Goal: Register for event/course

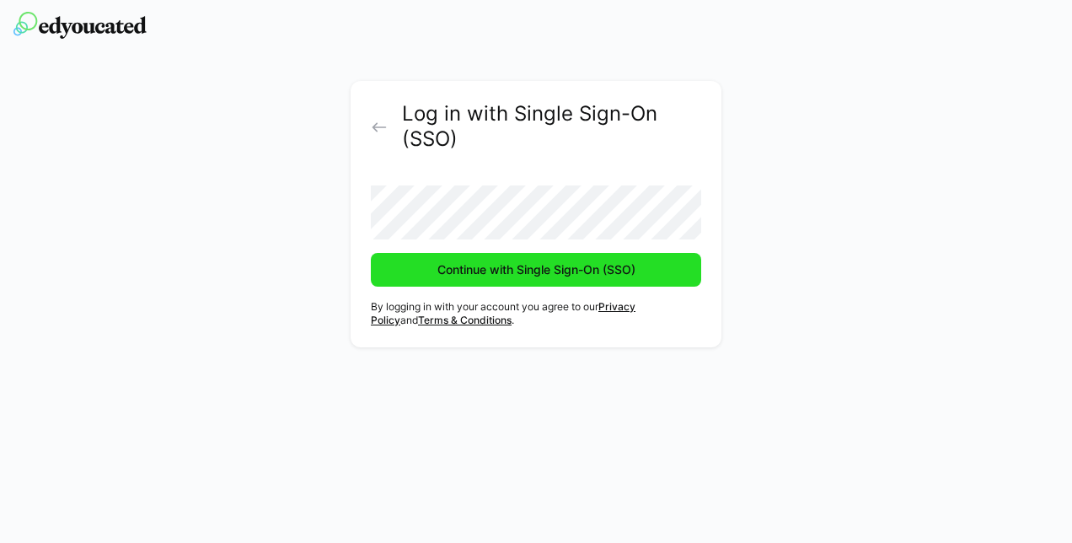
click at [513, 272] on span "Continue with Single Sign-On (SSO)" at bounding box center [536, 269] width 203 height 17
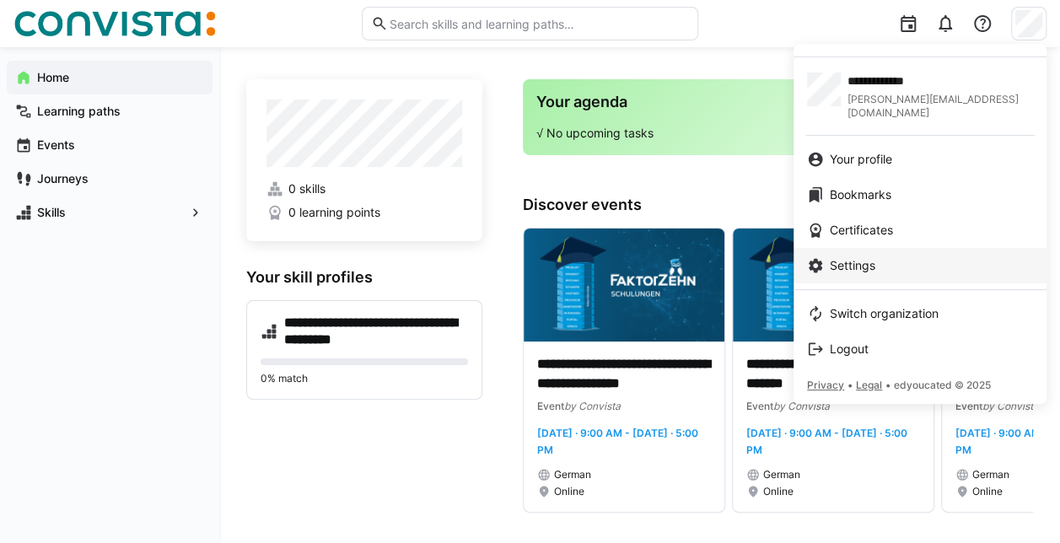
click at [862, 257] on span "Settings" at bounding box center [853, 265] width 46 height 17
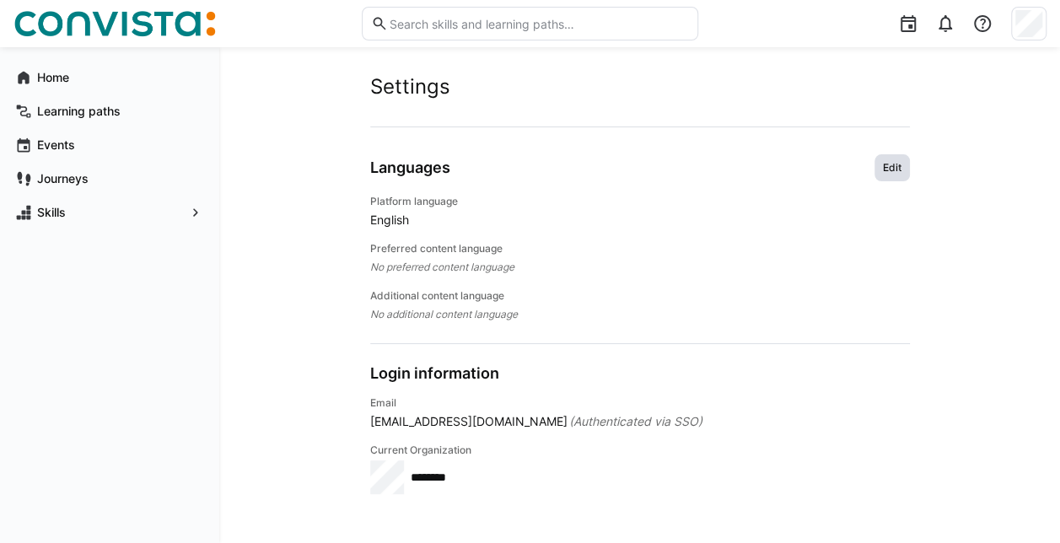
click at [895, 159] on span "Edit" at bounding box center [891, 167] width 35 height 27
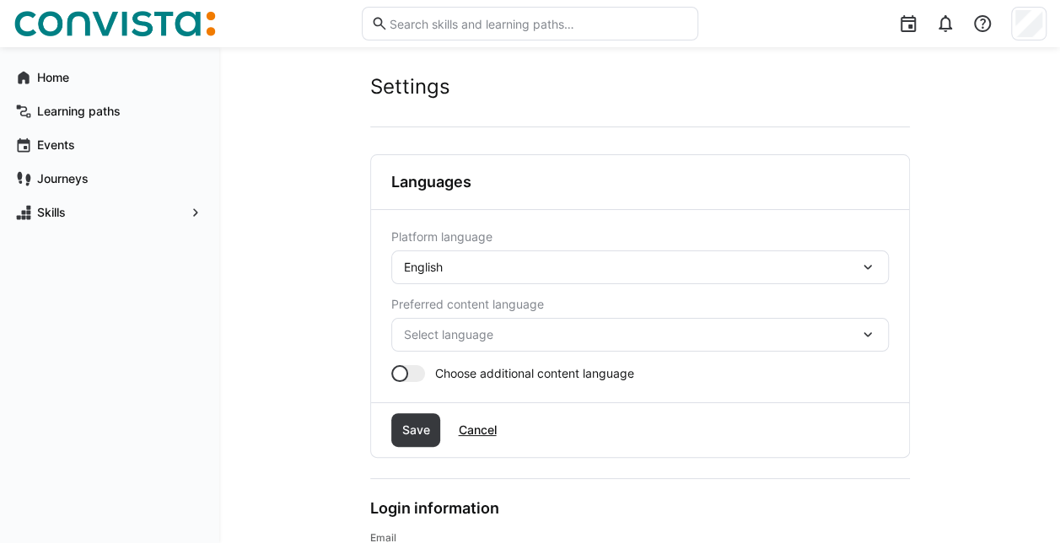
click at [597, 257] on div "English" at bounding box center [639, 267] width 497 height 34
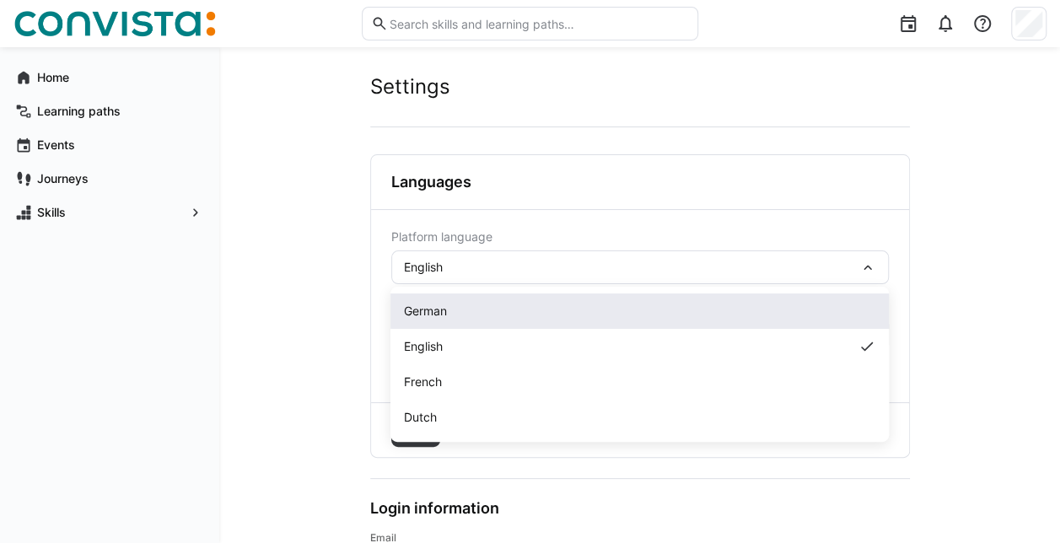
click at [486, 314] on div "German" at bounding box center [639, 311] width 471 height 17
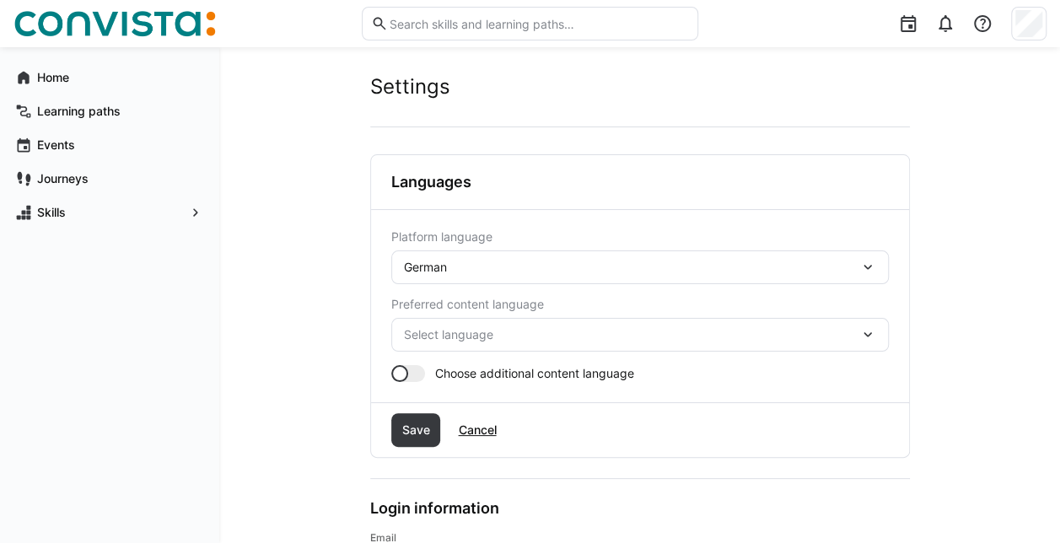
click at [478, 331] on span "Select language" at bounding box center [631, 334] width 455 height 17
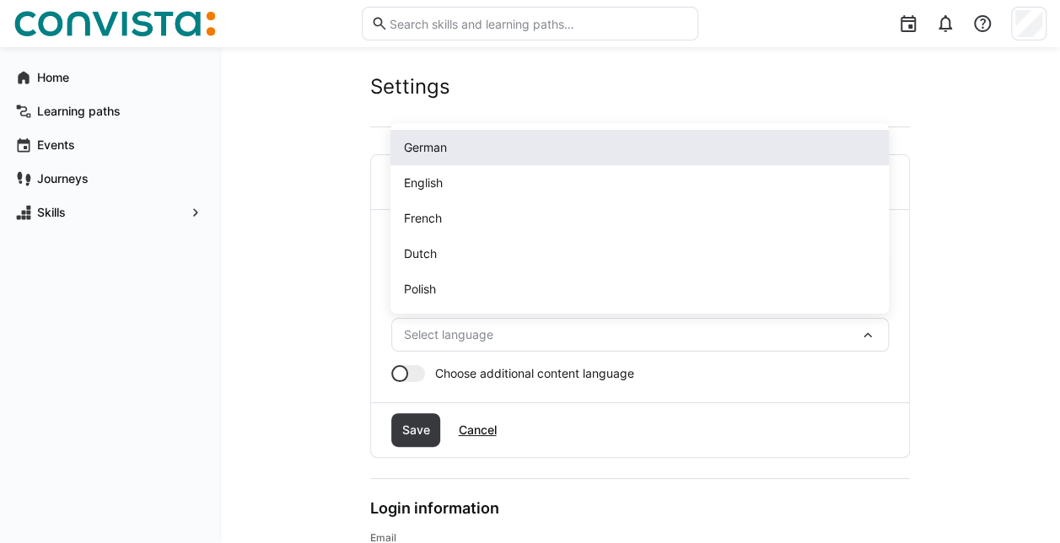
click at [481, 141] on div "German" at bounding box center [639, 147] width 471 height 17
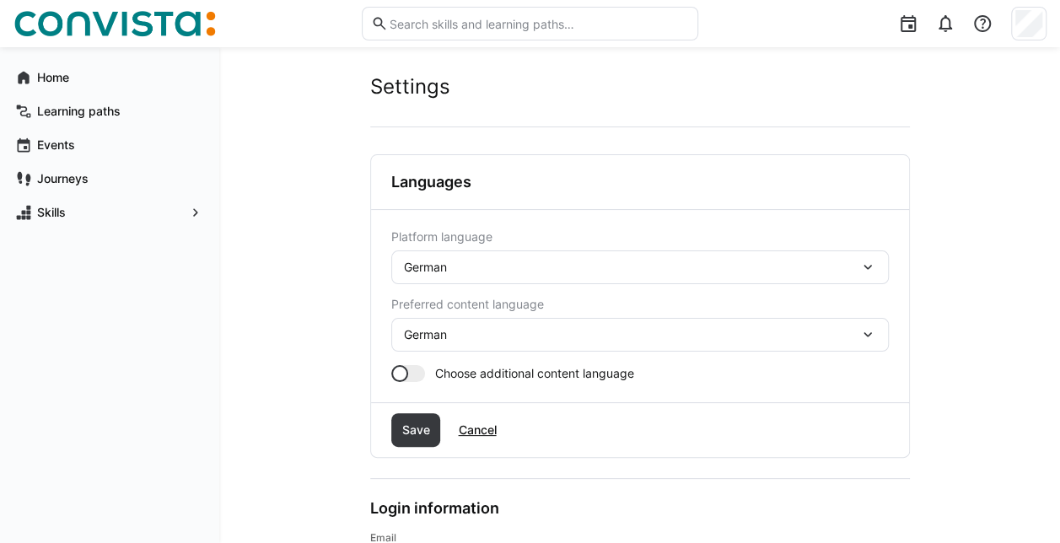
click at [417, 369] on div at bounding box center [408, 373] width 34 height 17
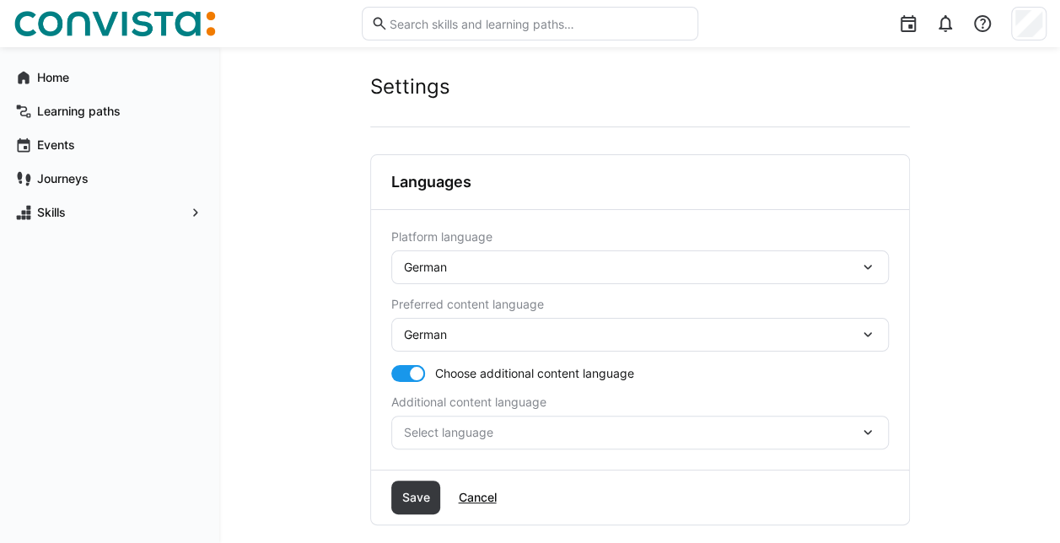
click at [452, 429] on span "Select language" at bounding box center [631, 432] width 455 height 17
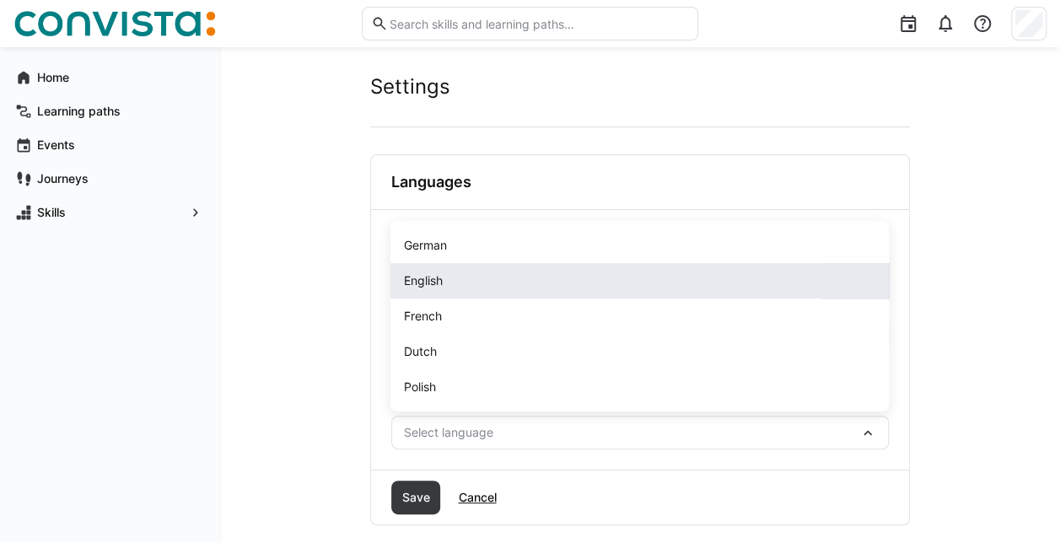
click at [446, 286] on div "English" at bounding box center [639, 280] width 471 height 17
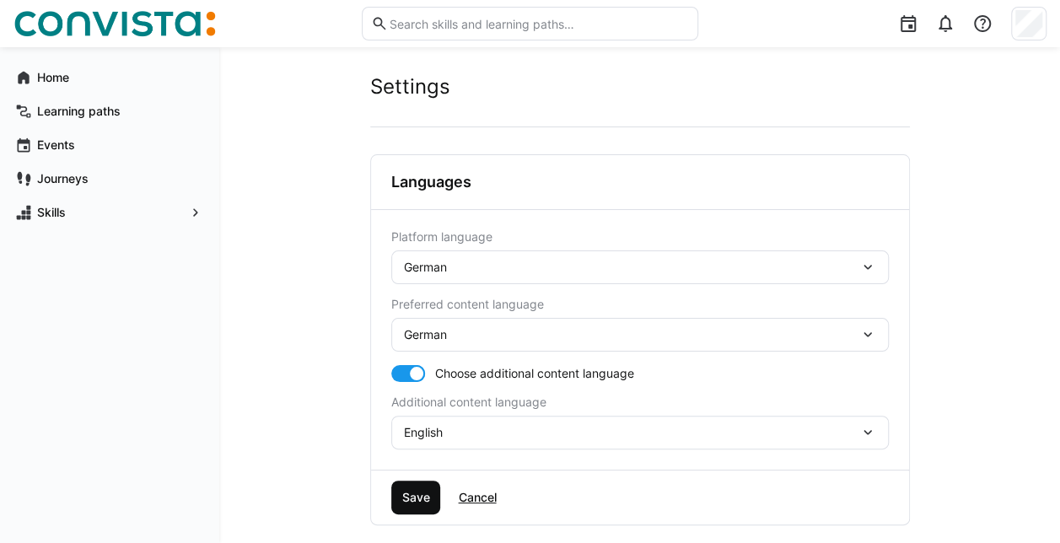
click at [411, 493] on span "Save" at bounding box center [415, 497] width 33 height 17
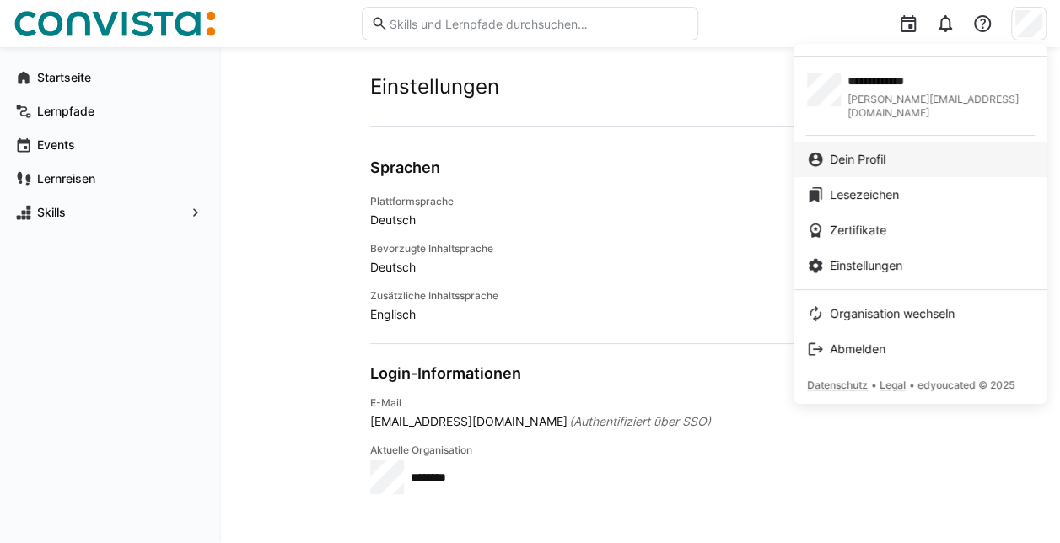
click at [853, 151] on span "Dein Profil" at bounding box center [858, 159] width 56 height 17
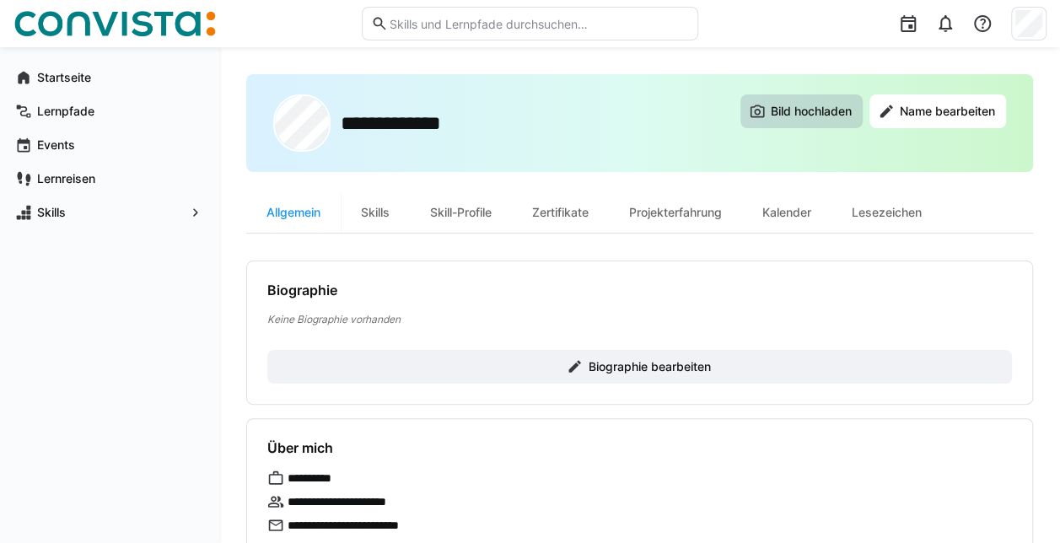
click at [773, 118] on span "Bild hochladen" at bounding box center [811, 111] width 86 height 17
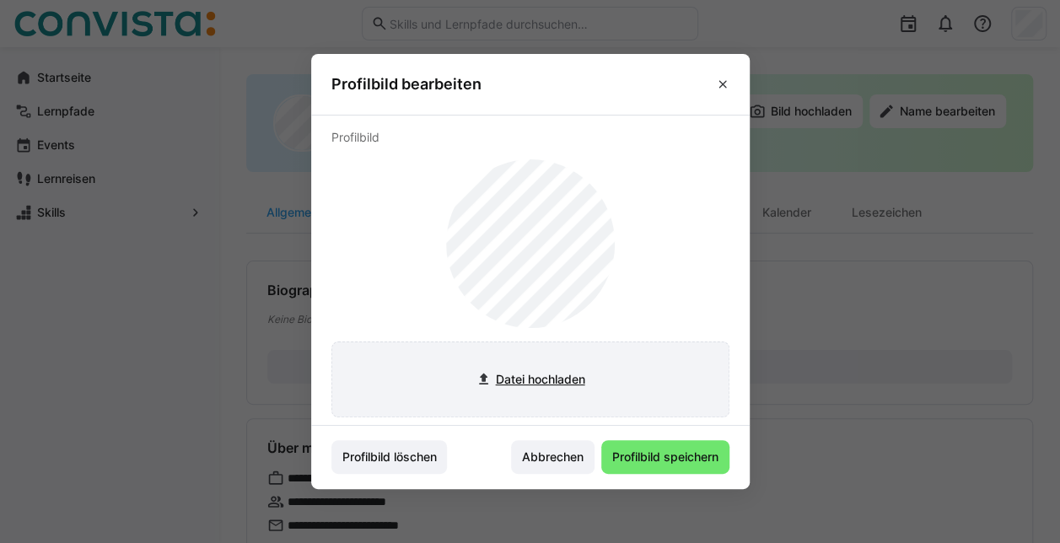
click at [564, 384] on input "file" at bounding box center [530, 379] width 396 height 74
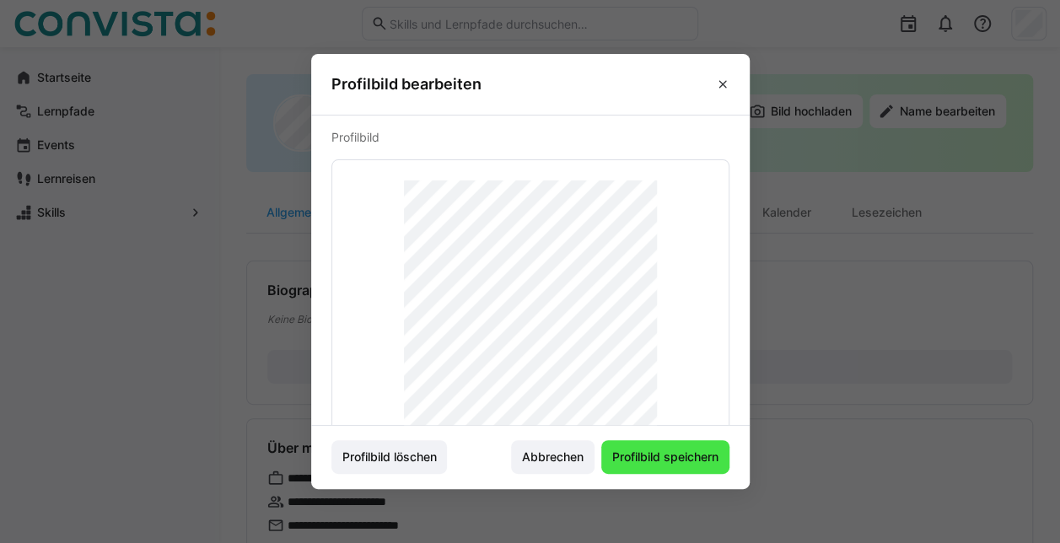
click at [658, 465] on span "Profilbild speichern" at bounding box center [665, 457] width 128 height 34
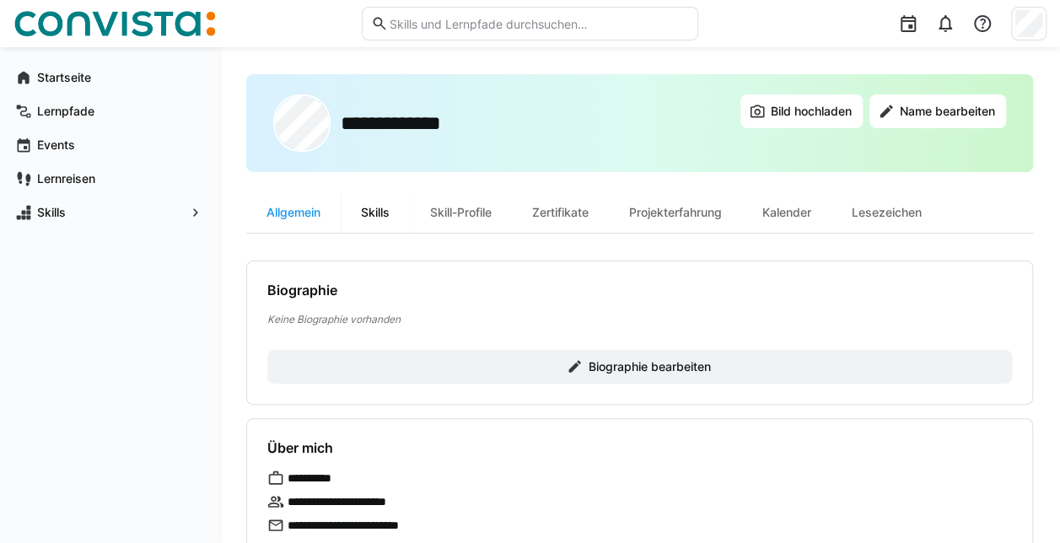
click at [379, 216] on div "Skills" at bounding box center [375, 212] width 69 height 40
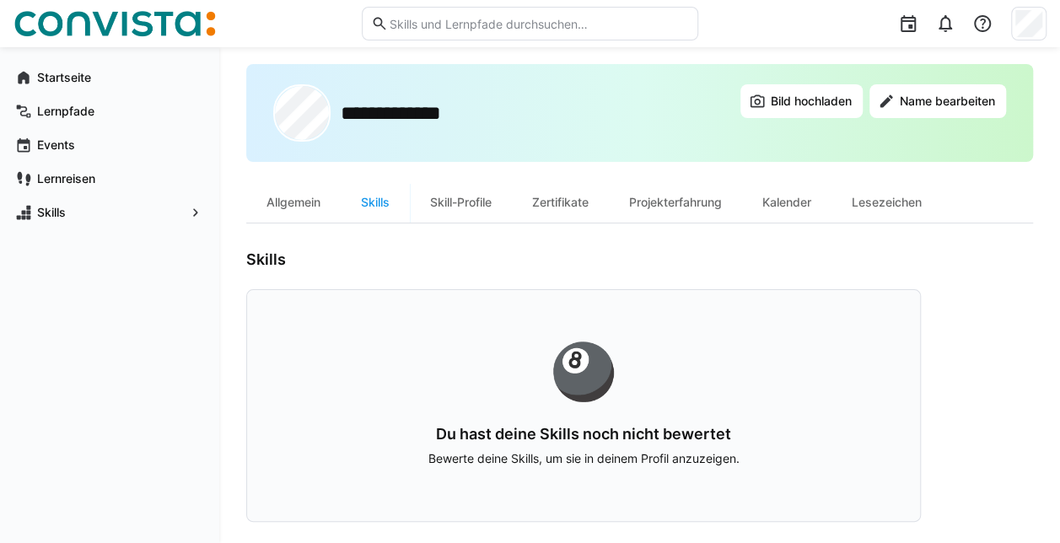
scroll to position [15, 0]
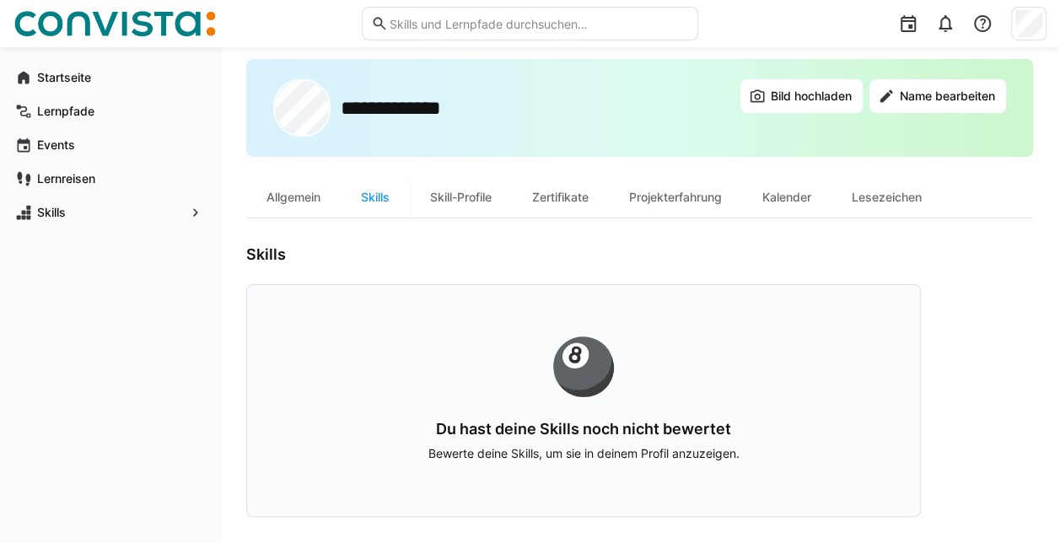
click at [590, 368] on div "🎱" at bounding box center [583, 366] width 565 height 54
click at [467, 191] on div "Skill-Profile" at bounding box center [461, 197] width 102 height 40
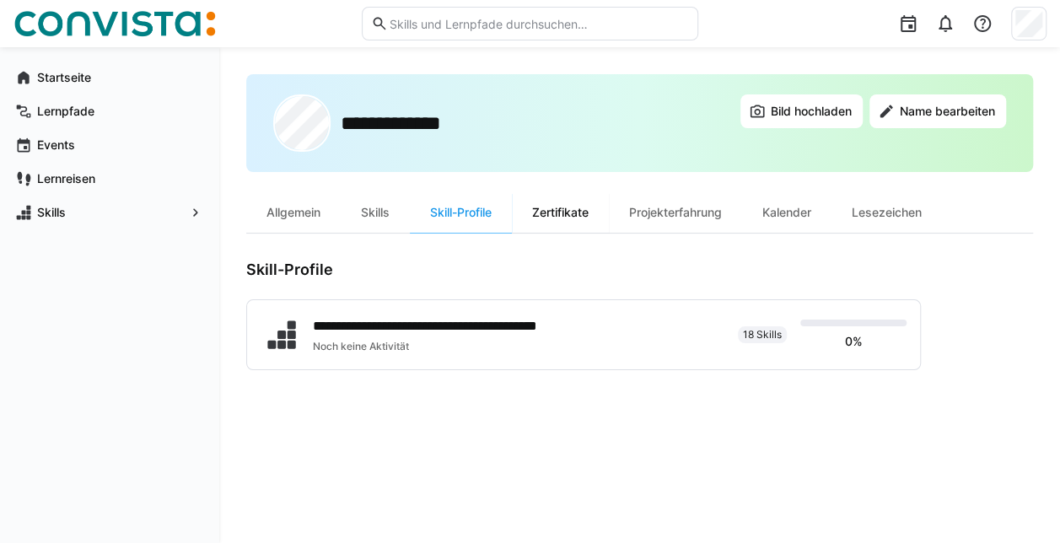
click at [545, 201] on div "Zertifikate" at bounding box center [560, 212] width 97 height 40
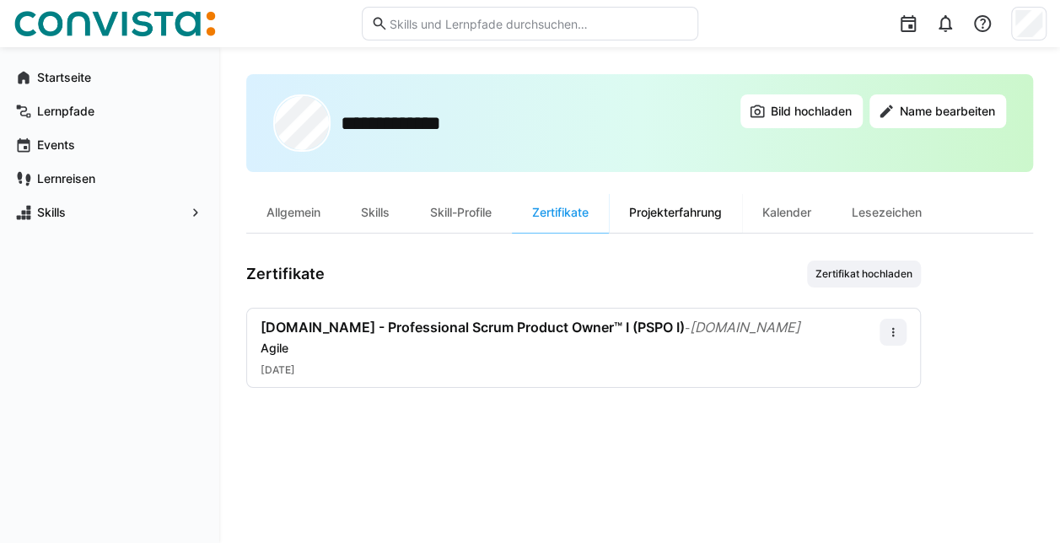
click at [680, 215] on div "Projekterfahrung" at bounding box center [675, 212] width 133 height 40
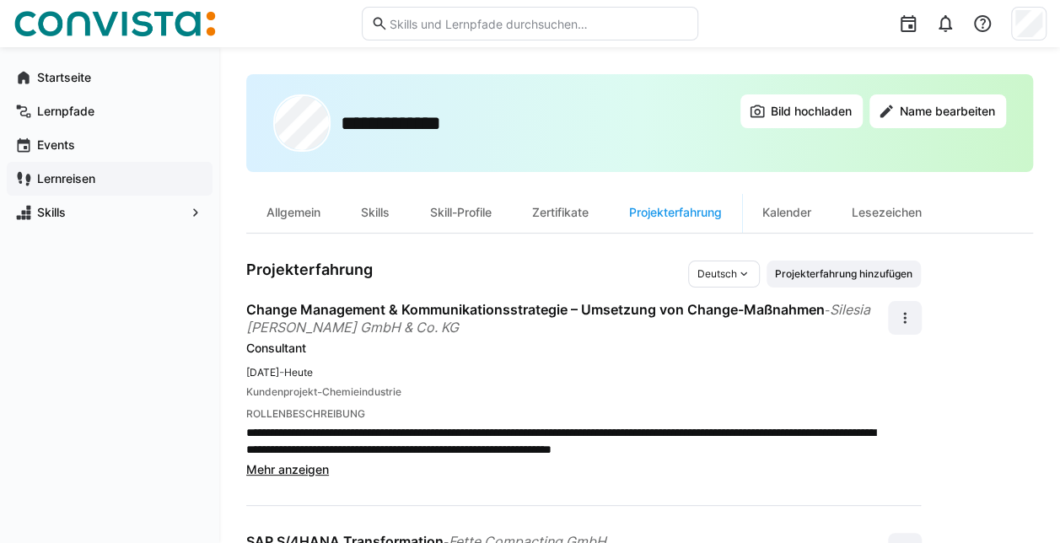
click at [56, 170] on span "Lernreisen" at bounding box center [119, 178] width 169 height 17
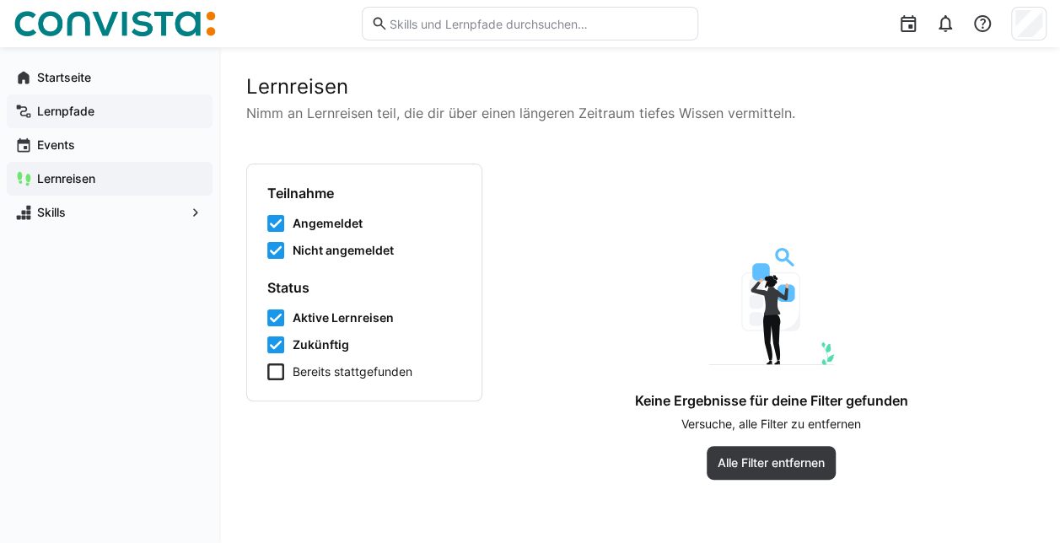
click at [0, 0] on app-navigation-label "Lernpfade" at bounding box center [0, 0] width 0 height 0
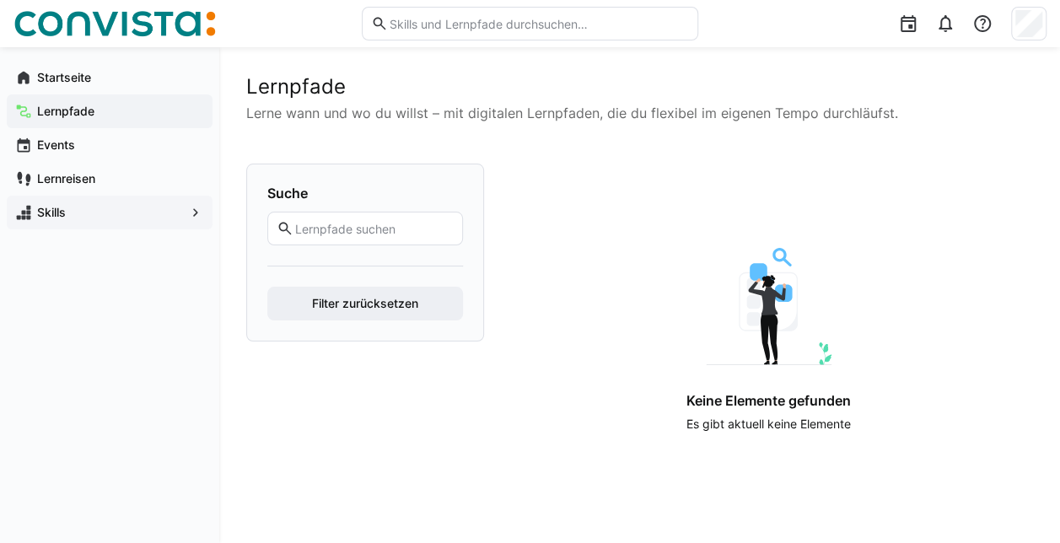
click at [0, 0] on app-navigation-label "Skills" at bounding box center [0, 0] width 0 height 0
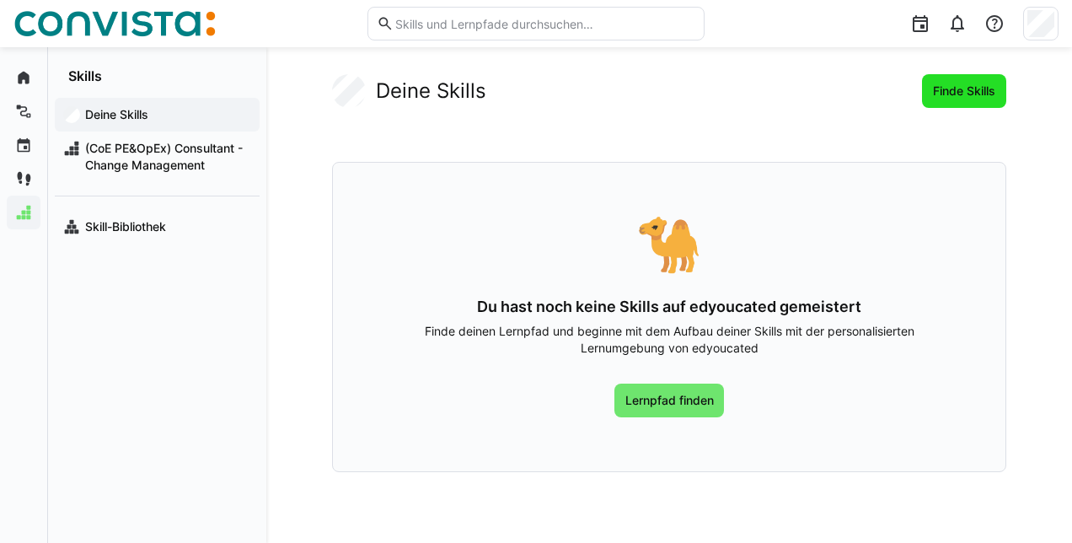
click at [951, 80] on span "Finde Skills" at bounding box center [964, 91] width 84 height 34
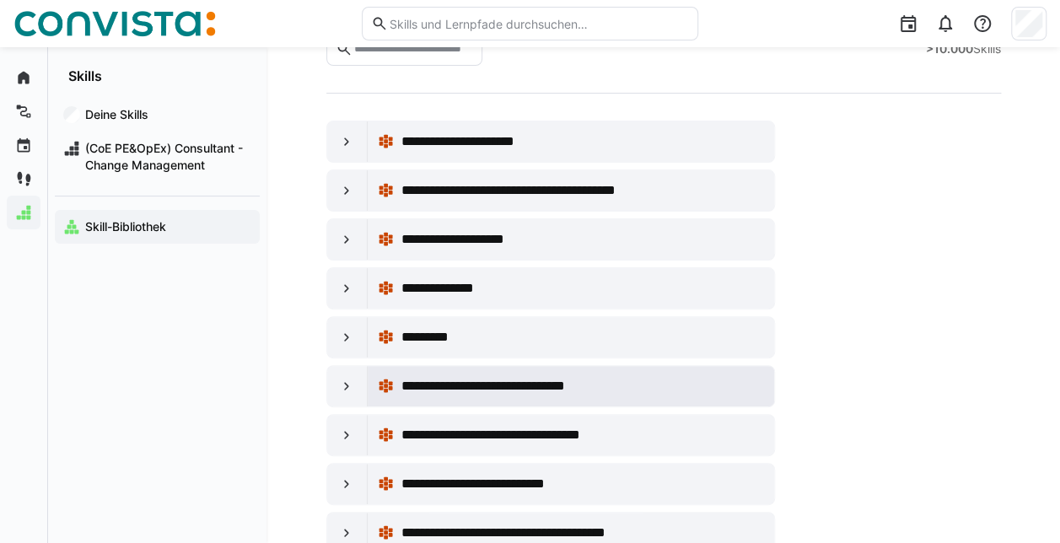
scroll to position [169, 0]
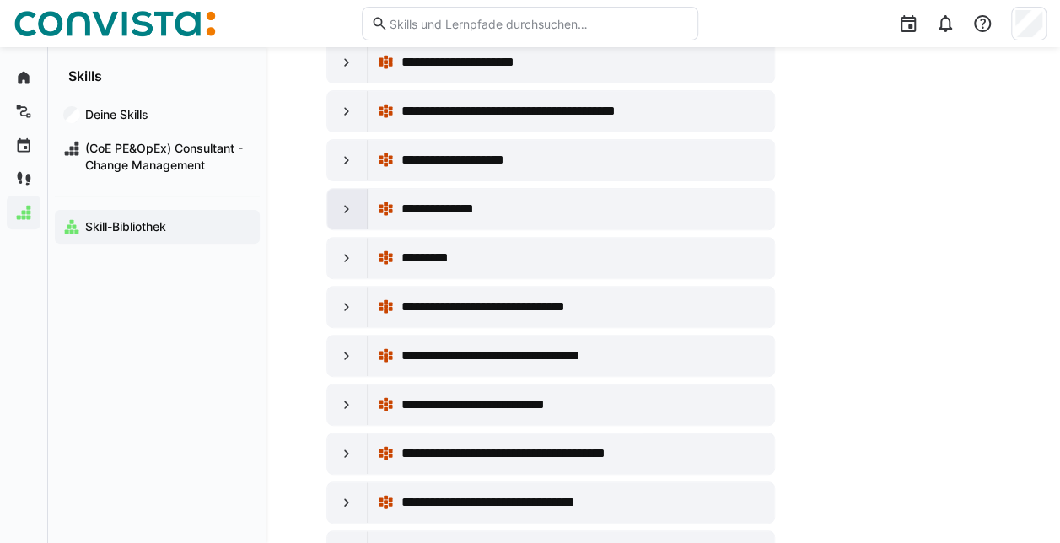
click at [349, 215] on div at bounding box center [347, 209] width 40 height 40
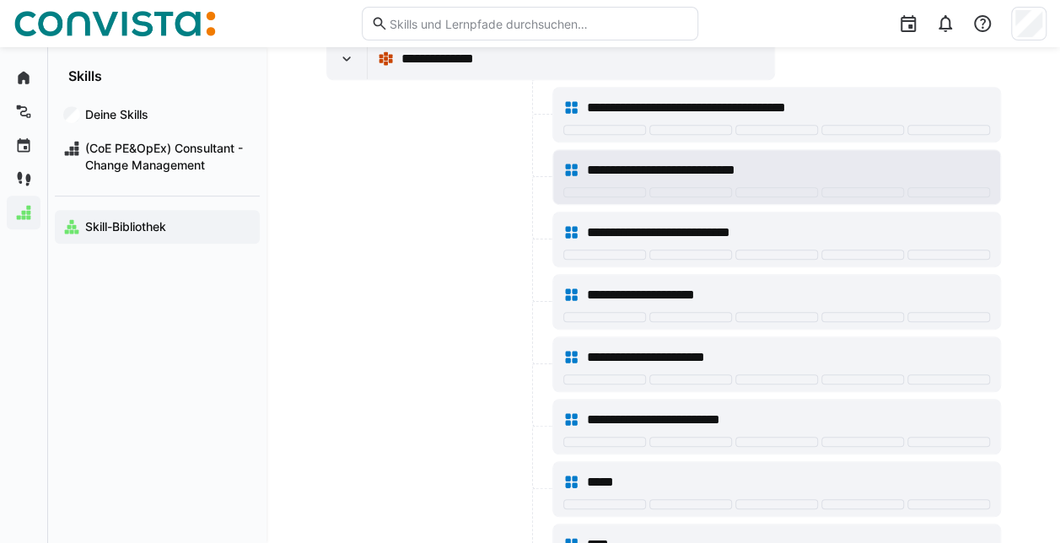
scroll to position [337, 0]
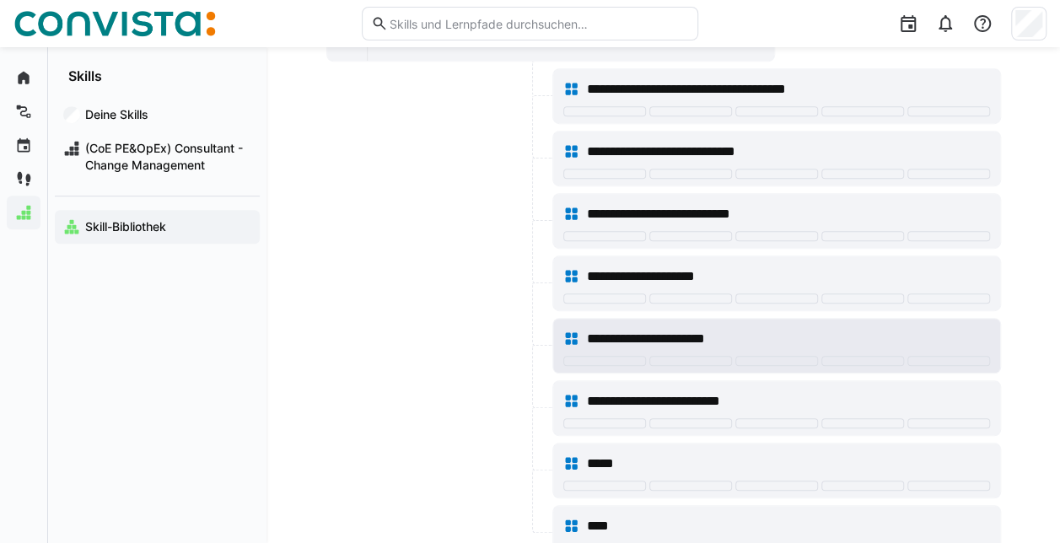
click at [607, 335] on span "**********" at bounding box center [669, 339] width 166 height 20
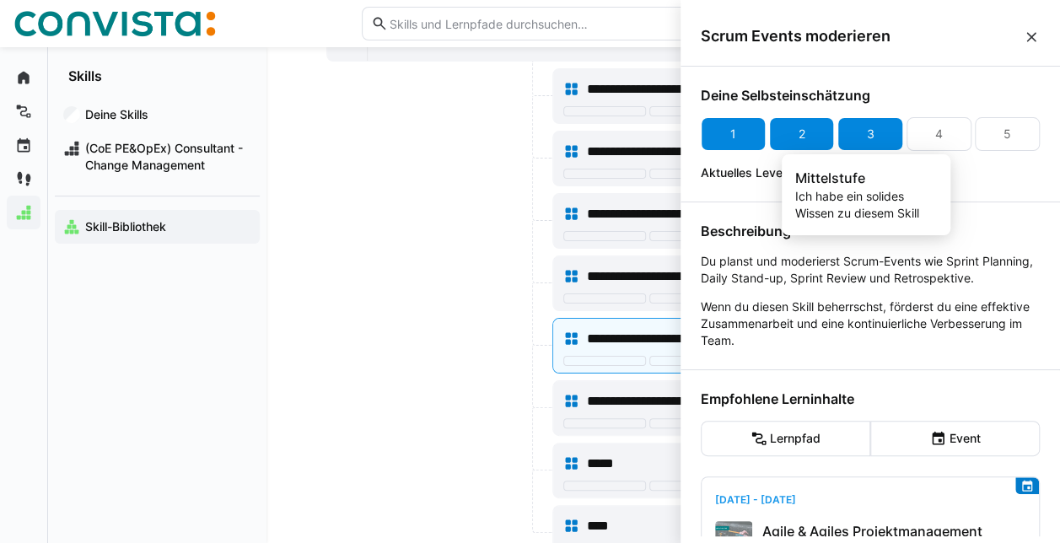
click at [884, 133] on div "3" at bounding box center [869, 134] width 65 height 34
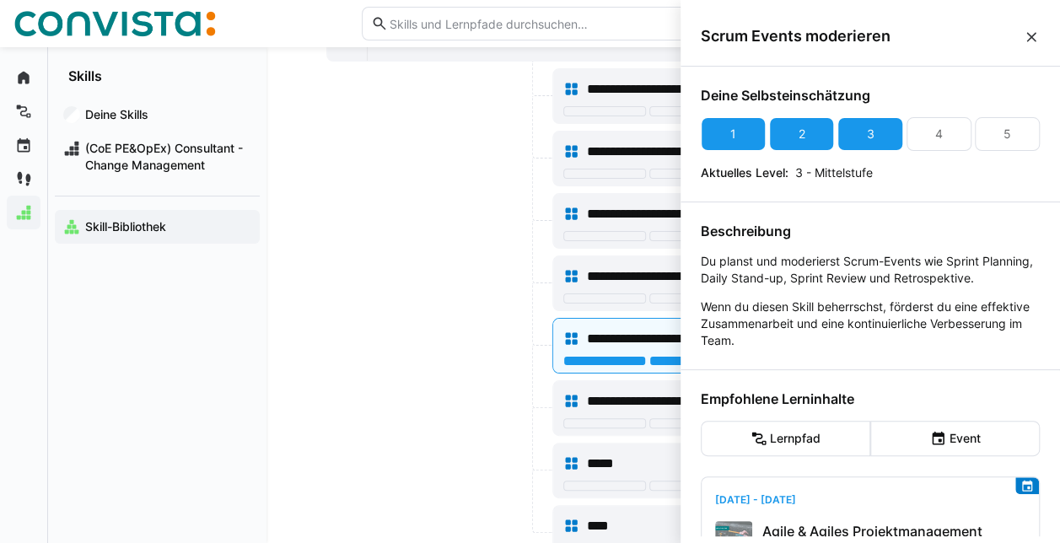
click at [376, 364] on div at bounding box center [437, 346] width 223 height 56
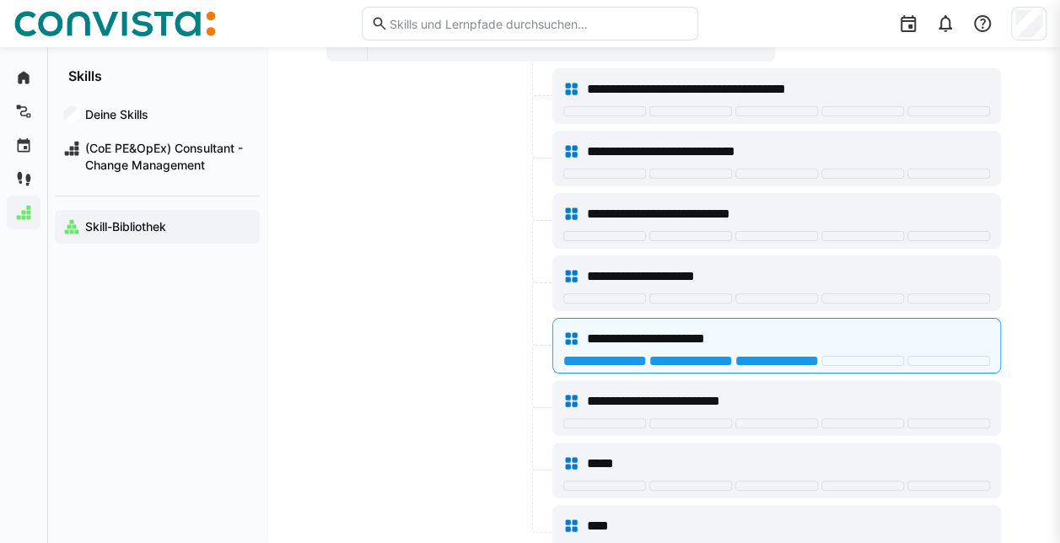
scroll to position [337, 0]
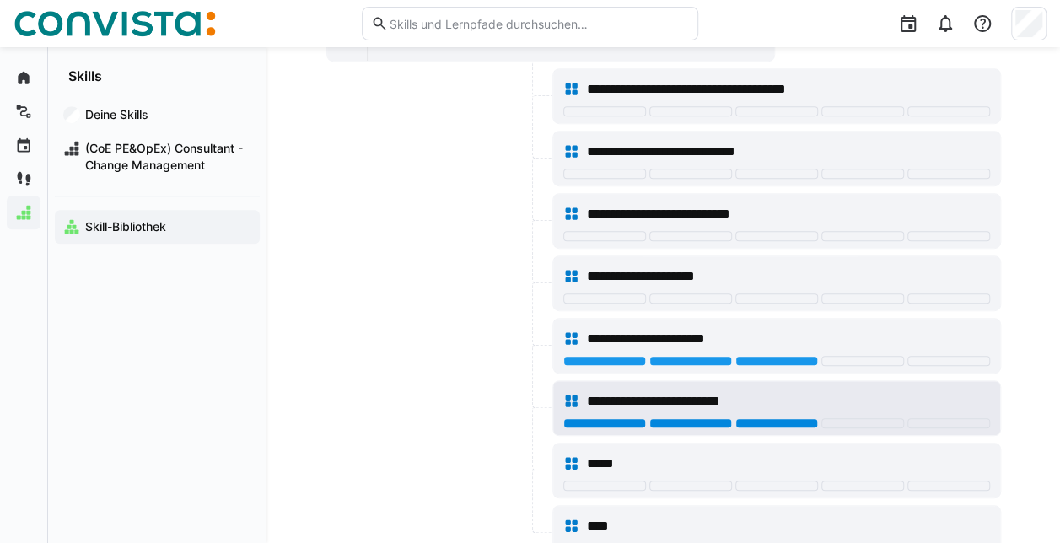
click at [782, 418] on div at bounding box center [776, 423] width 83 height 10
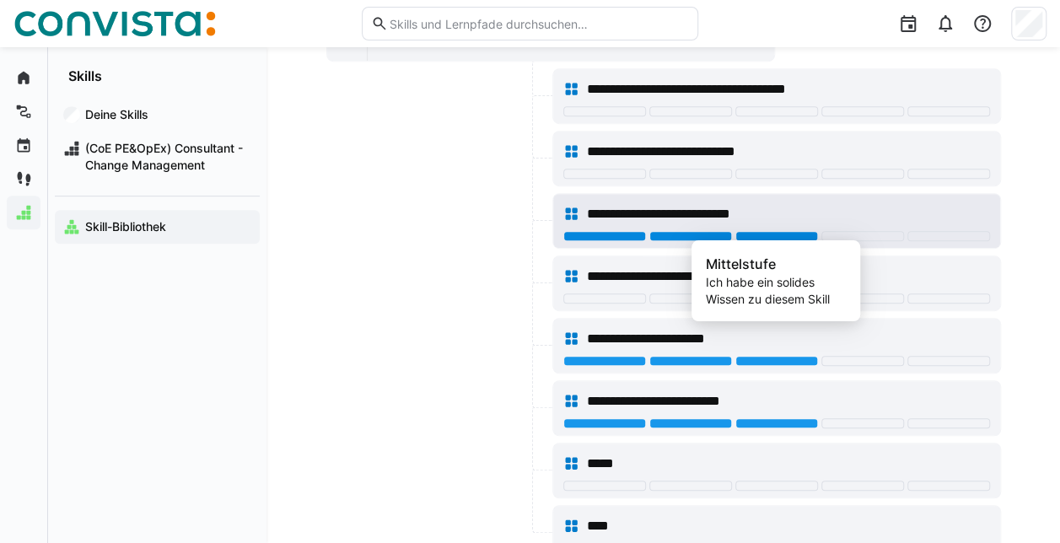
click at [777, 231] on div at bounding box center [776, 236] width 83 height 10
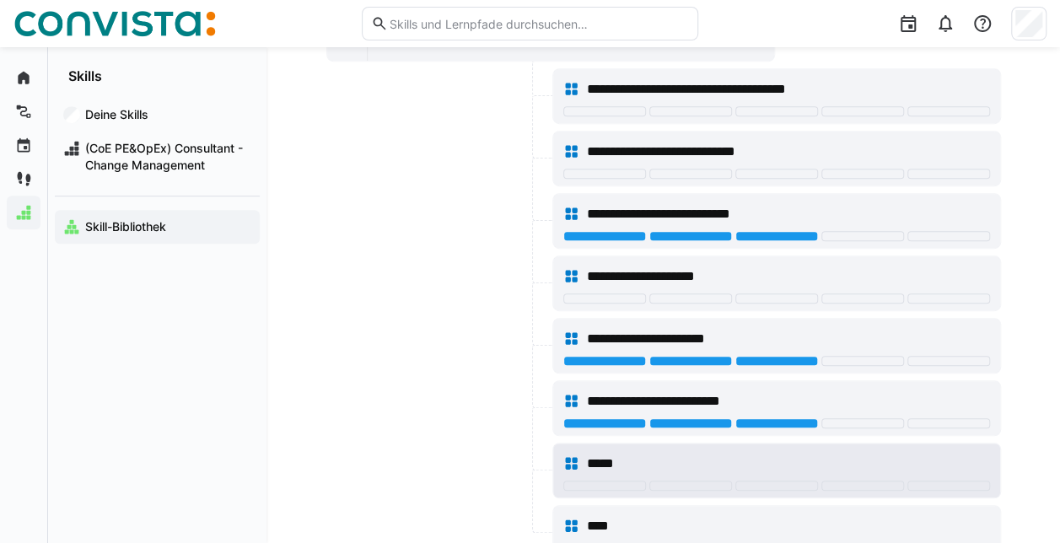
click at [866, 484] on div at bounding box center [776, 487] width 427 height 13
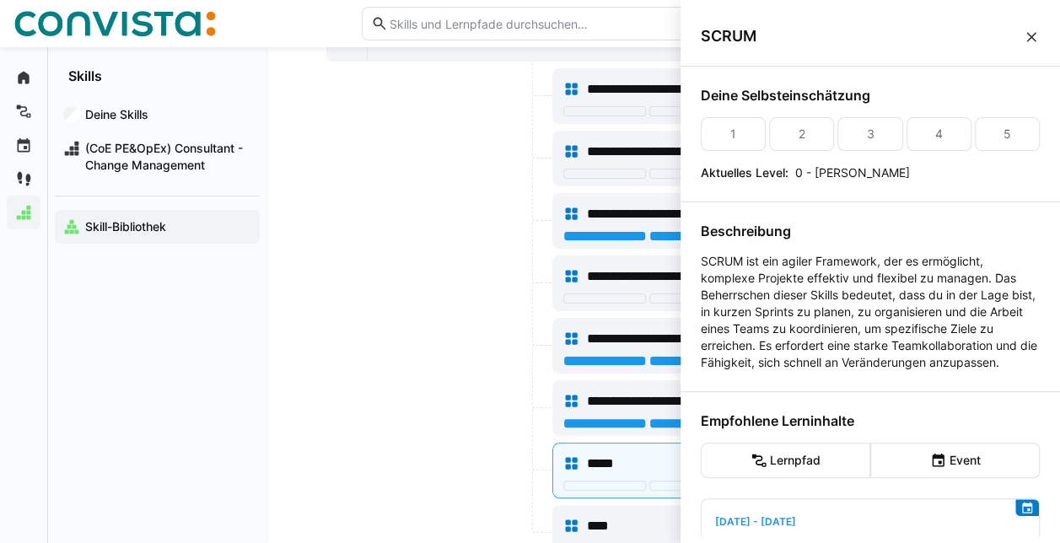
drag, startPoint x: 1035, startPoint y: 30, endPoint x: 1002, endPoint y: 64, distance: 47.7
click at [1035, 30] on eds-icon at bounding box center [1031, 37] width 17 height 17
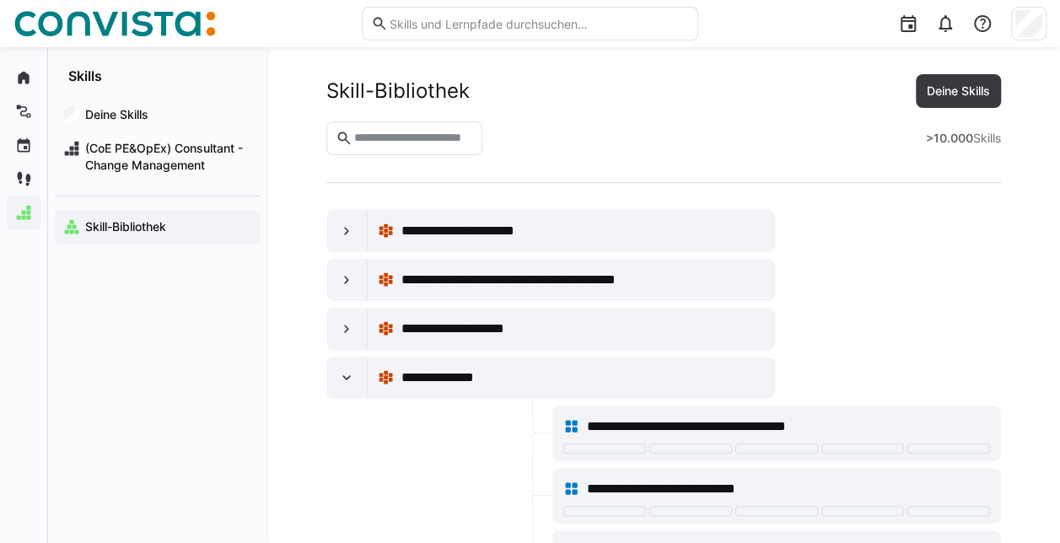
scroll to position [337, 0]
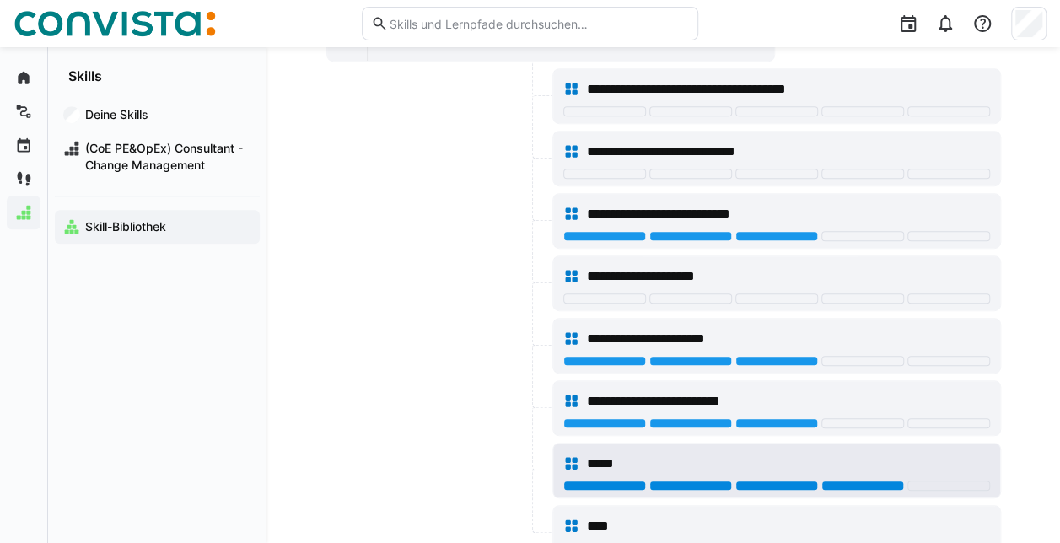
click at [857, 482] on div at bounding box center [862, 486] width 83 height 10
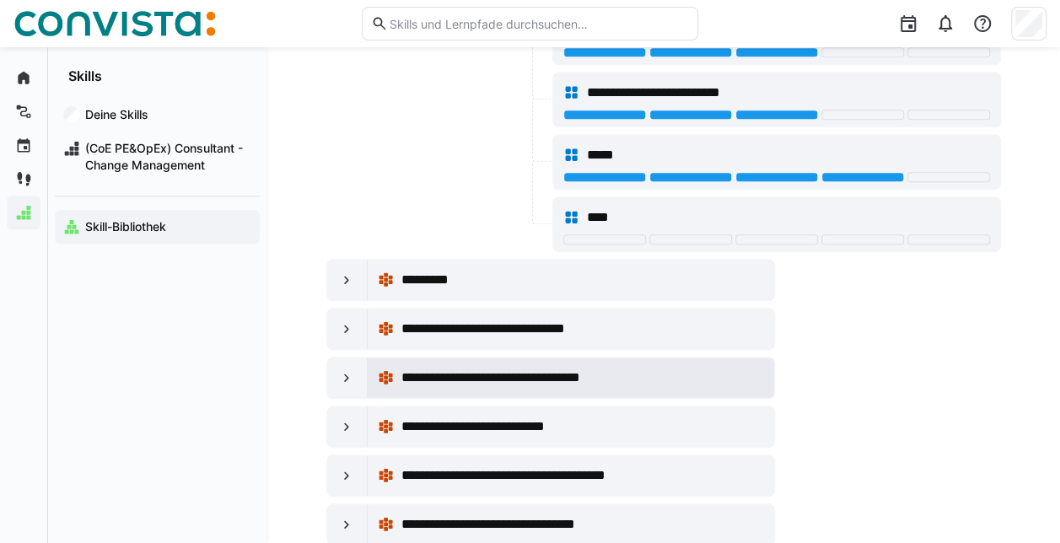
scroll to position [675, 0]
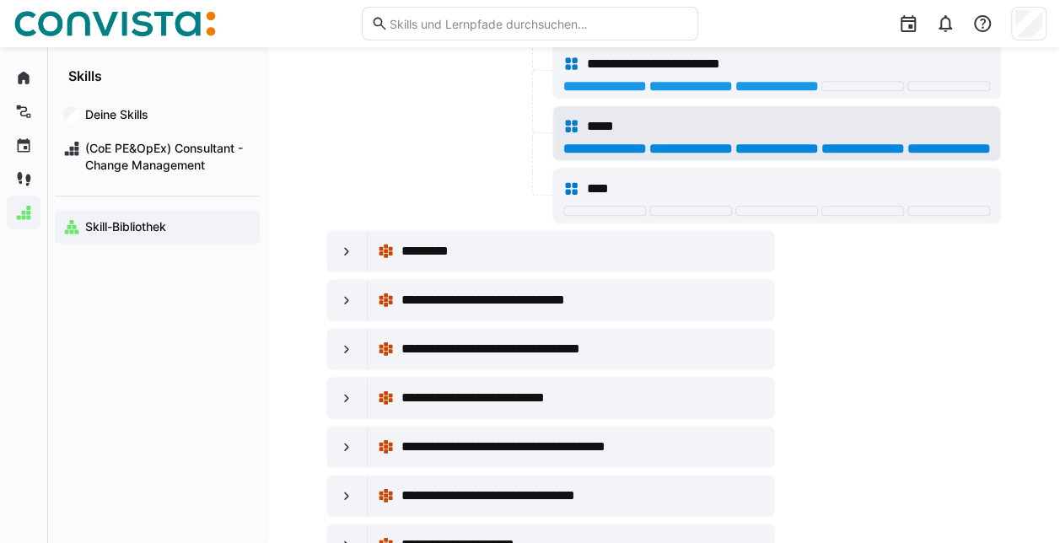
click at [932, 145] on div at bounding box center [948, 148] width 83 height 10
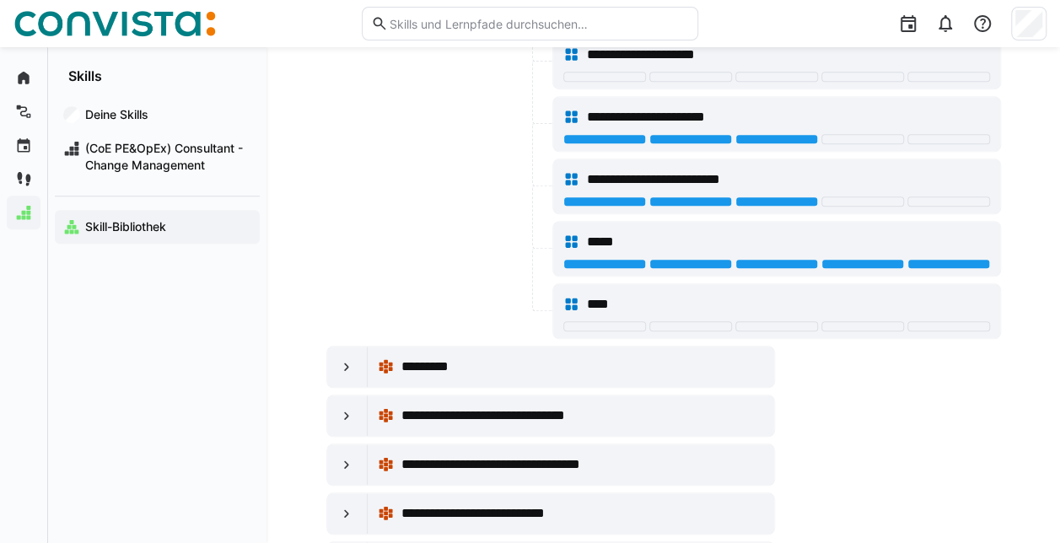
scroll to position [590, 0]
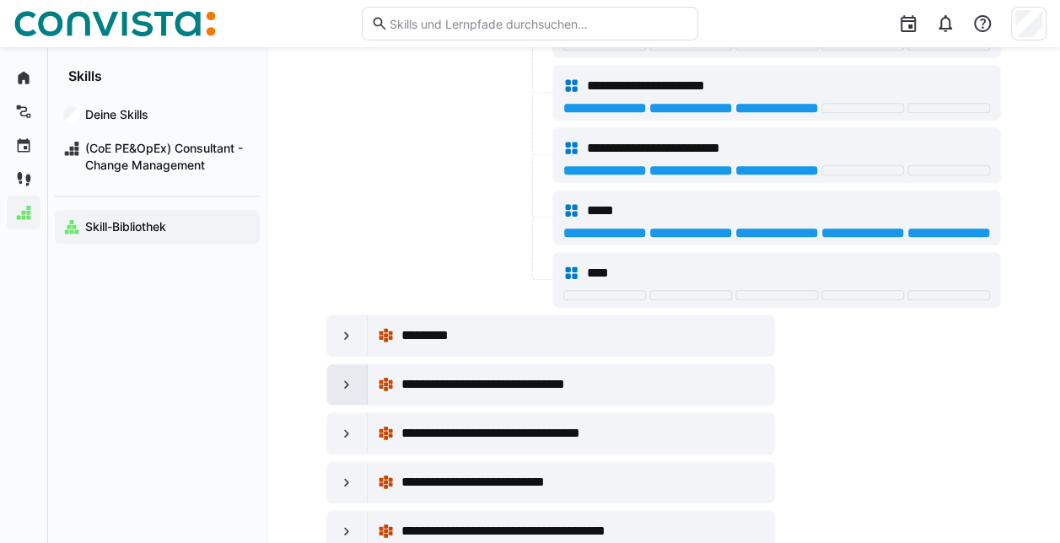
click at [347, 376] on eds-icon at bounding box center [346, 384] width 17 height 17
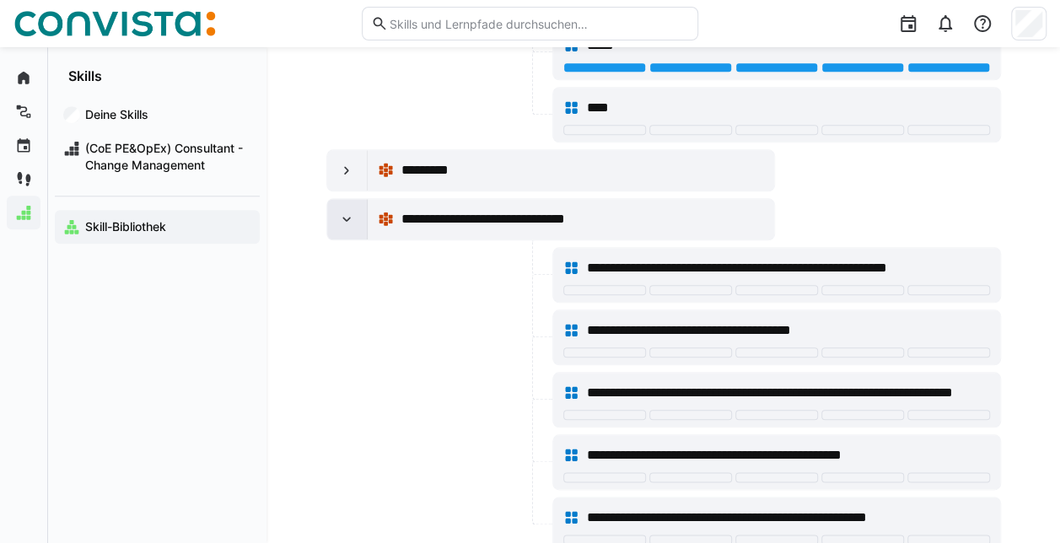
scroll to position [759, 0]
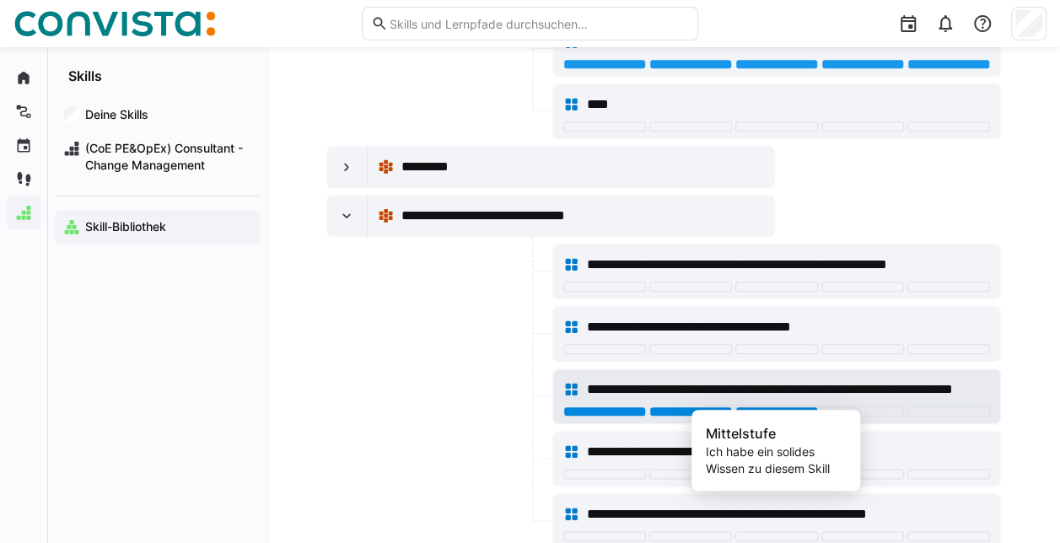
click at [773, 406] on div at bounding box center [776, 411] width 83 height 10
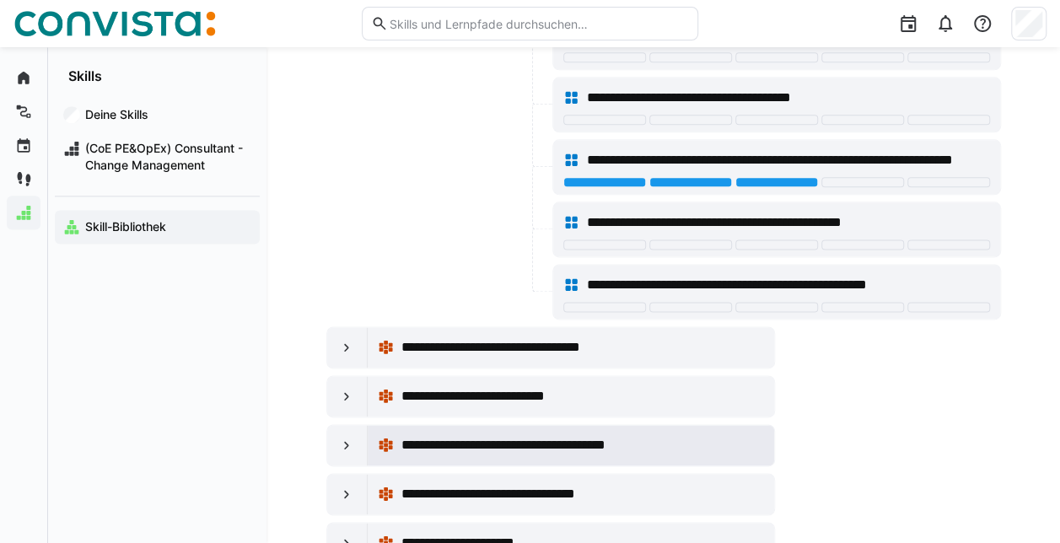
scroll to position [1012, 0]
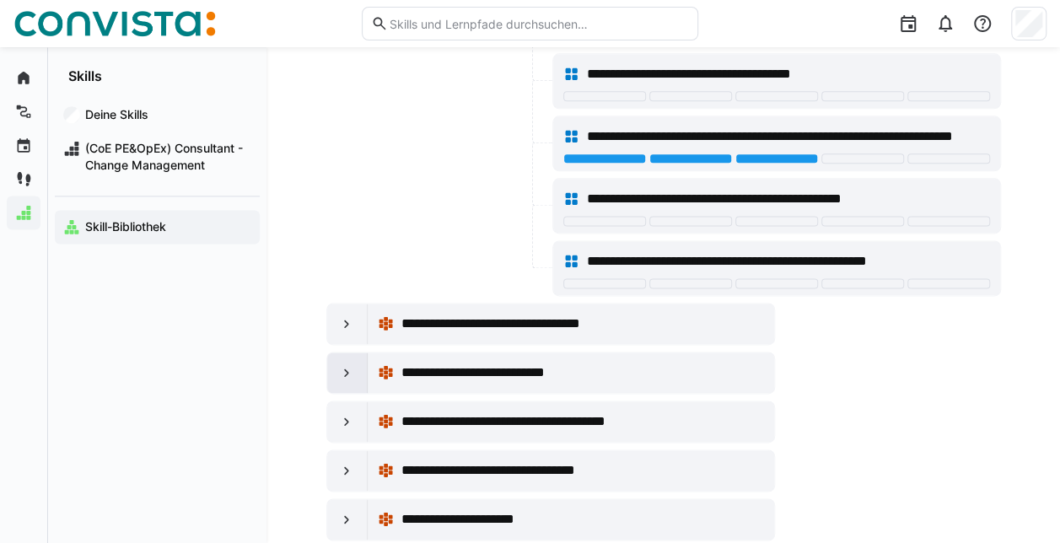
click at [342, 364] on eds-icon at bounding box center [346, 372] width 17 height 17
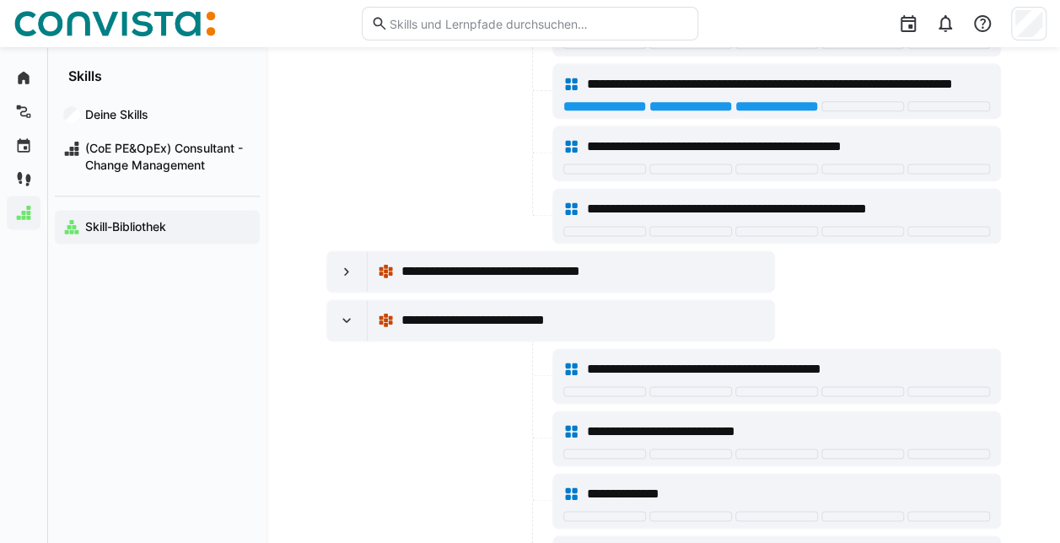
scroll to position [1096, 0]
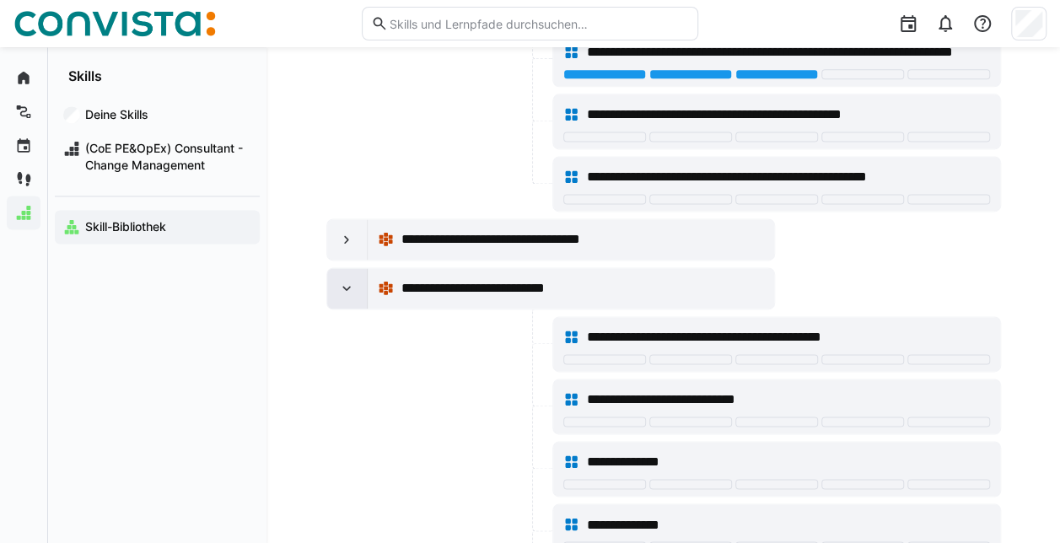
click at [352, 280] on eds-icon at bounding box center [346, 288] width 17 height 17
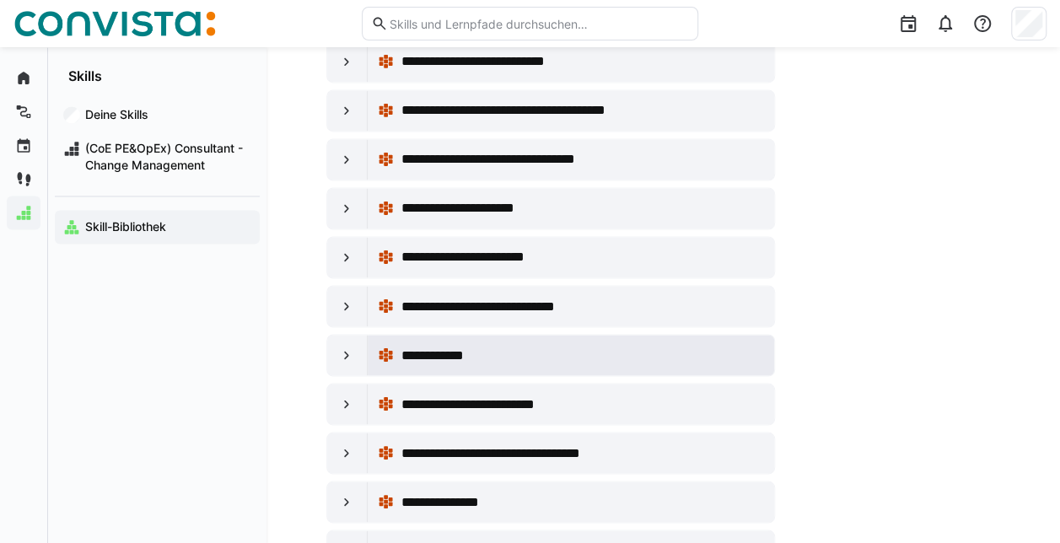
scroll to position [1349, 0]
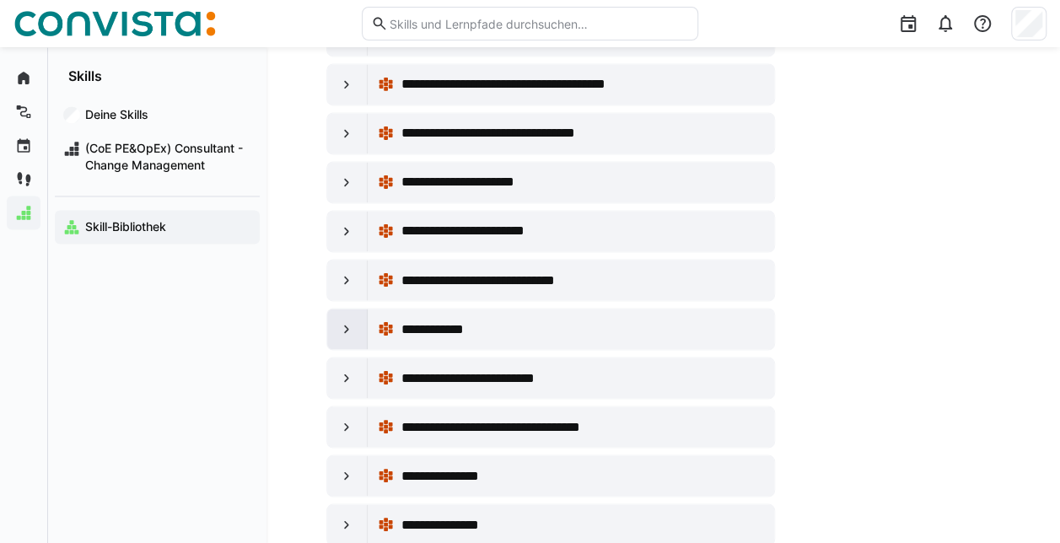
click at [349, 323] on div at bounding box center [347, 329] width 40 height 40
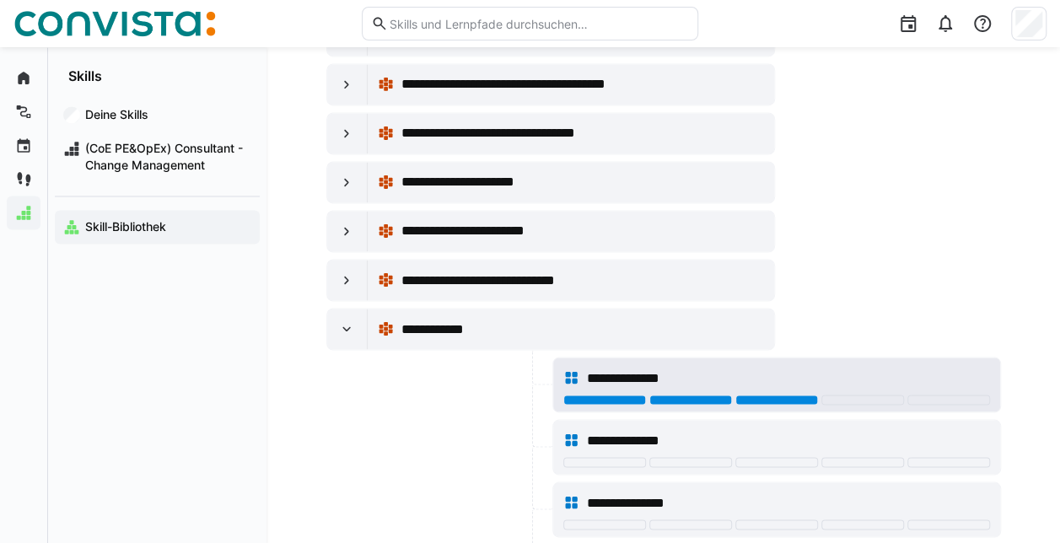
click at [785, 395] on div at bounding box center [776, 400] width 83 height 10
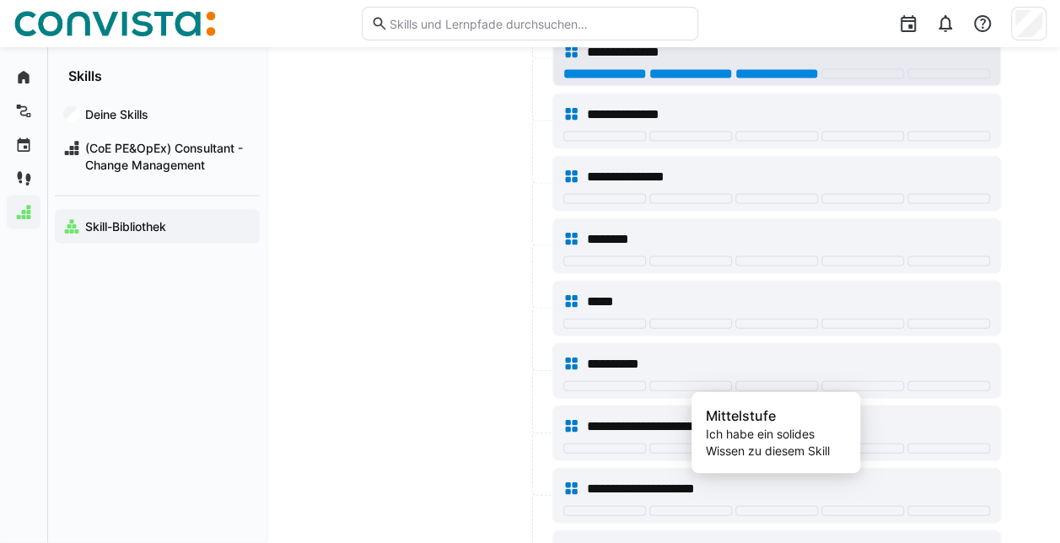
scroll to position [1686, 0]
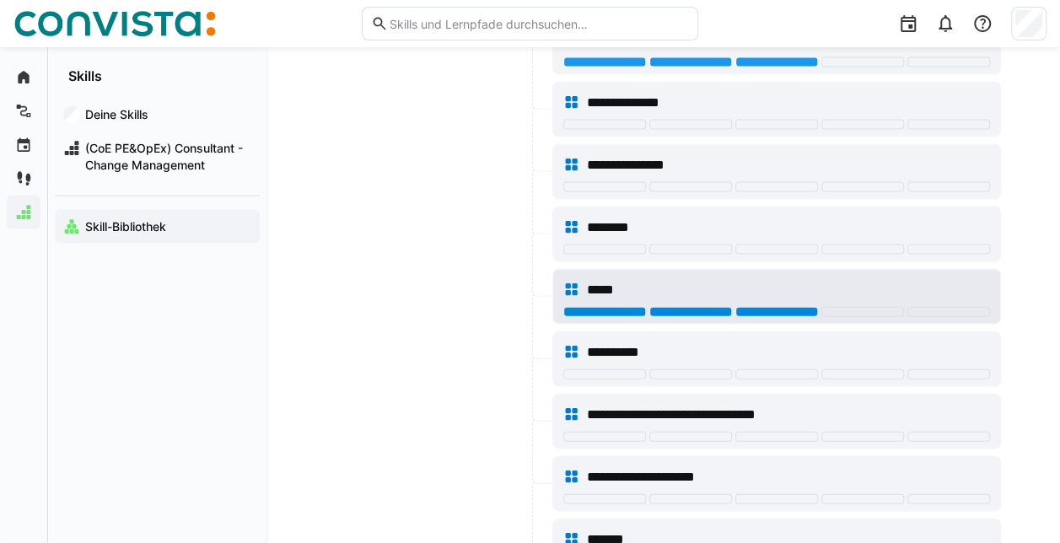
click at [766, 307] on div at bounding box center [776, 312] width 83 height 10
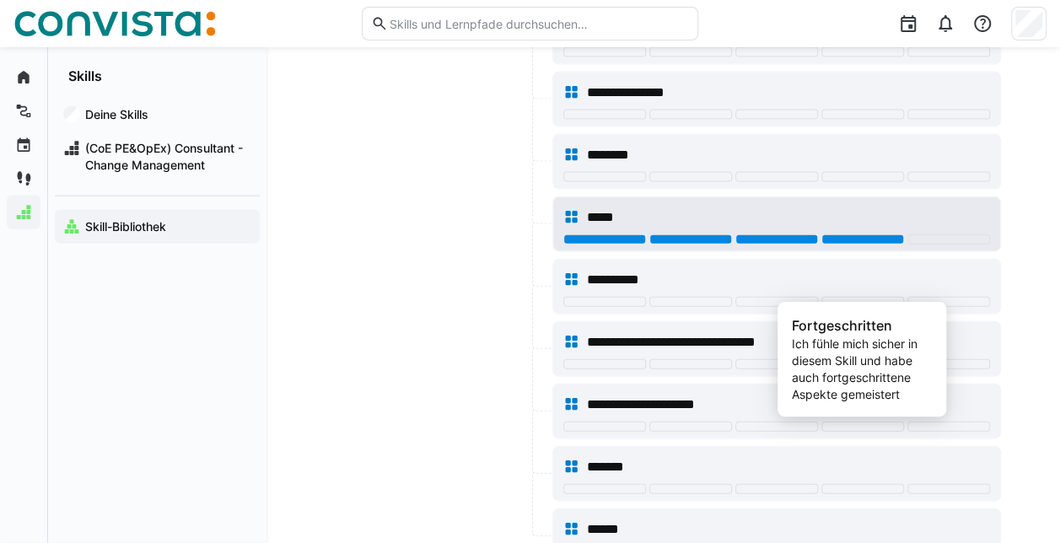
scroll to position [1855, 0]
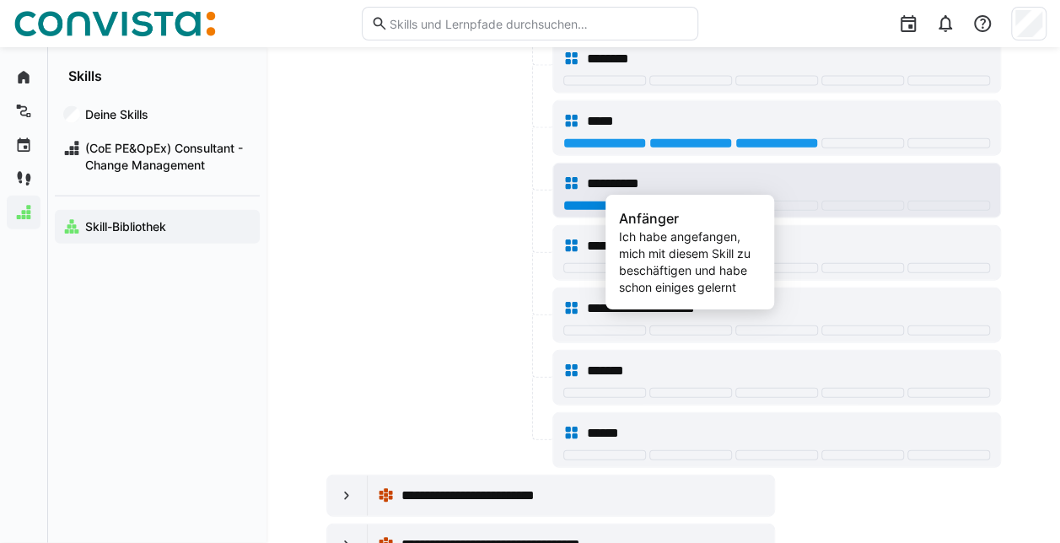
click at [718, 201] on div at bounding box center [690, 206] width 83 height 10
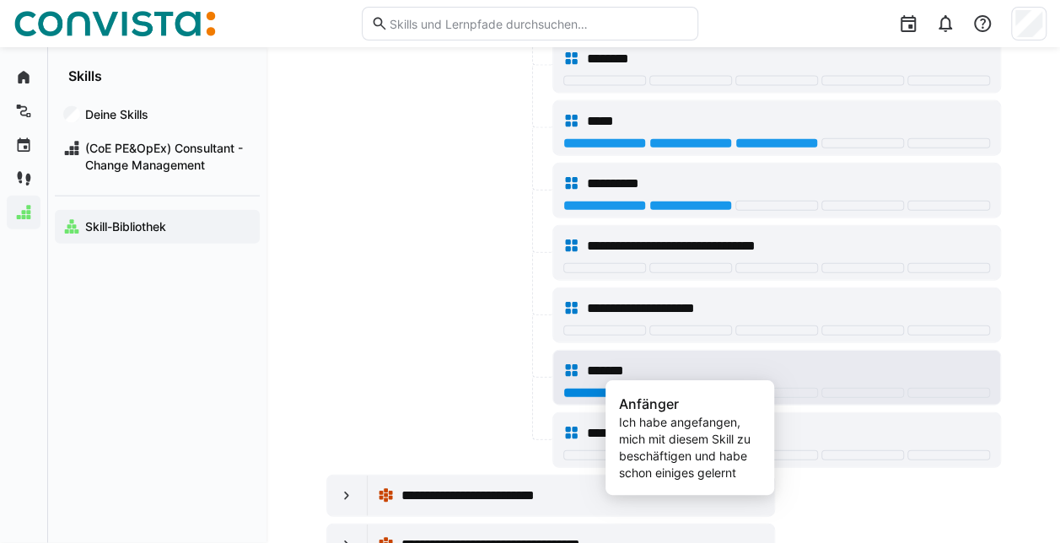
click at [722, 388] on div at bounding box center [690, 393] width 83 height 10
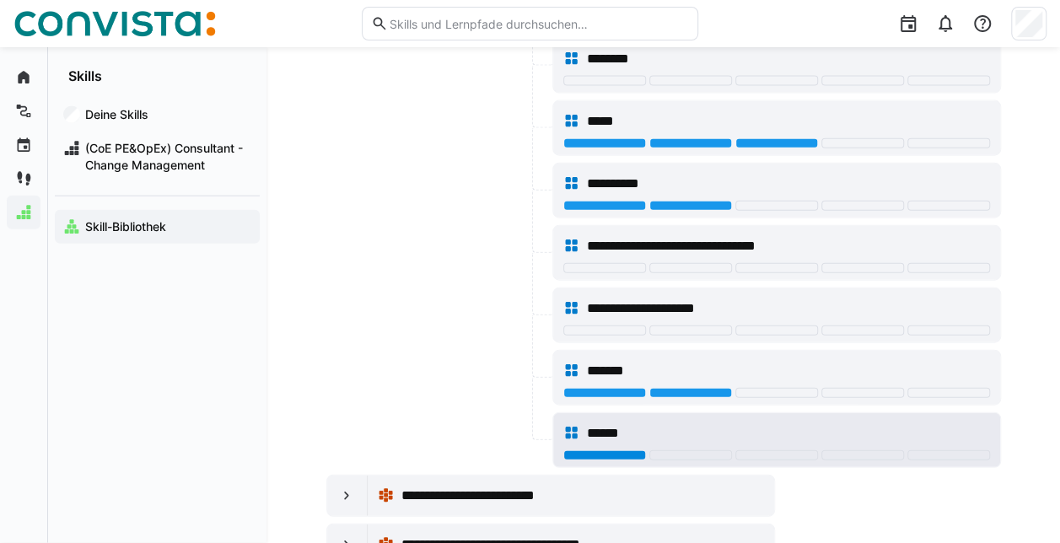
click at [588, 450] on div at bounding box center [604, 455] width 83 height 10
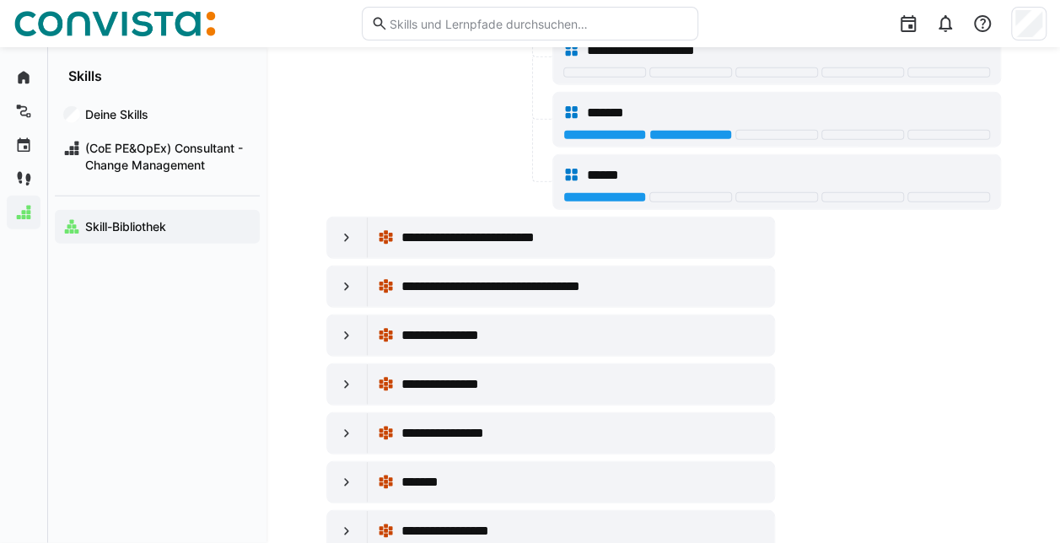
scroll to position [2192, 0]
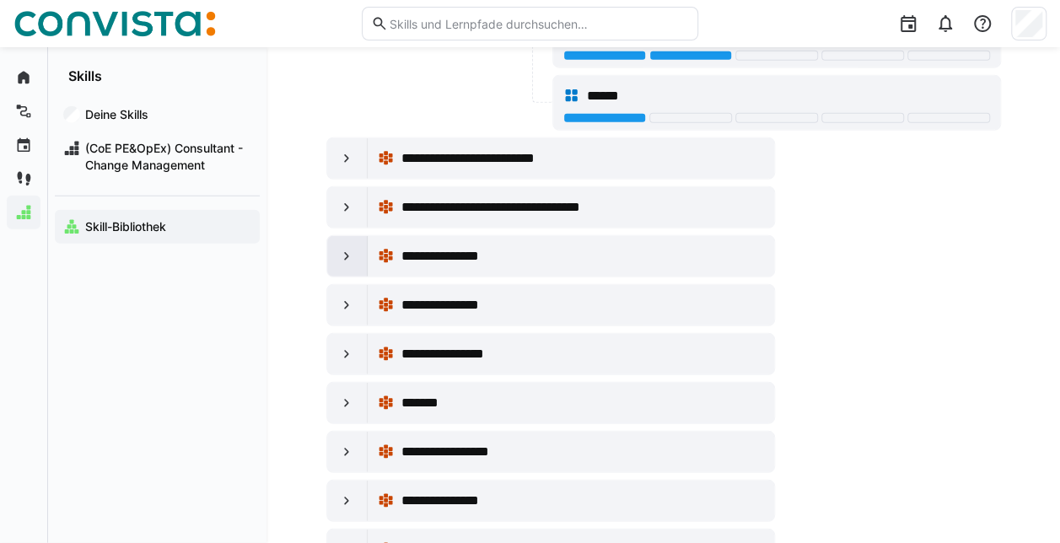
click at [338, 248] on eds-icon at bounding box center [346, 256] width 17 height 17
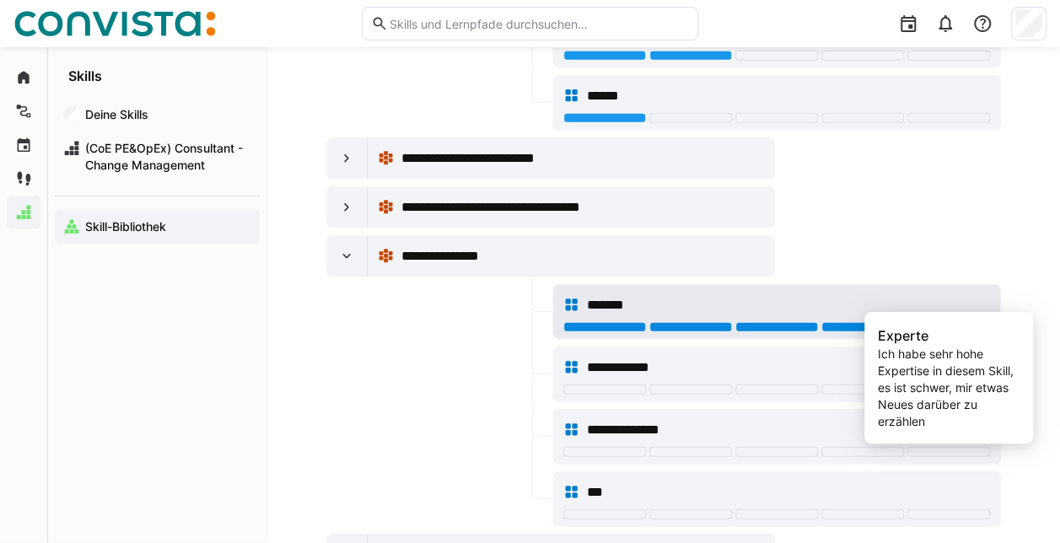
click at [951, 322] on div at bounding box center [948, 327] width 83 height 10
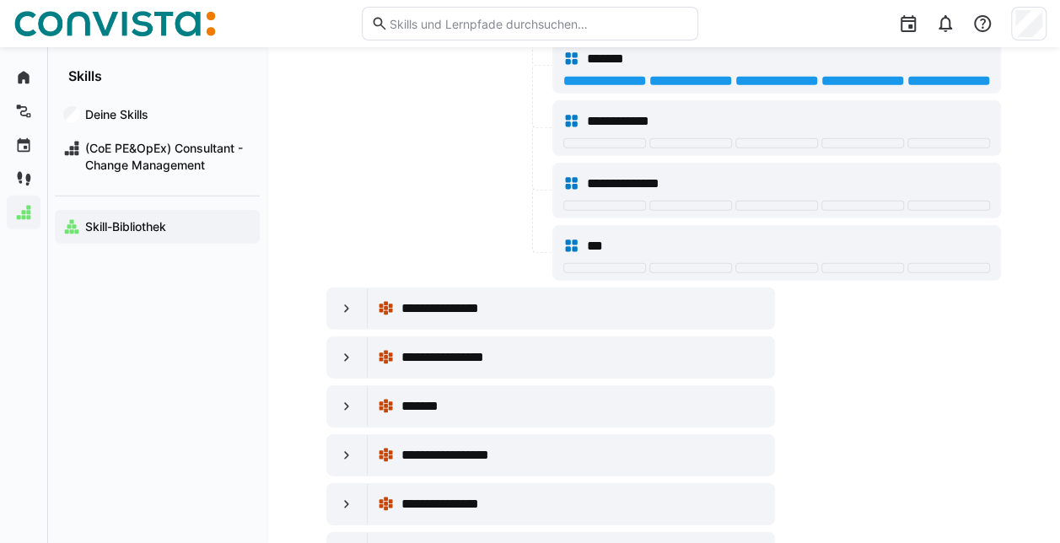
scroll to position [2445, 0]
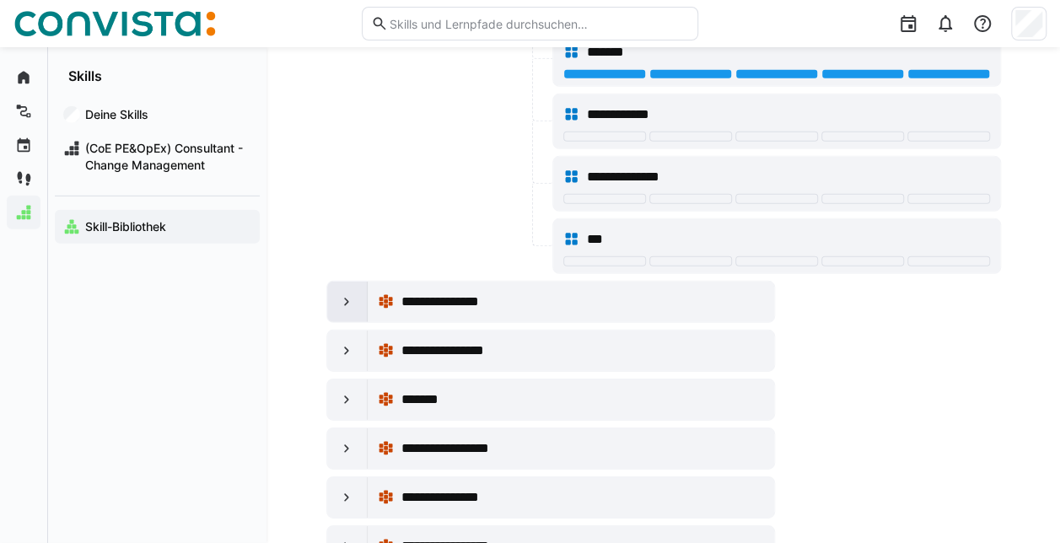
click at [368, 282] on div "**********" at bounding box center [571, 302] width 406 height 40
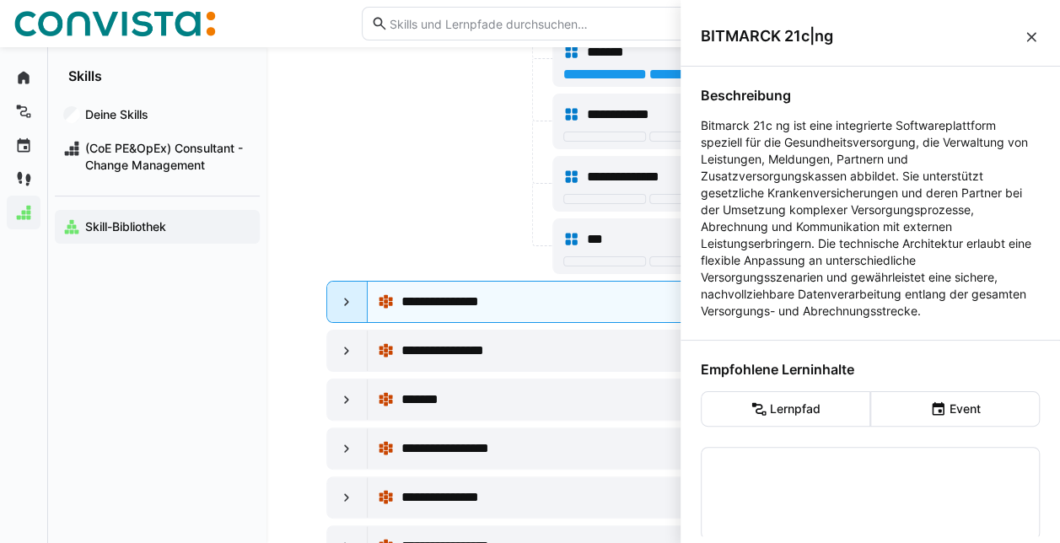
scroll to position [0, 0]
click at [346, 293] on eds-icon at bounding box center [346, 301] width 17 height 17
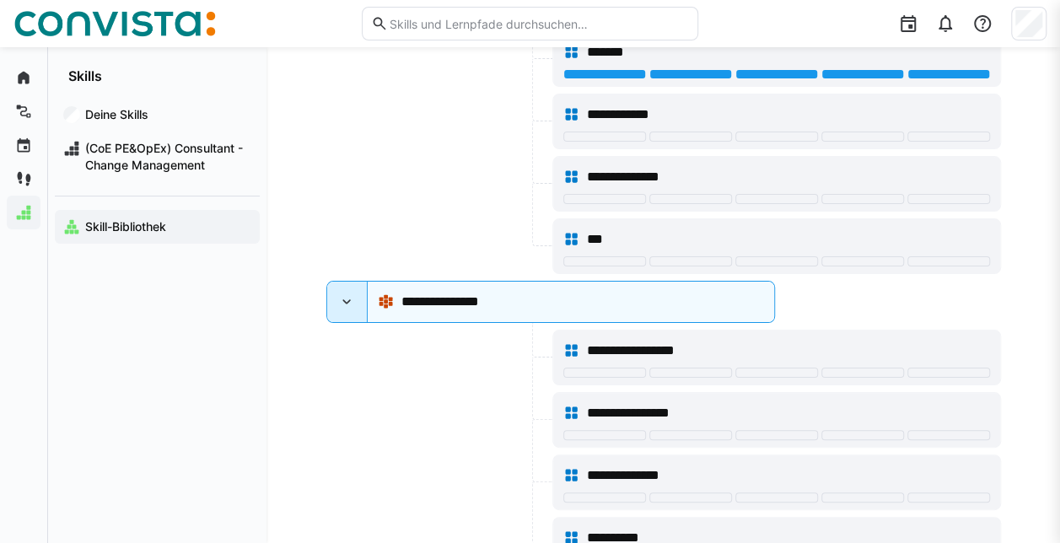
scroll to position [2445, 0]
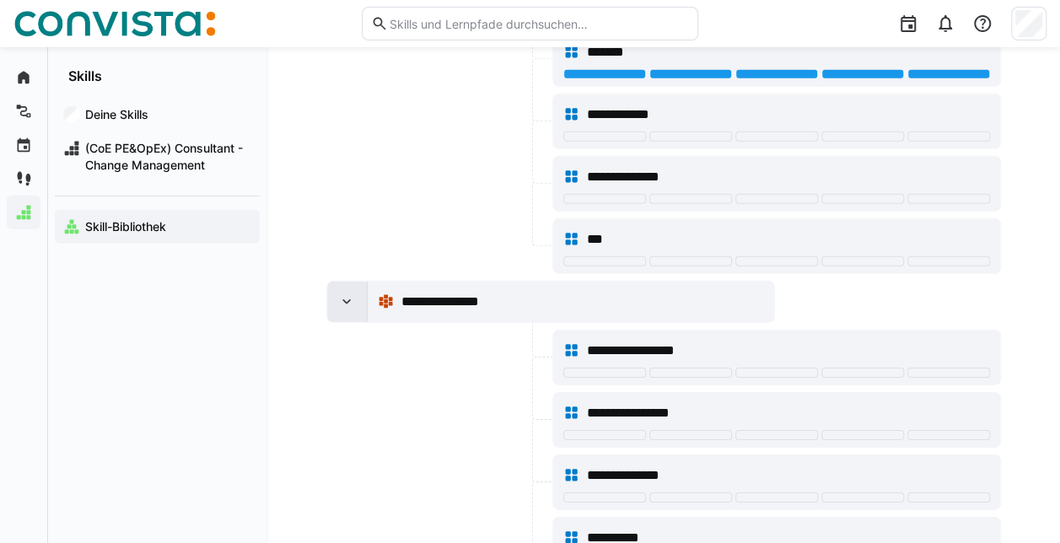
click at [346, 293] on eds-icon at bounding box center [346, 301] width 17 height 17
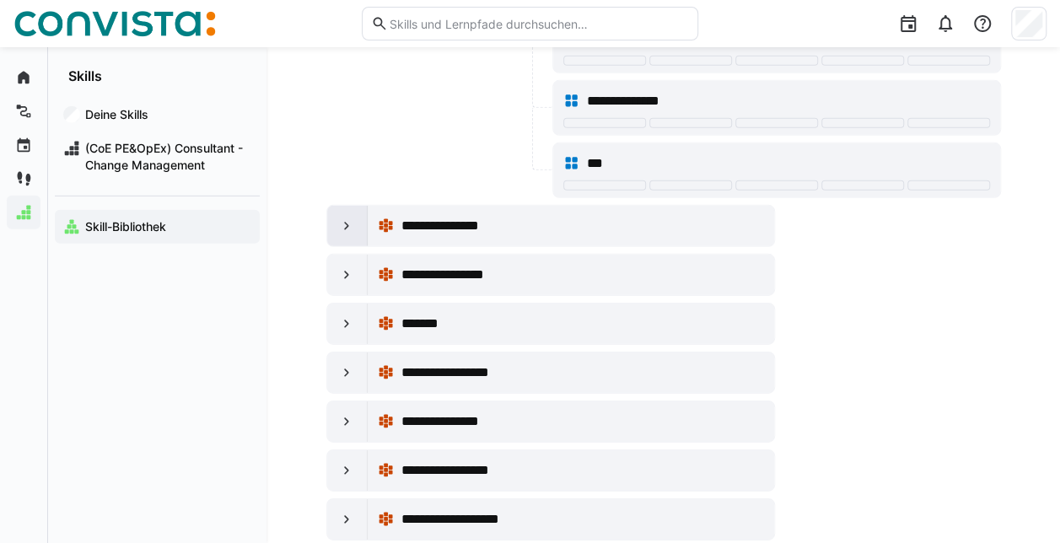
scroll to position [2614, 0]
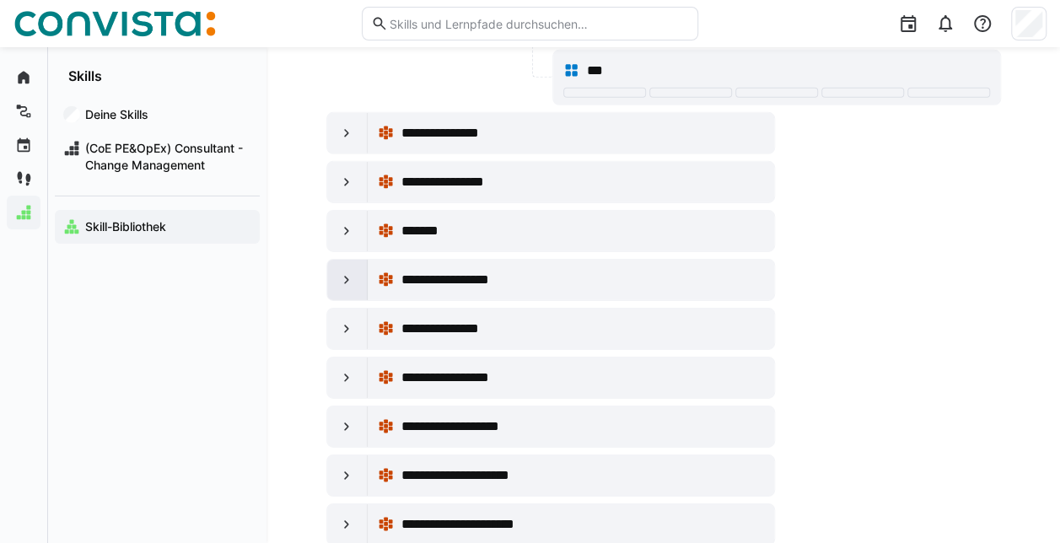
click at [344, 271] on eds-icon at bounding box center [346, 279] width 17 height 17
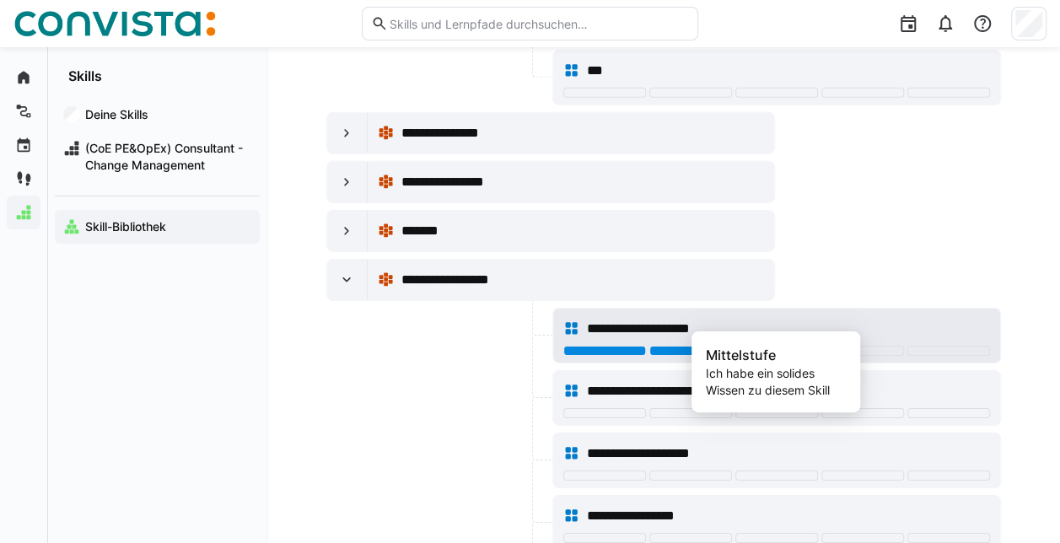
click at [771, 346] on div at bounding box center [776, 351] width 83 height 10
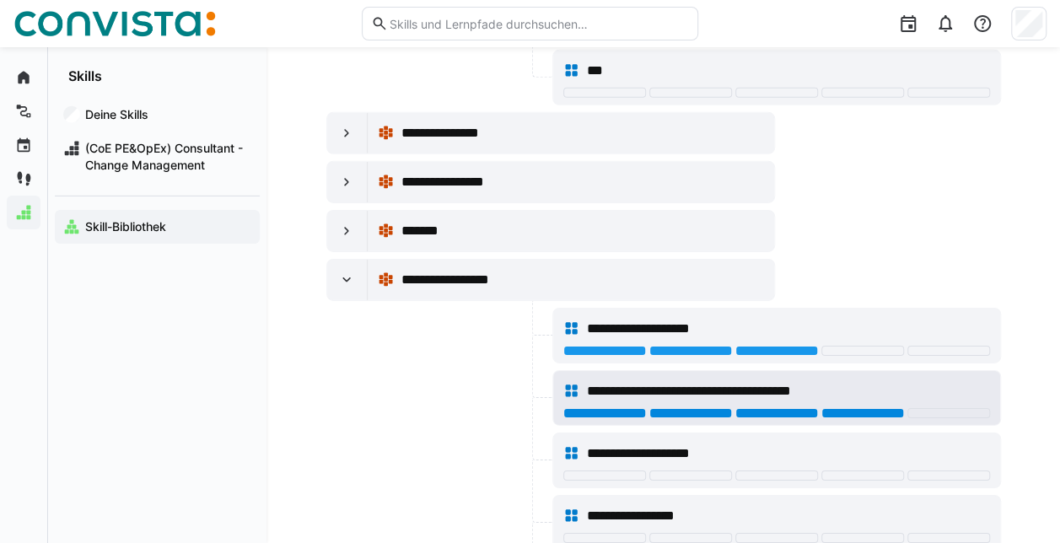
click at [858, 408] on div at bounding box center [862, 413] width 83 height 10
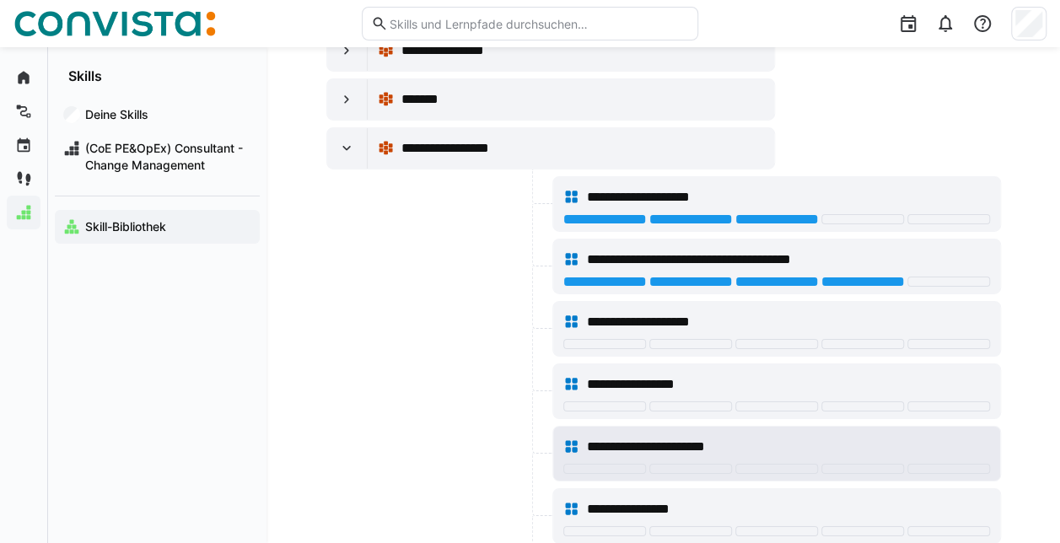
scroll to position [2782, 0]
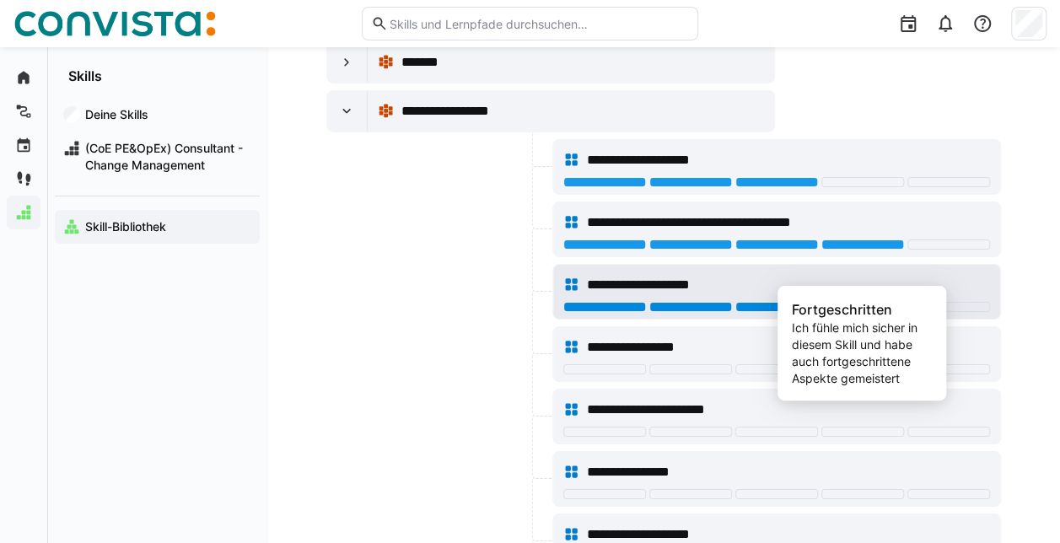
click at [828, 302] on div at bounding box center [862, 307] width 83 height 10
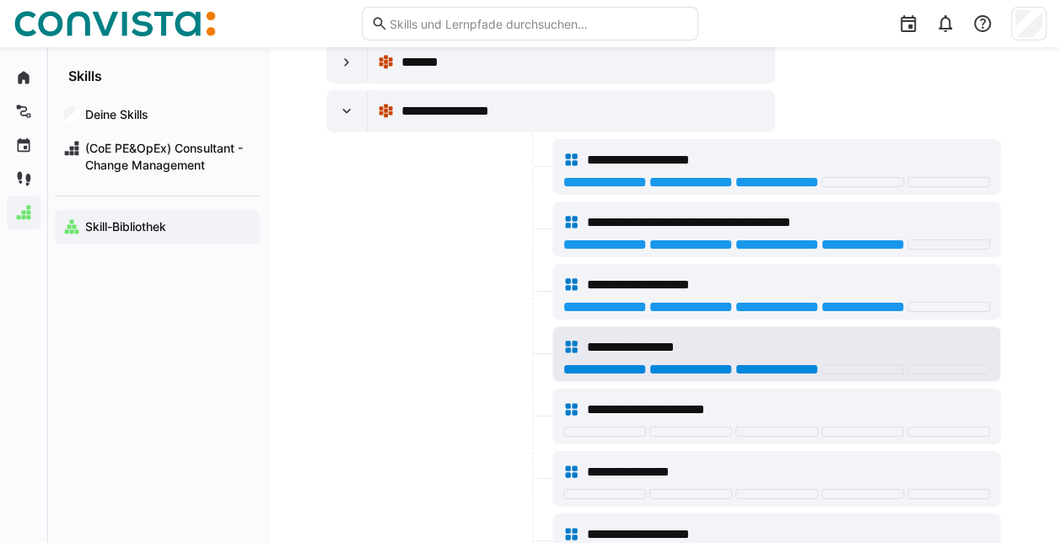
click at [793, 364] on div at bounding box center [776, 369] width 83 height 10
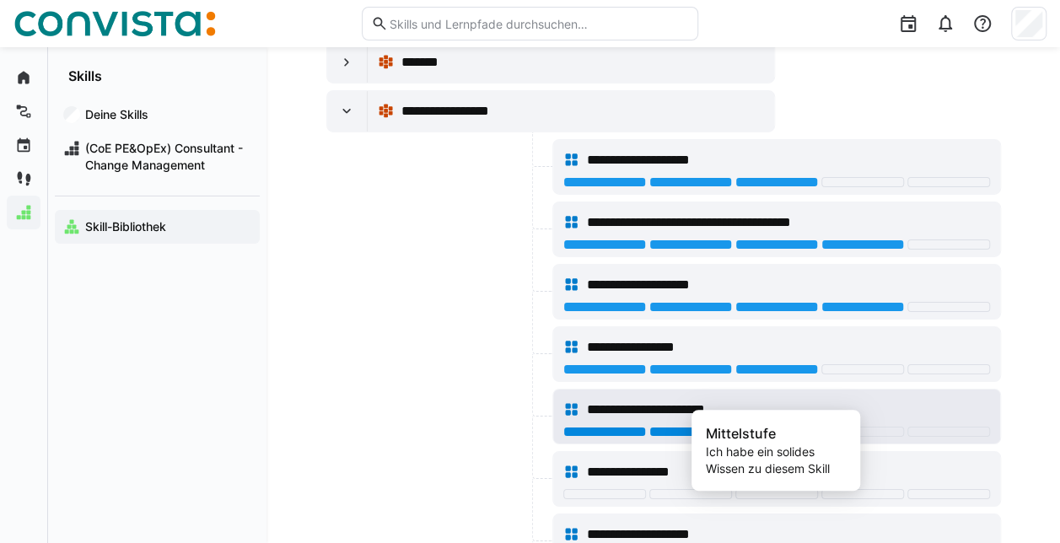
click at [785, 427] on div at bounding box center [776, 432] width 83 height 10
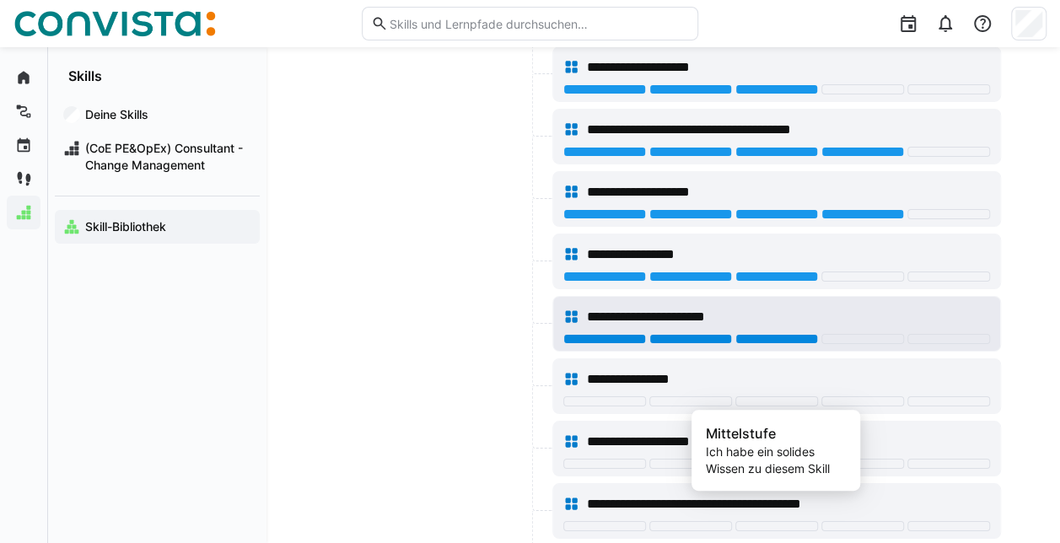
scroll to position [2951, 0]
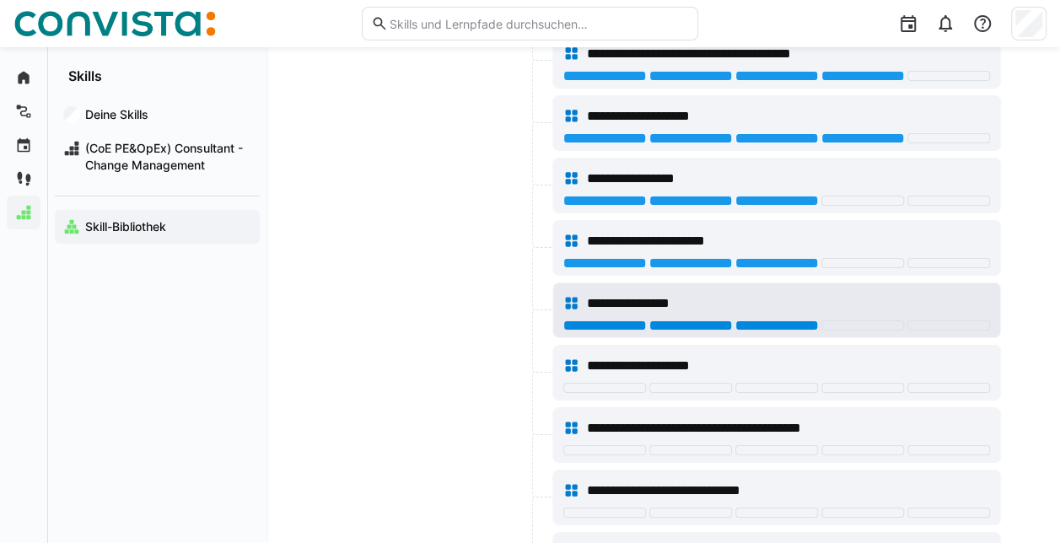
click at [793, 320] on div at bounding box center [776, 325] width 83 height 10
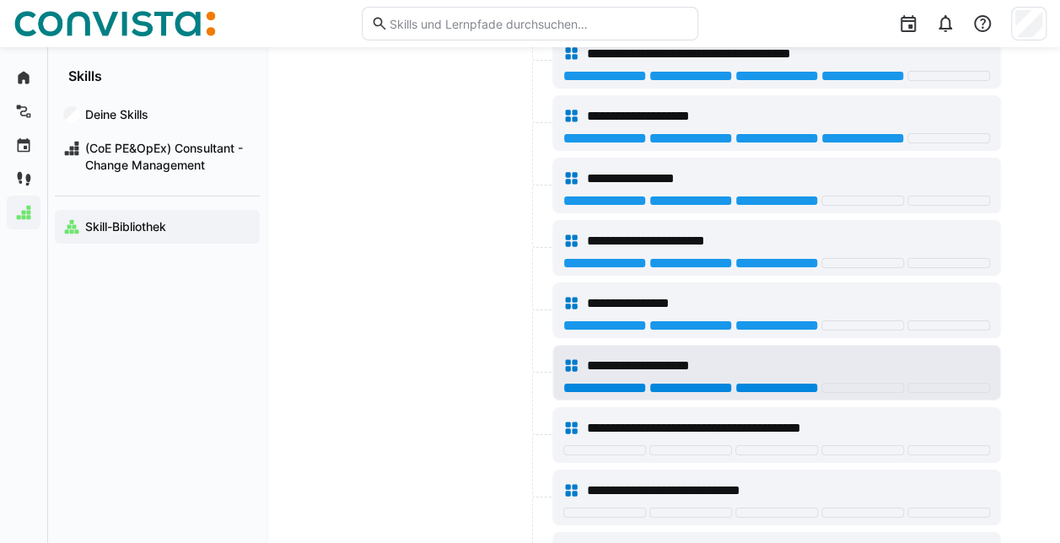
click at [754, 383] on div at bounding box center [776, 388] width 83 height 10
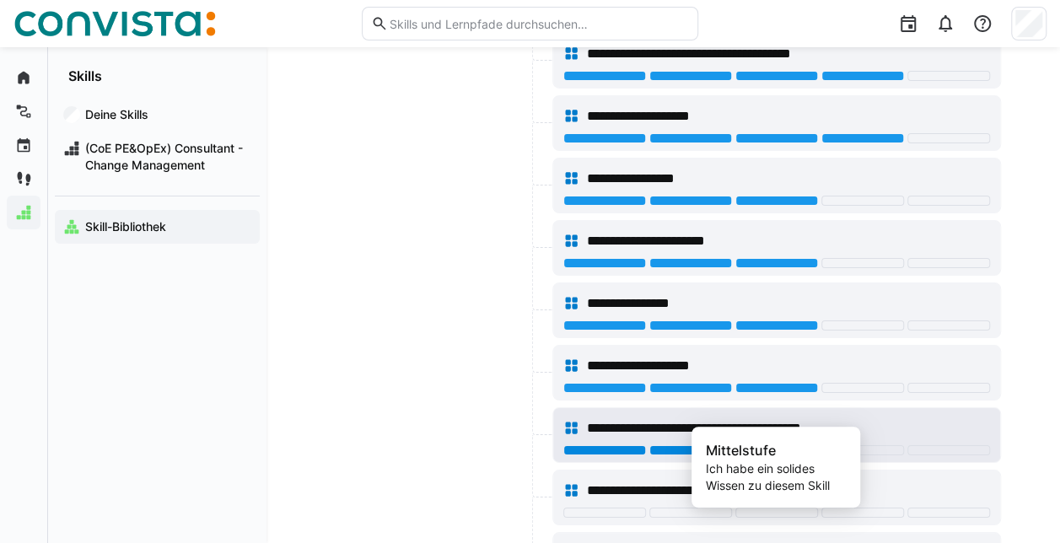
click at [771, 445] on div at bounding box center [776, 450] width 83 height 10
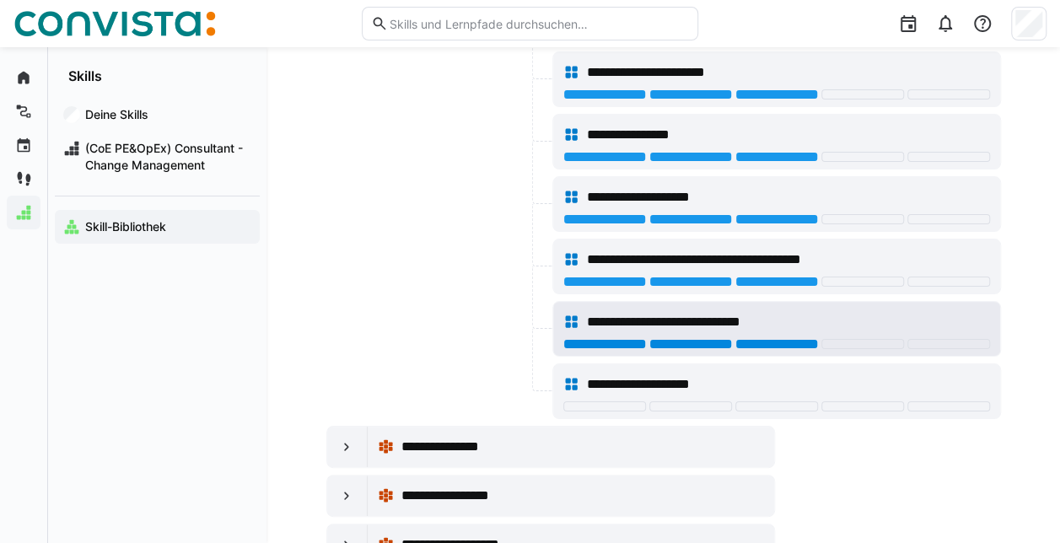
click at [755, 339] on div at bounding box center [776, 344] width 83 height 10
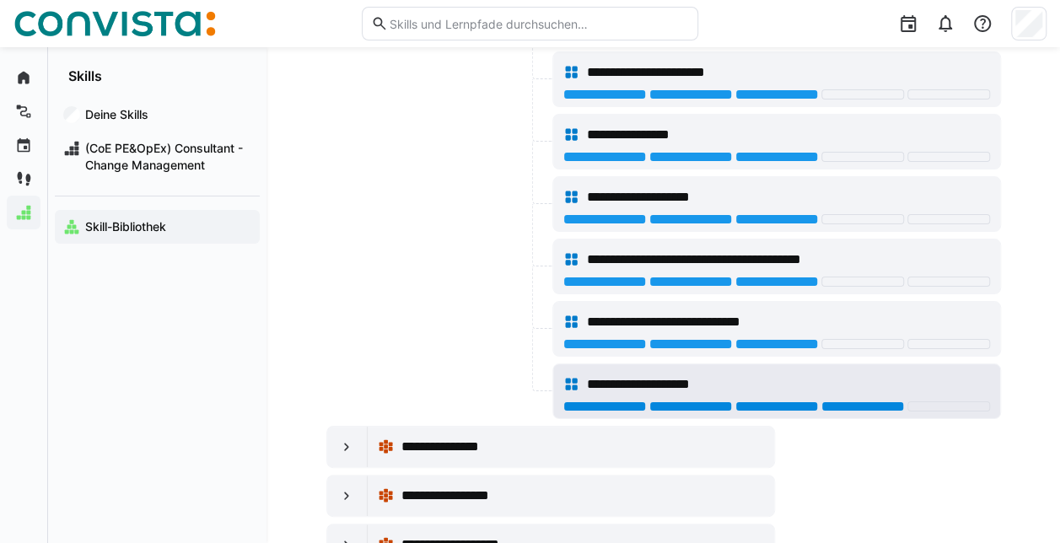
click at [836, 401] on div at bounding box center [862, 406] width 83 height 10
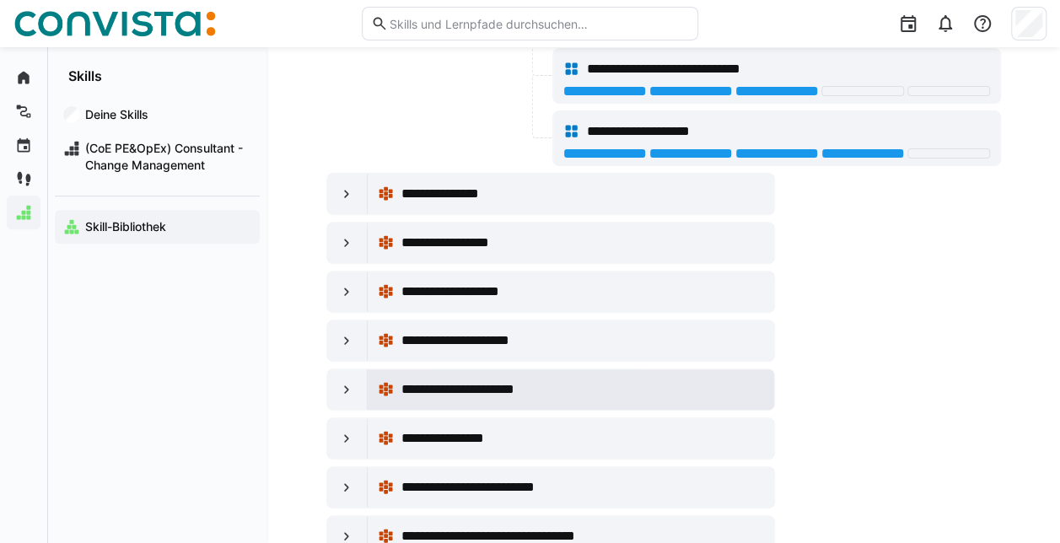
scroll to position [3541, 0]
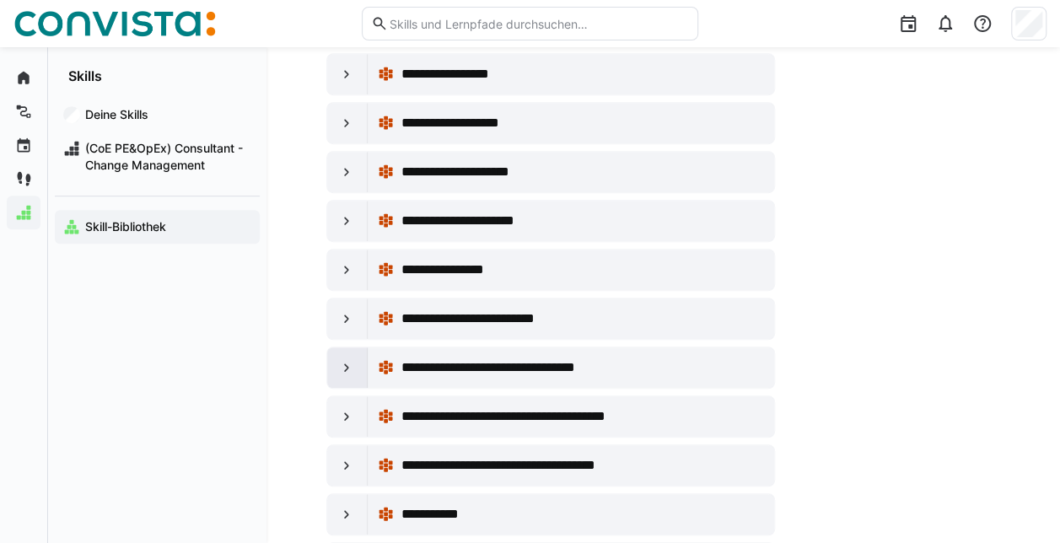
click at [351, 359] on eds-icon at bounding box center [346, 367] width 17 height 17
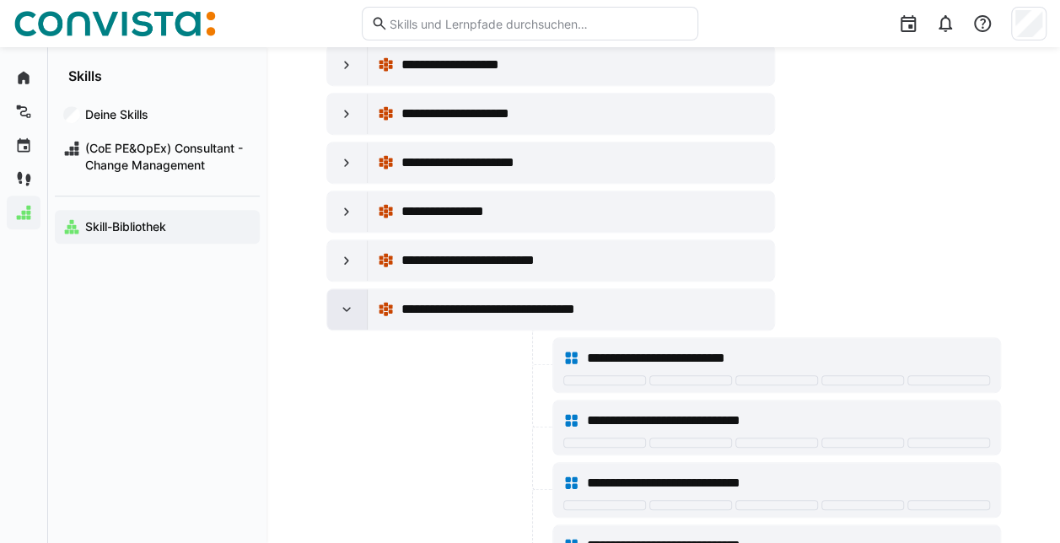
scroll to position [3625, 0]
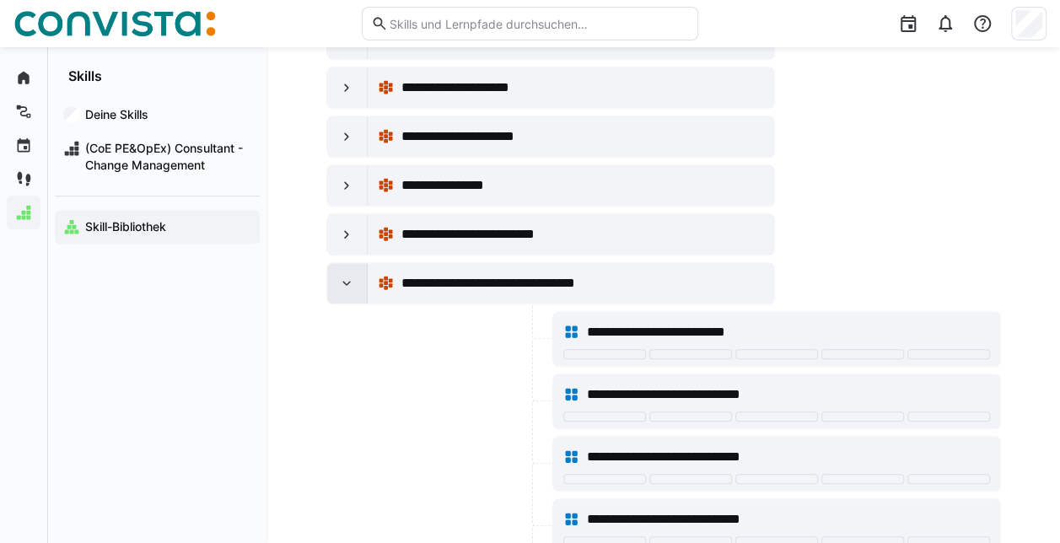
click at [349, 263] on div at bounding box center [347, 283] width 40 height 40
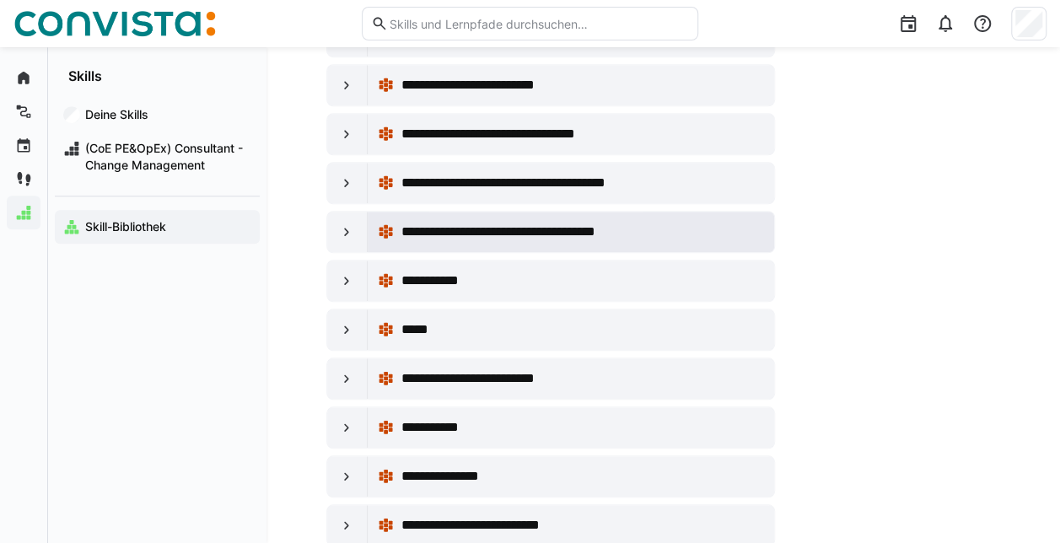
scroll to position [3794, 0]
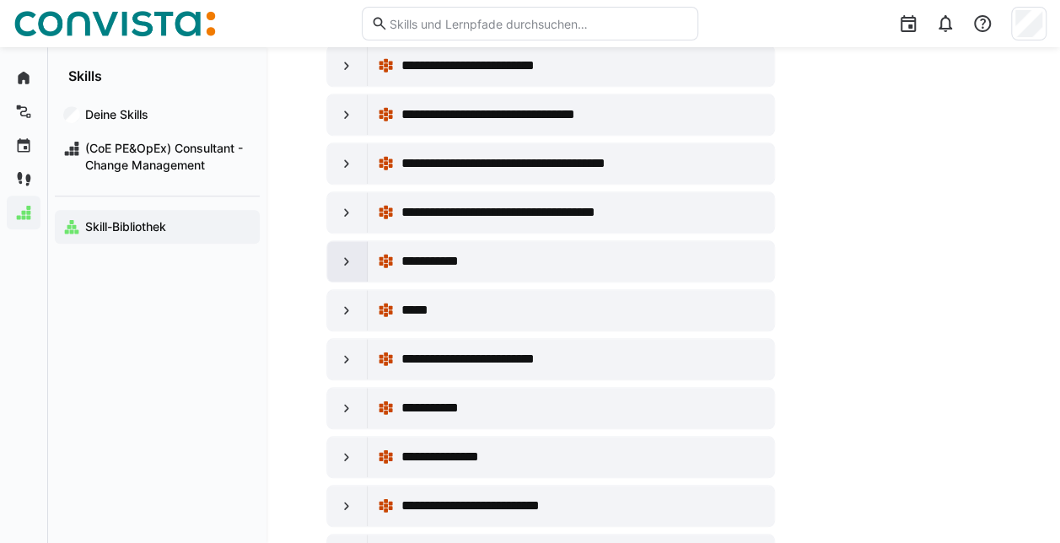
click at [345, 241] on div at bounding box center [347, 261] width 40 height 40
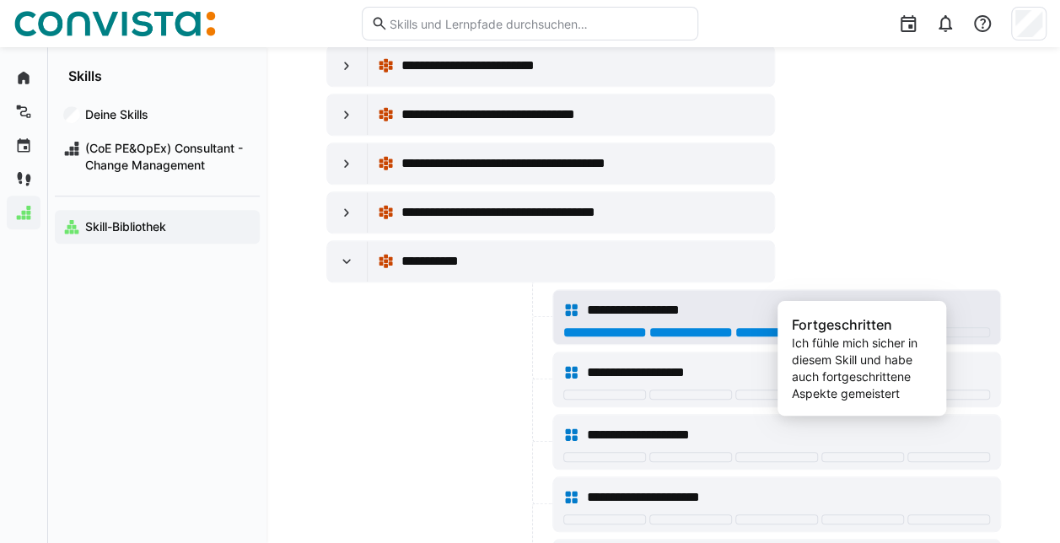
click at [885, 327] on div at bounding box center [862, 332] width 83 height 10
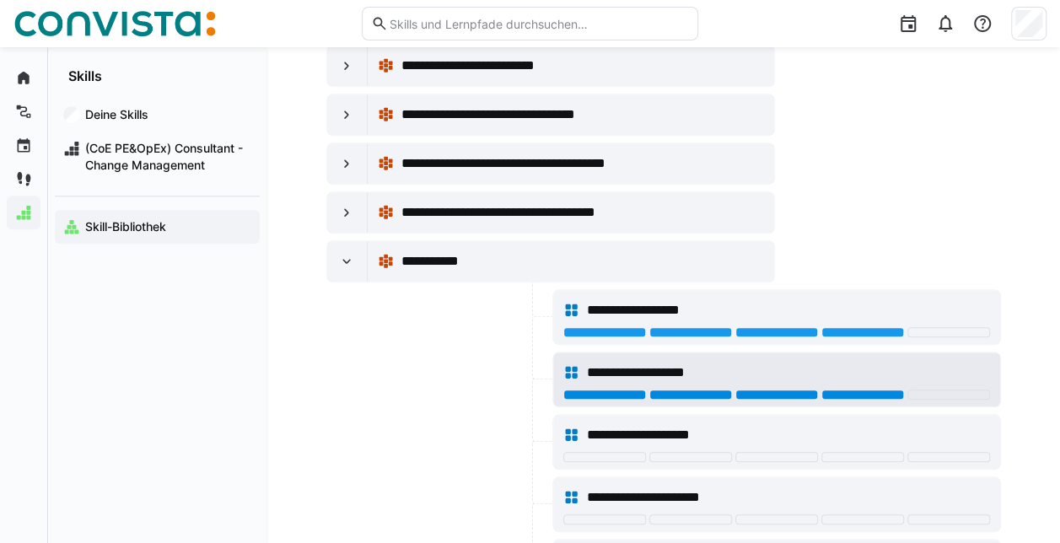
click at [835, 390] on div at bounding box center [862, 395] width 83 height 10
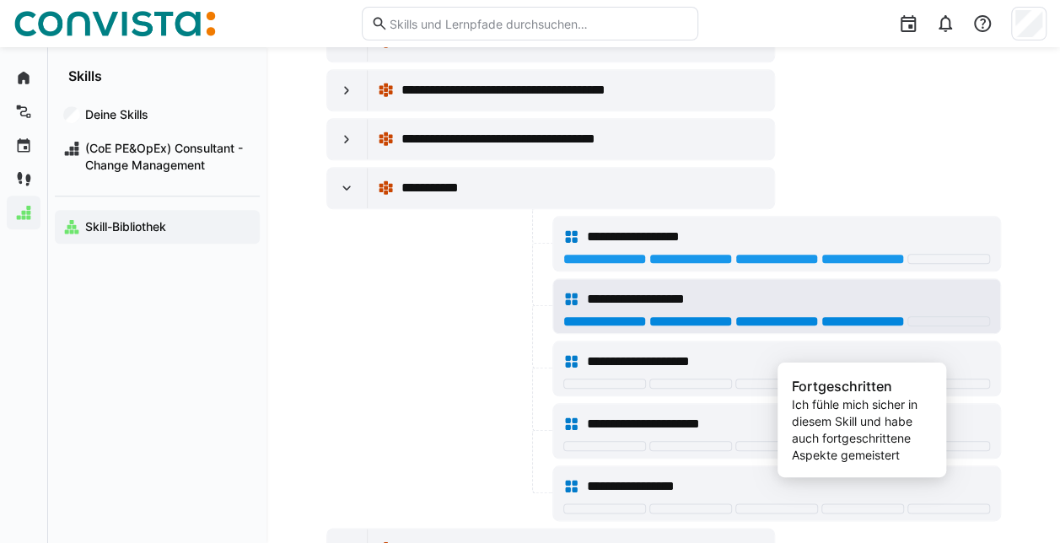
scroll to position [3963, 0]
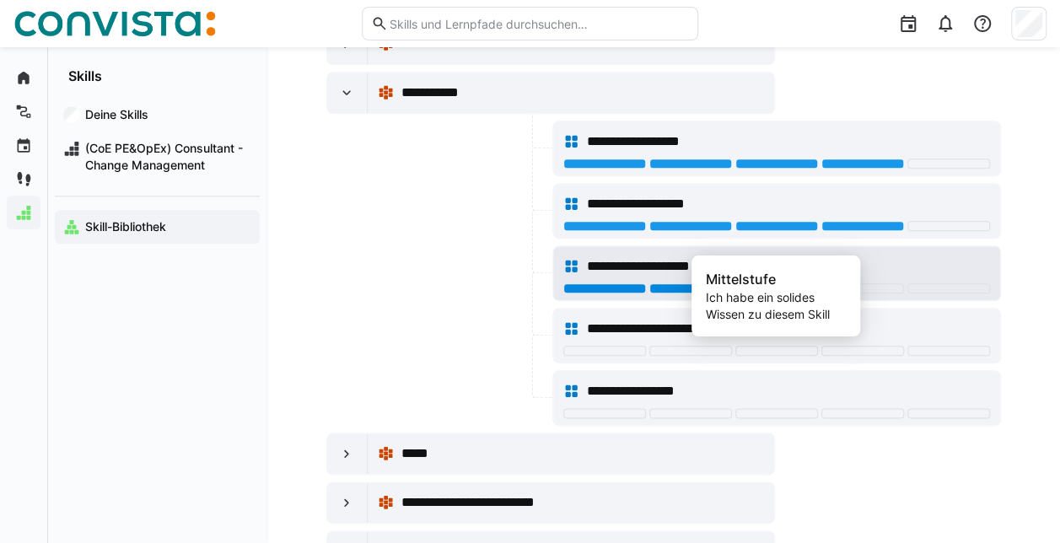
click at [749, 283] on div at bounding box center [776, 288] width 83 height 10
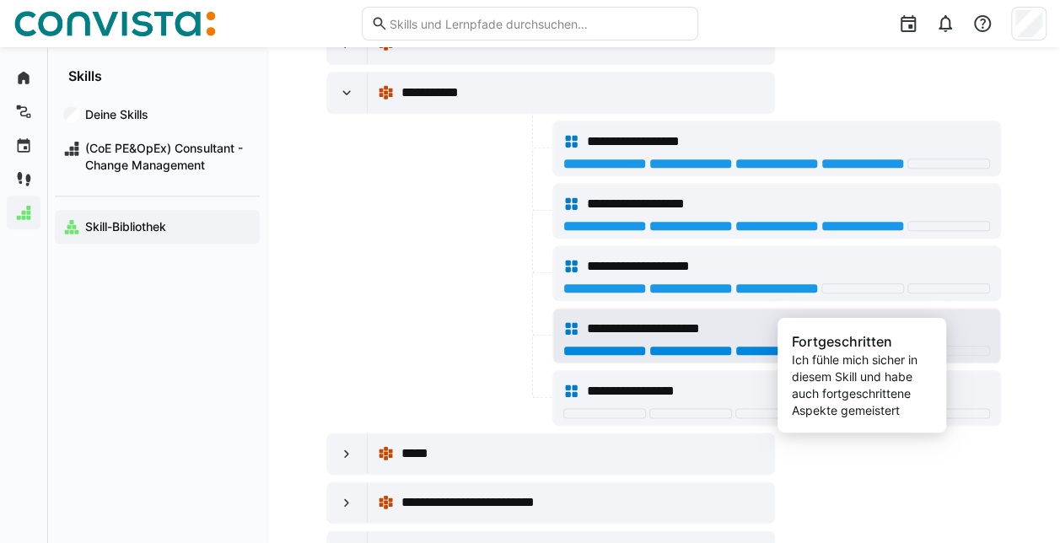
click at [888, 346] on div at bounding box center [862, 351] width 83 height 10
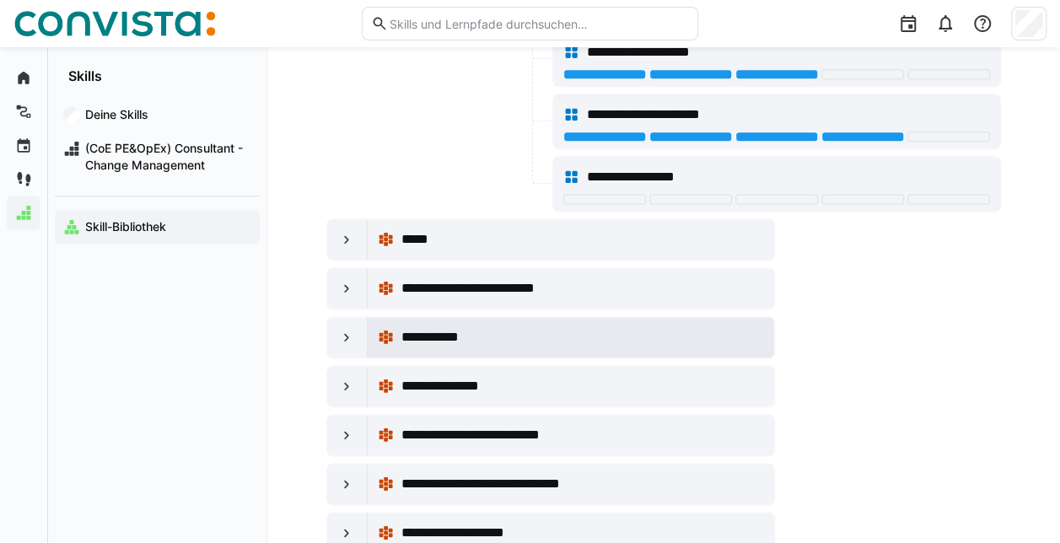
scroll to position [4216, 0]
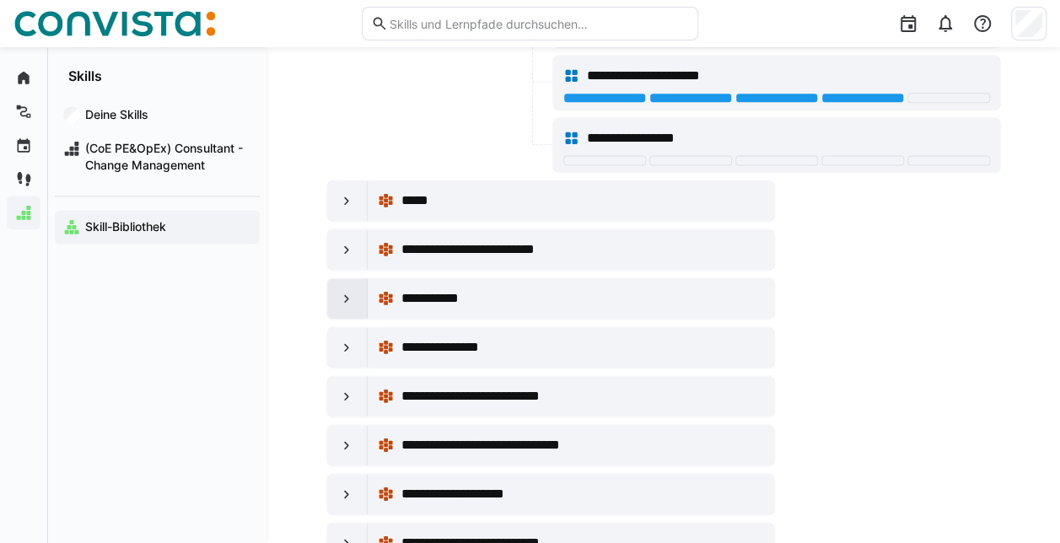
click at [359, 278] on div at bounding box center [347, 298] width 40 height 40
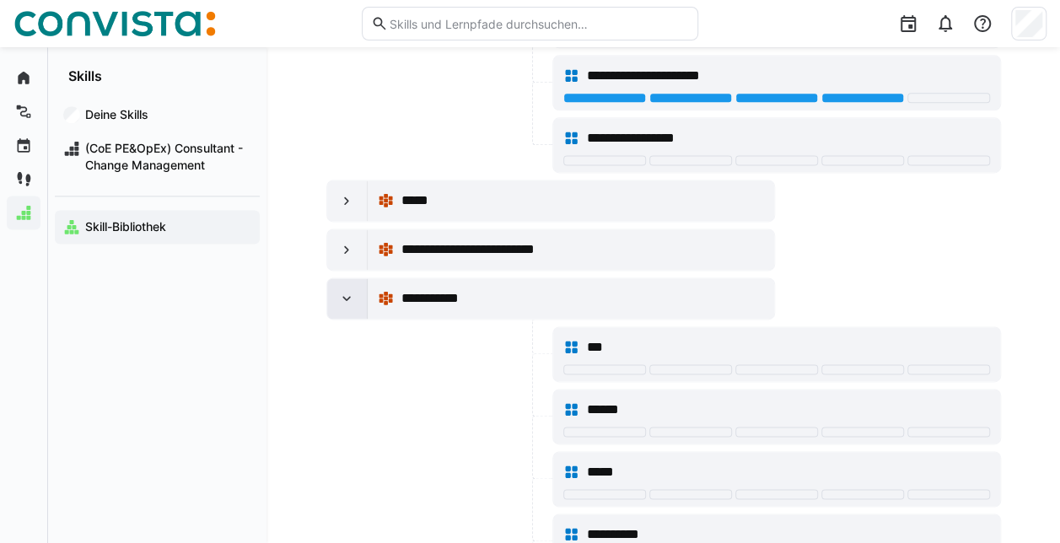
click at [359, 278] on div at bounding box center [347, 298] width 40 height 40
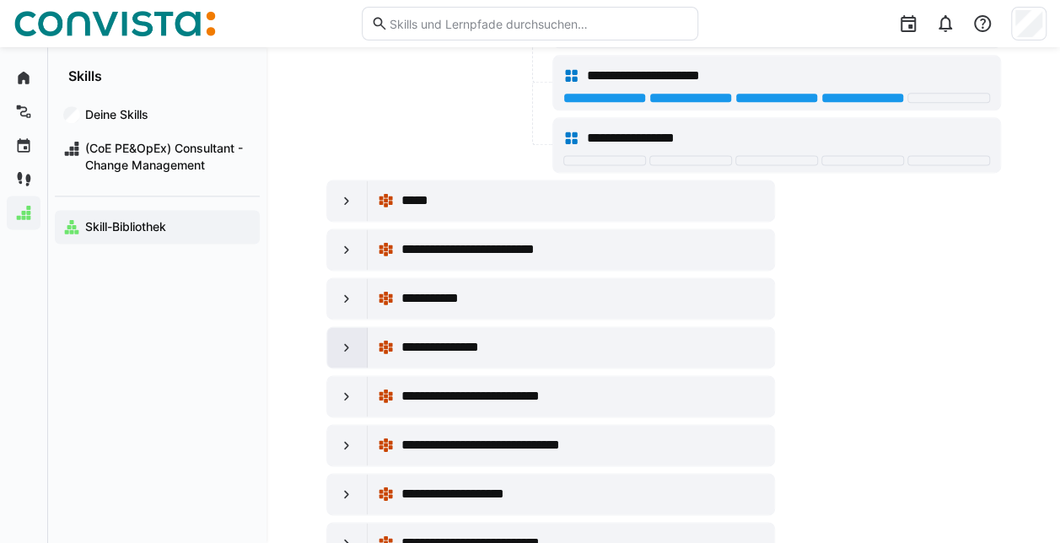
click at [354, 339] on eds-icon at bounding box center [346, 347] width 17 height 17
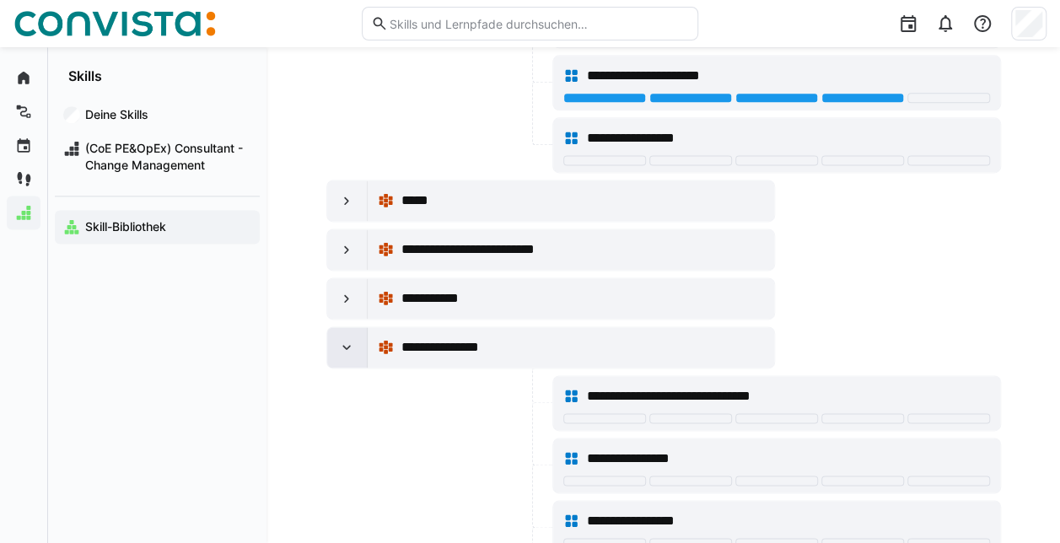
scroll to position [4300, 0]
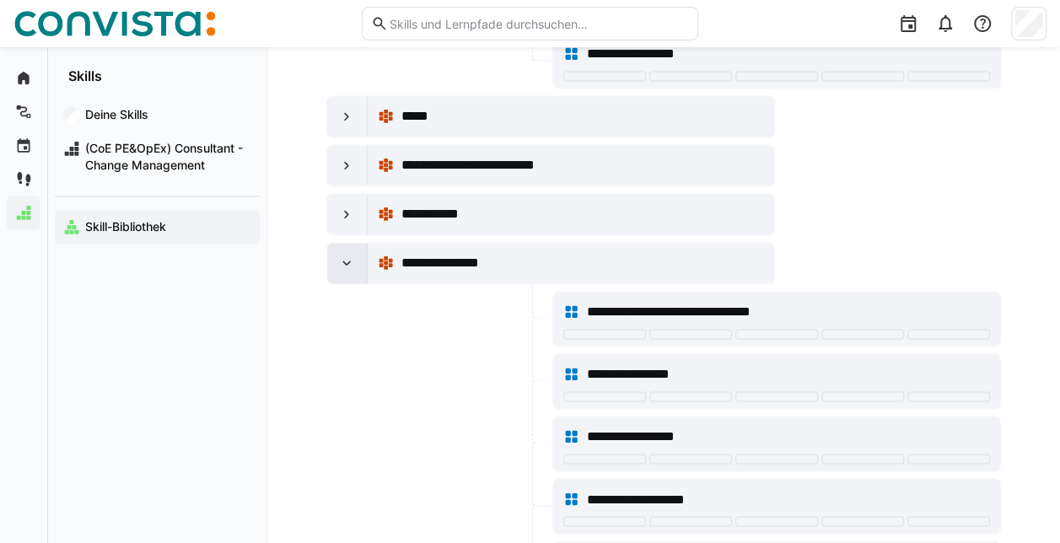
click at [347, 255] on eds-icon at bounding box center [346, 263] width 17 height 17
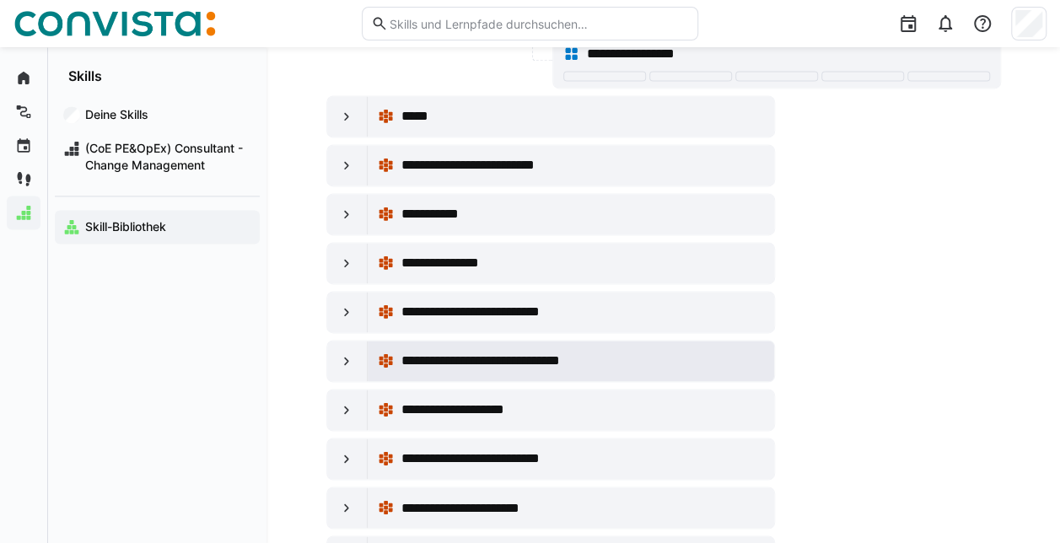
scroll to position [4469, 0]
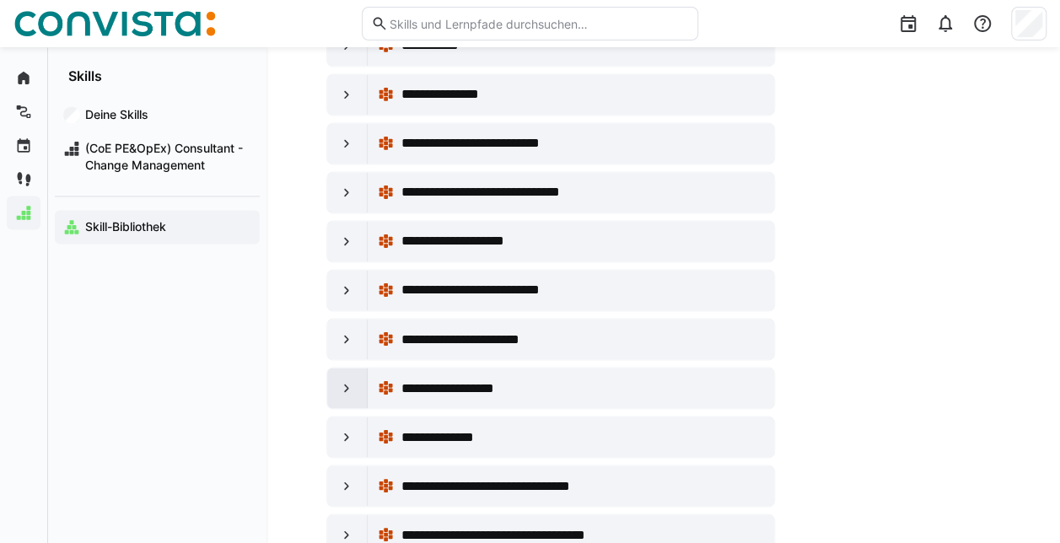
click at [357, 368] on div at bounding box center [347, 388] width 40 height 40
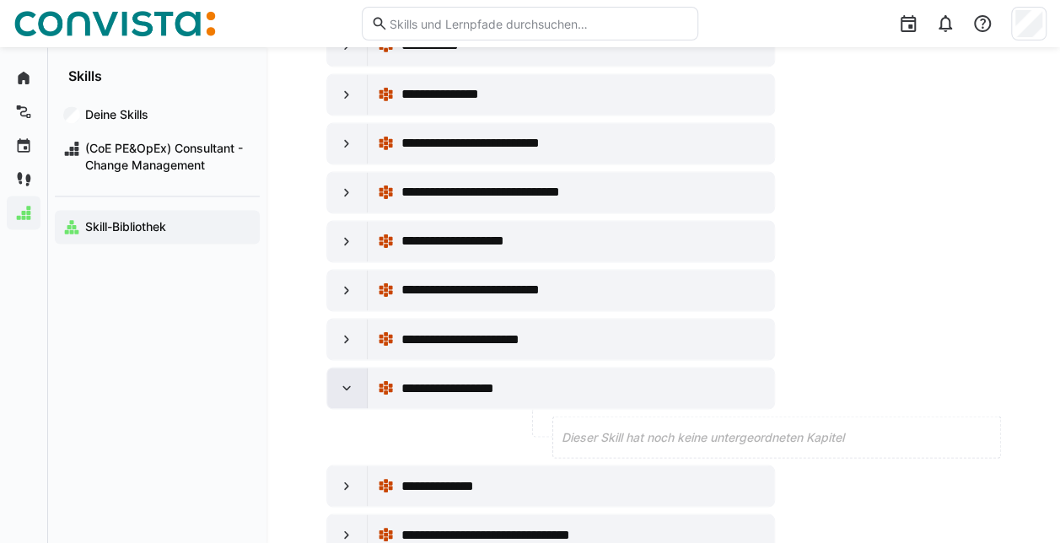
click at [357, 368] on div at bounding box center [347, 388] width 40 height 40
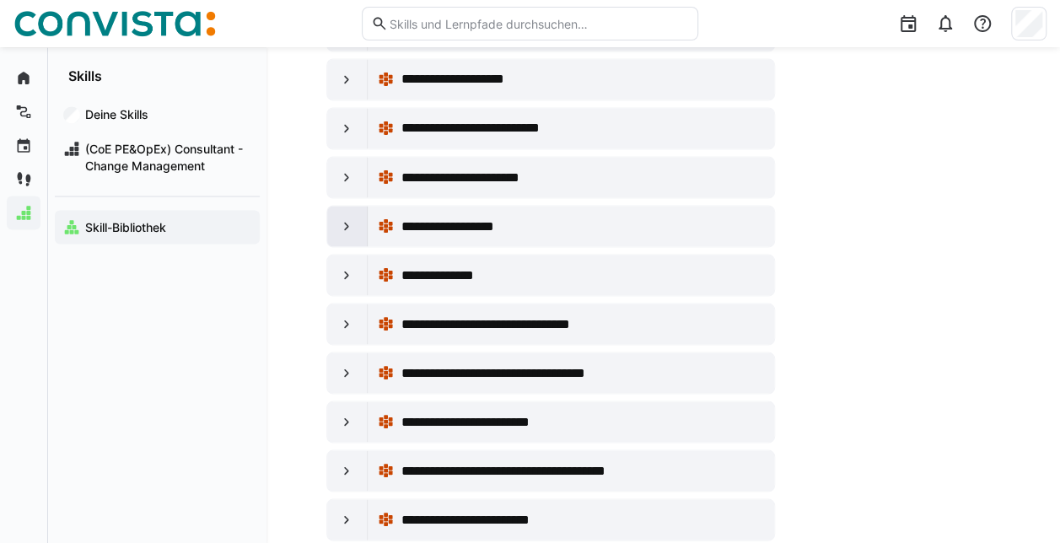
scroll to position [4722, 0]
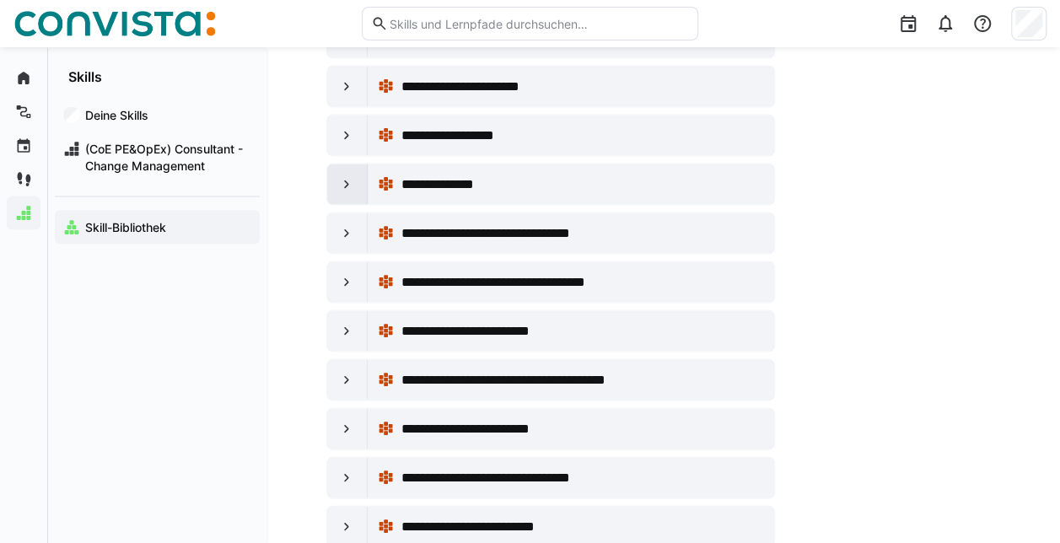
click at [350, 175] on eds-icon at bounding box center [346, 183] width 17 height 17
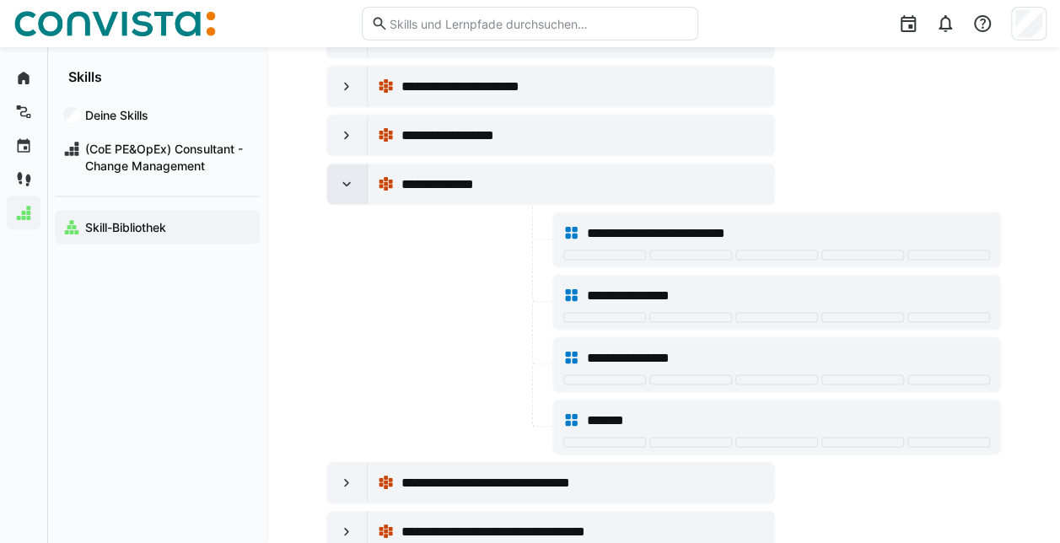
click at [356, 164] on div at bounding box center [347, 184] width 40 height 40
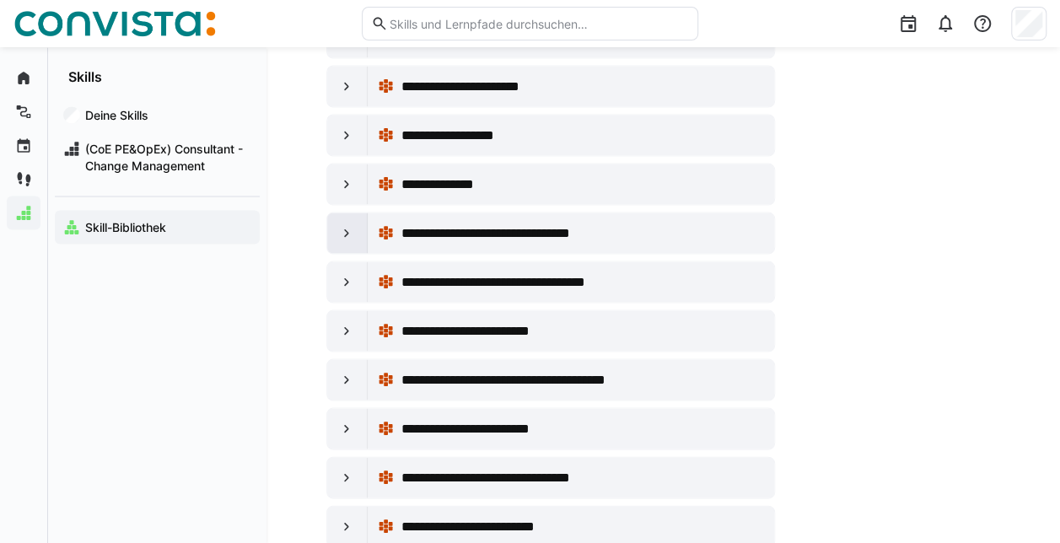
click at [353, 224] on eds-icon at bounding box center [346, 232] width 17 height 17
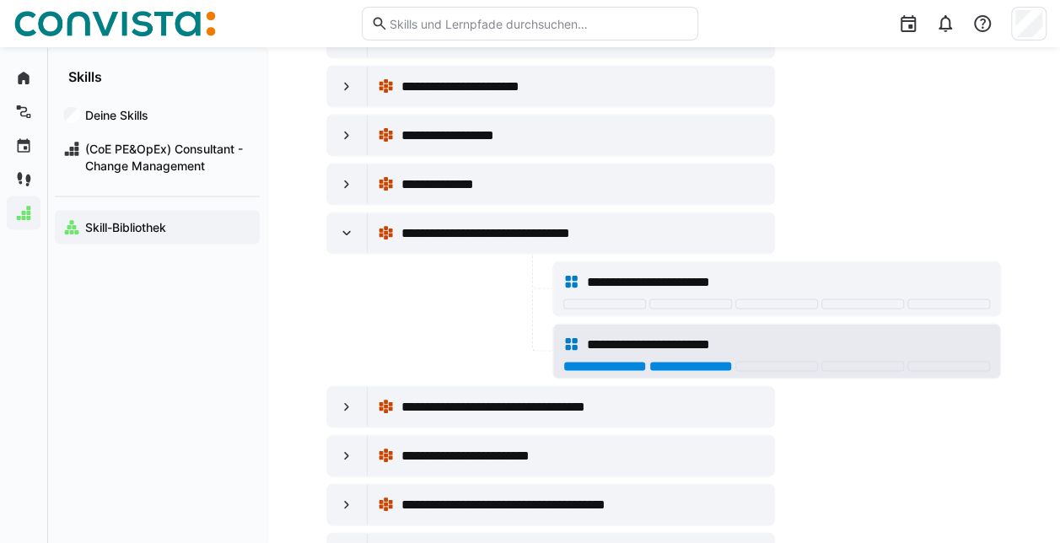
click at [718, 361] on div at bounding box center [690, 366] width 83 height 10
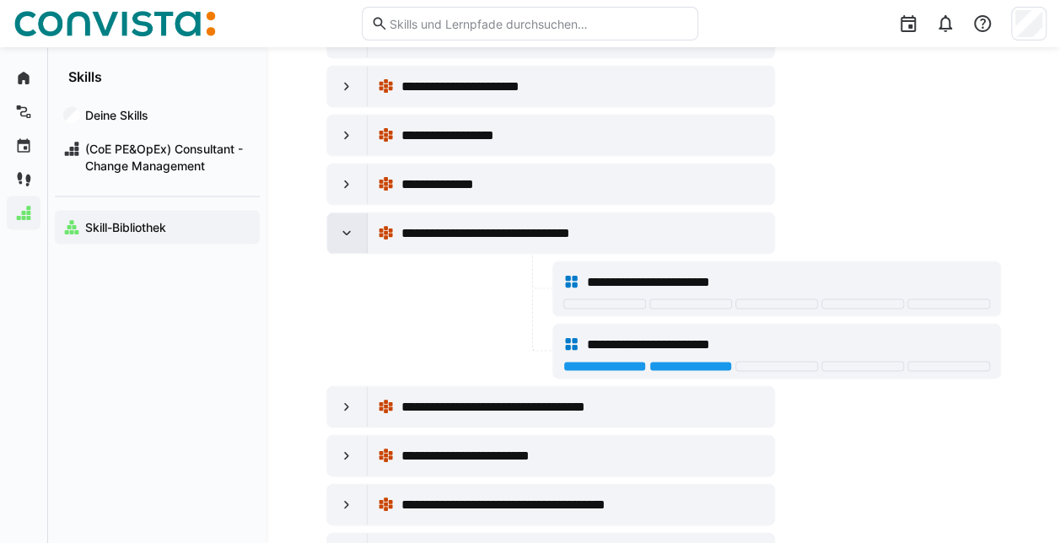
click at [347, 212] on div at bounding box center [347, 232] width 40 height 40
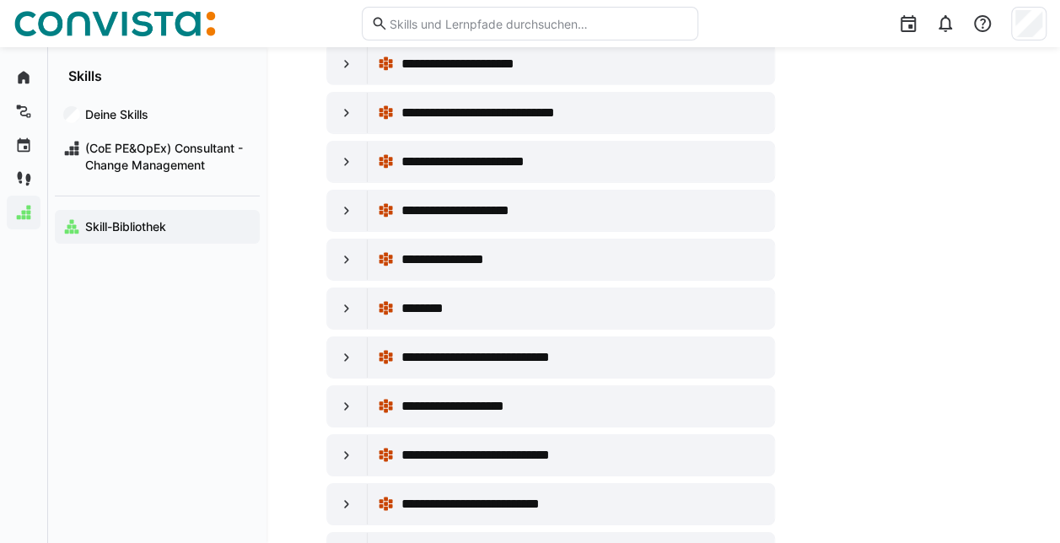
scroll to position [5902, 0]
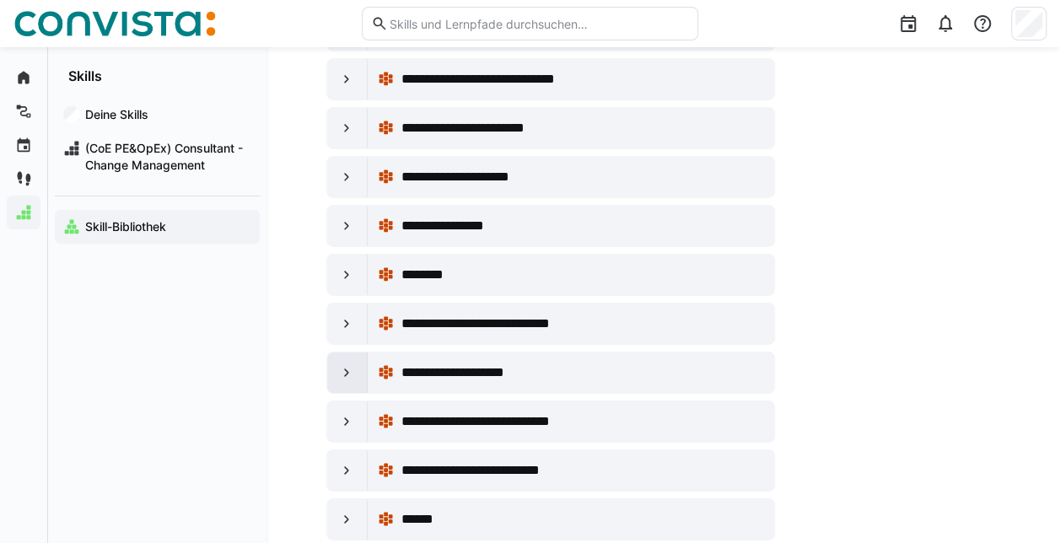
click at [335, 352] on div at bounding box center [347, 372] width 40 height 40
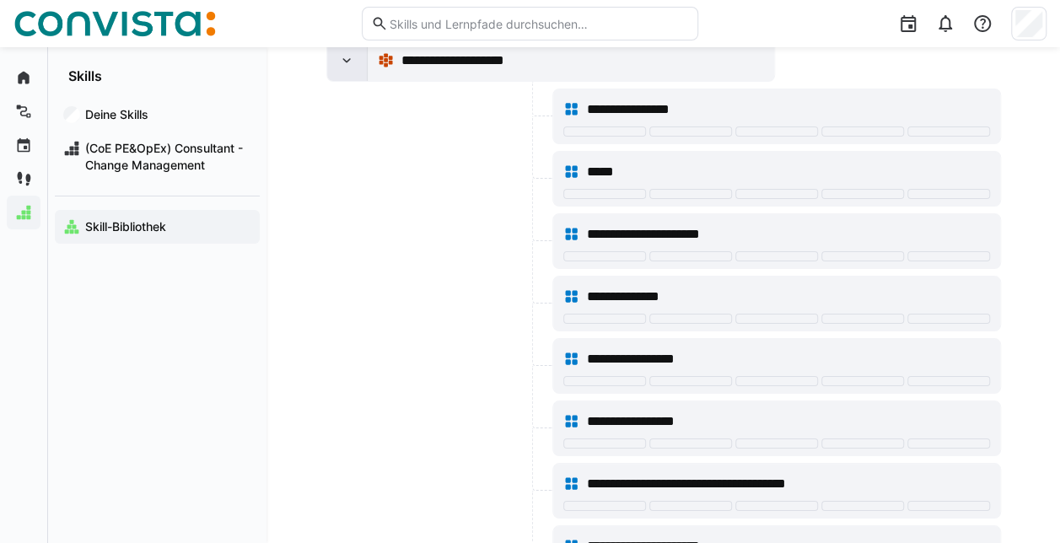
scroll to position [6239, 0]
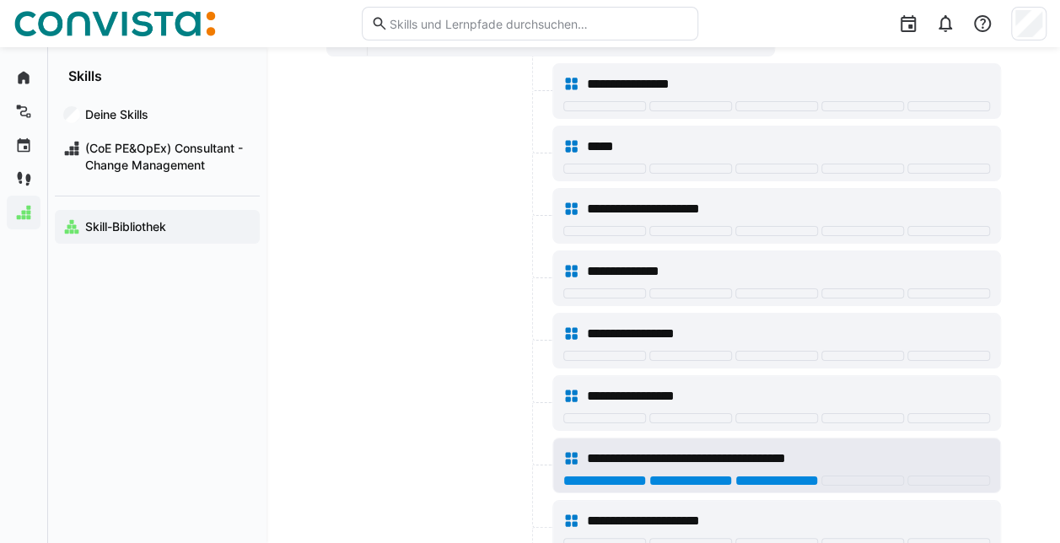
click at [752, 476] on div at bounding box center [776, 481] width 83 height 10
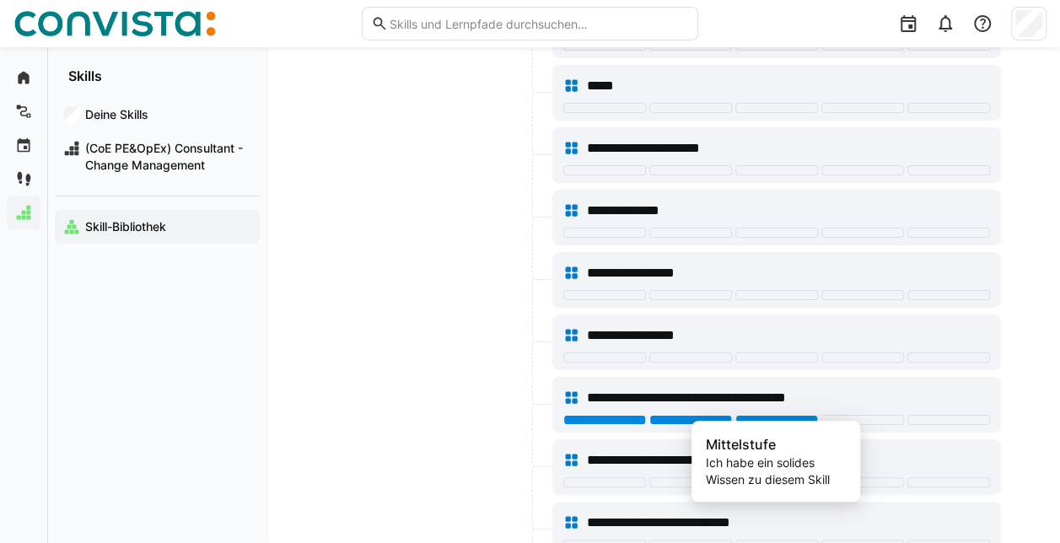
scroll to position [6323, 0]
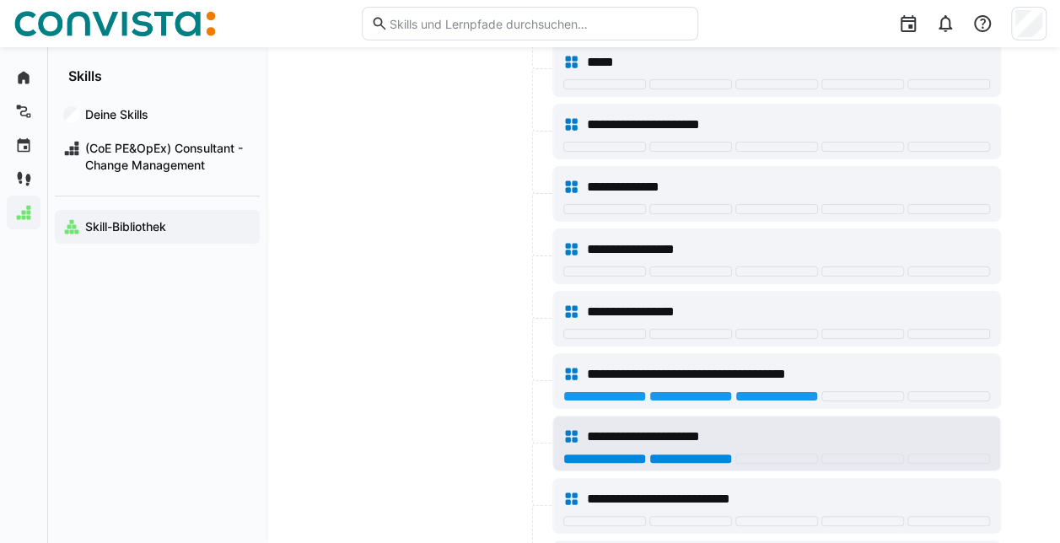
click at [691, 454] on div at bounding box center [690, 459] width 83 height 10
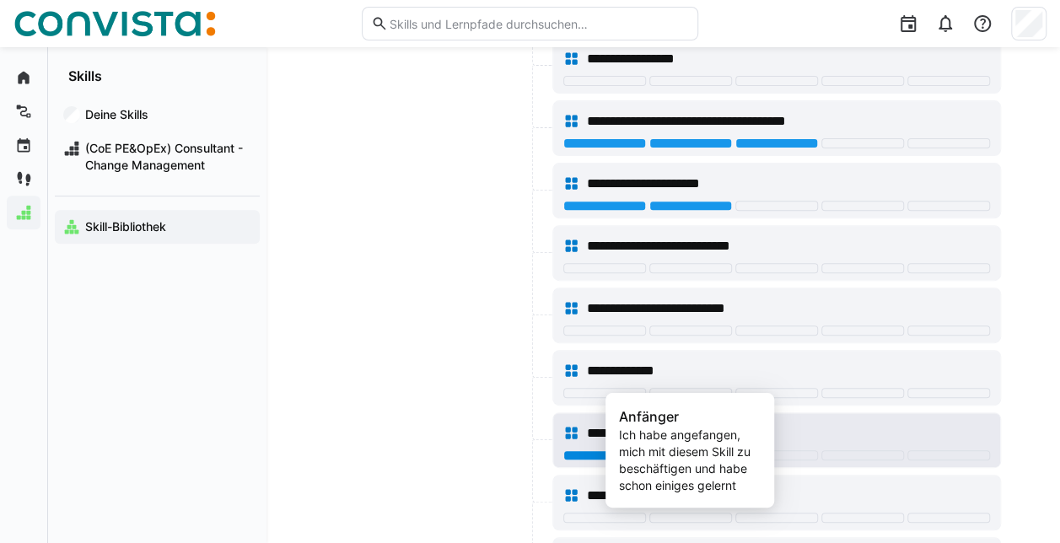
click at [701, 450] on div at bounding box center [690, 455] width 83 height 10
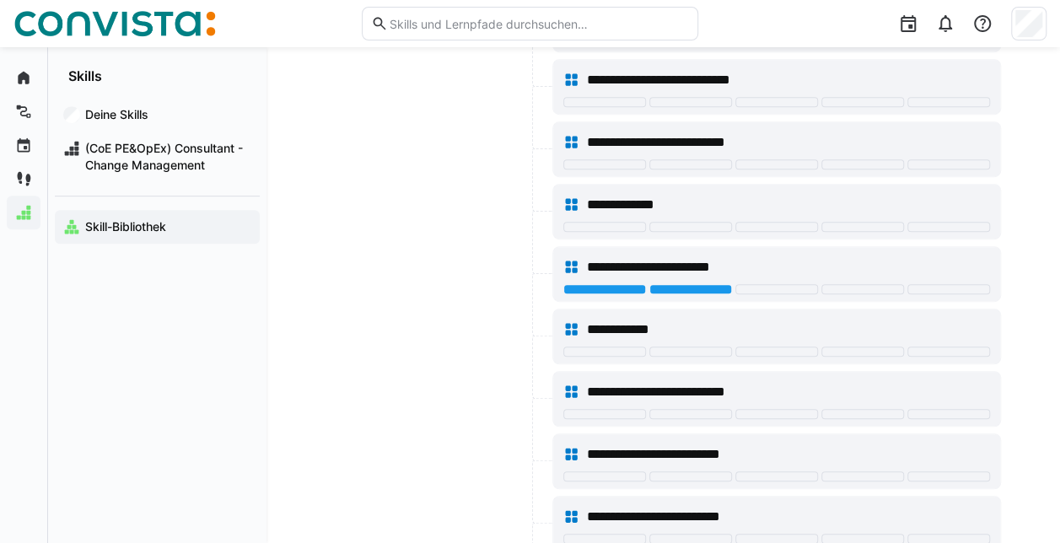
scroll to position [6745, 0]
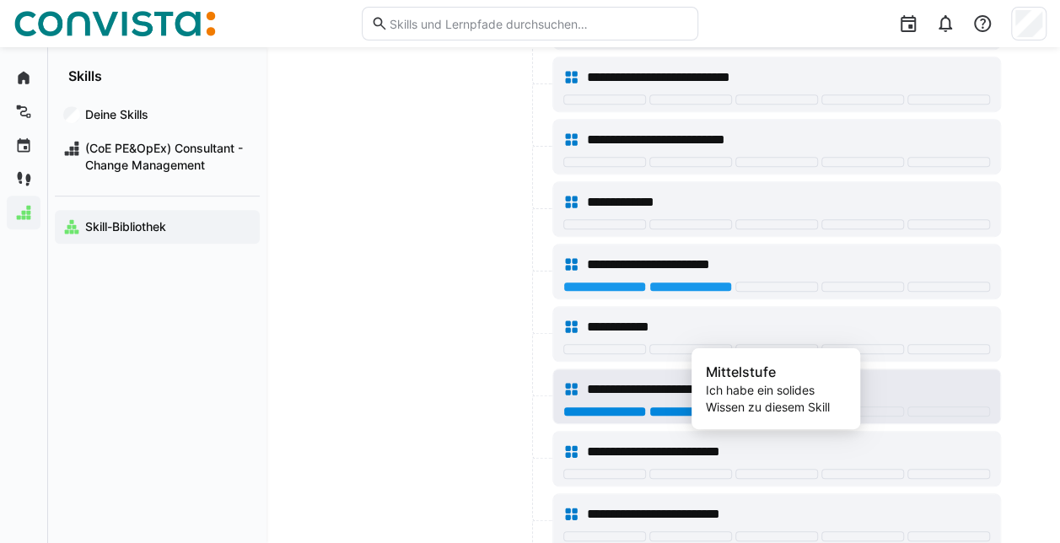
click at [747, 406] on div at bounding box center [776, 411] width 83 height 10
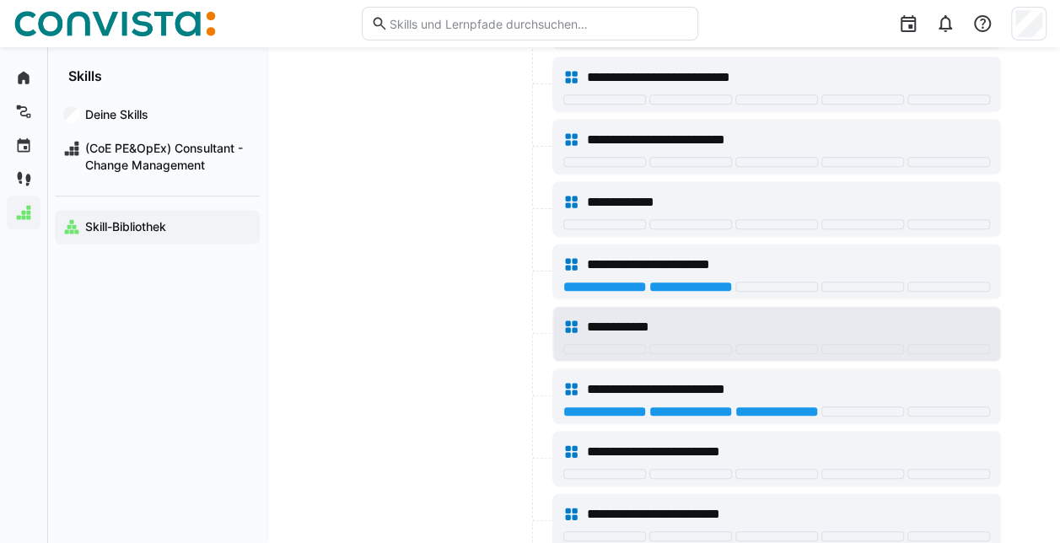
click at [763, 310] on div "**********" at bounding box center [776, 327] width 427 height 34
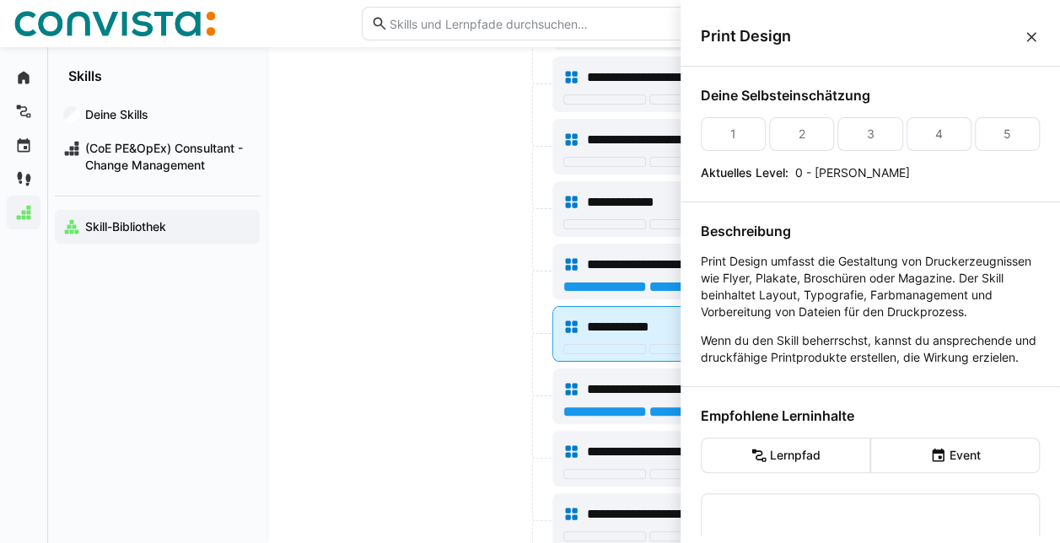
scroll to position [0, 0]
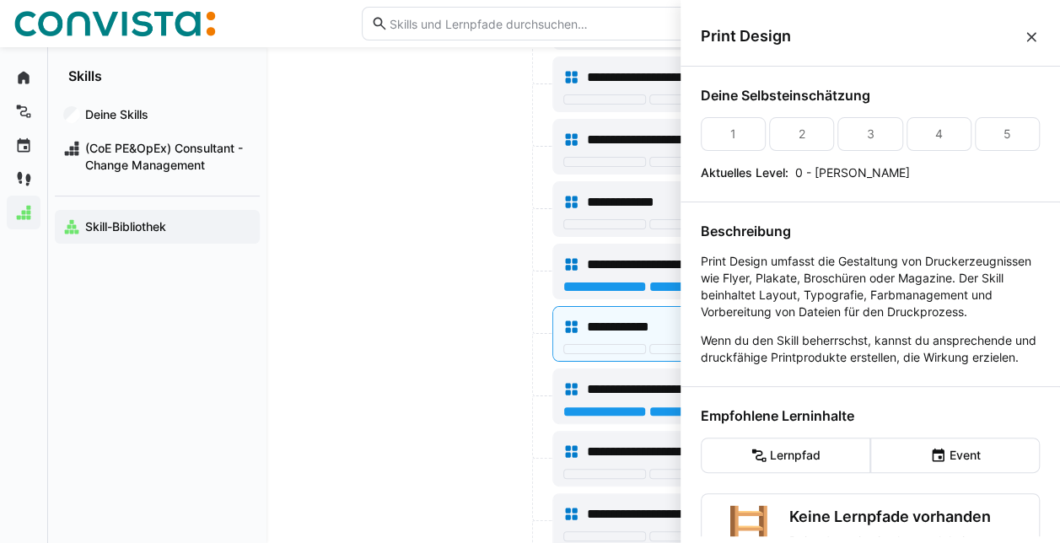
click at [477, 368] on div at bounding box center [437, 396] width 223 height 56
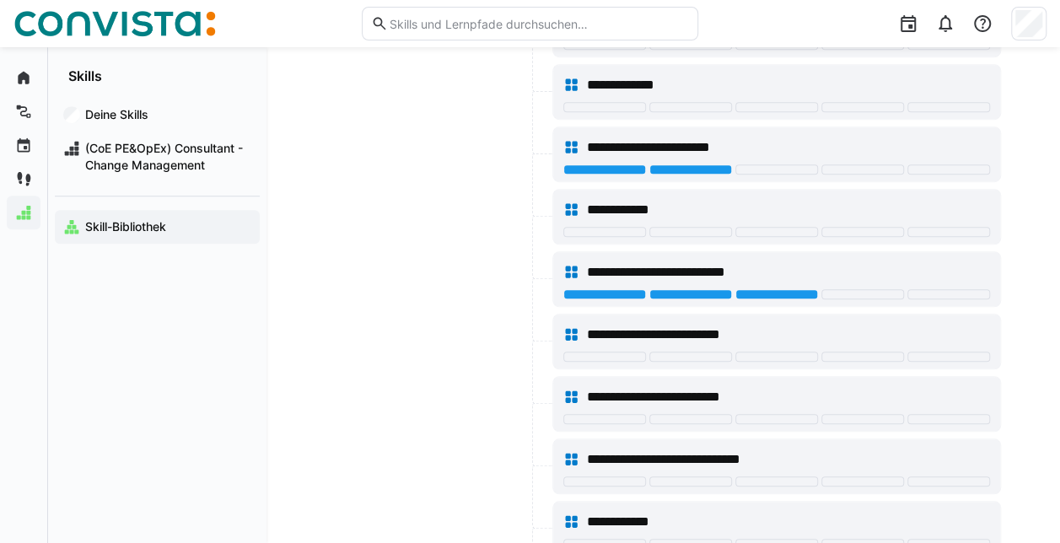
scroll to position [6914, 0]
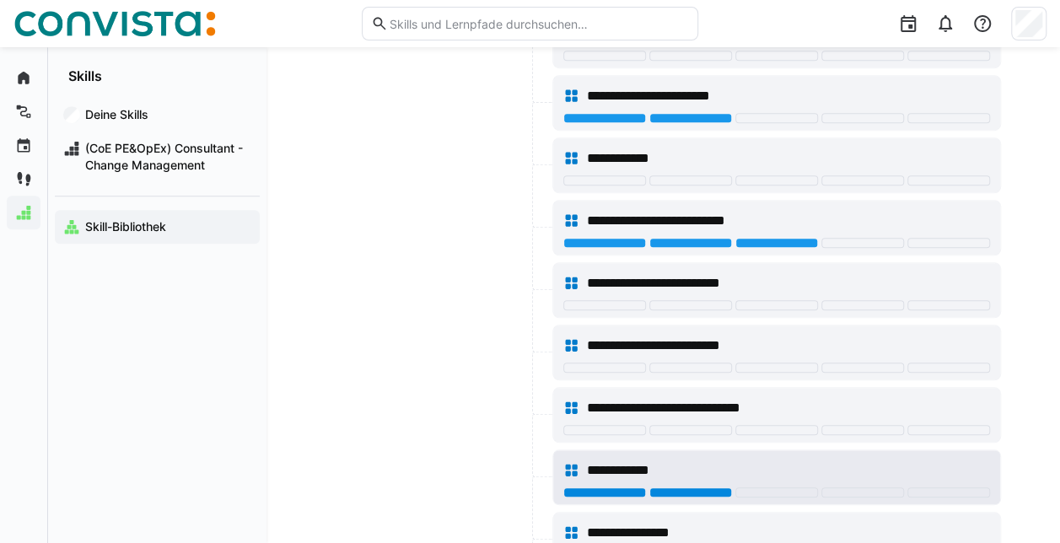
click at [719, 487] on div at bounding box center [690, 492] width 83 height 10
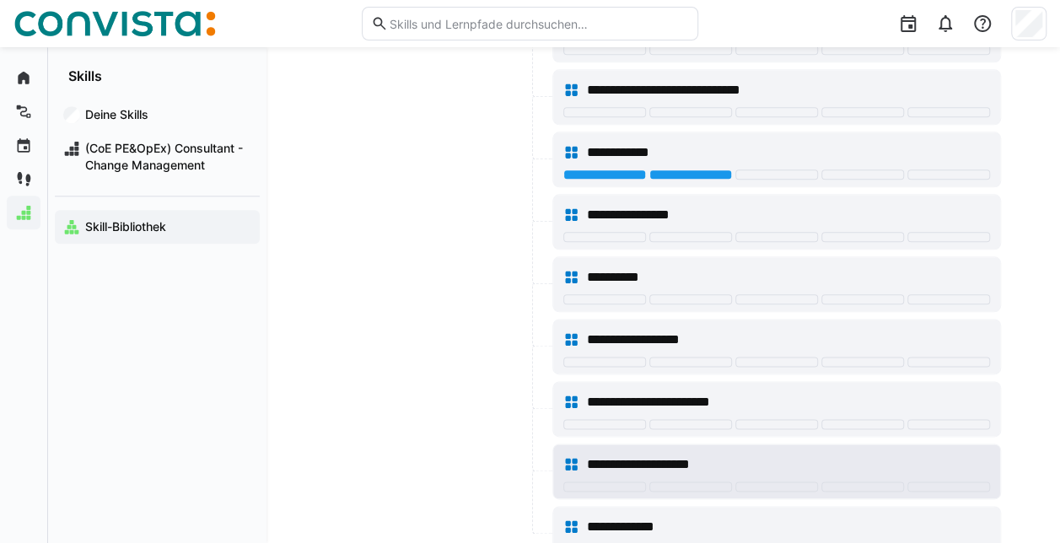
scroll to position [7335, 0]
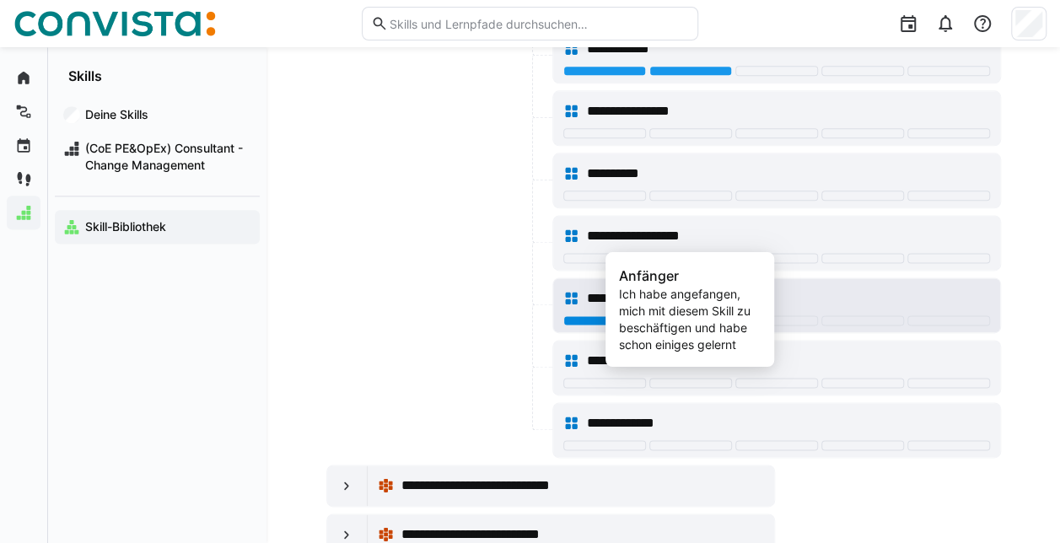
click at [669, 315] on div at bounding box center [690, 320] width 83 height 10
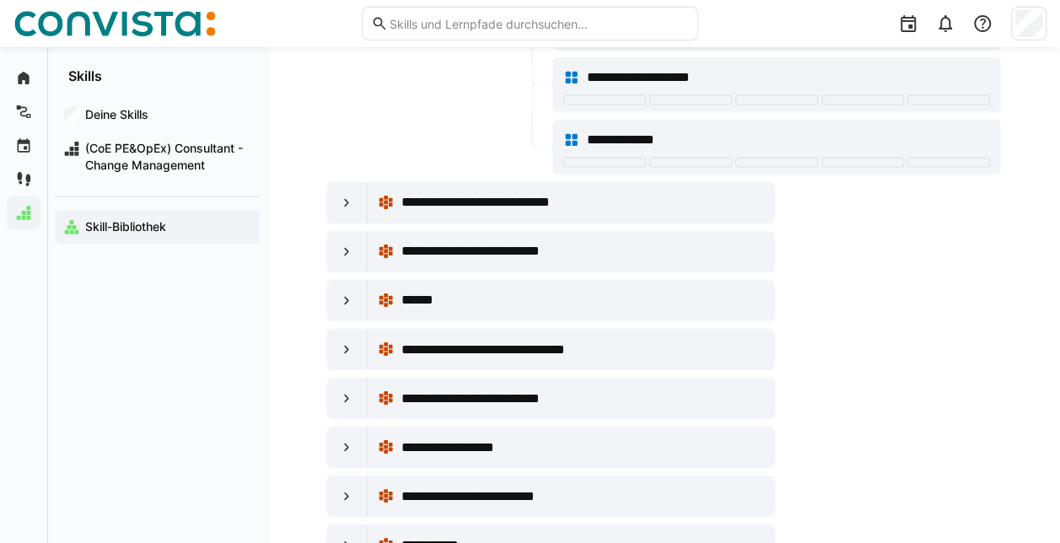
scroll to position [7672, 0]
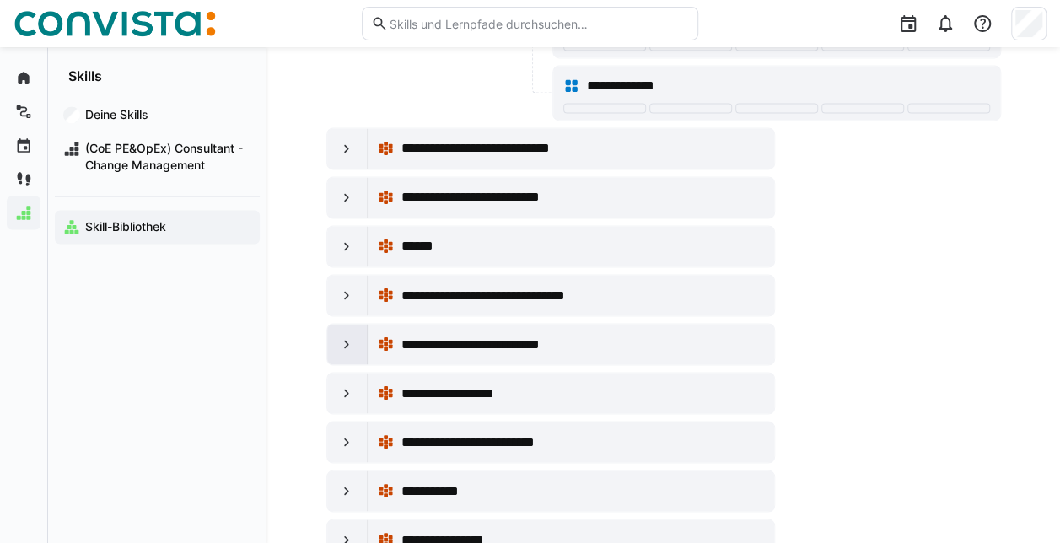
click at [352, 336] on eds-icon at bounding box center [346, 344] width 17 height 17
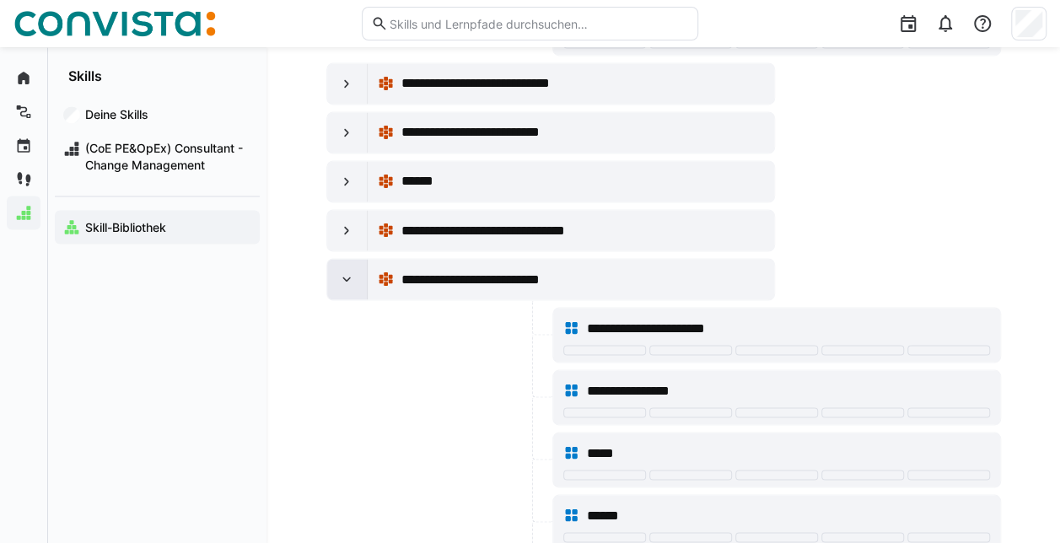
scroll to position [7841, 0]
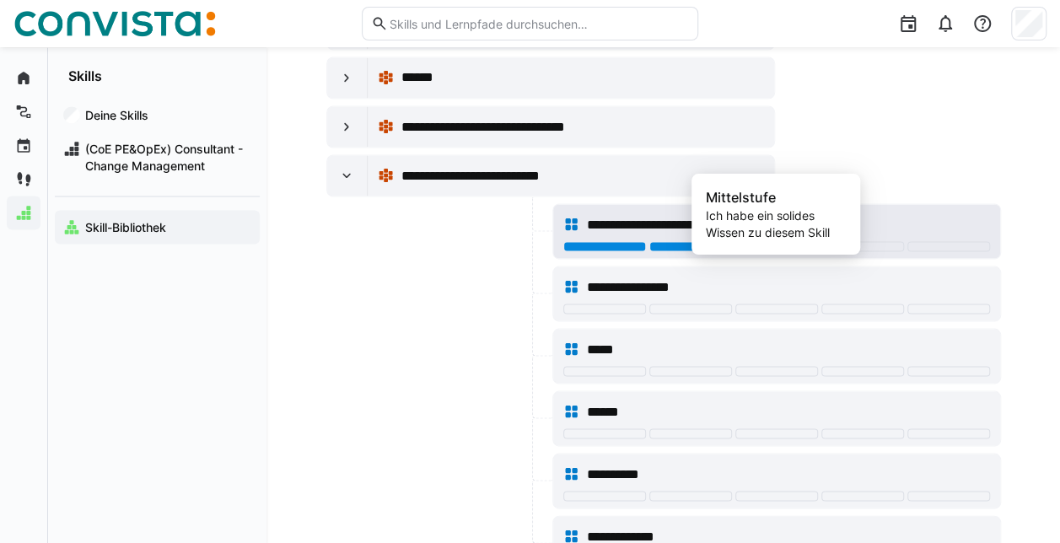
click at [761, 241] on div at bounding box center [776, 246] width 83 height 10
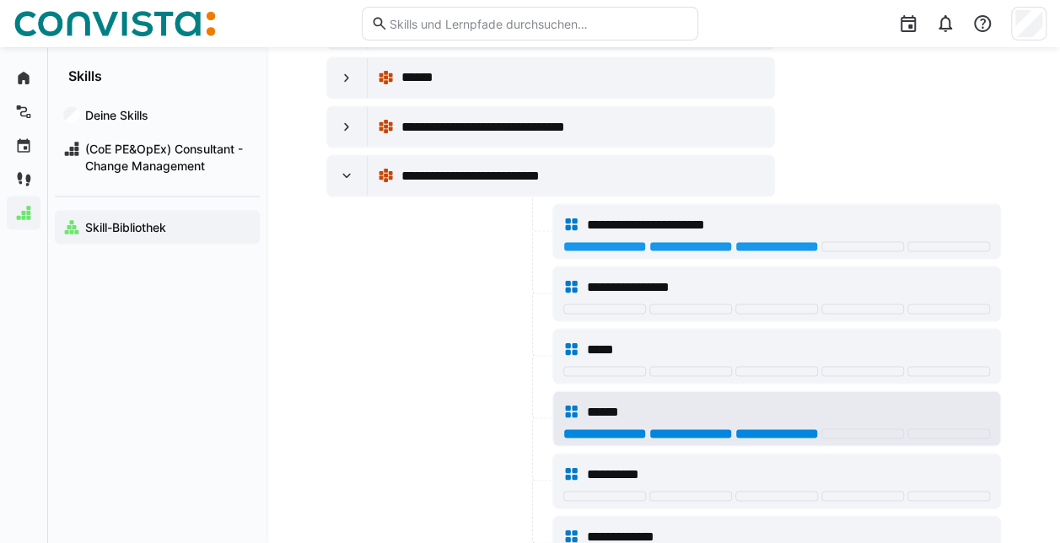
click at [755, 428] on div at bounding box center [776, 433] width 83 height 10
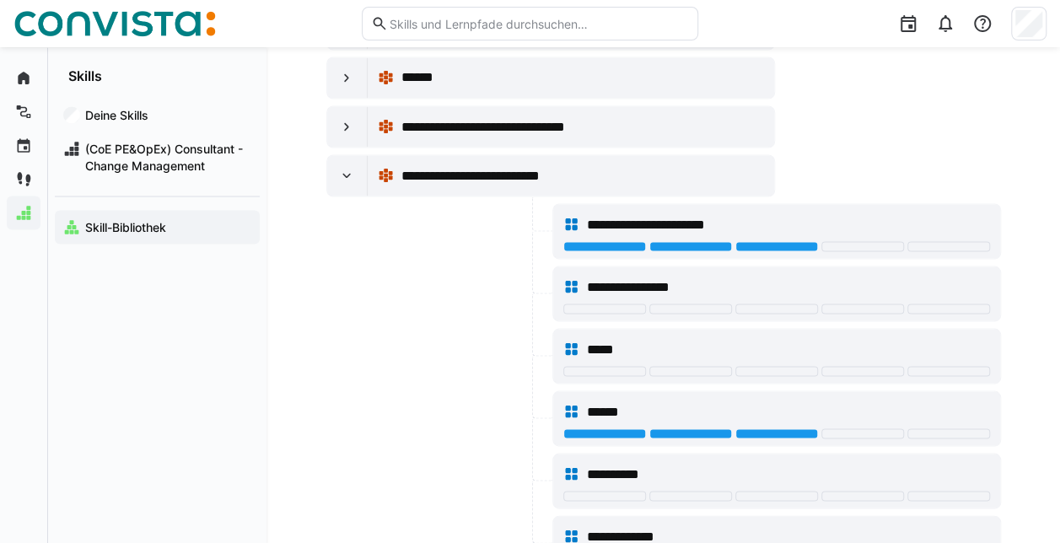
scroll to position [8094, 0]
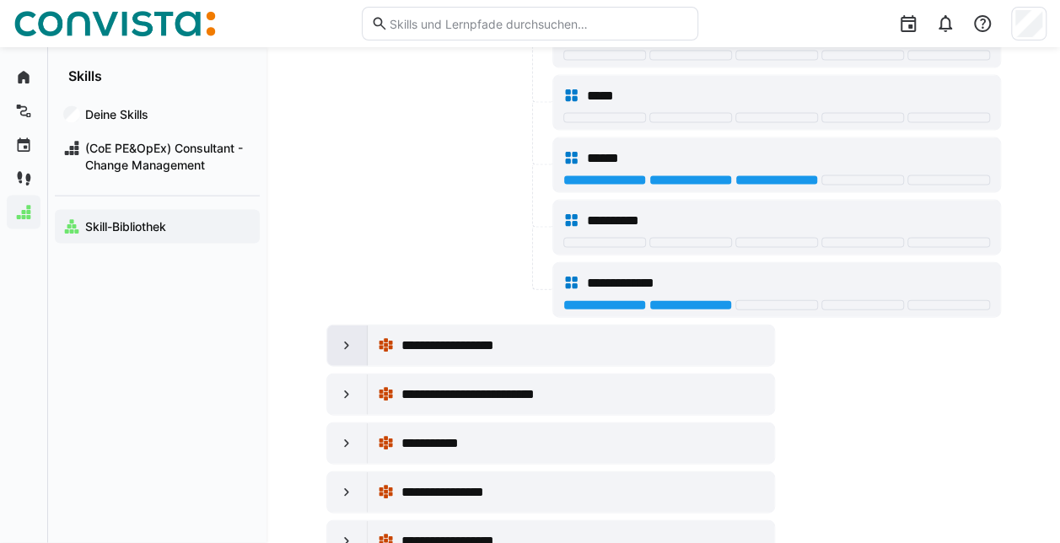
click at [348, 325] on div at bounding box center [347, 345] width 40 height 40
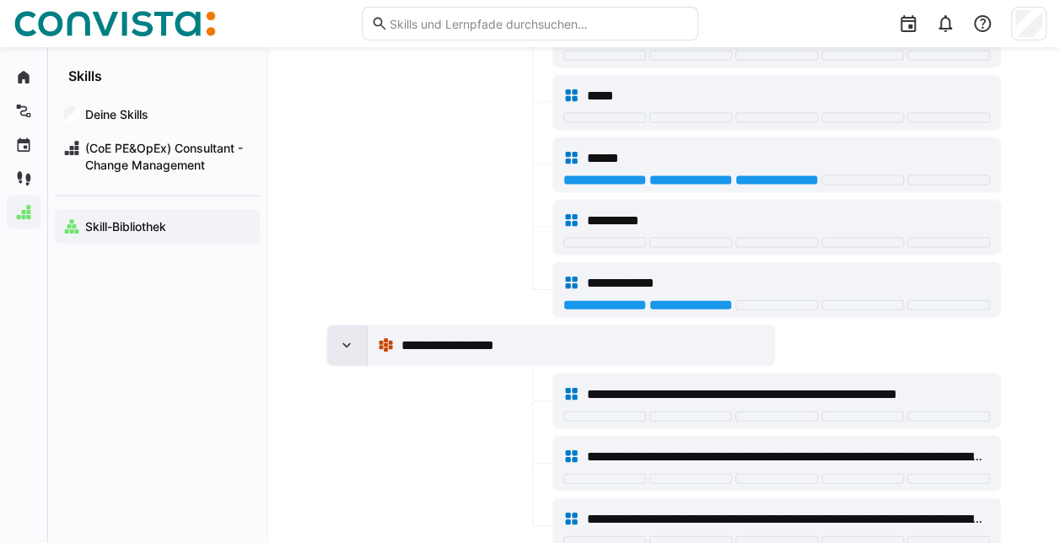
click at [348, 325] on div at bounding box center [347, 345] width 40 height 40
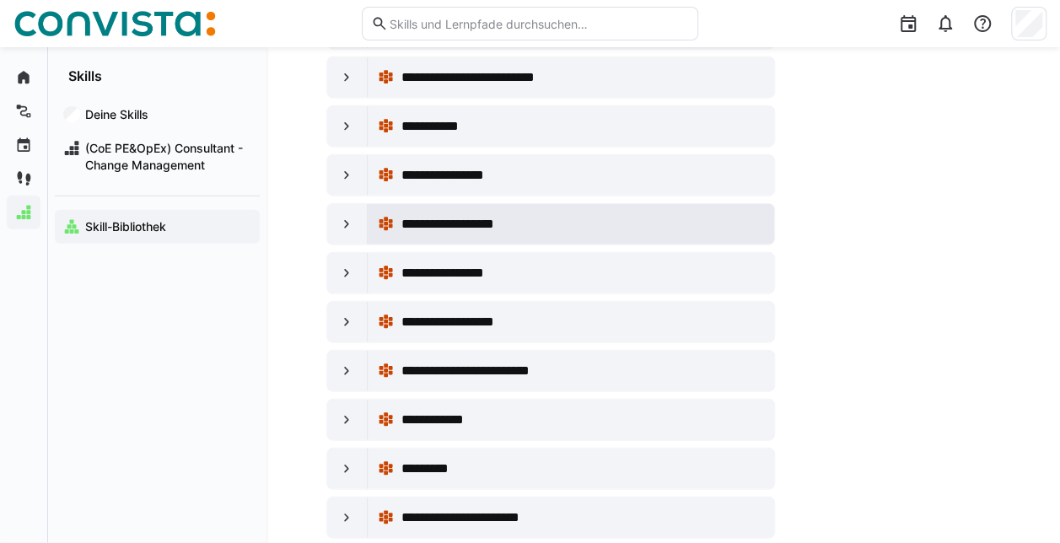
scroll to position [8431, 0]
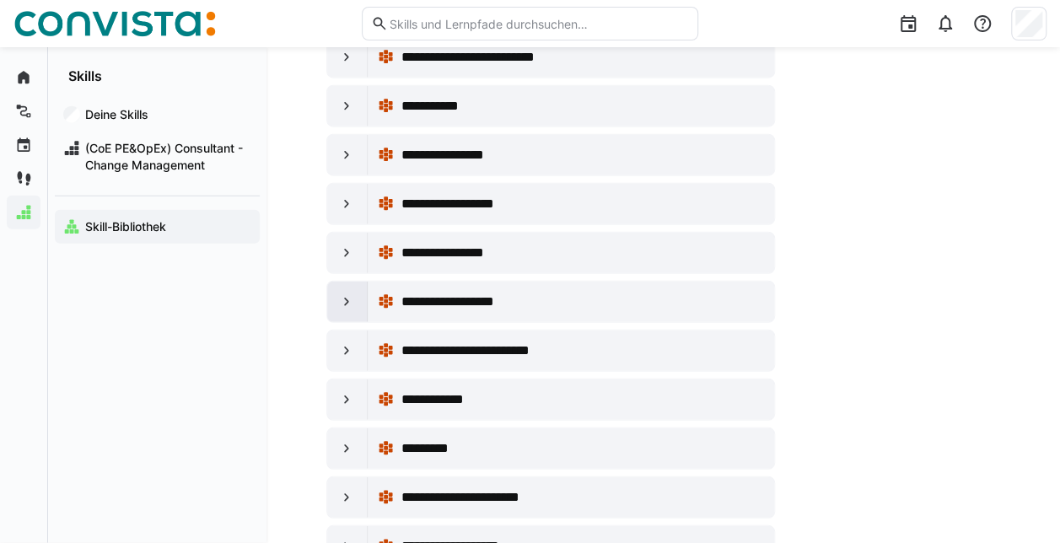
click at [355, 282] on div at bounding box center [347, 302] width 40 height 40
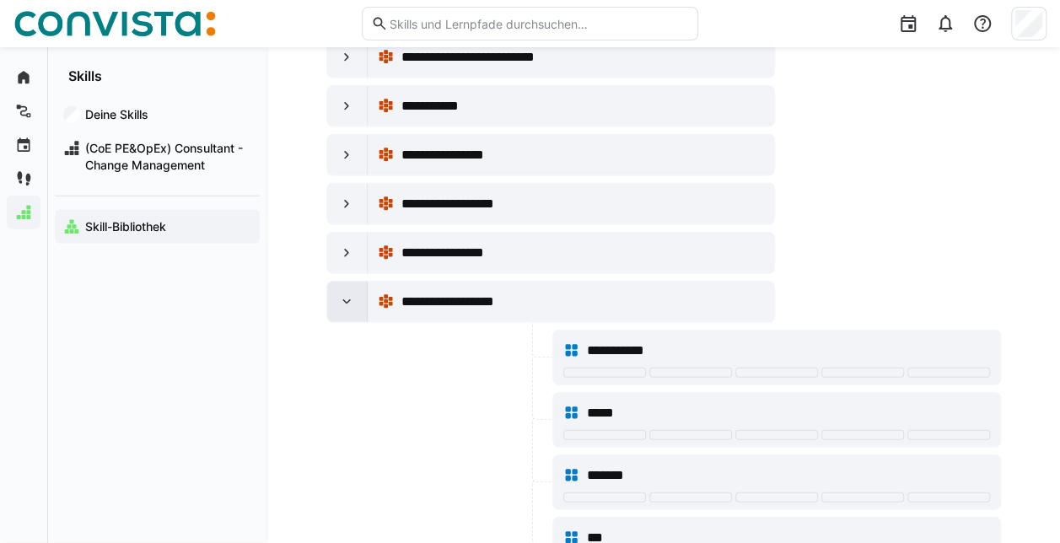
click at [355, 282] on div at bounding box center [347, 302] width 40 height 40
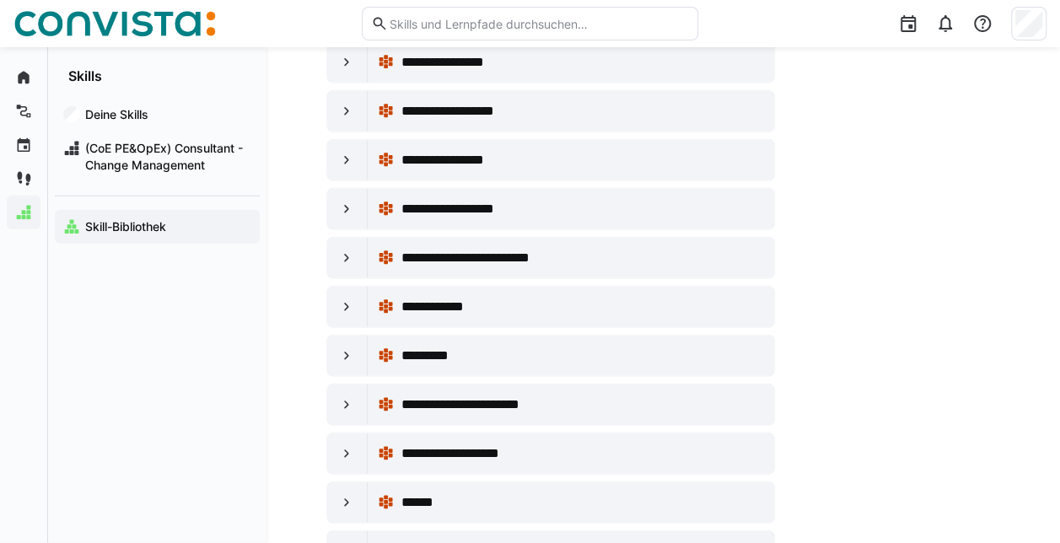
scroll to position [8600, 0]
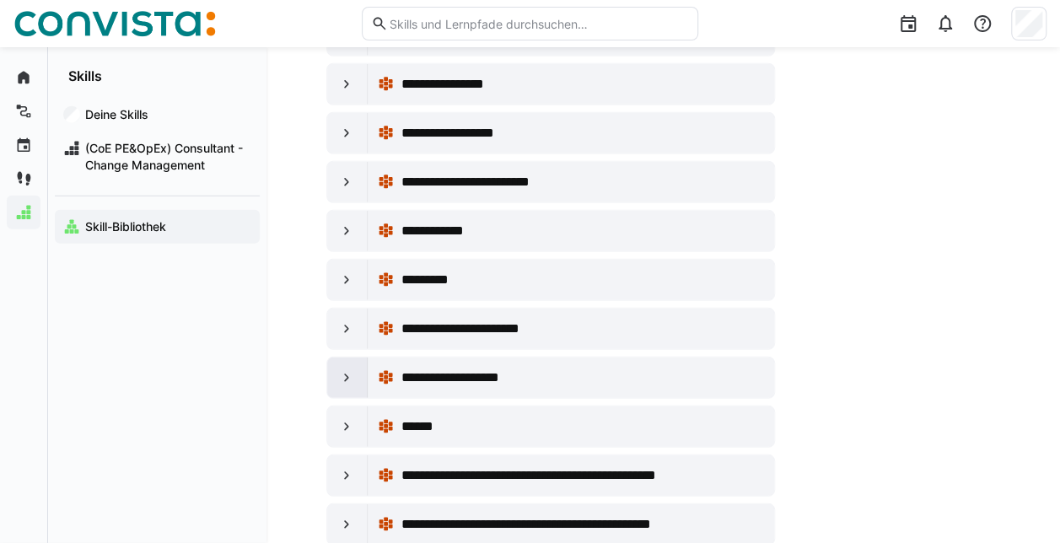
click at [351, 369] on eds-icon at bounding box center [346, 377] width 17 height 17
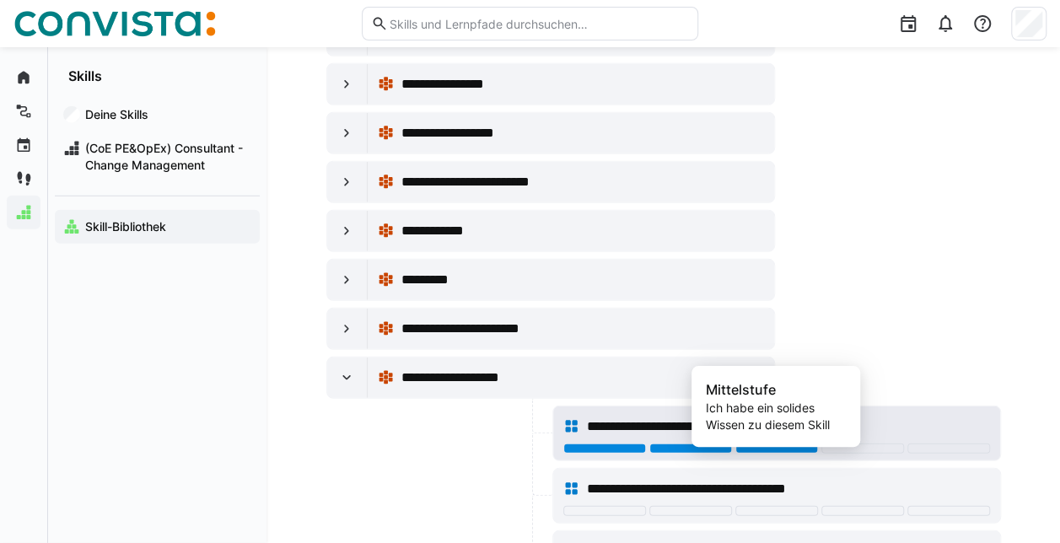
click at [789, 443] on div at bounding box center [776, 448] width 83 height 10
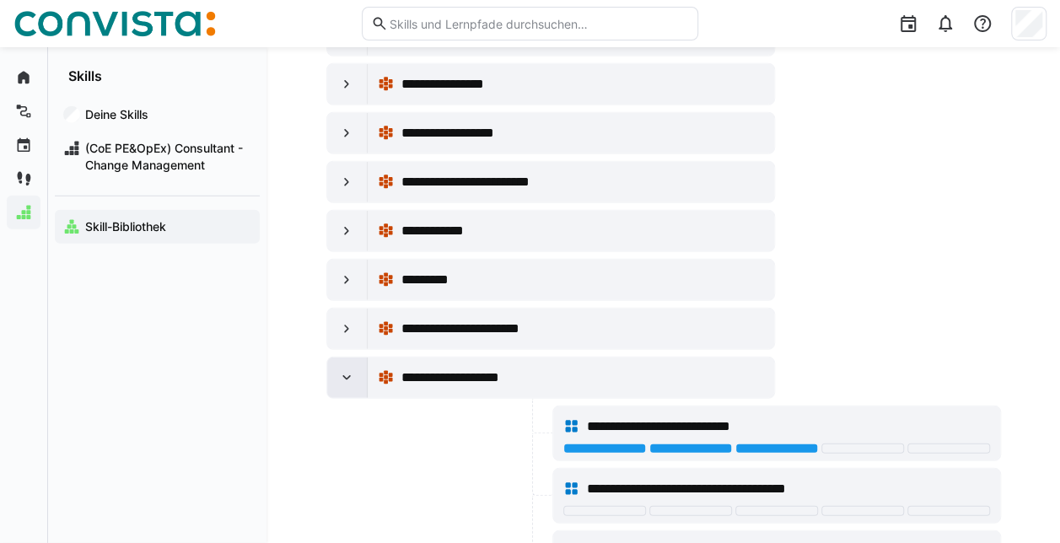
click at [342, 369] on eds-icon at bounding box center [346, 377] width 17 height 17
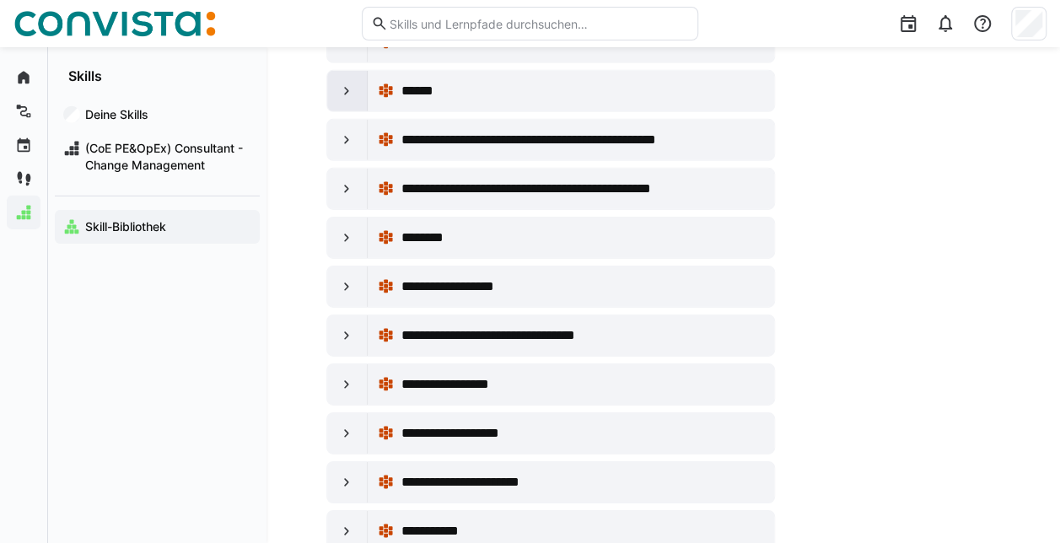
scroll to position [8937, 0]
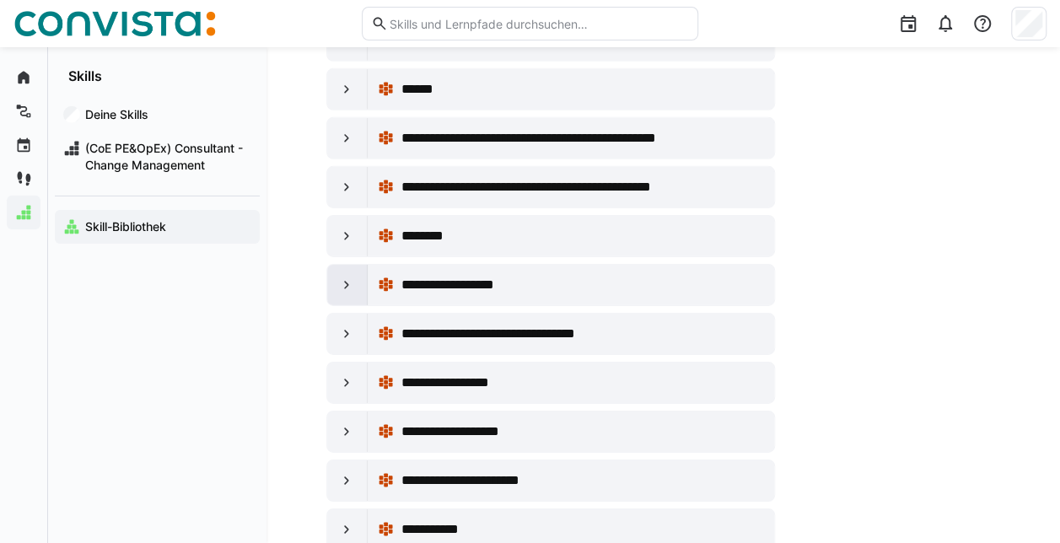
click at [346, 277] on eds-icon at bounding box center [346, 285] width 17 height 17
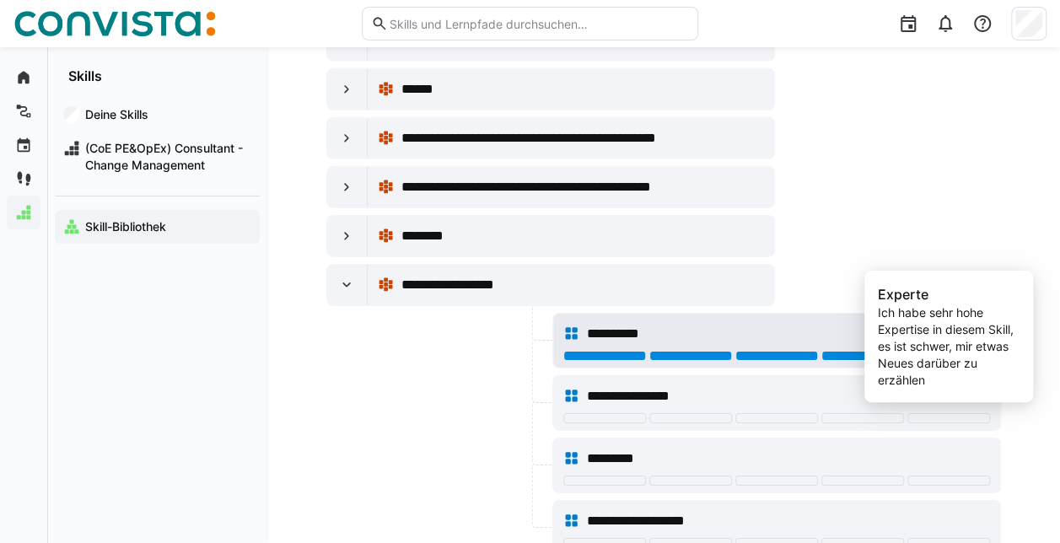
click at [949, 351] on div at bounding box center [948, 356] width 83 height 10
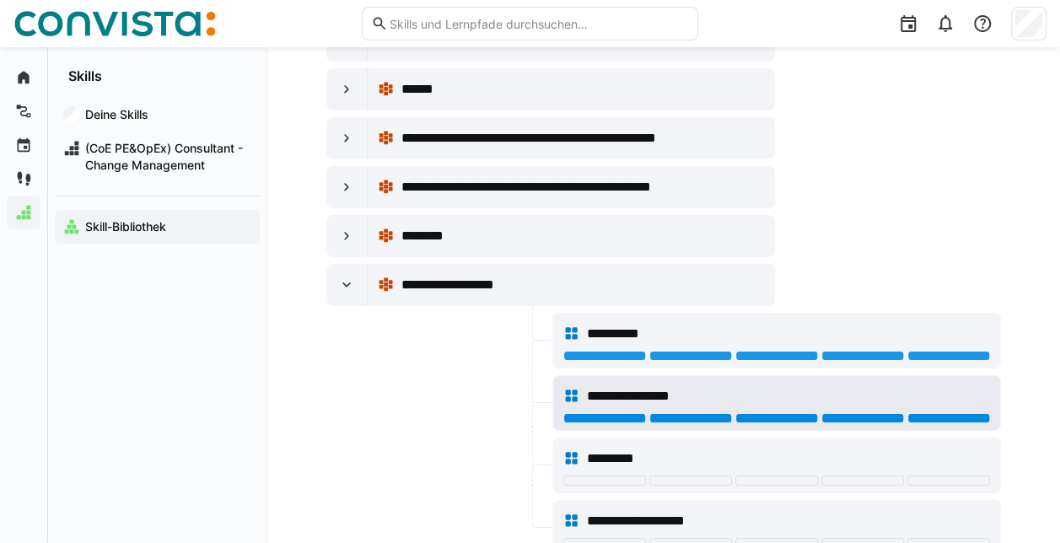
click at [928, 413] on div at bounding box center [948, 418] width 83 height 10
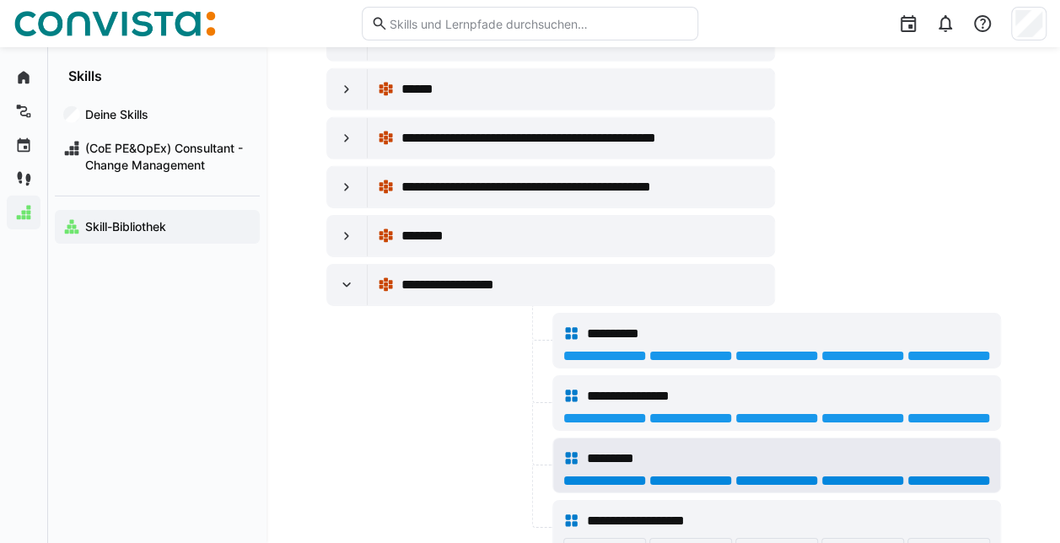
click at [933, 476] on div at bounding box center [948, 481] width 83 height 10
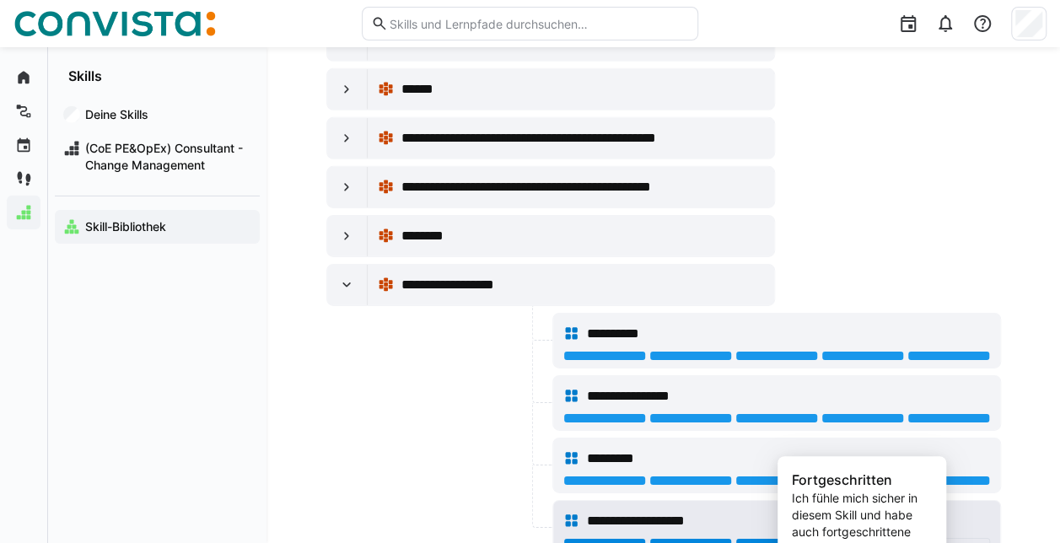
click at [848, 538] on div at bounding box center [862, 543] width 83 height 10
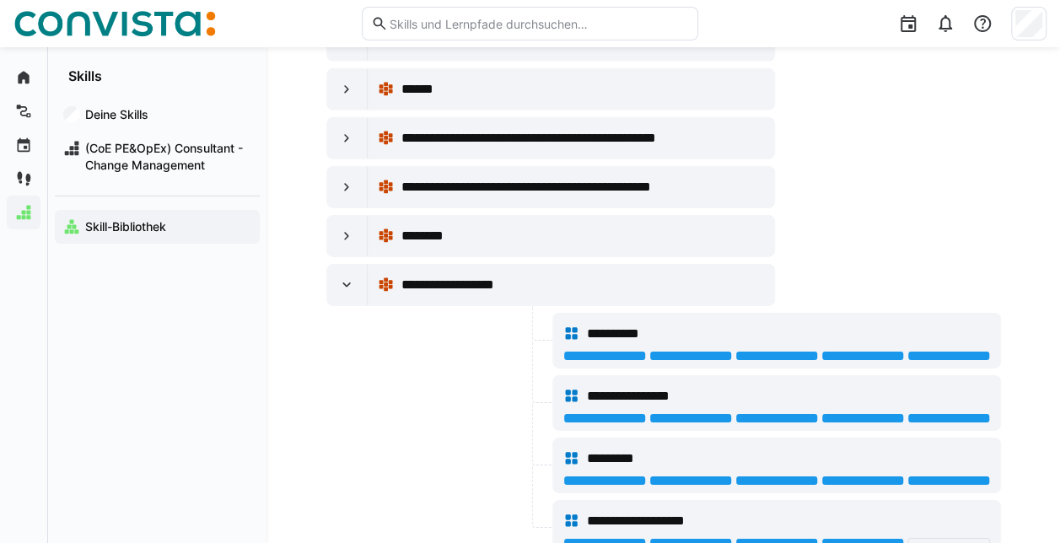
scroll to position [9190, 0]
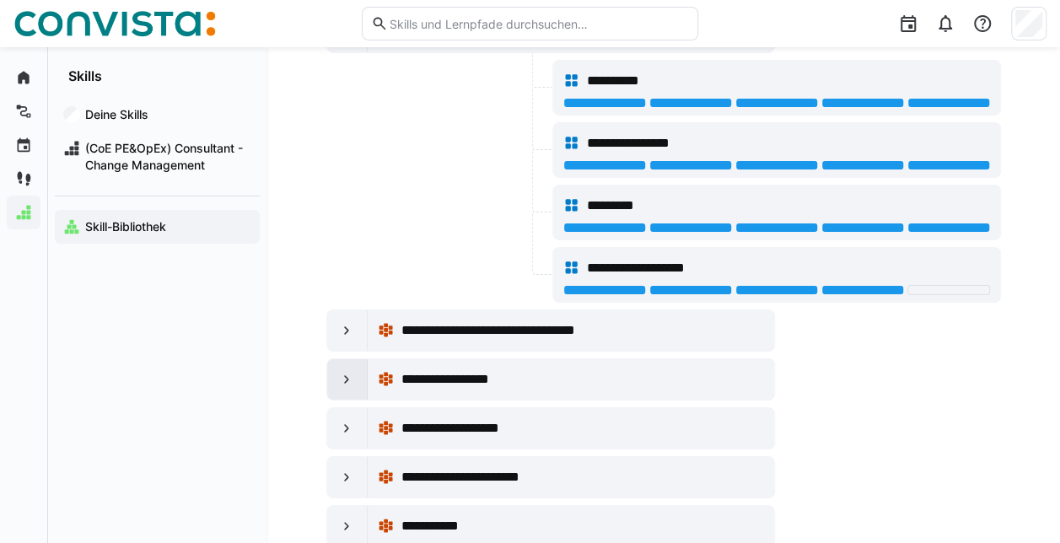
click at [334, 359] on div at bounding box center [347, 379] width 40 height 40
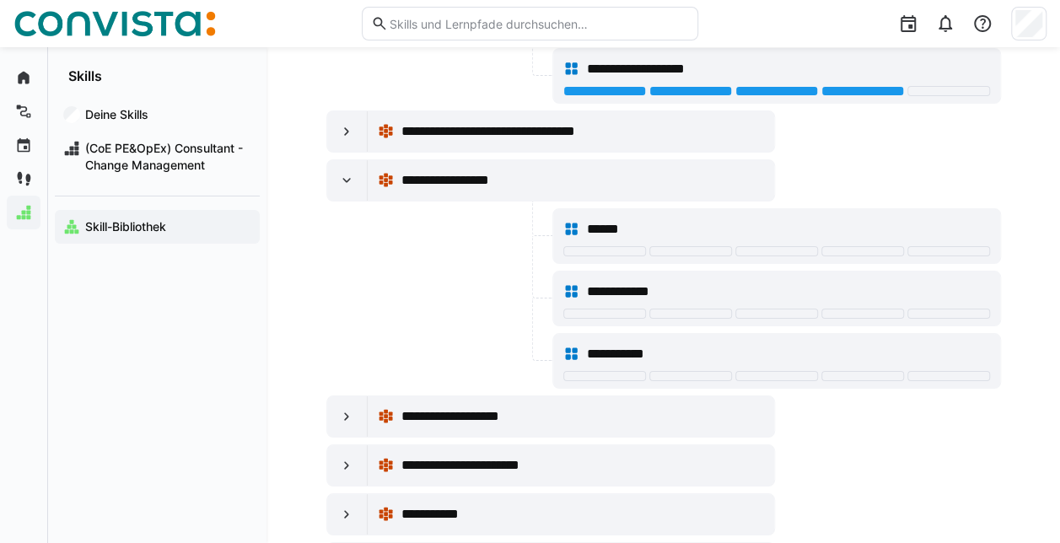
scroll to position [9359, 0]
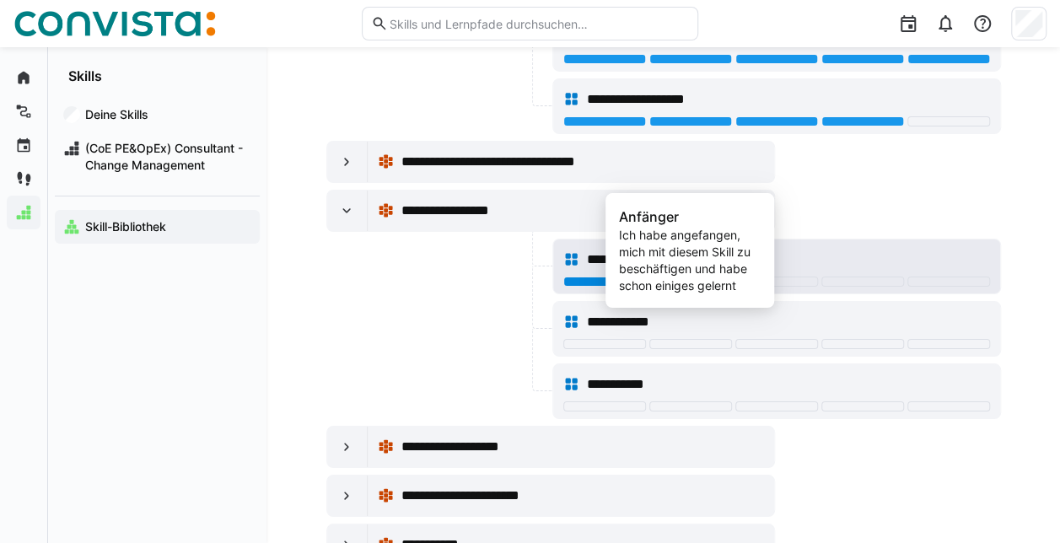
click at [693, 277] on div at bounding box center [690, 282] width 83 height 10
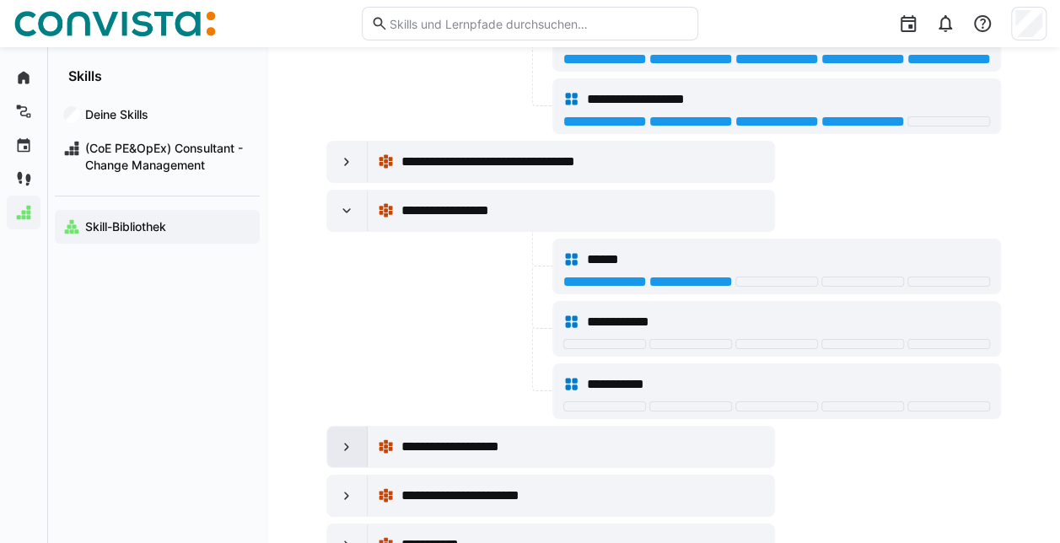
click at [354, 438] on eds-icon at bounding box center [346, 446] width 17 height 17
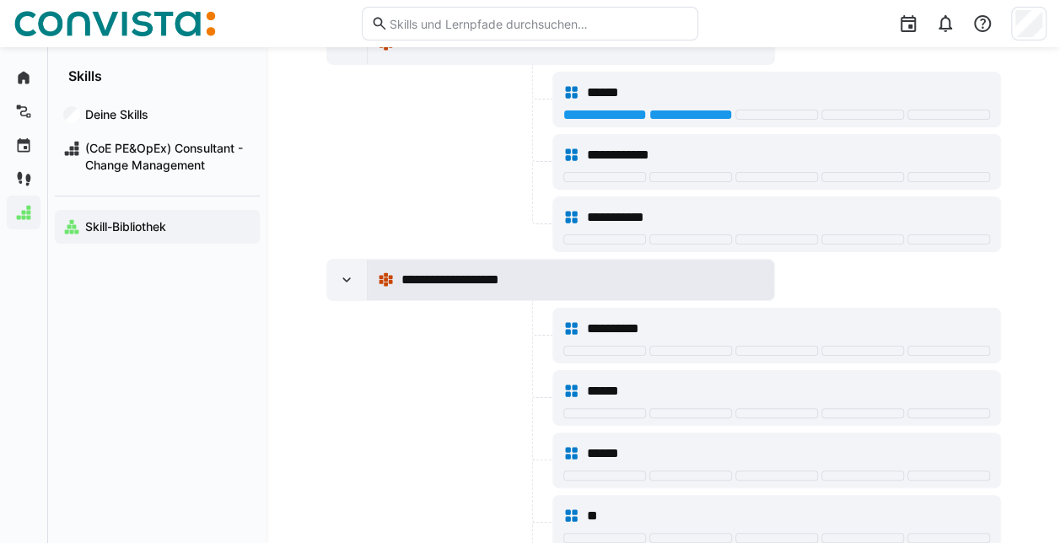
scroll to position [9527, 0]
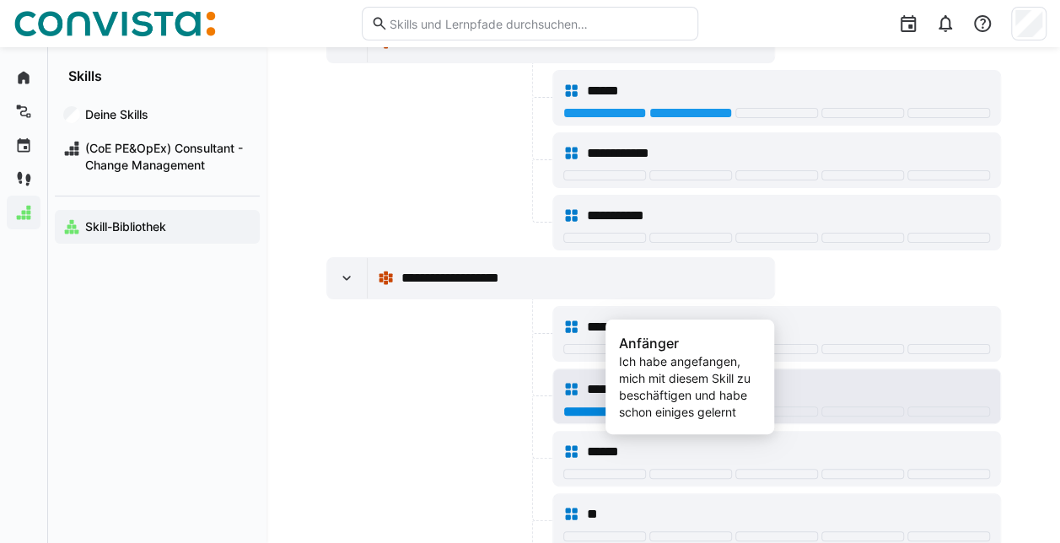
click at [683, 406] on div at bounding box center [690, 411] width 83 height 10
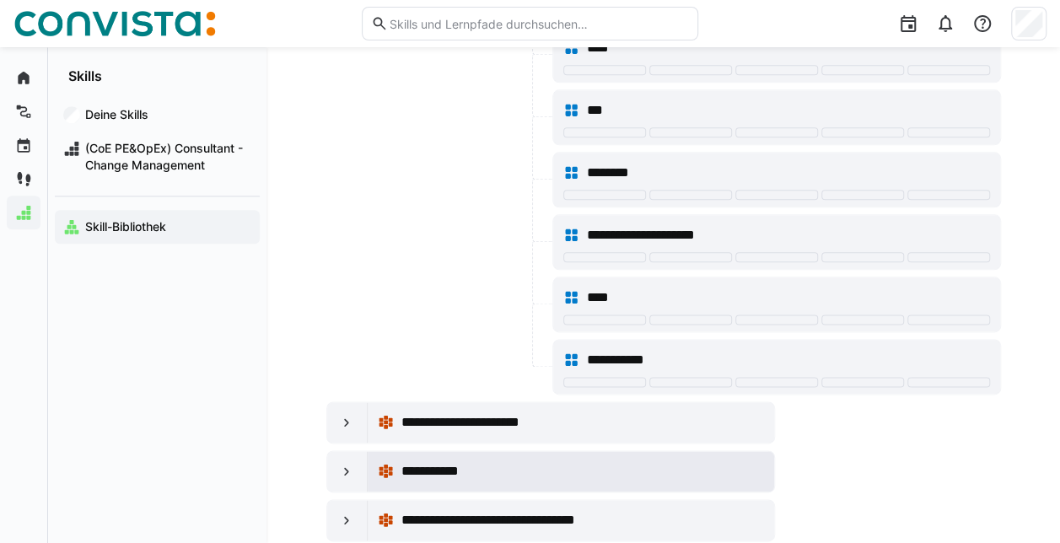
scroll to position [10455, 0]
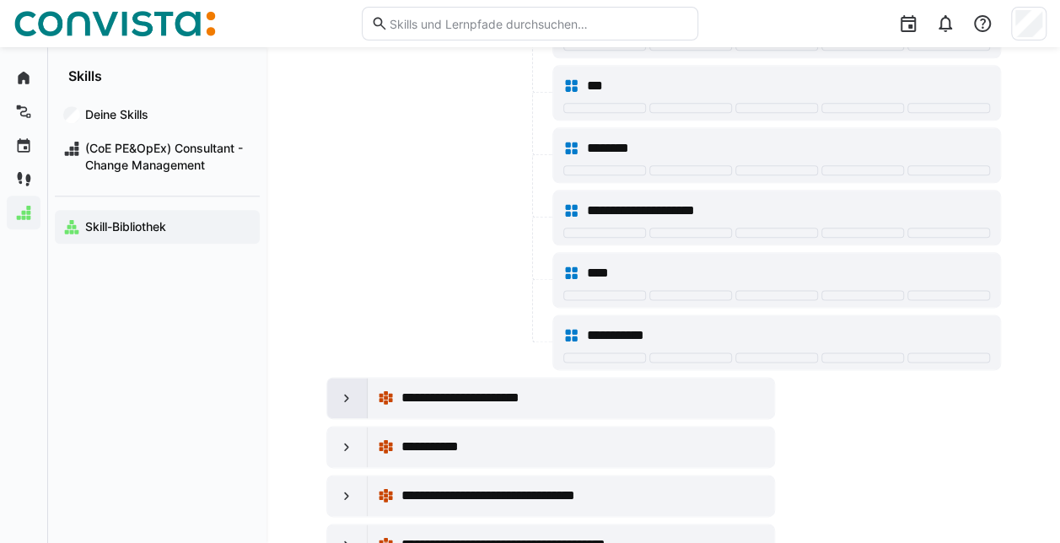
click at [341, 390] on eds-icon at bounding box center [346, 398] width 17 height 17
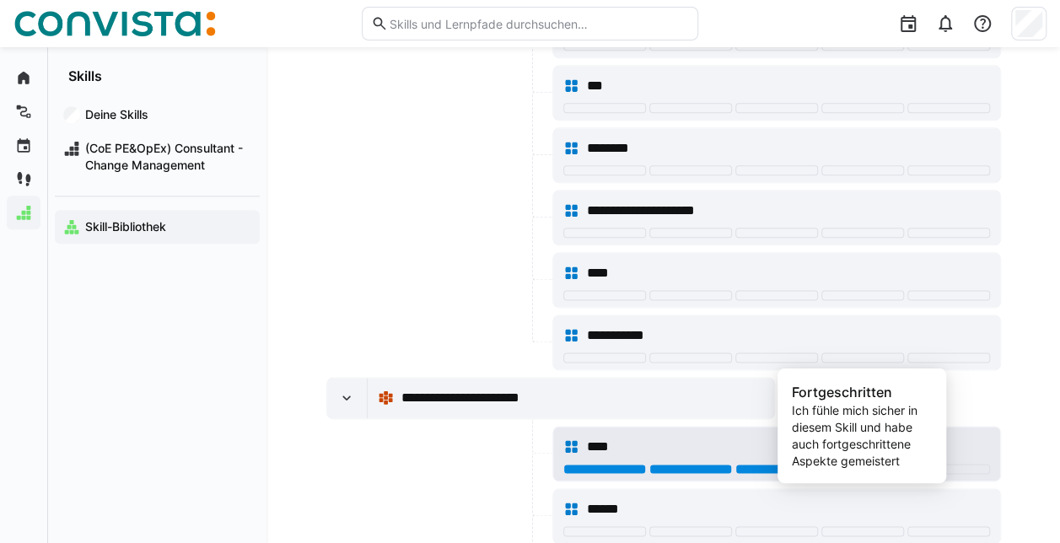
click at [830, 464] on div at bounding box center [862, 469] width 83 height 10
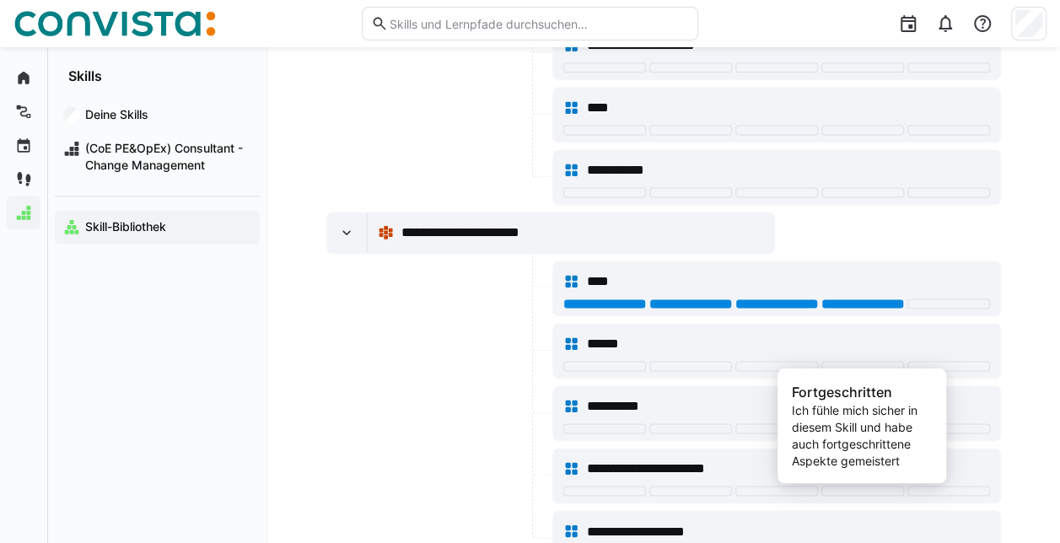
scroll to position [10623, 0]
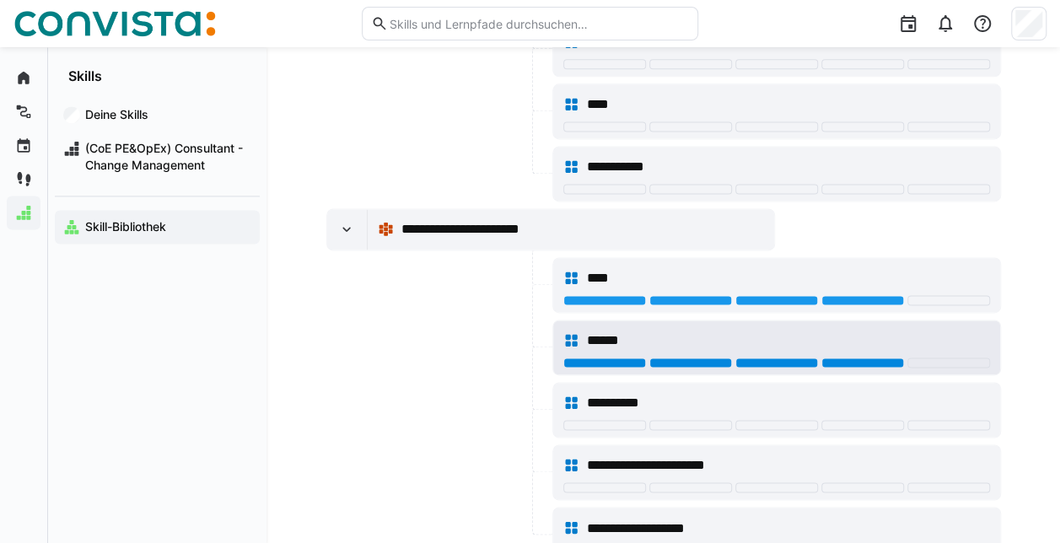
click at [874, 357] on div at bounding box center [862, 362] width 83 height 10
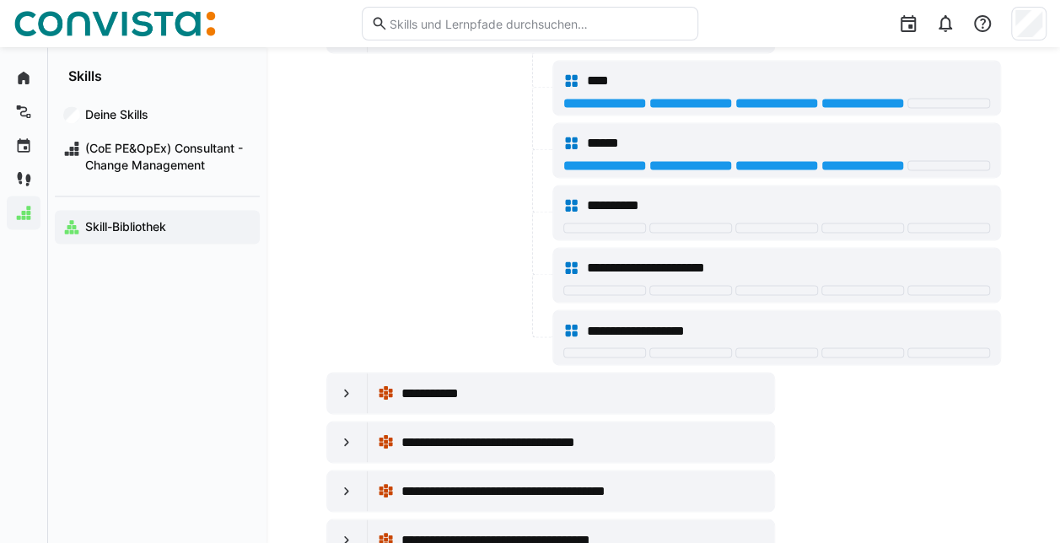
scroll to position [10876, 0]
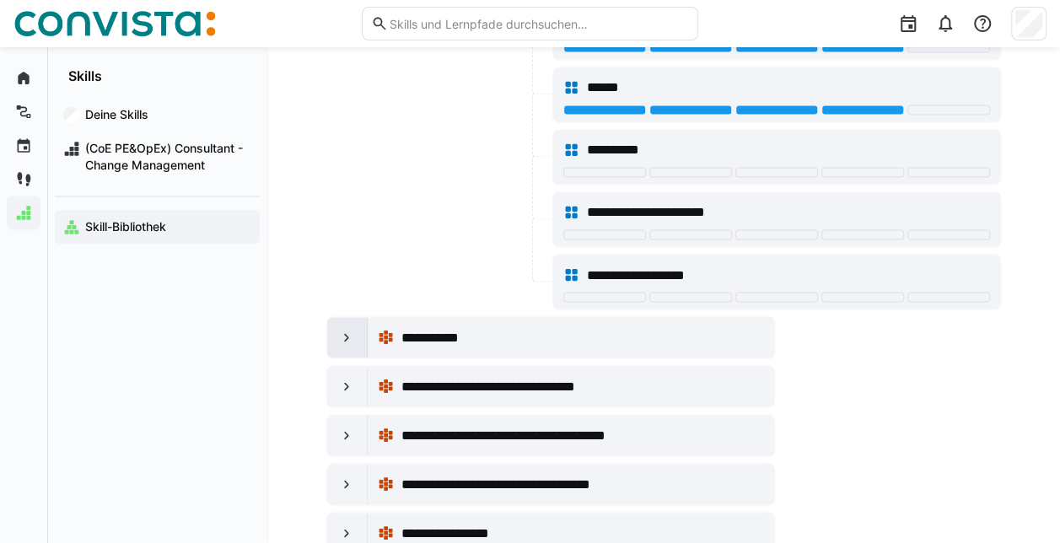
click at [352, 329] on eds-icon at bounding box center [346, 337] width 17 height 17
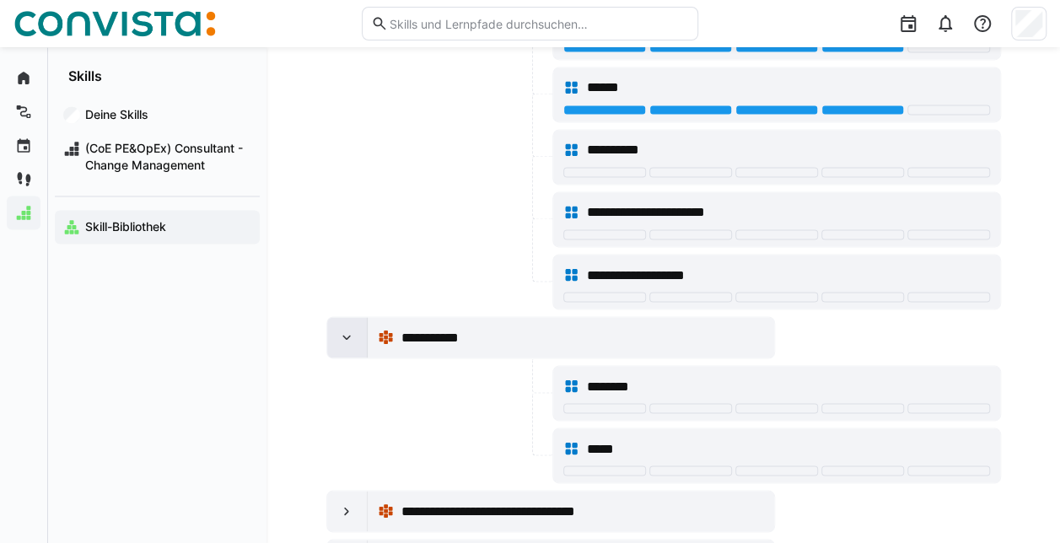
click at [352, 329] on eds-icon at bounding box center [346, 337] width 17 height 17
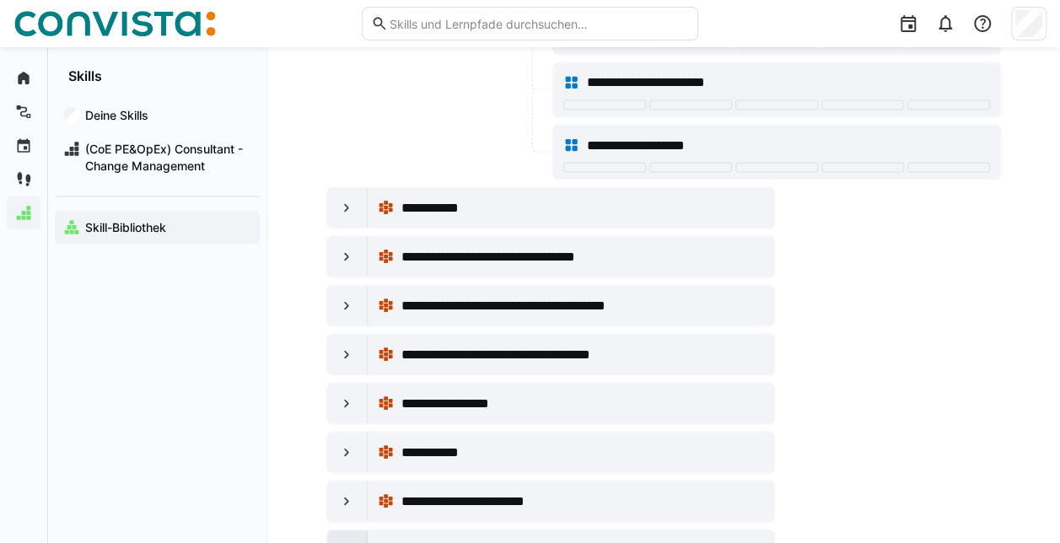
scroll to position [11045, 0]
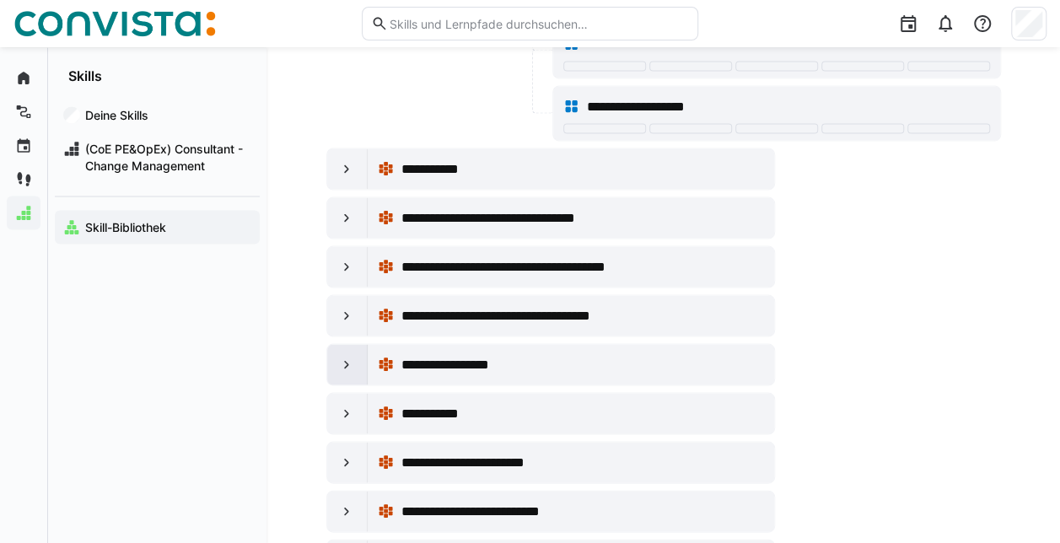
click at [344, 356] on eds-icon at bounding box center [346, 364] width 17 height 17
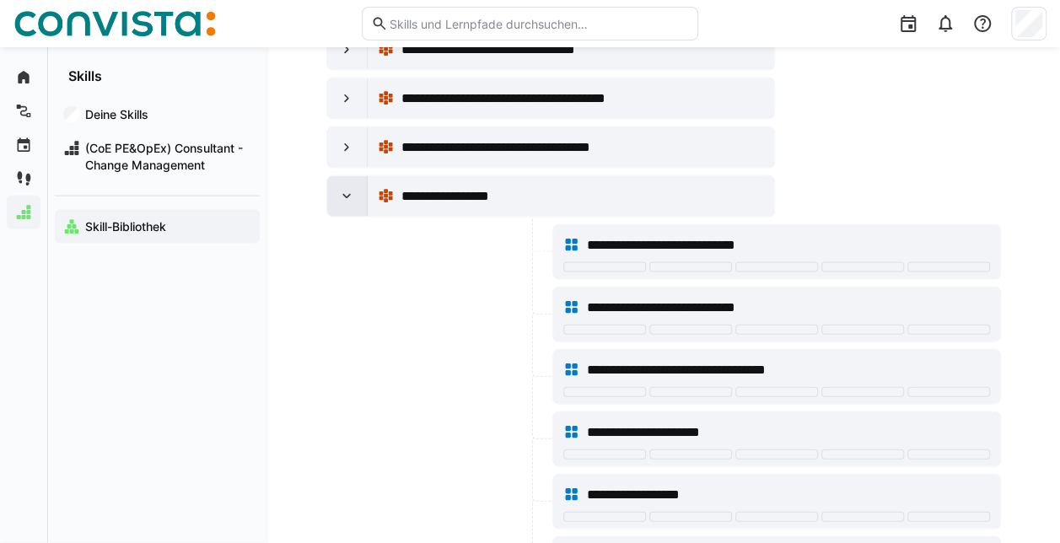
scroll to position [11214, 0]
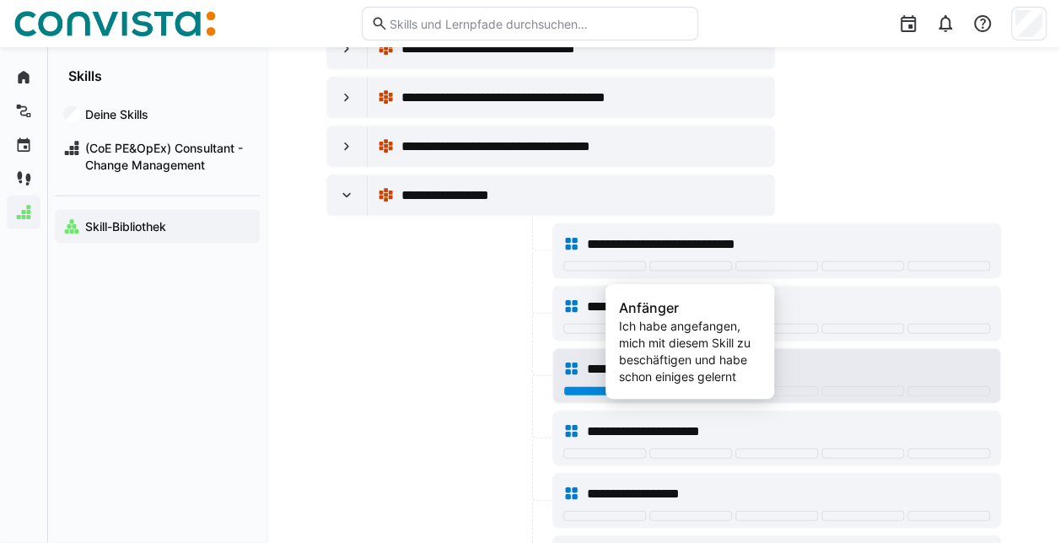
click at [689, 386] on div at bounding box center [690, 391] width 83 height 10
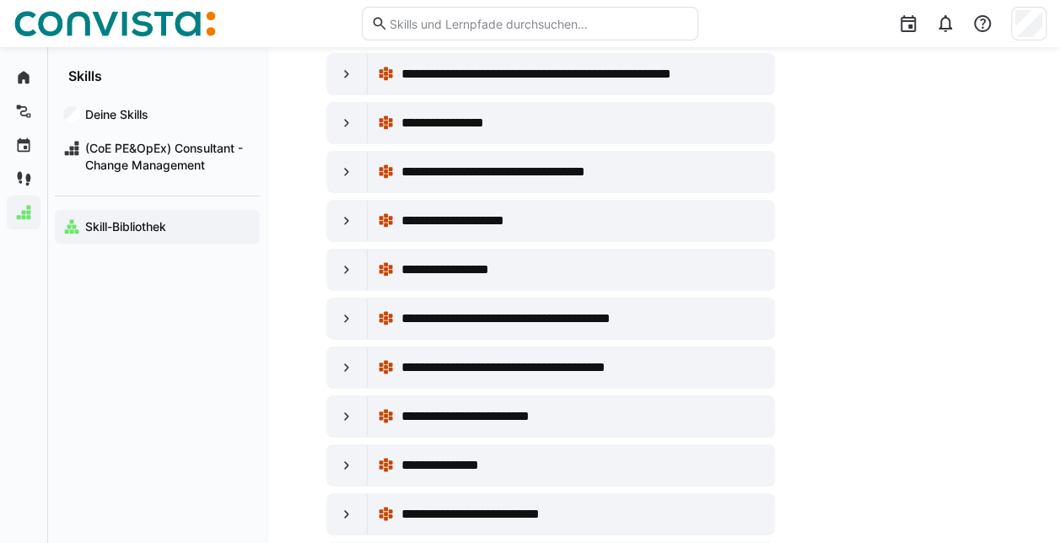
scroll to position [12310, 0]
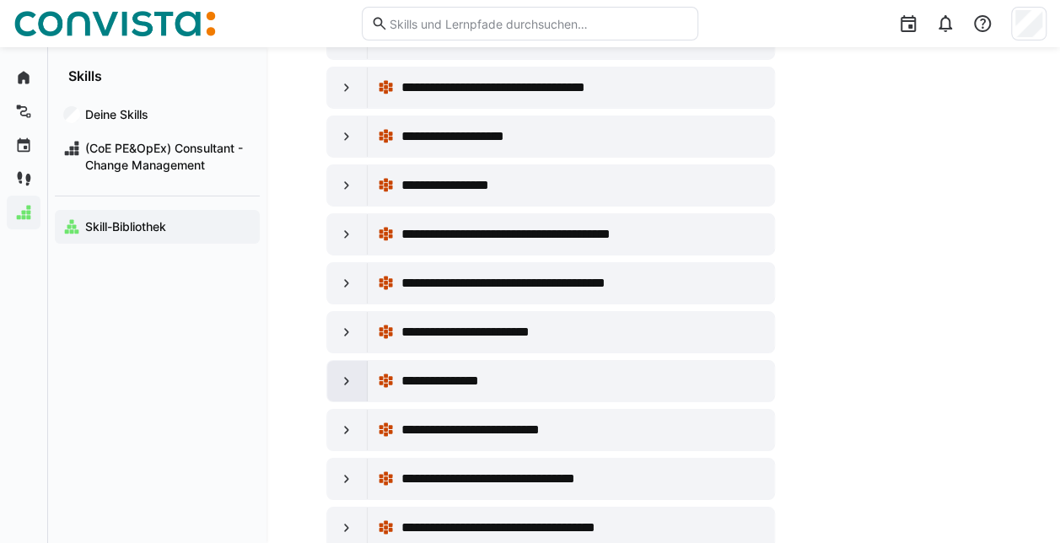
click at [360, 361] on div at bounding box center [347, 381] width 40 height 40
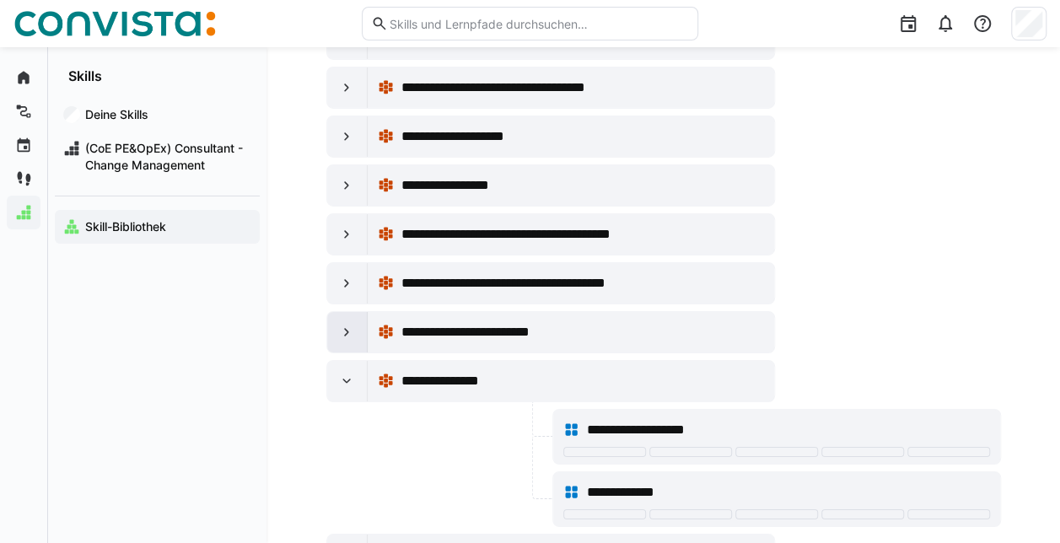
click at [351, 324] on eds-icon at bounding box center [346, 332] width 17 height 17
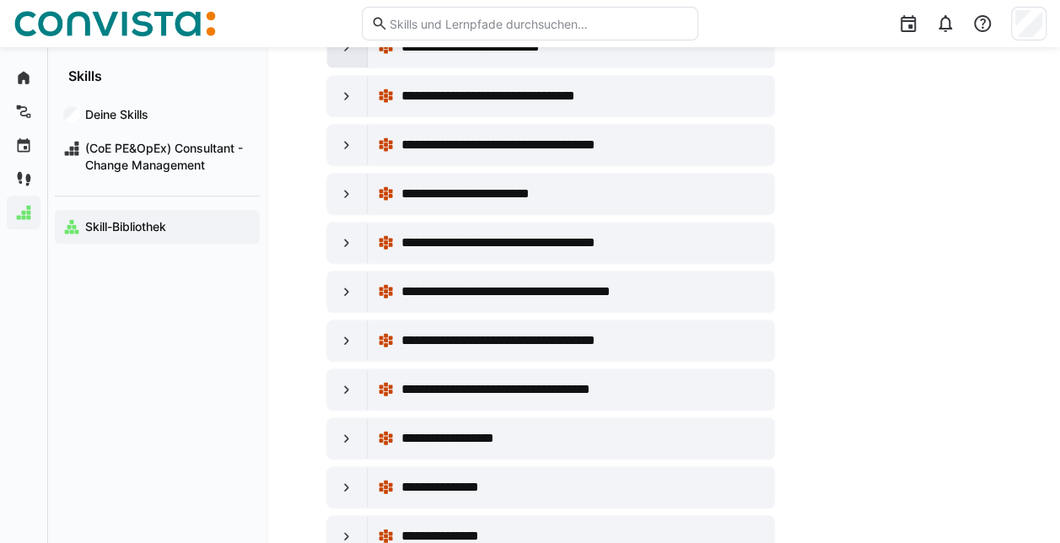
scroll to position [13237, 0]
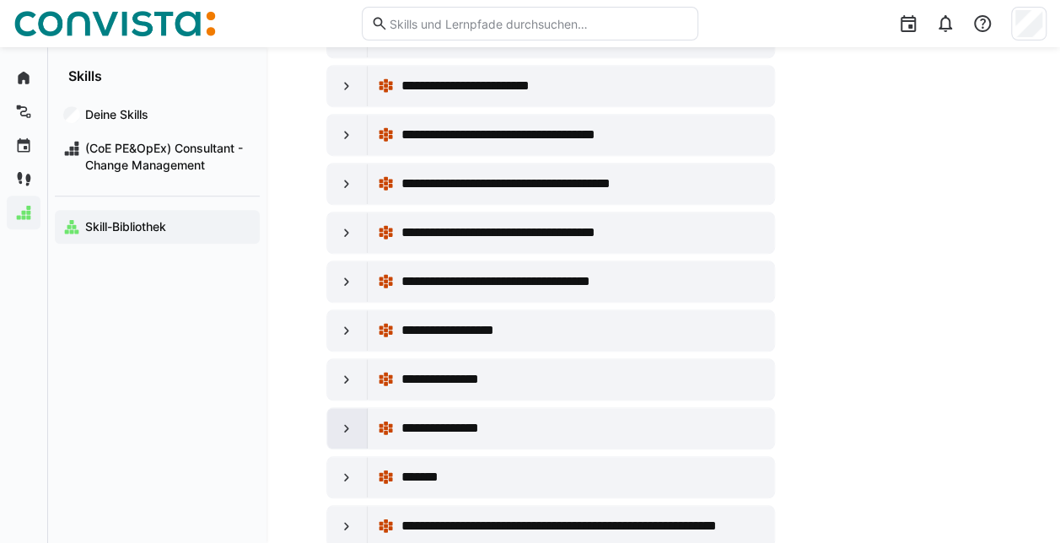
click at [347, 420] on eds-icon at bounding box center [346, 428] width 17 height 17
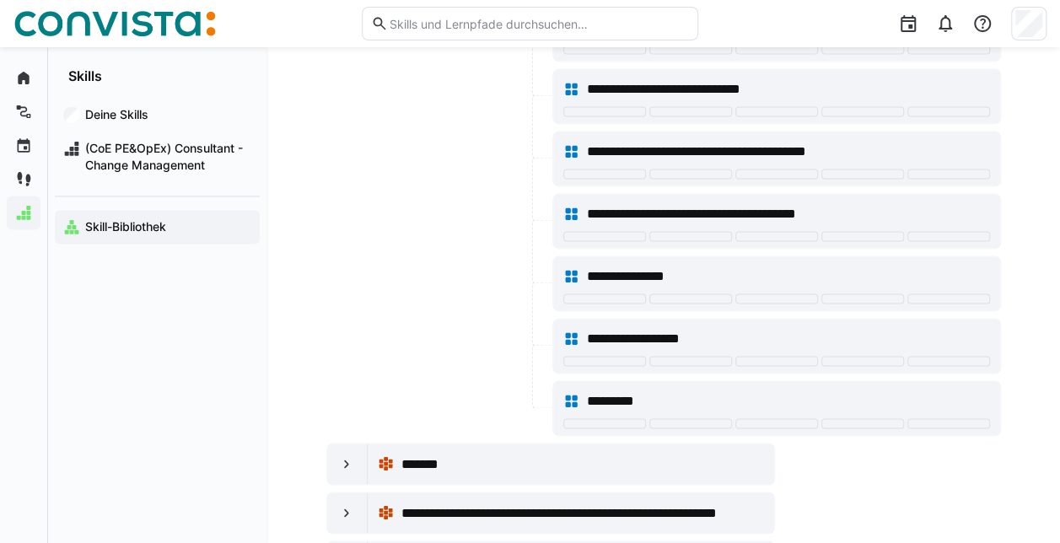
scroll to position [13912, 0]
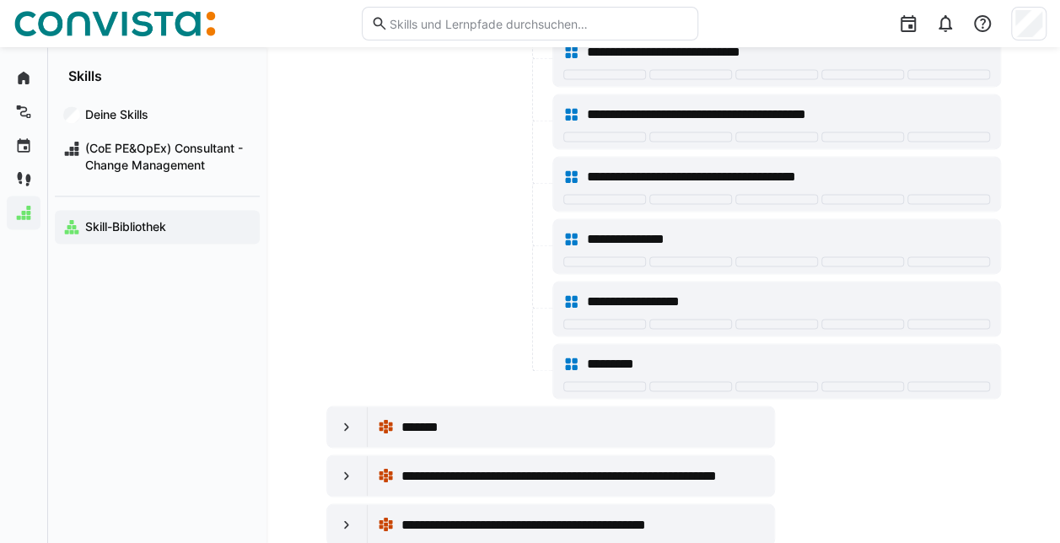
click at [347, 418] on eds-icon at bounding box center [346, 426] width 17 height 17
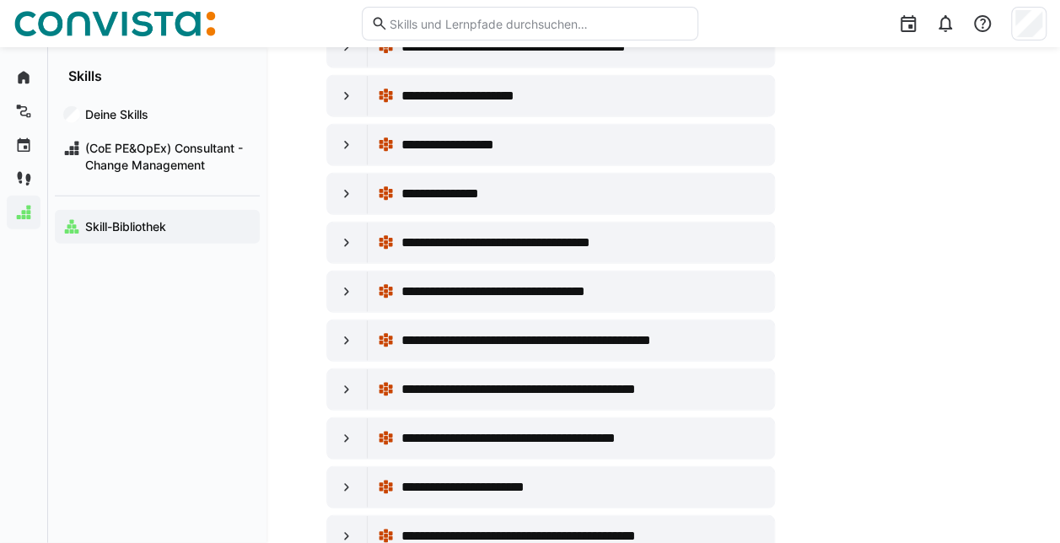
scroll to position [14923, 0]
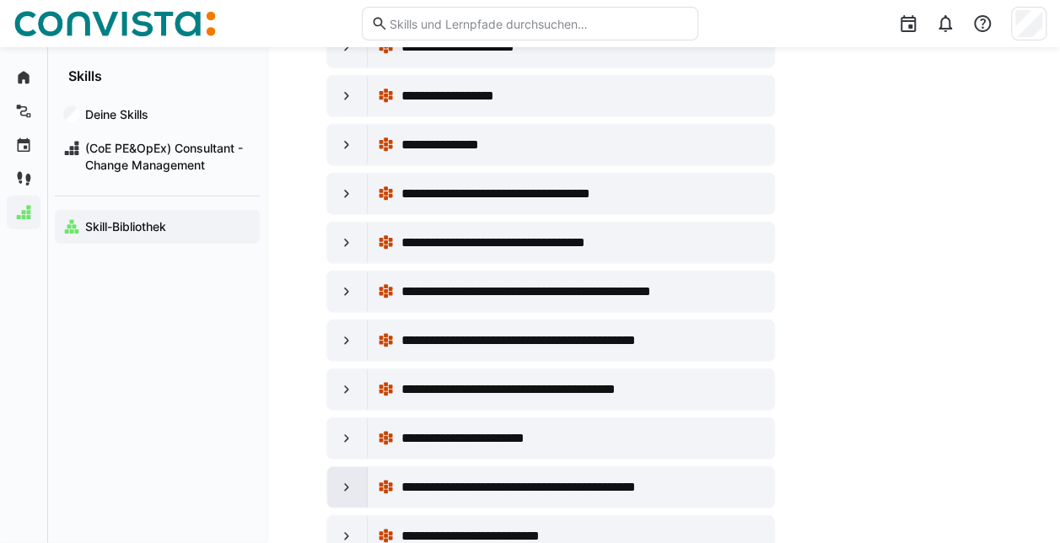
click at [344, 479] on eds-icon at bounding box center [346, 487] width 17 height 17
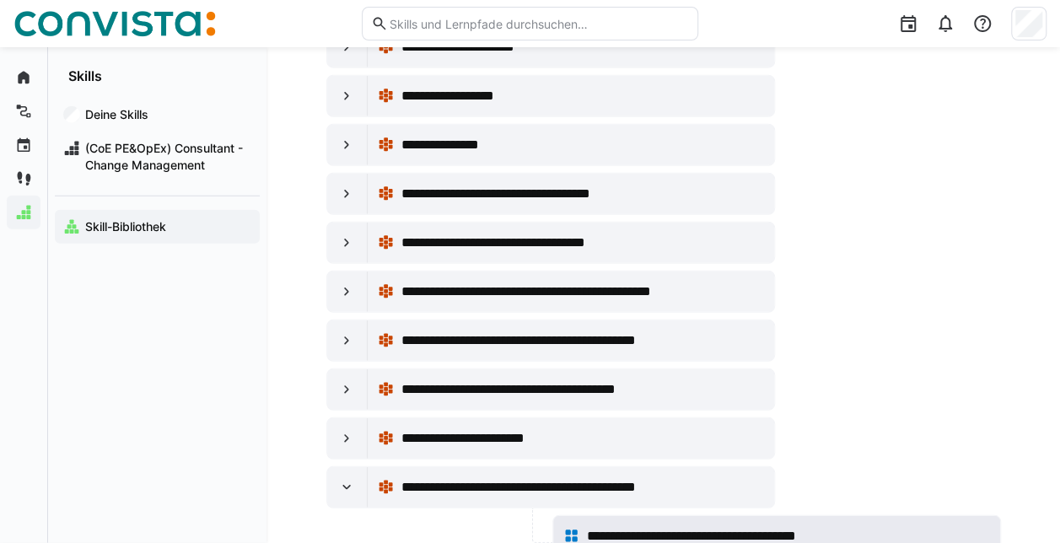
click at [597, 519] on div "**********" at bounding box center [776, 536] width 427 height 34
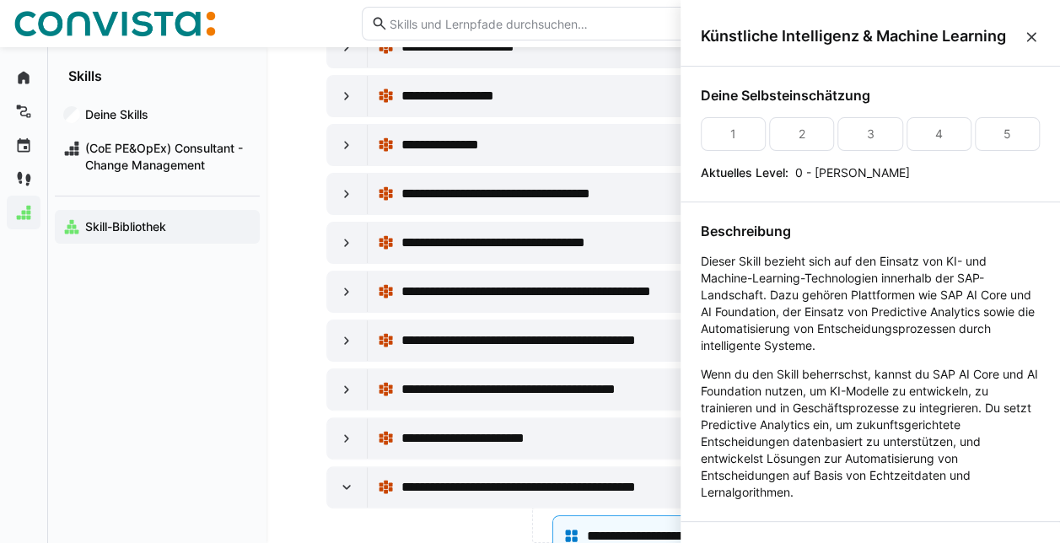
click at [443, 515] on div at bounding box center [437, 543] width 223 height 56
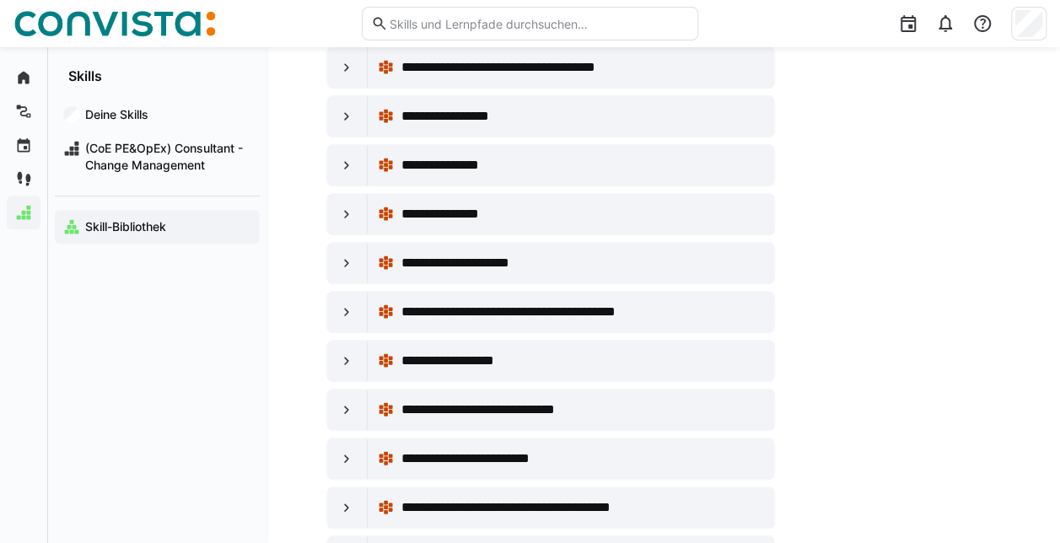
scroll to position [16188, 0]
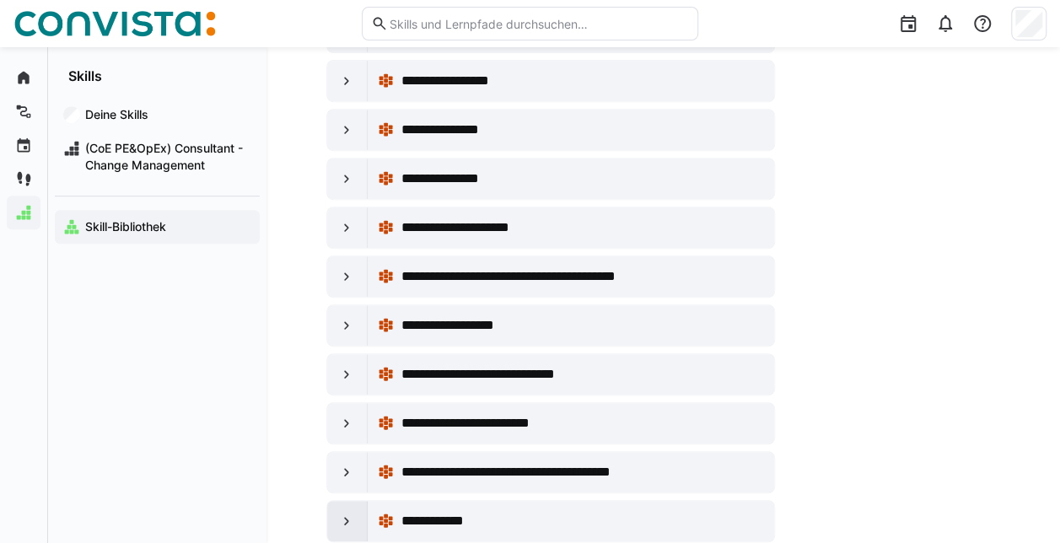
click at [346, 501] on div at bounding box center [347, 521] width 40 height 40
click at [341, 513] on eds-icon at bounding box center [346, 521] width 17 height 17
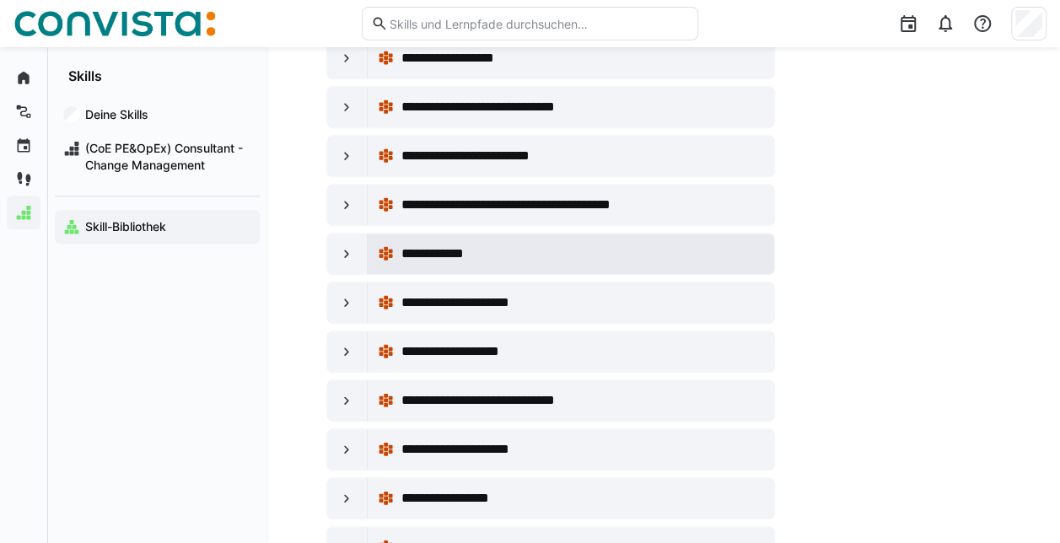
scroll to position [16525, 0]
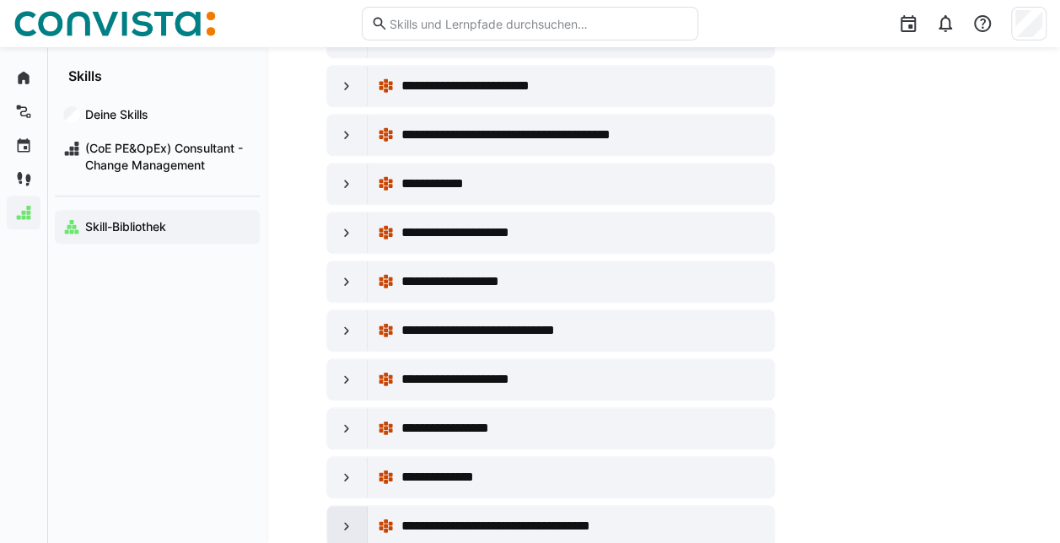
click at [351, 506] on div at bounding box center [347, 526] width 40 height 40
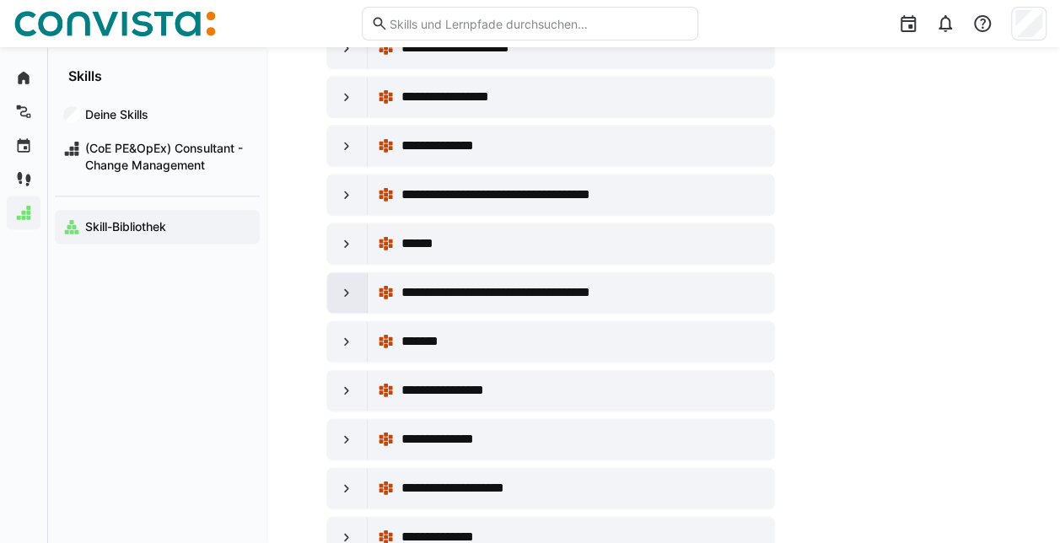
scroll to position [16863, 0]
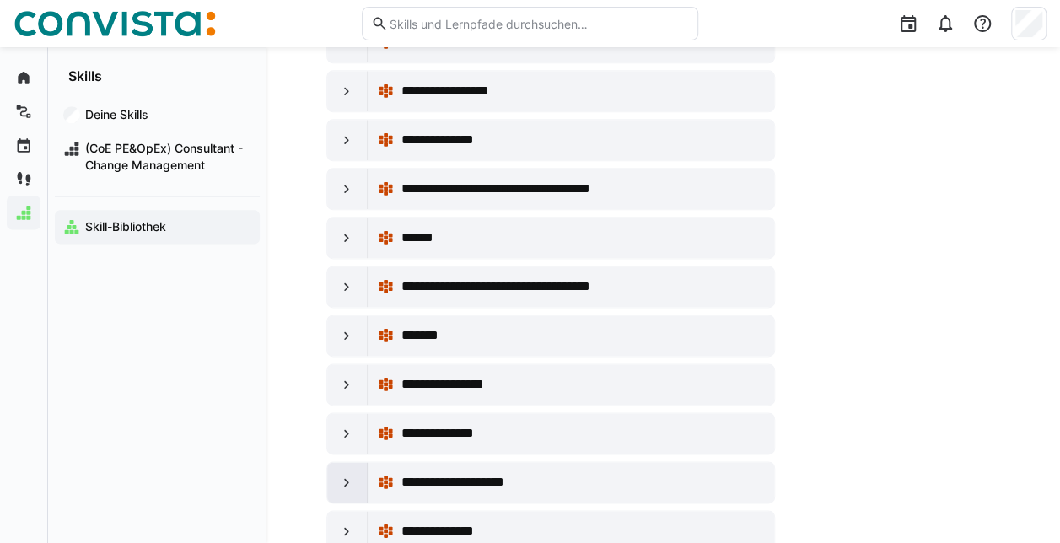
click at [352, 462] on div at bounding box center [347, 482] width 40 height 40
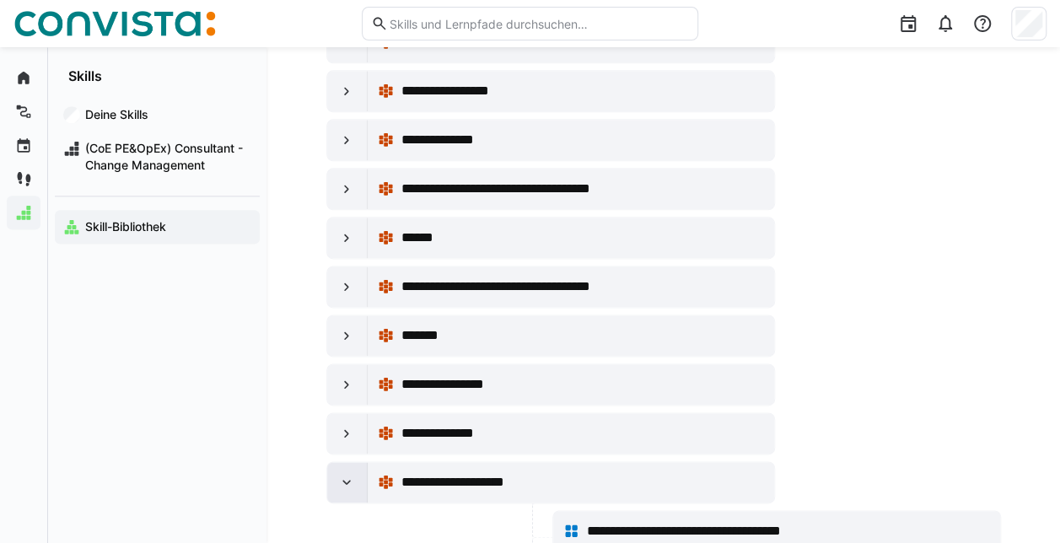
click at [352, 462] on div at bounding box center [347, 482] width 40 height 40
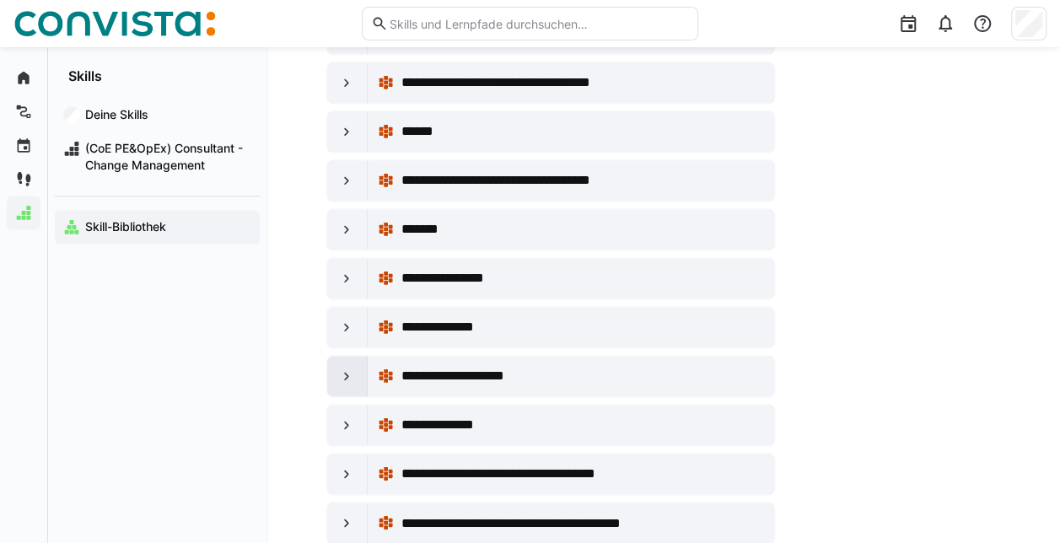
scroll to position [17031, 0]
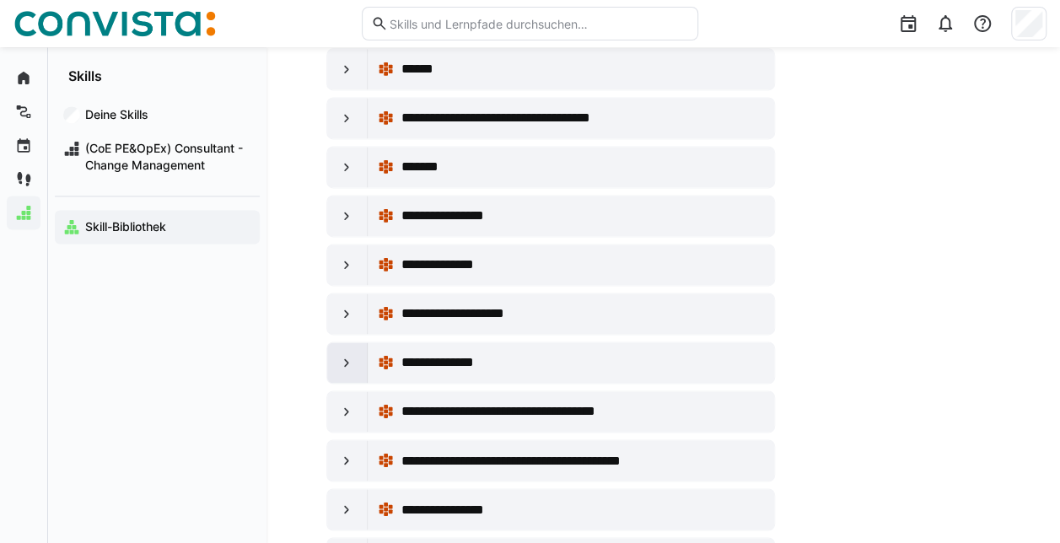
click at [352, 354] on eds-icon at bounding box center [346, 362] width 17 height 17
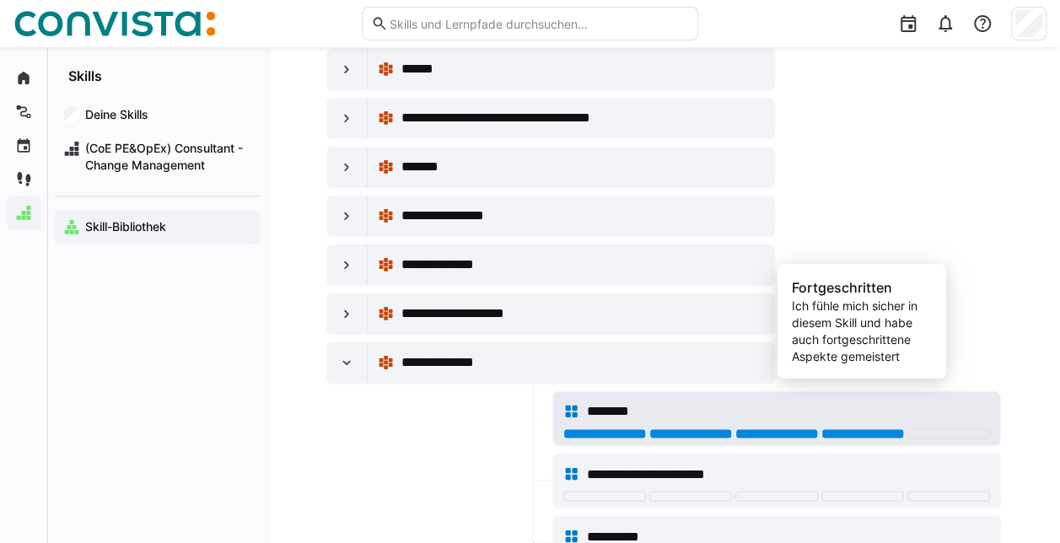
click at [841, 428] on div at bounding box center [862, 433] width 83 height 10
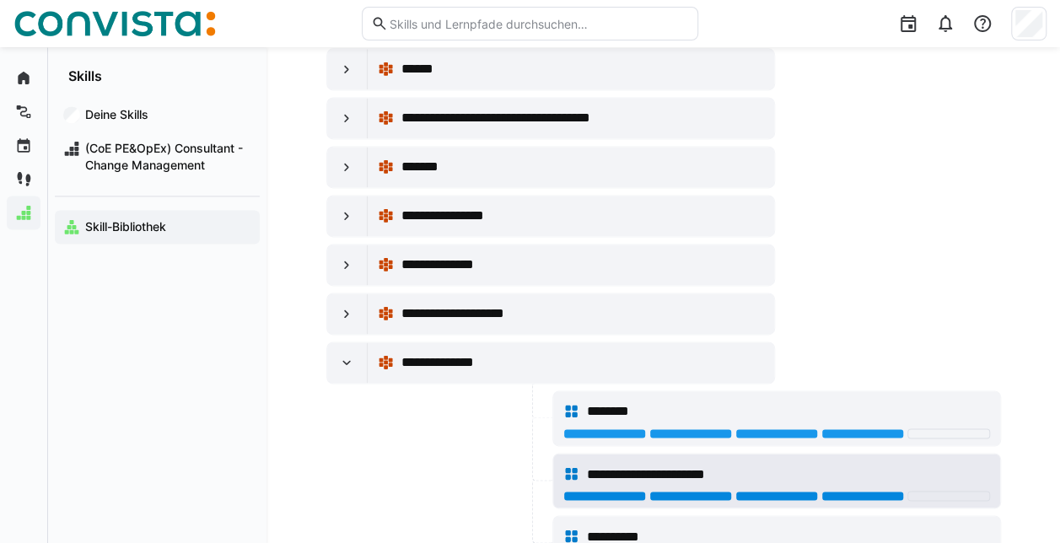
click at [880, 491] on div at bounding box center [862, 496] width 83 height 10
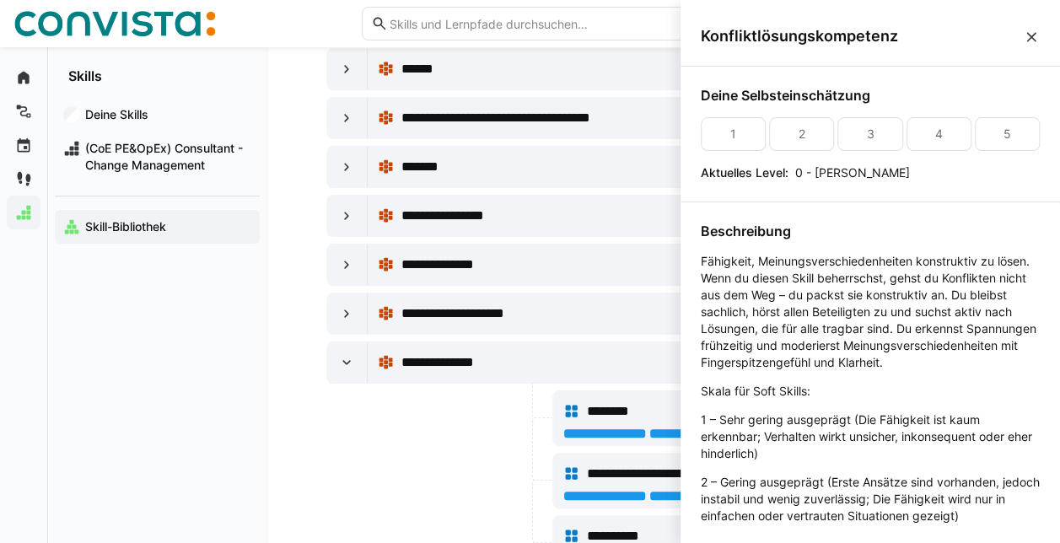
scroll to position [0, 0]
click at [1025, 35] on eds-icon at bounding box center [1031, 37] width 17 height 17
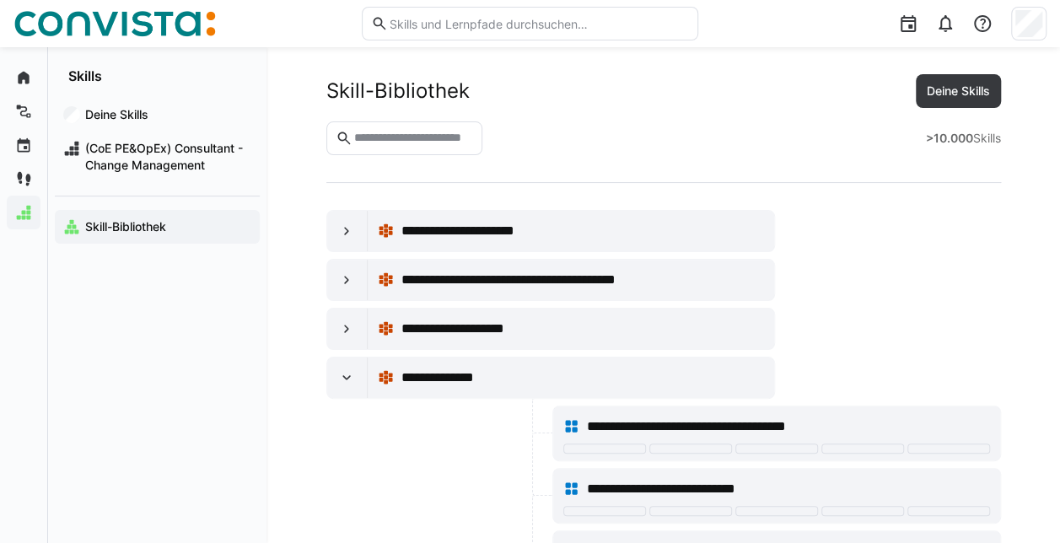
scroll to position [17031, 0]
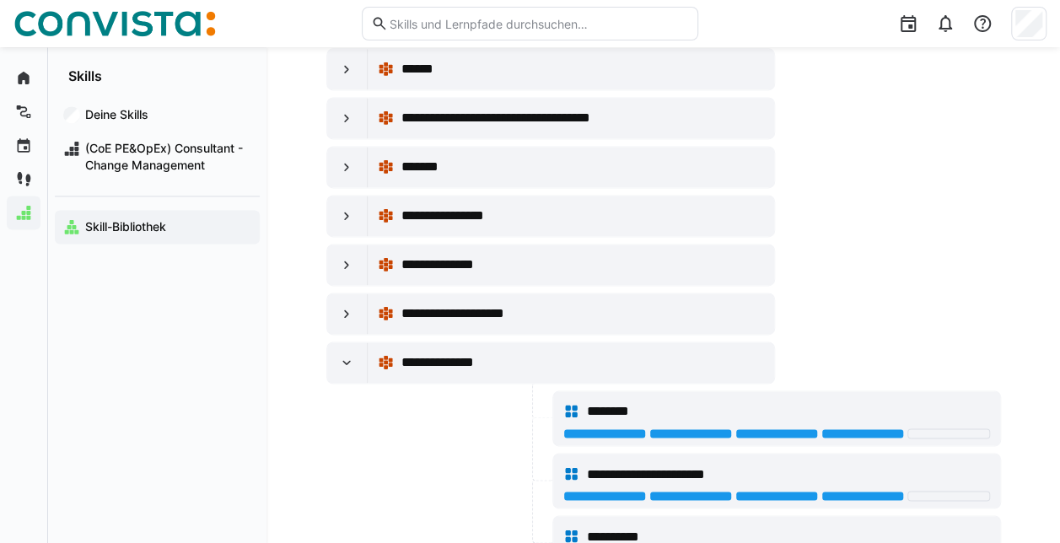
click at [393, 515] on div at bounding box center [437, 543] width 223 height 56
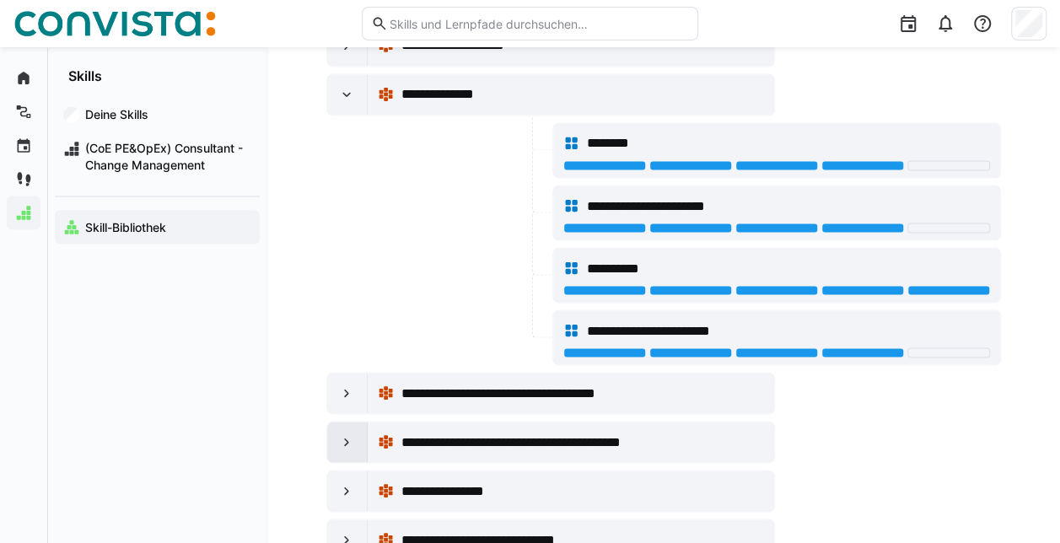
scroll to position [17368, 0]
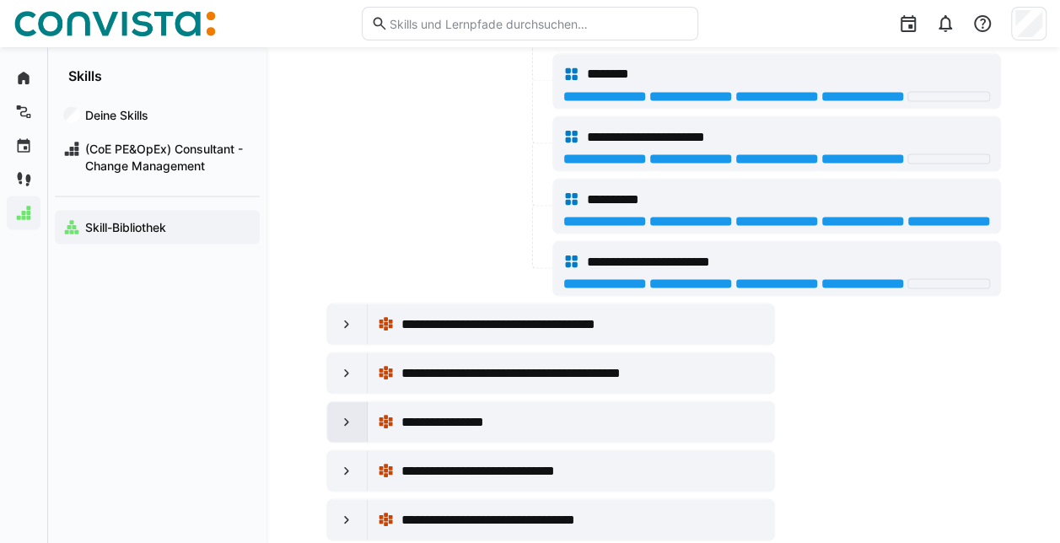
click at [347, 413] on eds-icon at bounding box center [346, 421] width 17 height 17
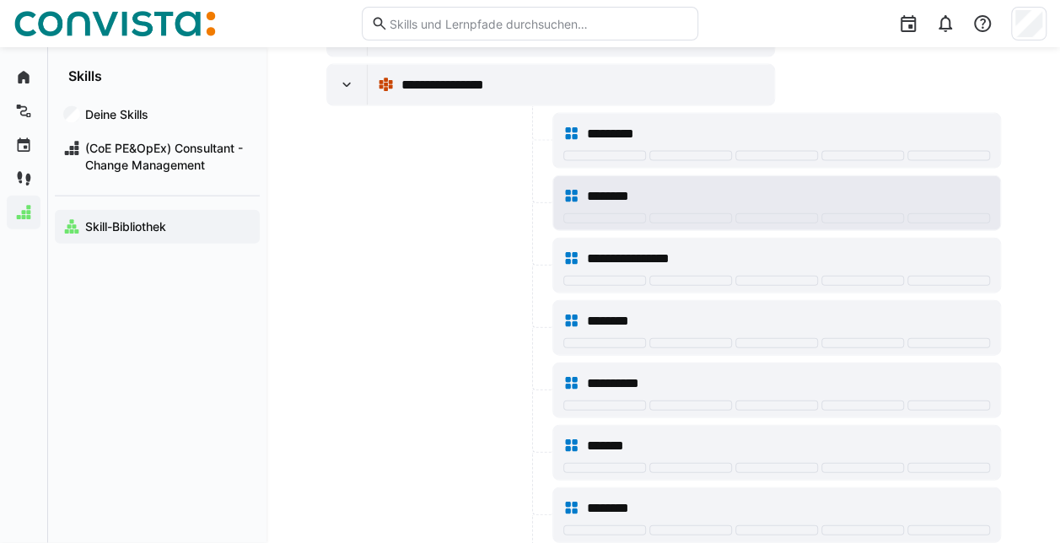
scroll to position [17706, 0]
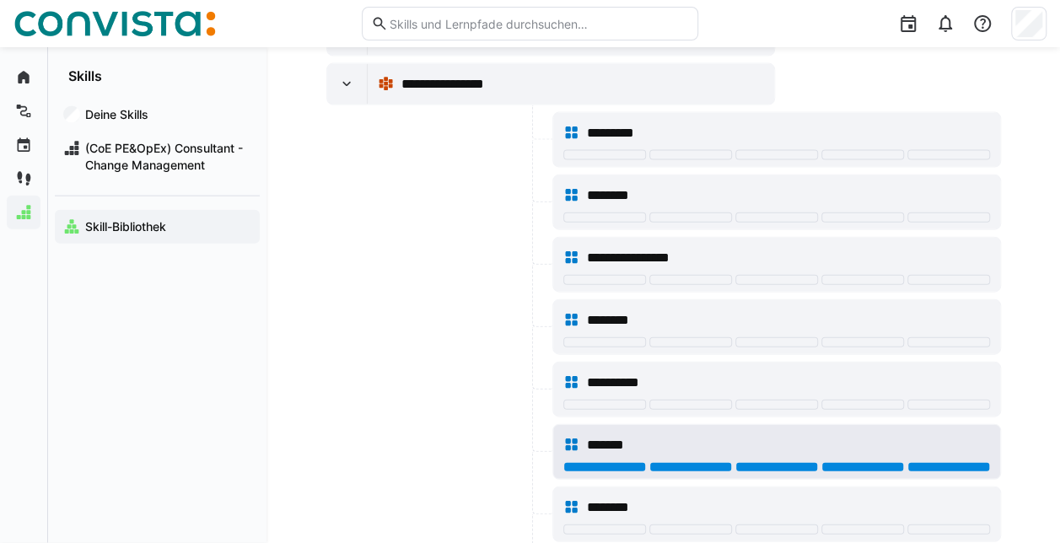
click at [941, 462] on div at bounding box center [948, 467] width 83 height 10
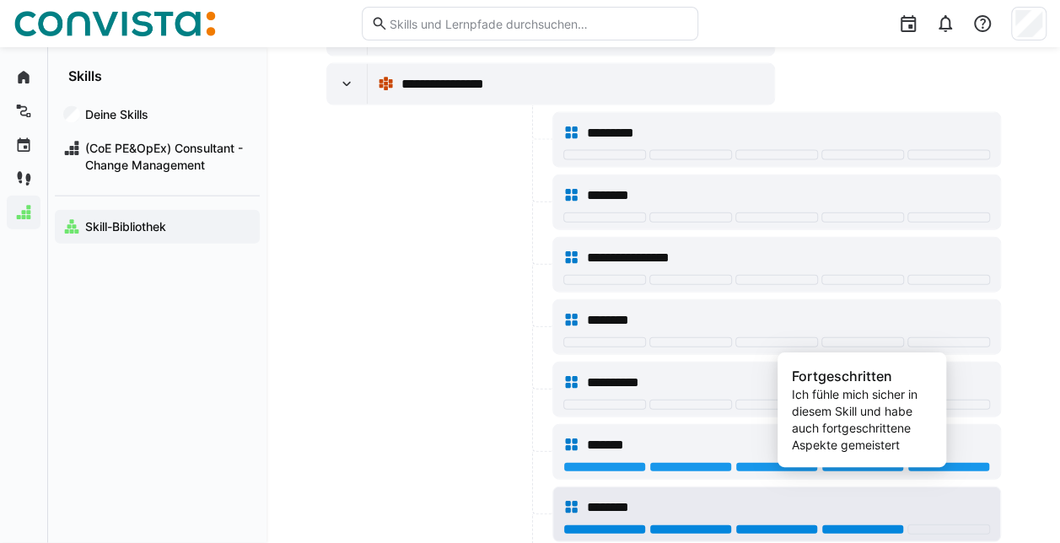
click at [871, 524] on div at bounding box center [862, 529] width 83 height 10
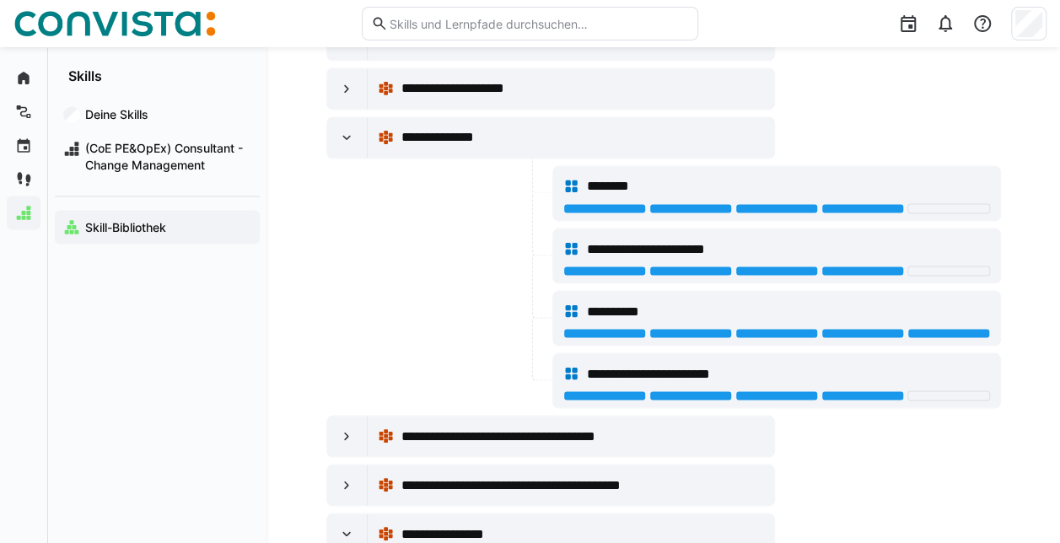
scroll to position [17200, 0]
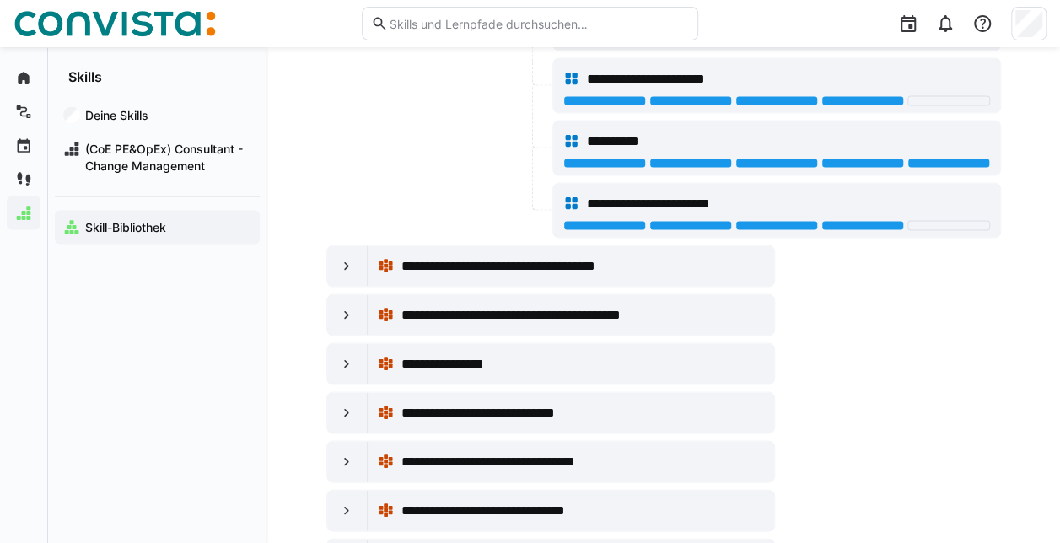
scroll to position [17453, 0]
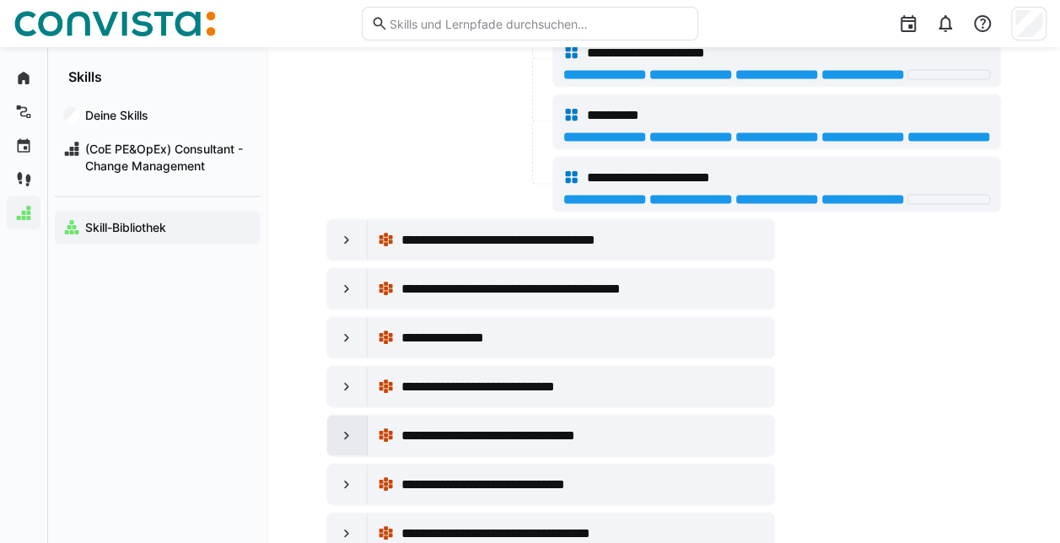
click at [355, 415] on div at bounding box center [347, 435] width 40 height 40
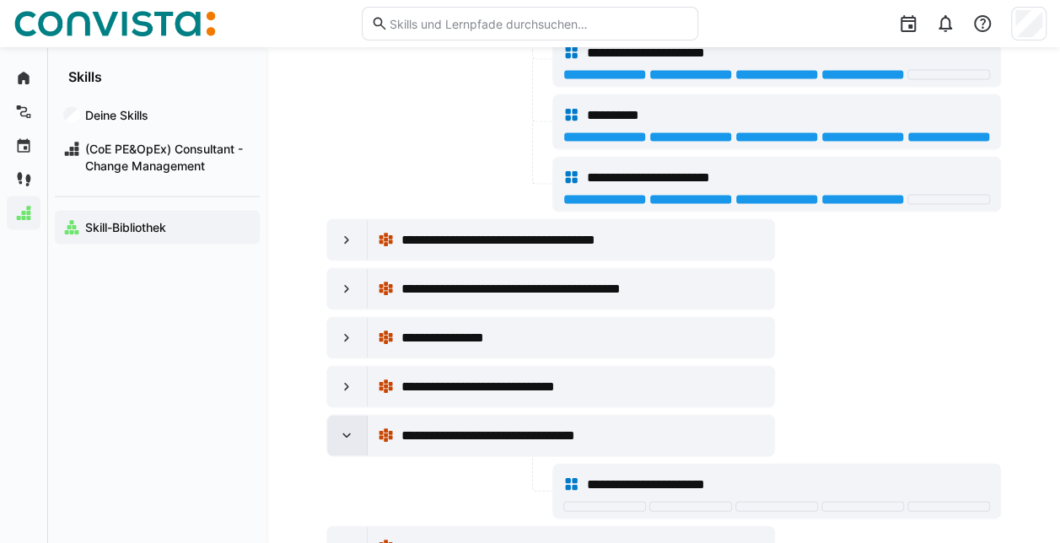
click at [355, 415] on div at bounding box center [347, 435] width 40 height 40
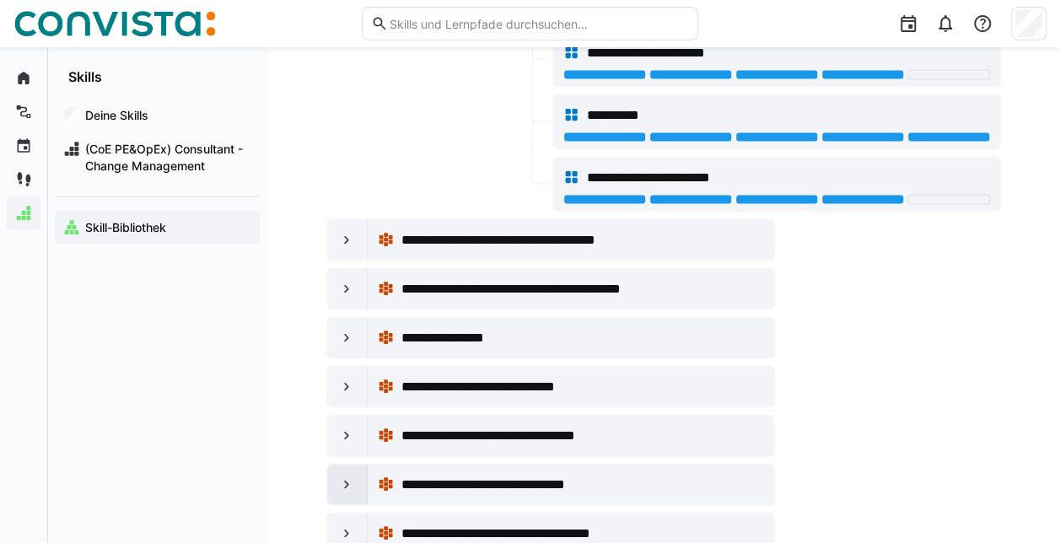
click at [352, 476] on eds-icon at bounding box center [346, 484] width 17 height 17
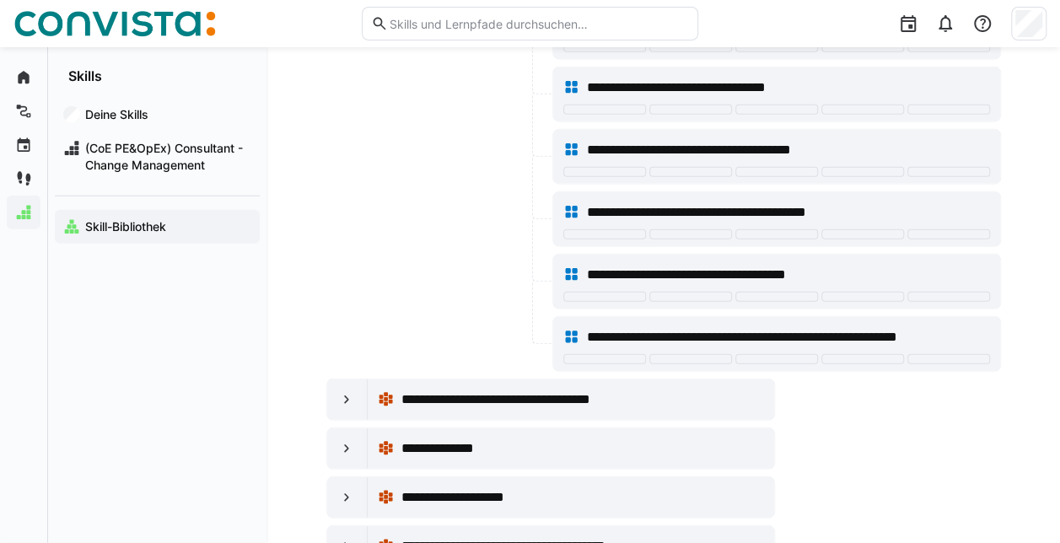
scroll to position [18043, 0]
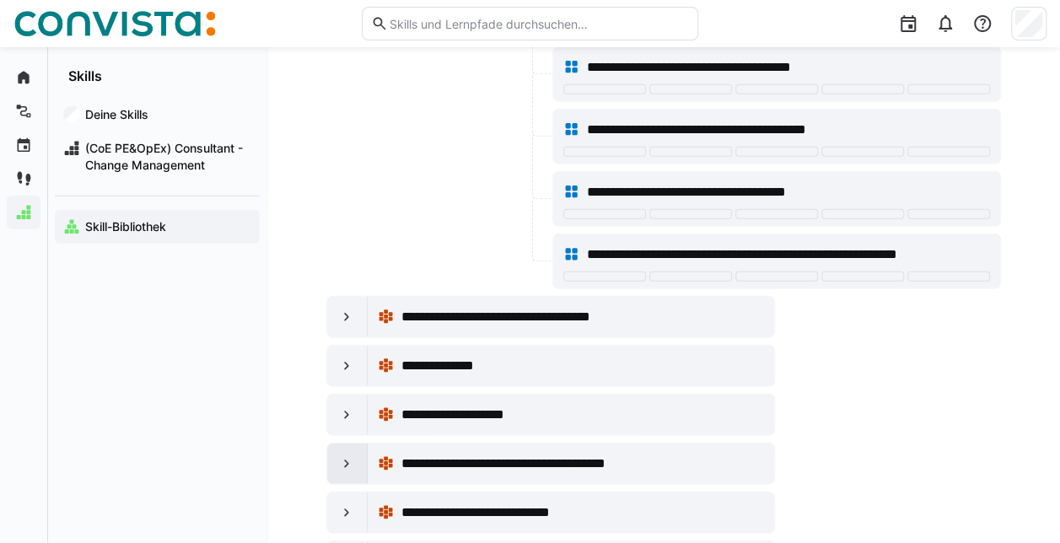
click at [344, 455] on eds-icon at bounding box center [346, 463] width 17 height 17
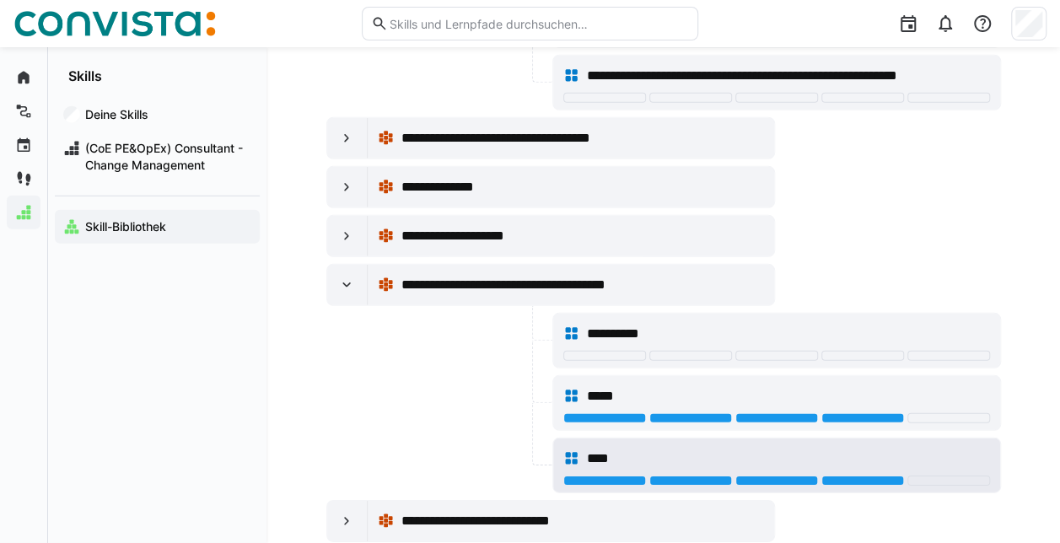
scroll to position [18212, 0]
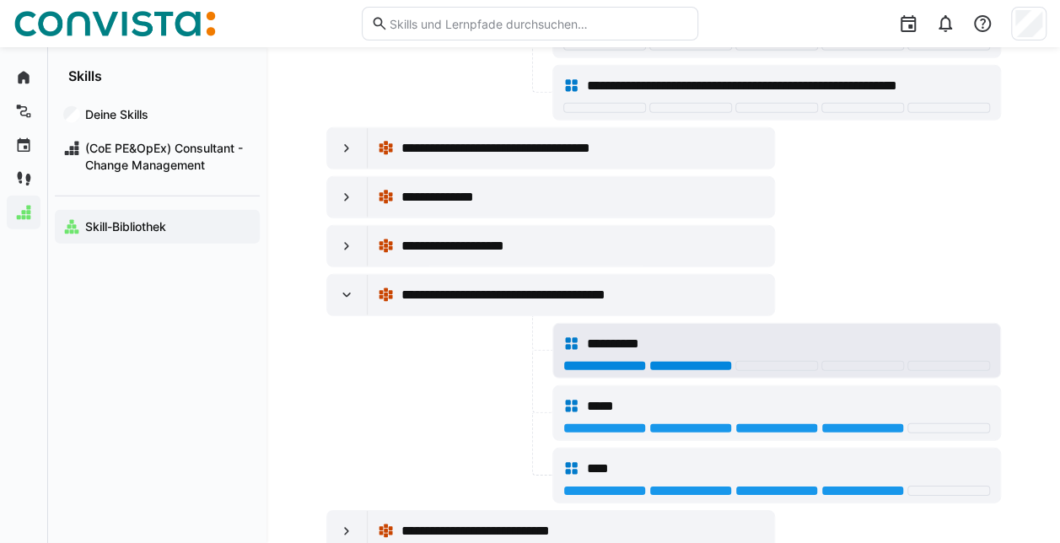
click at [669, 361] on div at bounding box center [690, 366] width 83 height 10
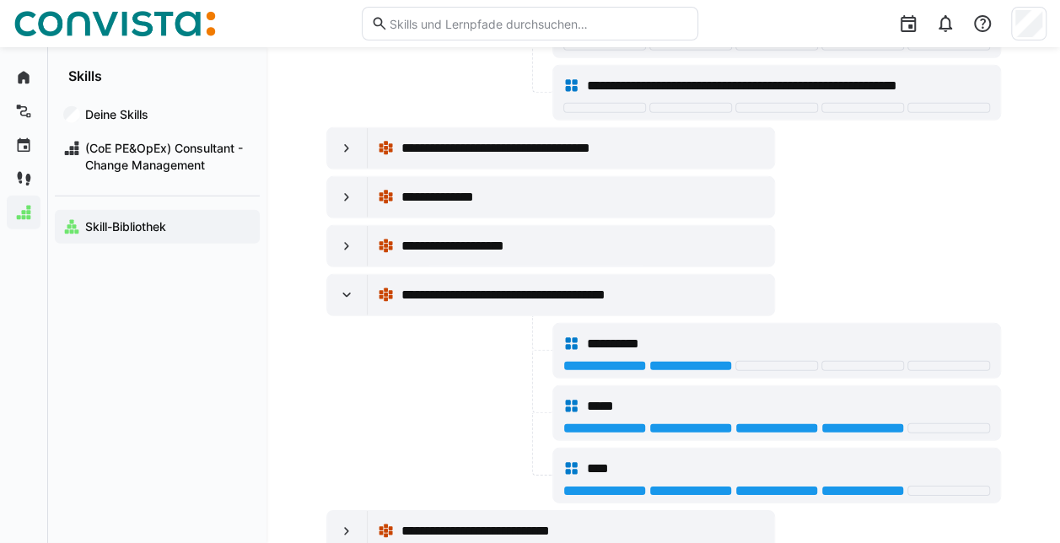
scroll to position [18380, 0]
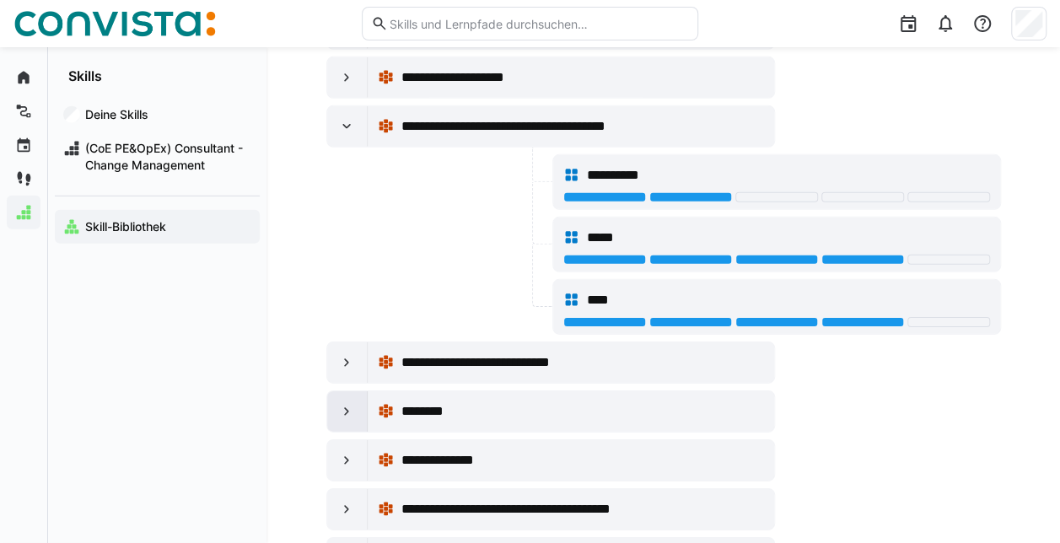
click at [339, 403] on eds-icon at bounding box center [346, 411] width 17 height 17
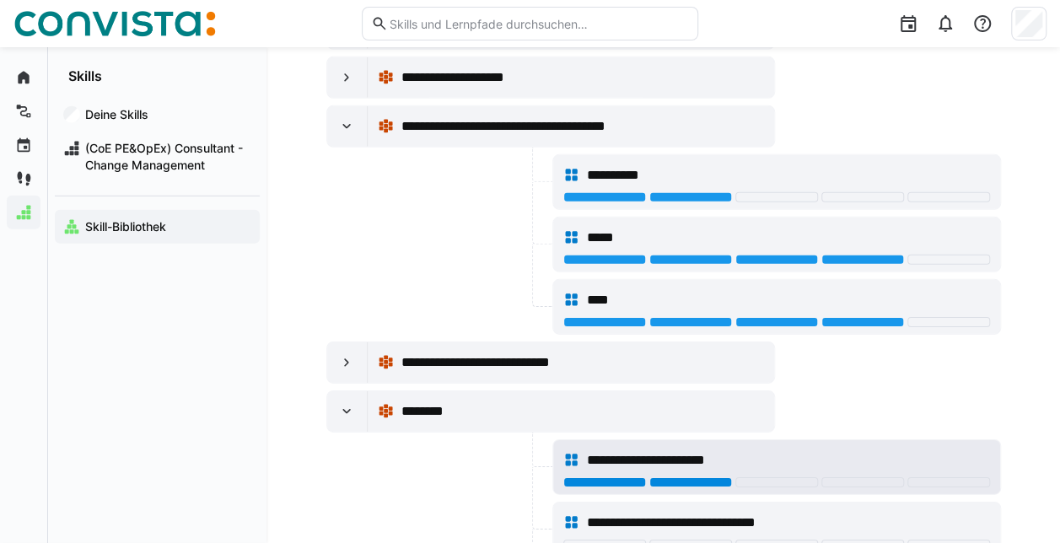
click at [701, 477] on div at bounding box center [690, 482] width 83 height 10
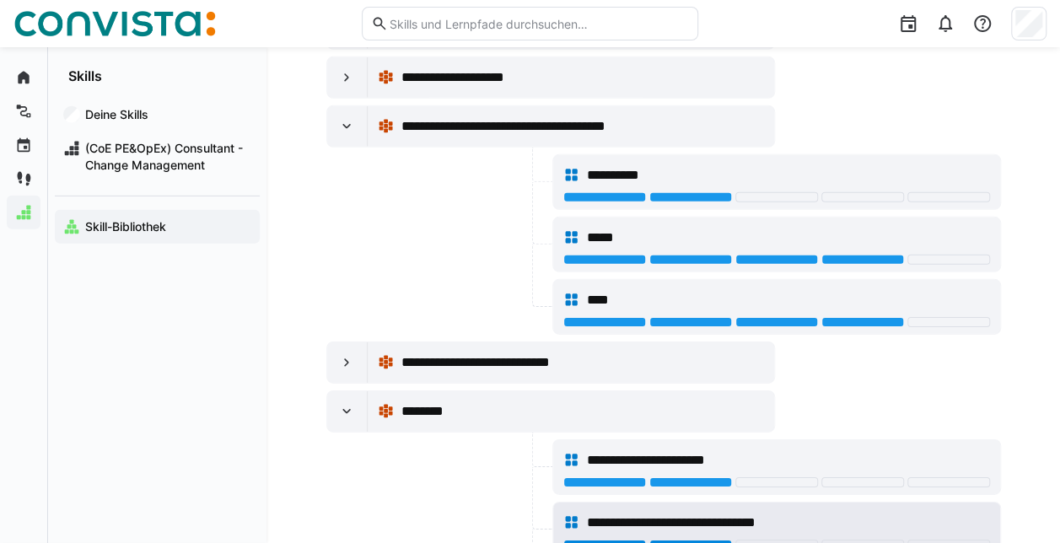
click at [702, 540] on div at bounding box center [690, 545] width 83 height 10
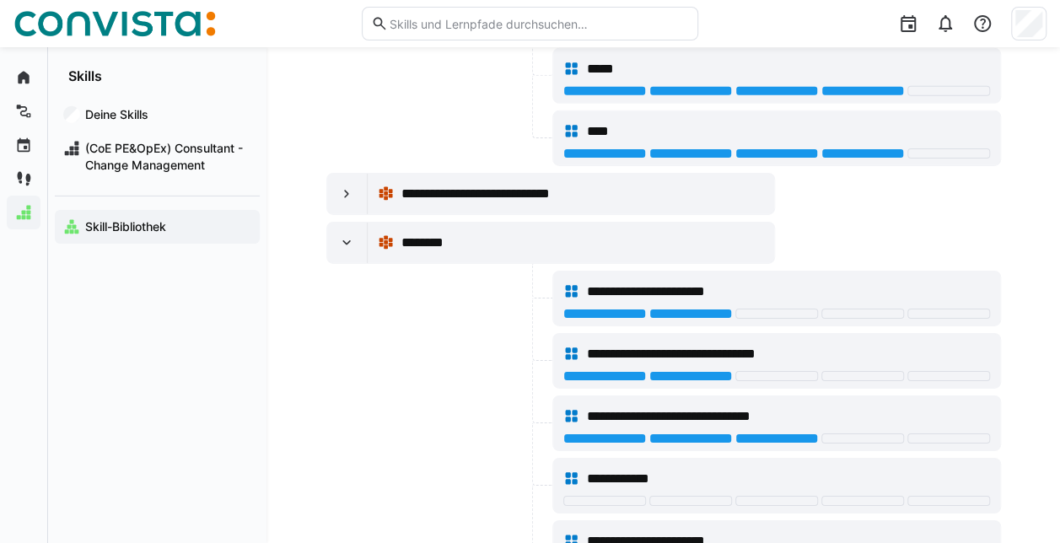
scroll to position [18633, 0]
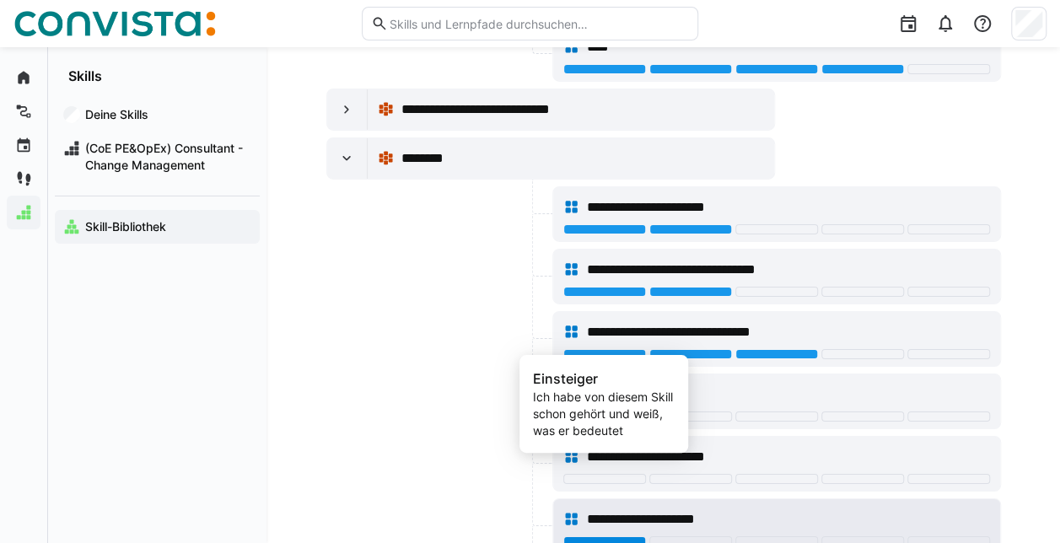
click at [619, 536] on div at bounding box center [604, 541] width 83 height 10
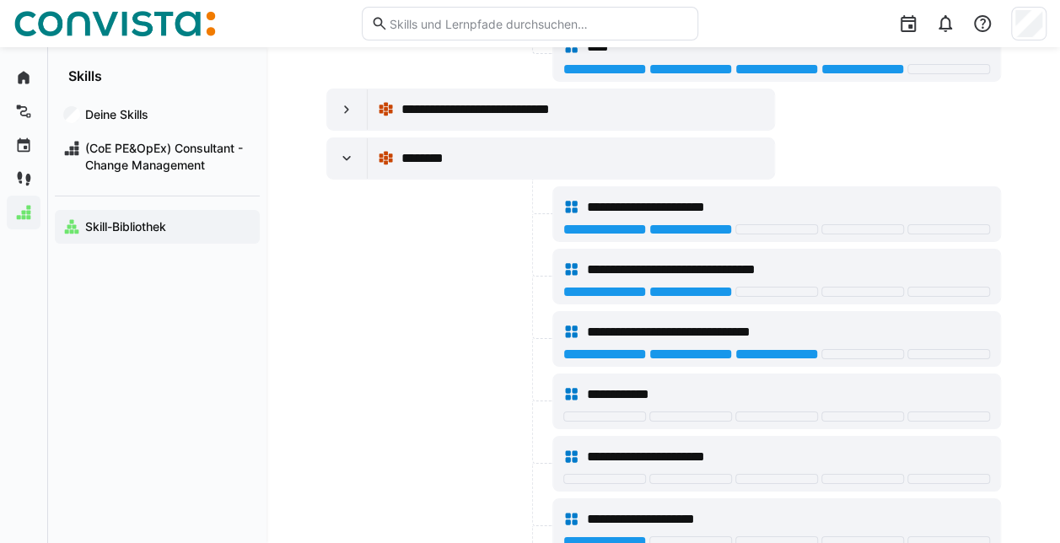
scroll to position [18802, 0]
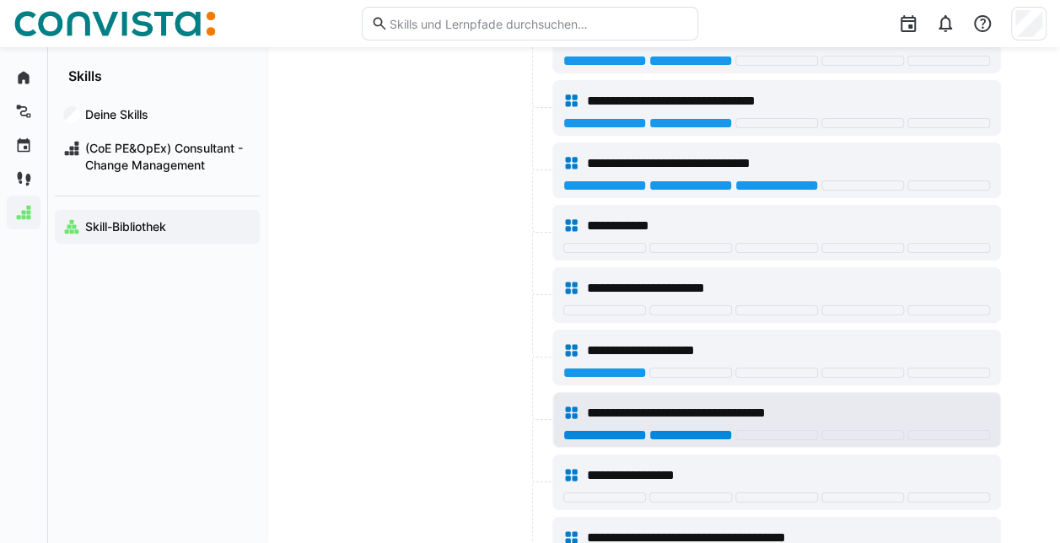
click at [695, 430] on div at bounding box center [690, 435] width 83 height 10
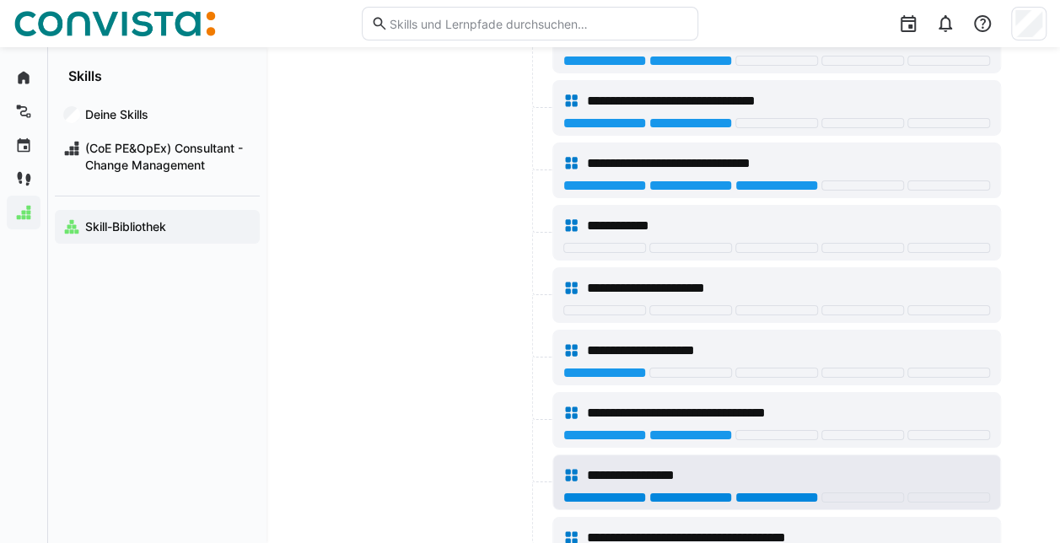
click at [758, 492] on div at bounding box center [776, 497] width 83 height 10
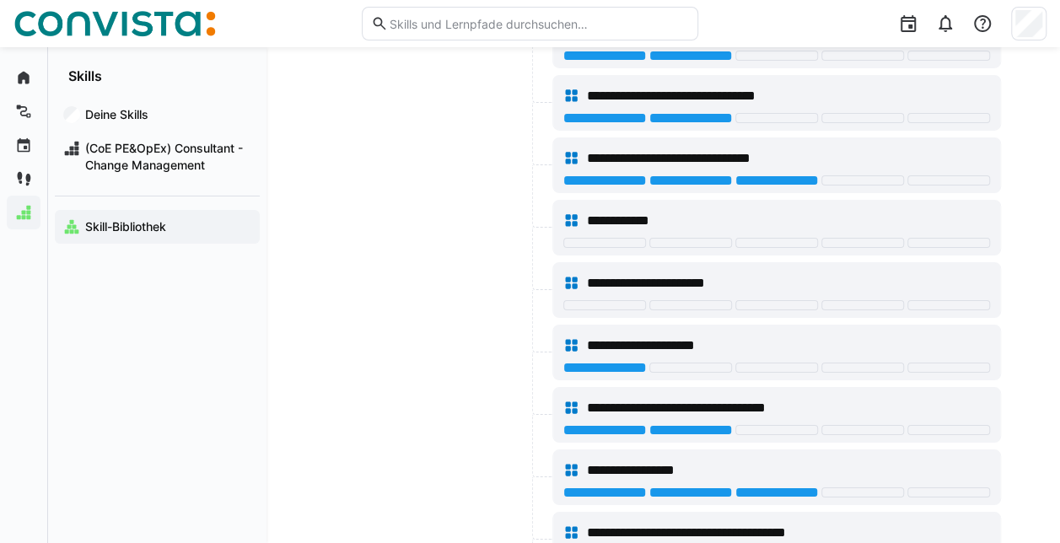
scroll to position [19055, 0]
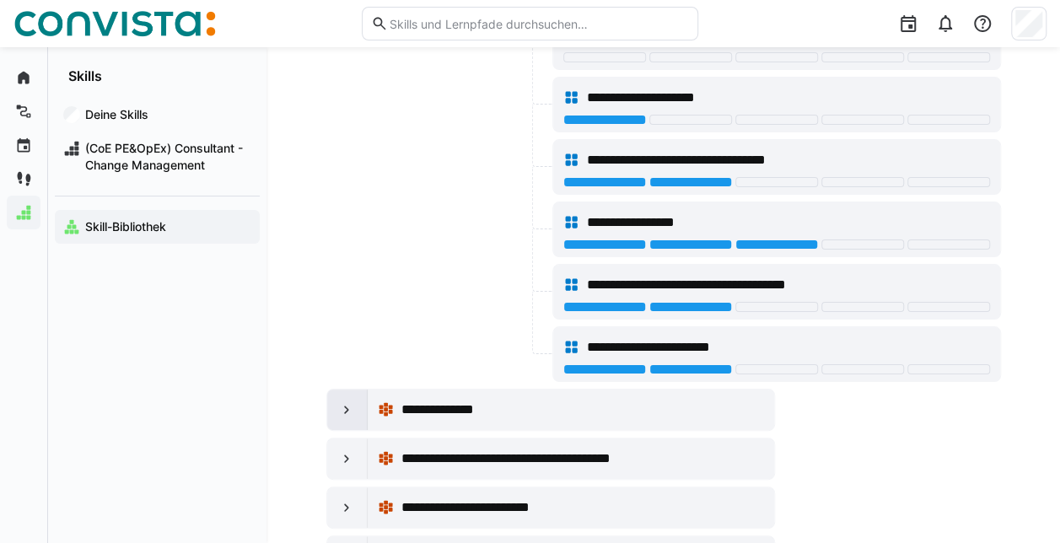
click at [344, 401] on eds-icon at bounding box center [346, 409] width 17 height 17
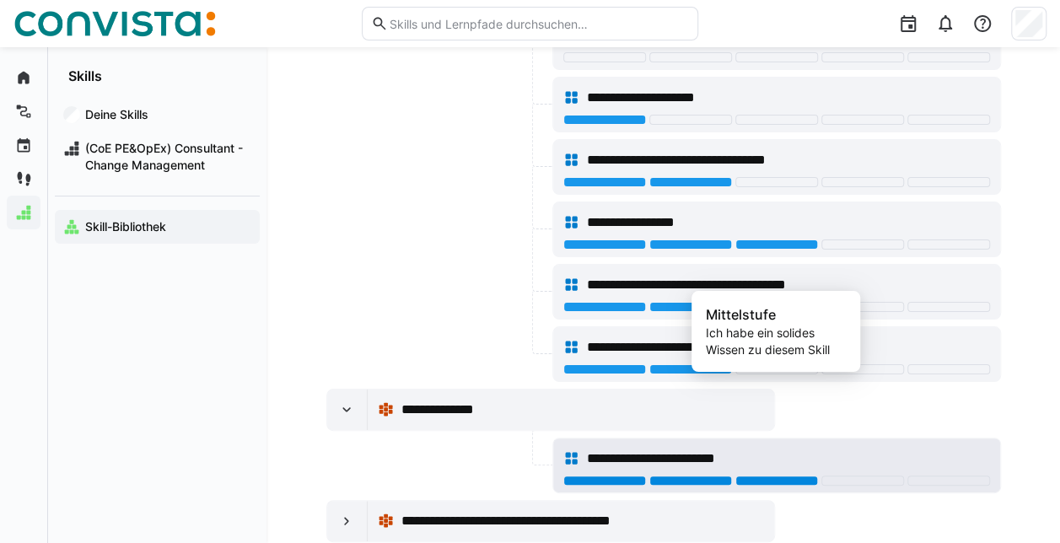
click at [779, 476] on div at bounding box center [776, 481] width 83 height 10
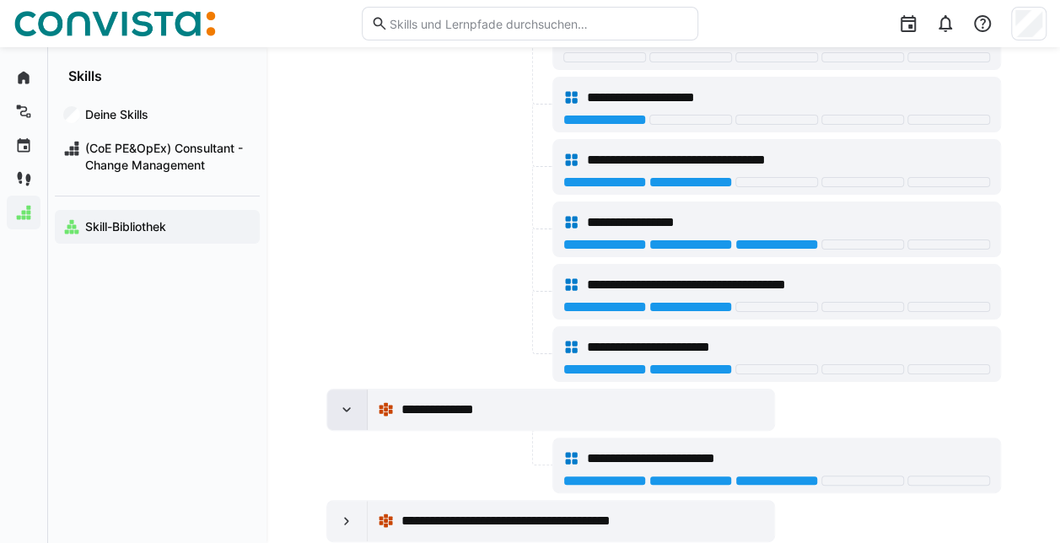
click at [344, 401] on eds-icon at bounding box center [346, 409] width 17 height 17
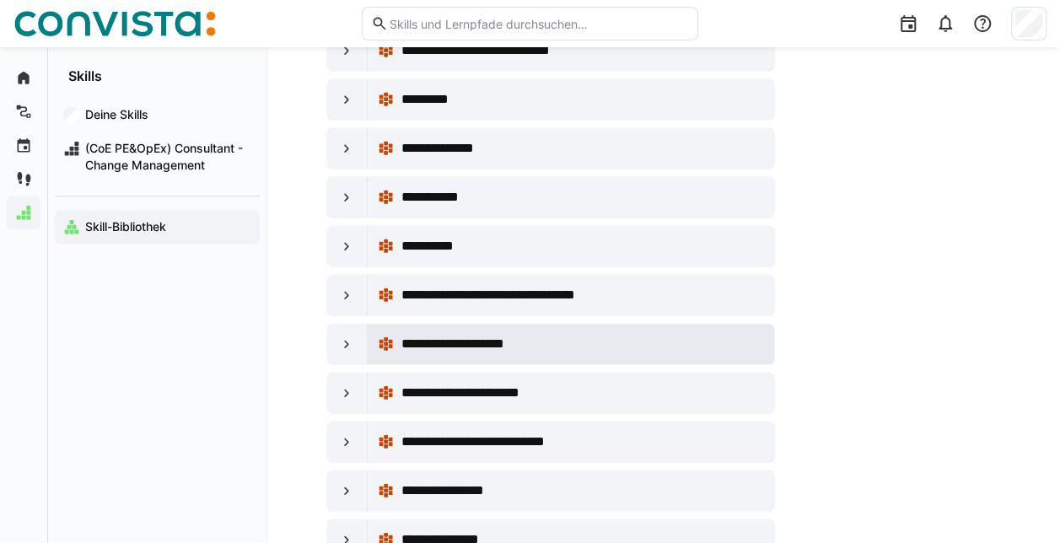
scroll to position [19787, 0]
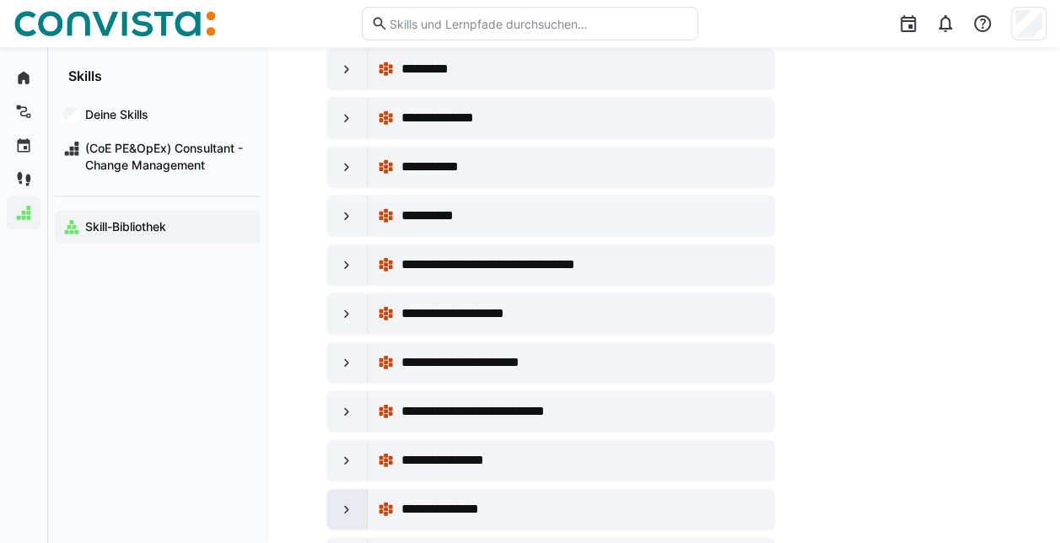
click at [354, 501] on eds-icon at bounding box center [346, 509] width 17 height 17
click at [347, 440] on div at bounding box center [347, 460] width 40 height 40
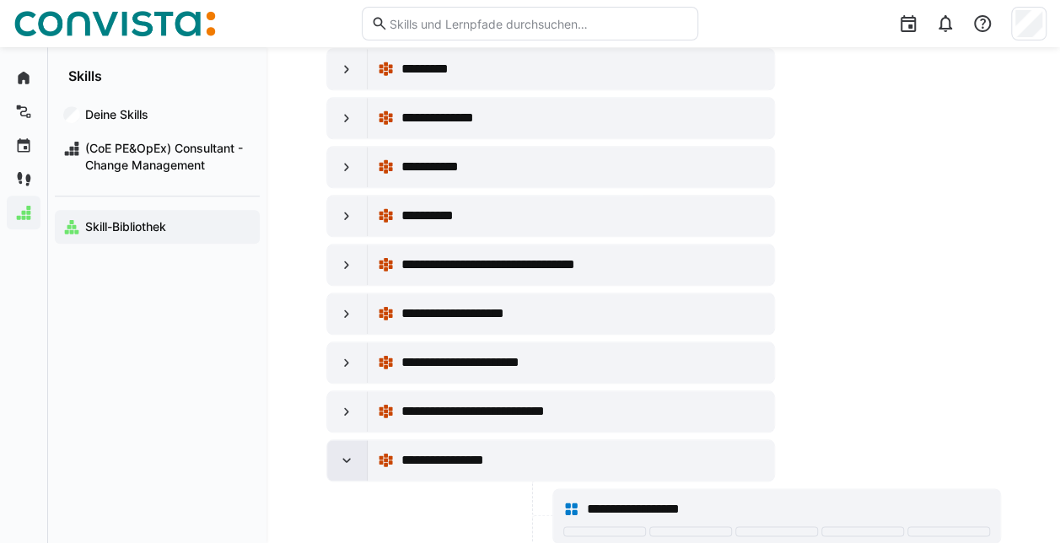
click at [347, 440] on div at bounding box center [347, 460] width 40 height 40
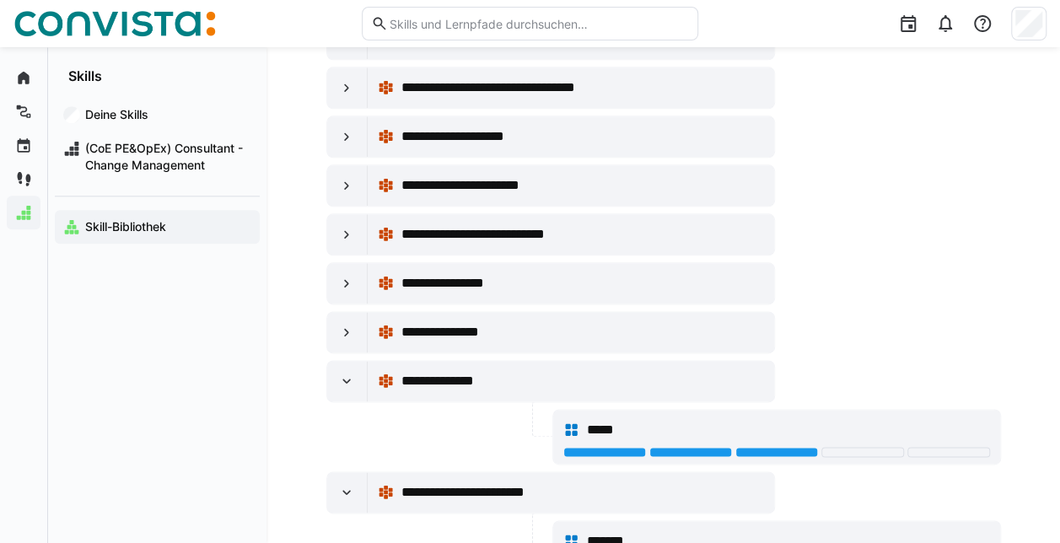
scroll to position [19972, 0]
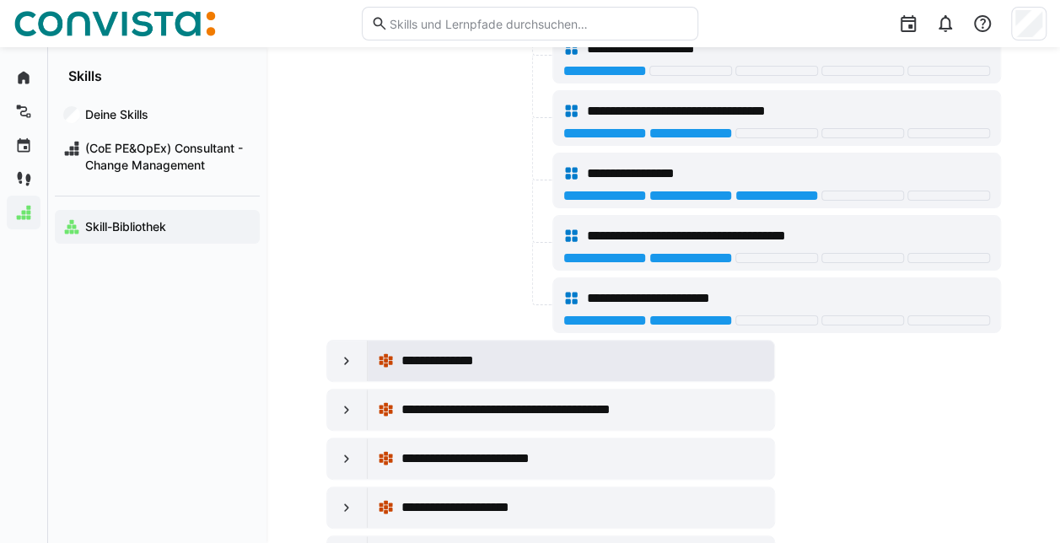
scroll to position [19078, 0]
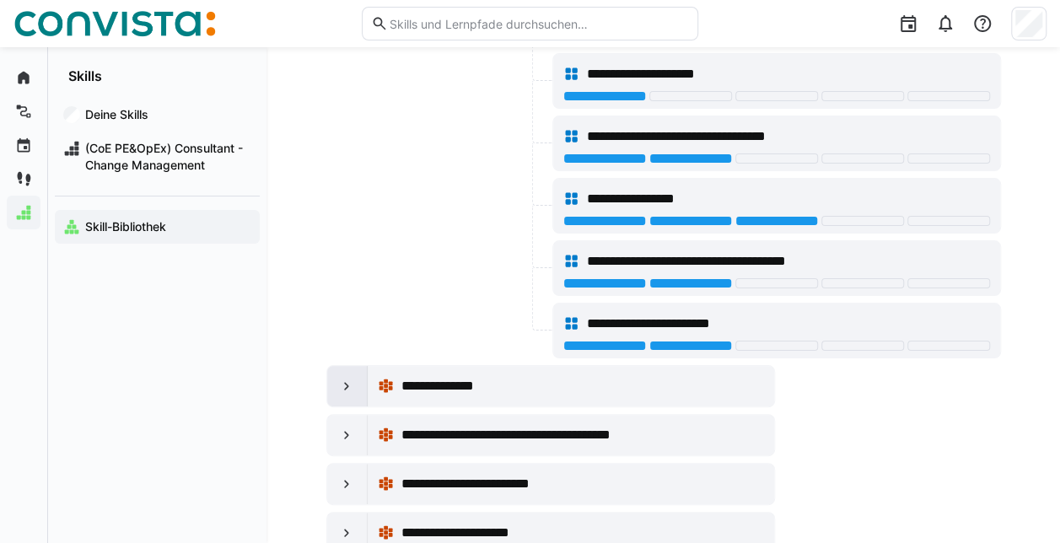
click at [352, 378] on eds-icon at bounding box center [346, 386] width 17 height 17
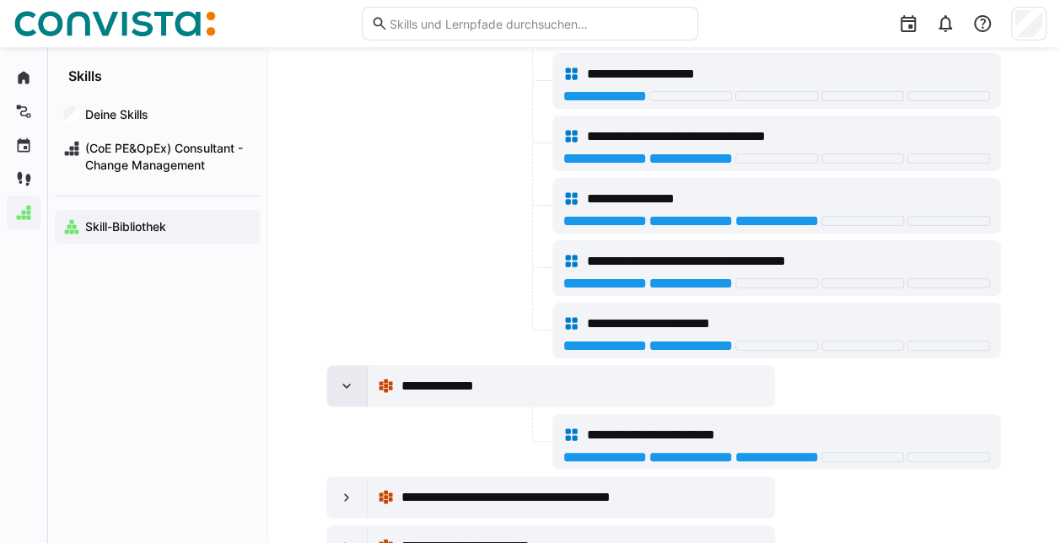
click at [352, 378] on eds-icon at bounding box center [346, 386] width 17 height 17
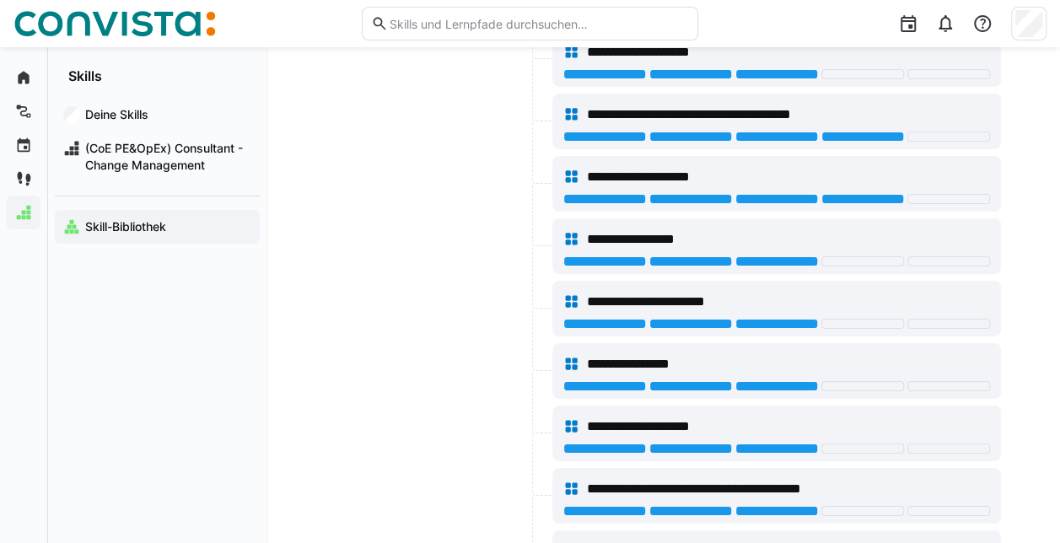
scroll to position [2820, 0]
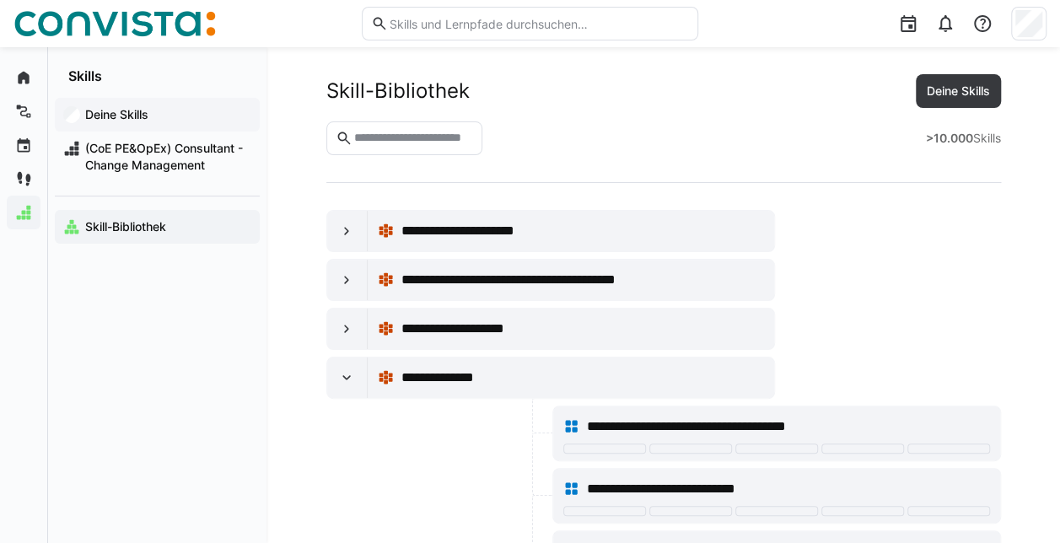
click at [0, 0] on app-navigation-label "Deine Skills" at bounding box center [0, 0] width 0 height 0
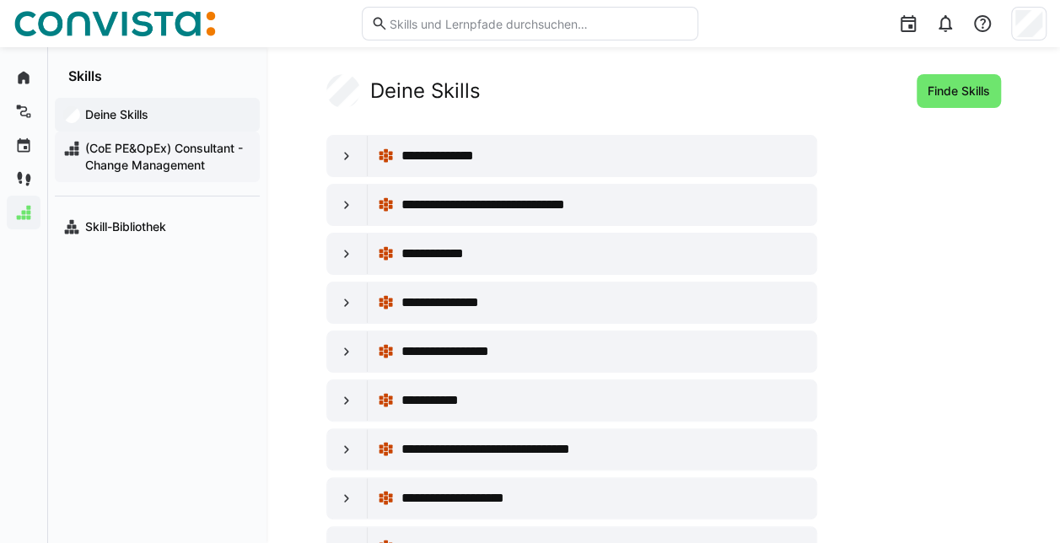
click at [132, 161] on span "(CoE PE&OpEx) Consultant - Change Management" at bounding box center [167, 157] width 169 height 34
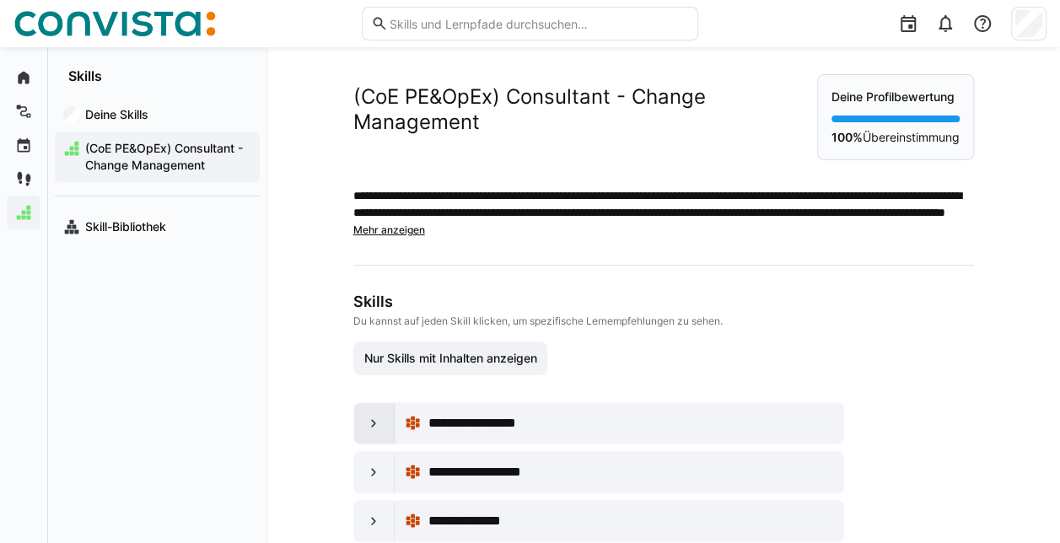
click at [369, 432] on eds-icon at bounding box center [373, 423] width 17 height 17
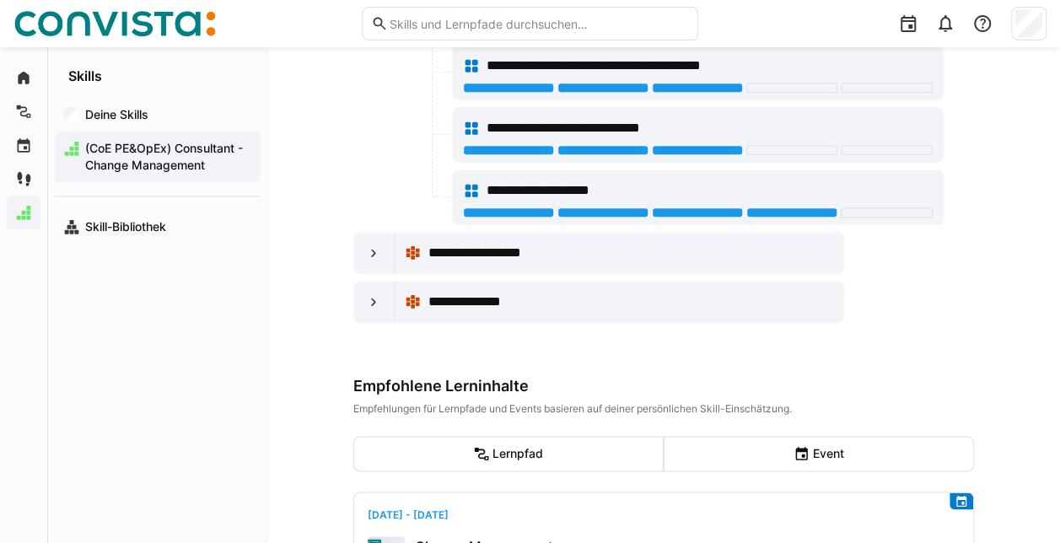
scroll to position [927, 0]
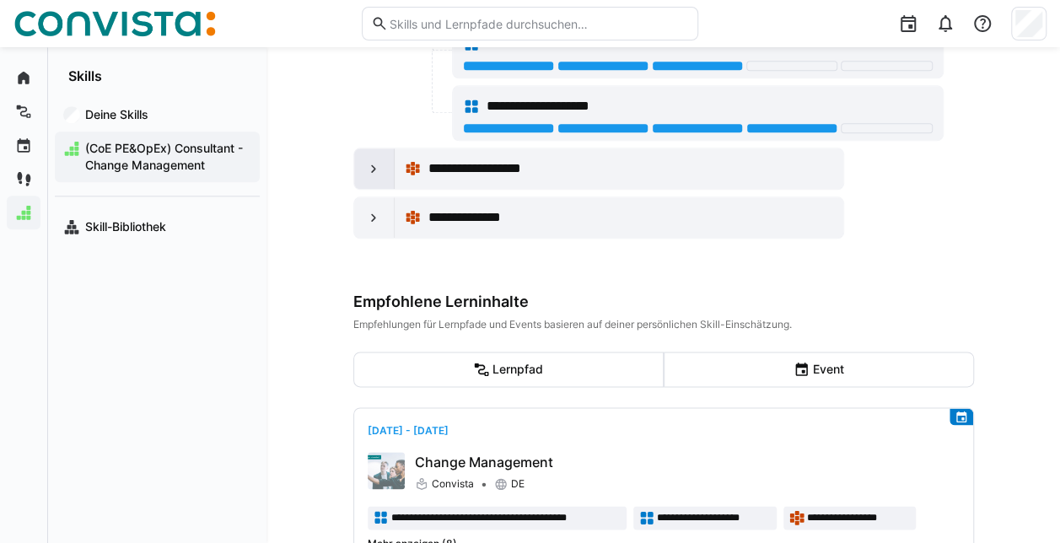
click at [371, 189] on div at bounding box center [374, 168] width 40 height 40
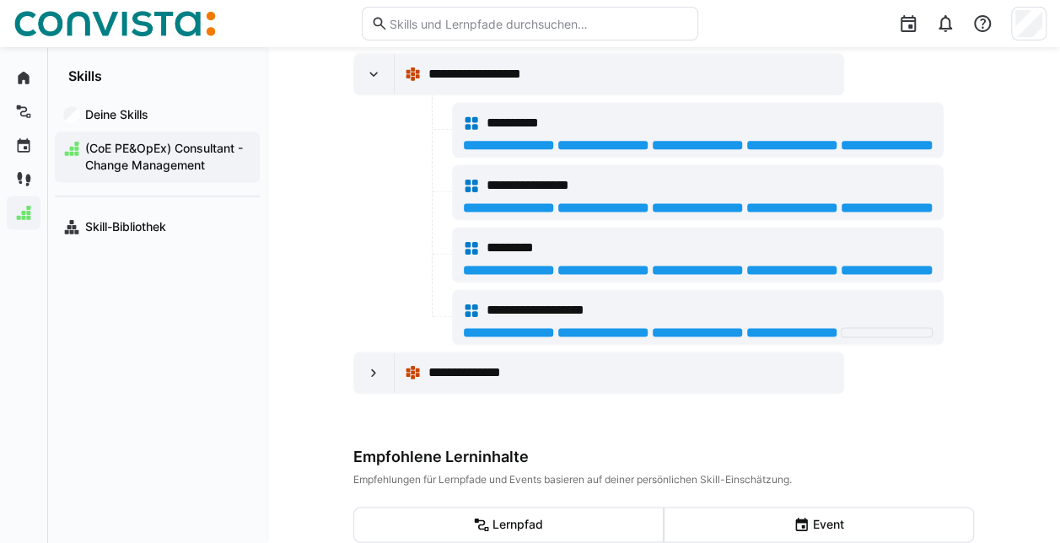
scroll to position [1180, 0]
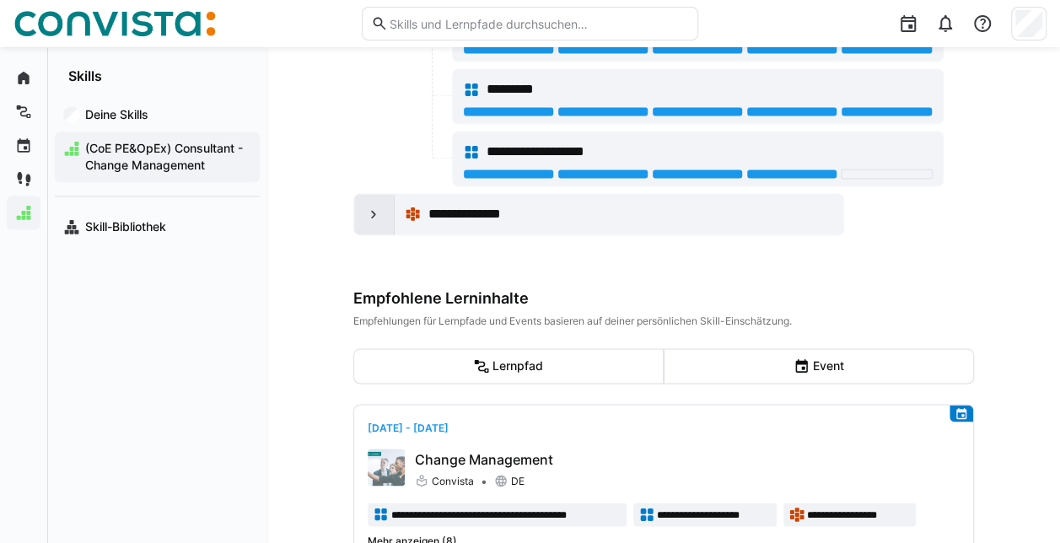
click at [374, 218] on eds-icon at bounding box center [373, 214] width 17 height 17
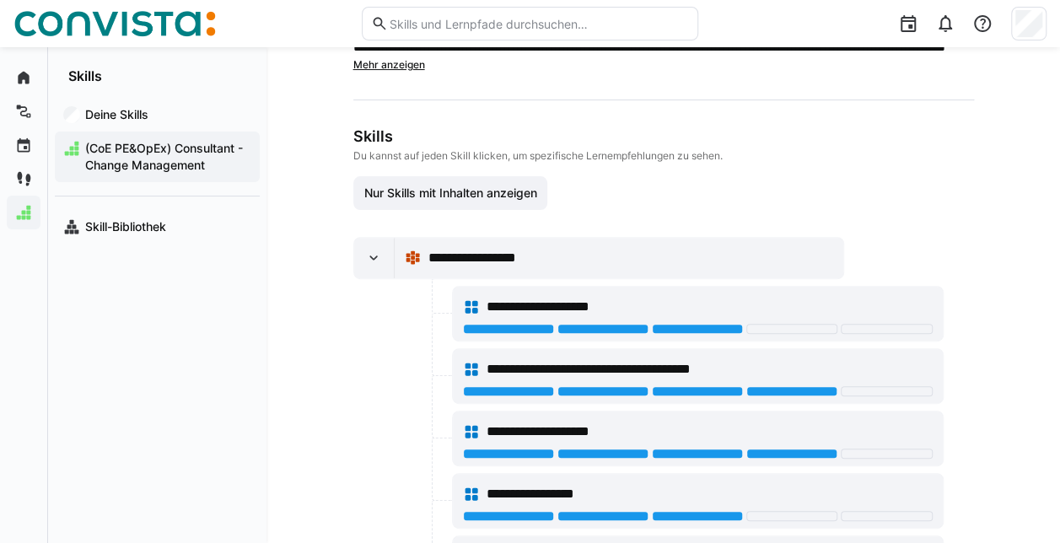
scroll to position [0, 0]
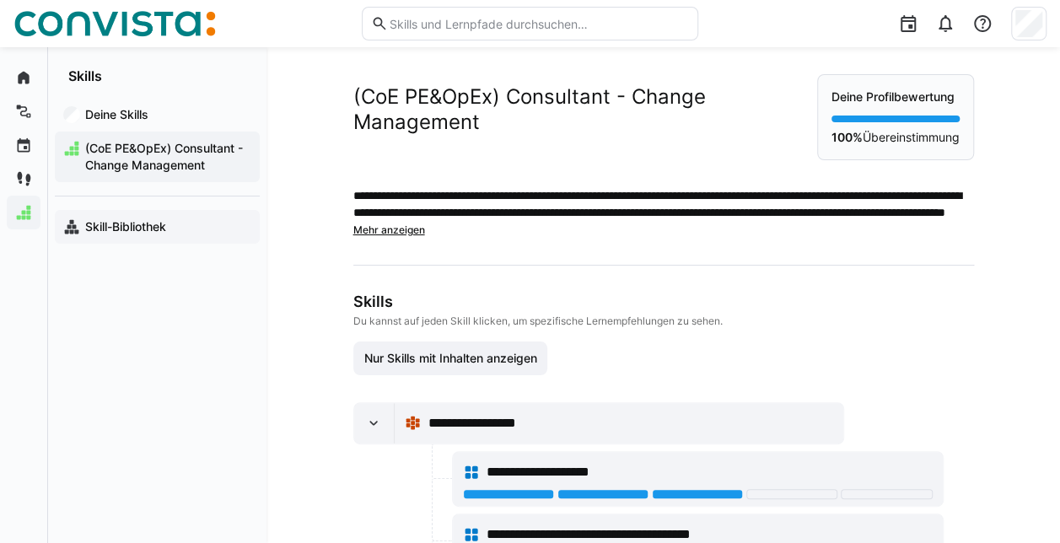
click at [0, 0] on app-navigation-label "Skill-Bibliothek" at bounding box center [0, 0] width 0 height 0
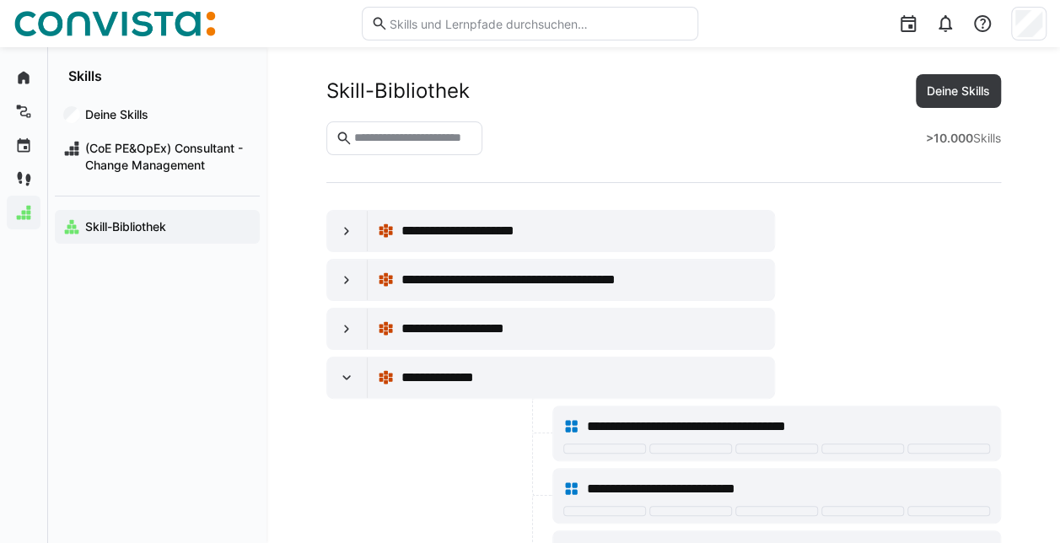
drag, startPoint x: 4, startPoint y: 27, endPoint x: 153, endPoint y: 13, distance: 149.8
click at [6, 27] on header at bounding box center [530, 23] width 1060 height 47
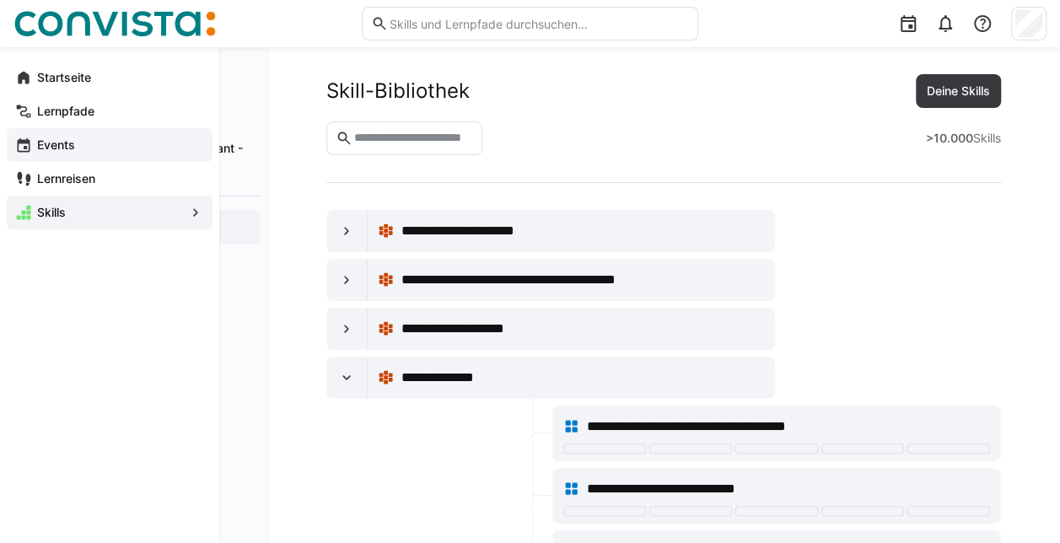
click at [0, 0] on app-navigation-label "Events" at bounding box center [0, 0] width 0 height 0
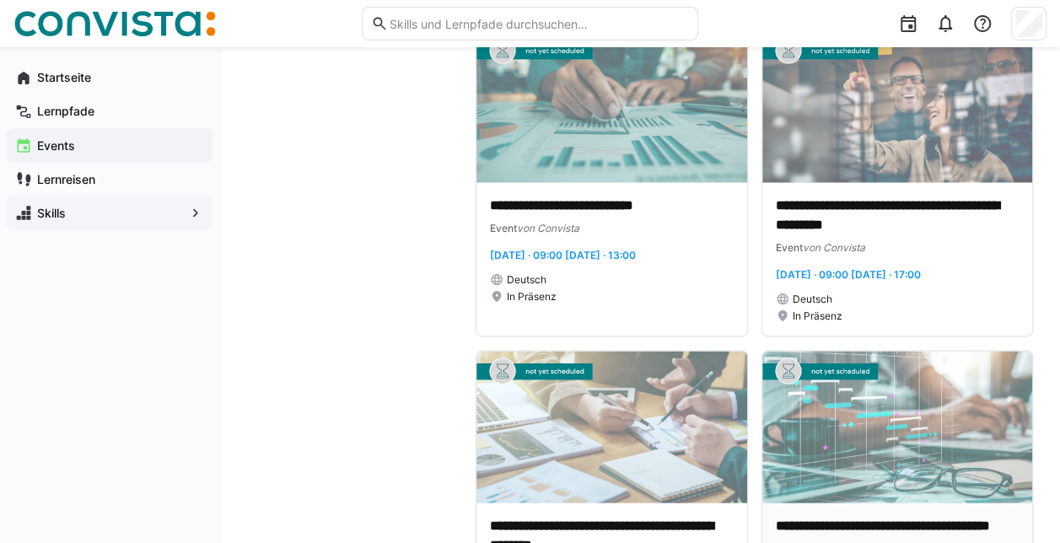
scroll to position [1433, 0]
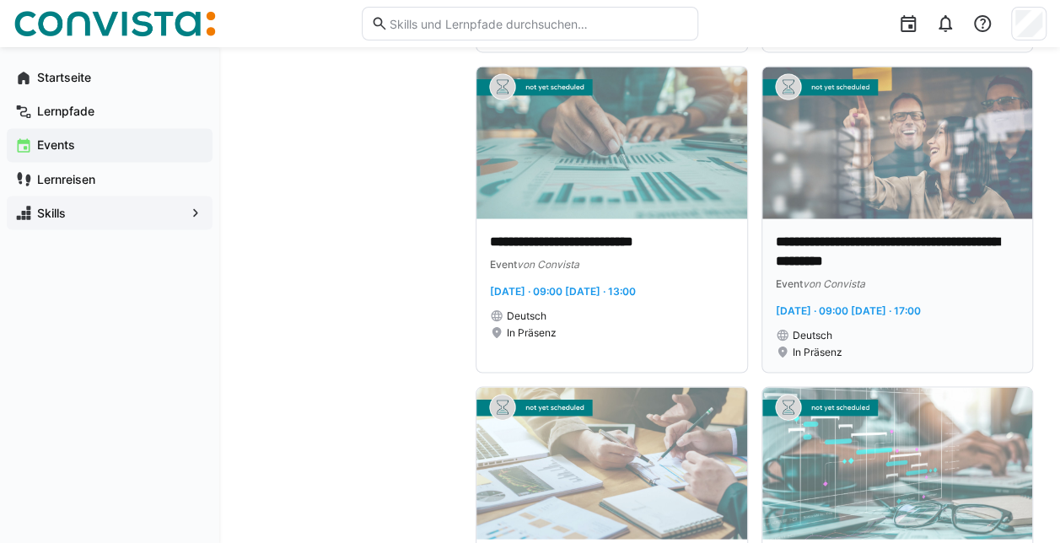
click at [914, 279] on div "**********" at bounding box center [897, 294] width 271 height 153
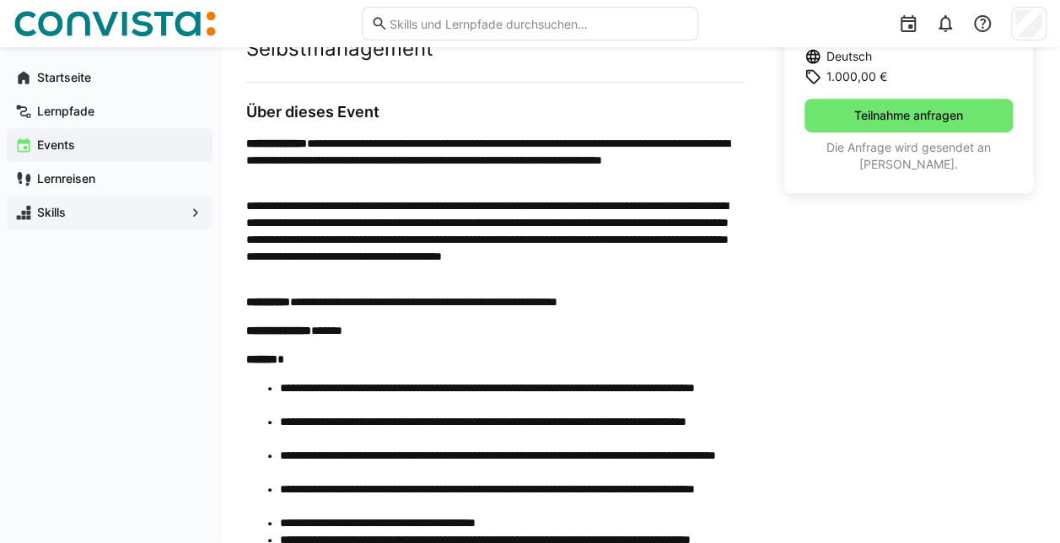
scroll to position [556, 0]
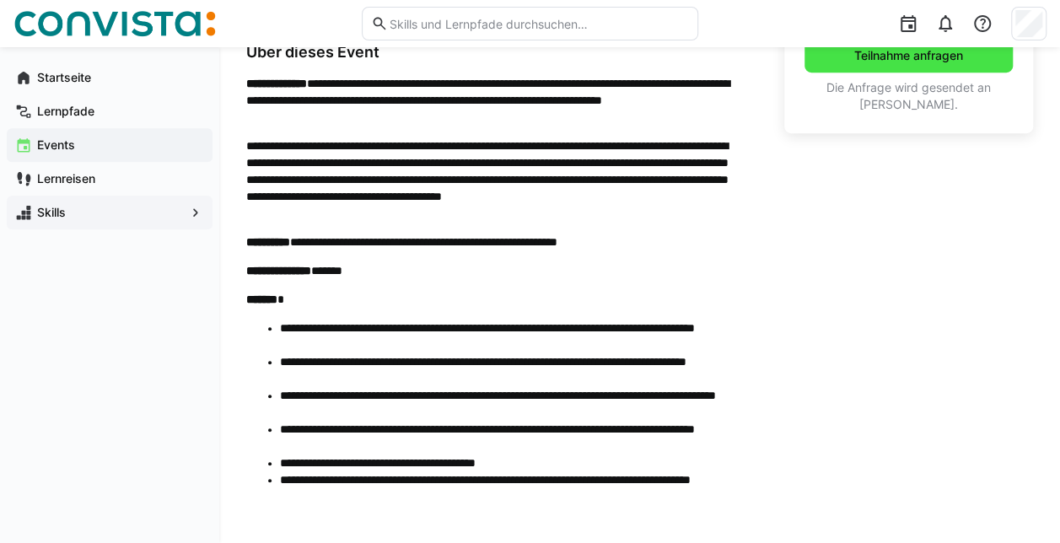
click at [835, 54] on span "Teilnahme anfragen" at bounding box center [908, 56] width 208 height 34
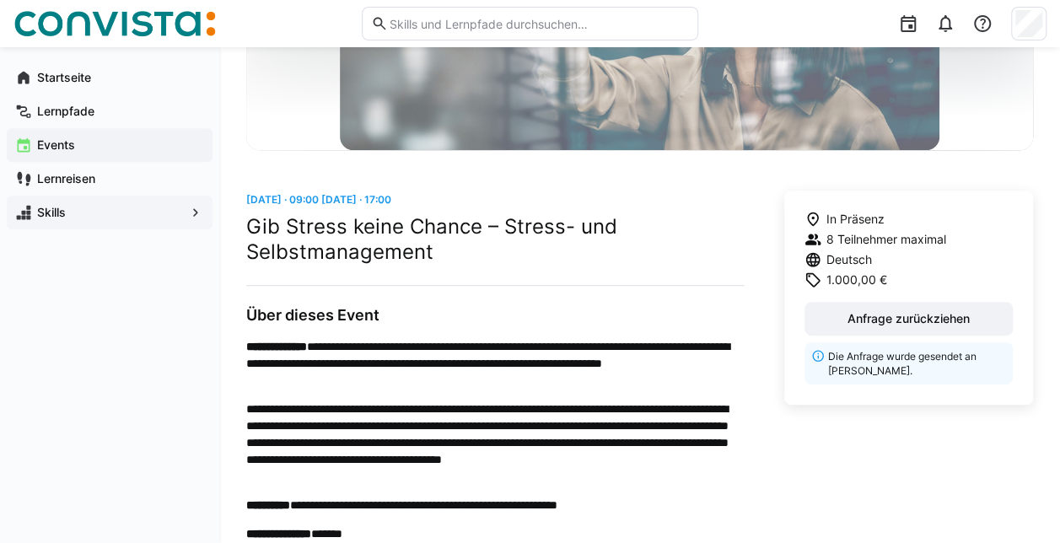
scroll to position [0, 0]
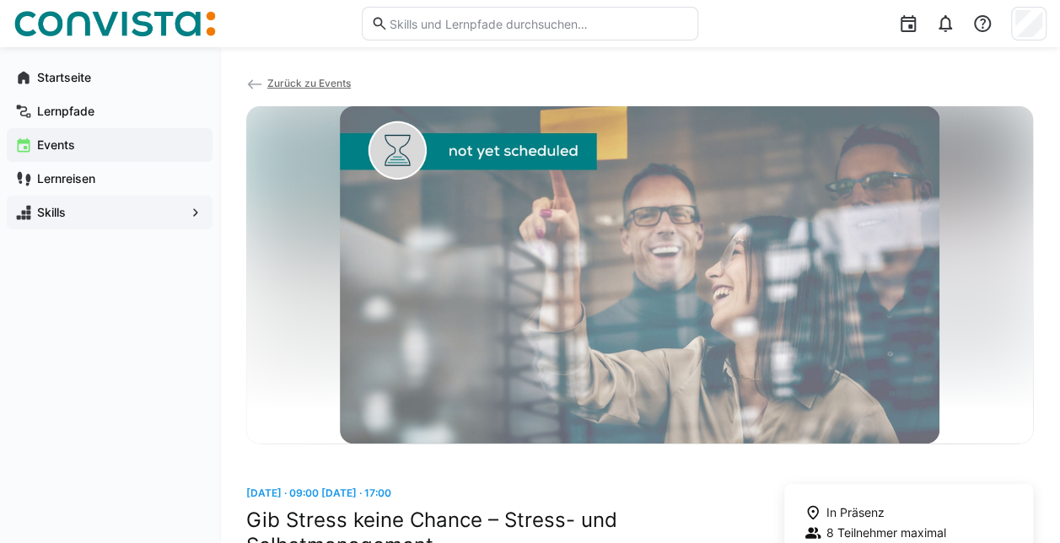
click at [0, 0] on app-navigation-label "Events" at bounding box center [0, 0] width 0 height 0
